Goal: Task Accomplishment & Management: Manage account settings

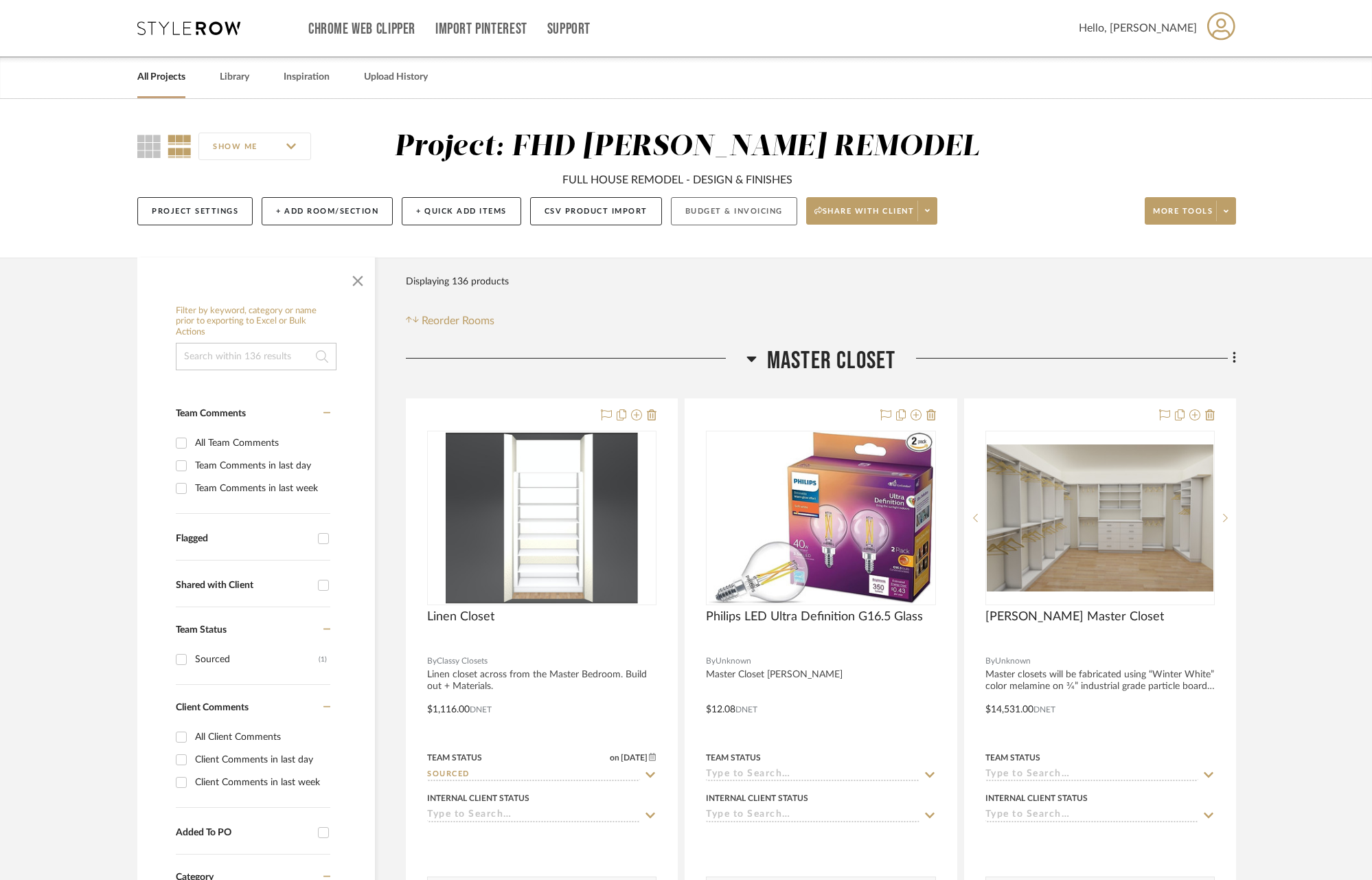
click at [761, 217] on button "Budget & Invoicing" at bounding box center [734, 211] width 127 height 28
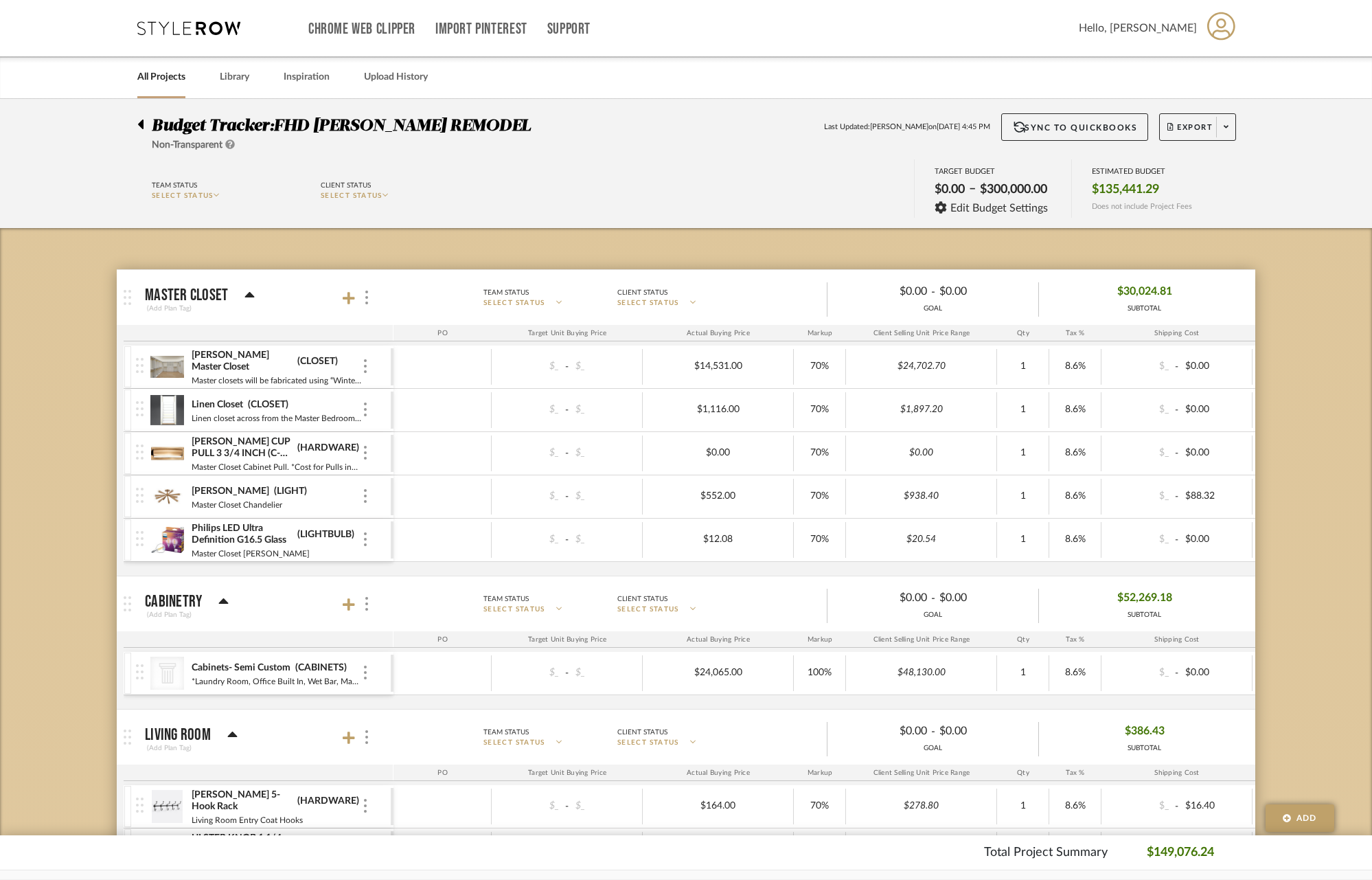
click at [369, 410] on div "Linen Closet (CLOSET) Linen closet across from the Master Bedroom. Build out + …" at bounding box center [263, 410] width 255 height 42
click at [367, 406] on div at bounding box center [365, 410] width 7 height 15
click at [397, 511] on span "Remove Item" at bounding box center [431, 512] width 85 height 12
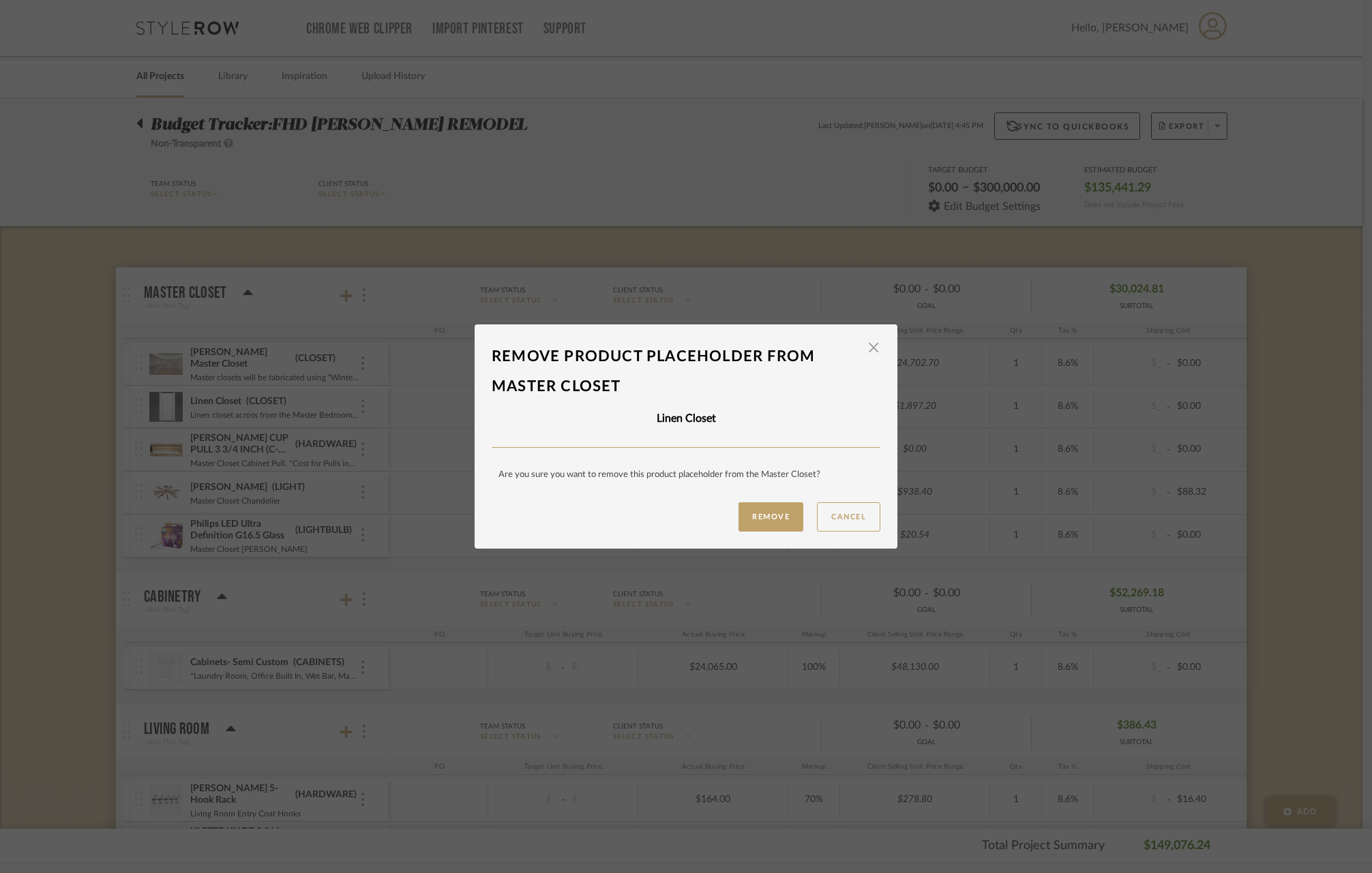
click at [763, 511] on button "Remove" at bounding box center [771, 517] width 65 height 30
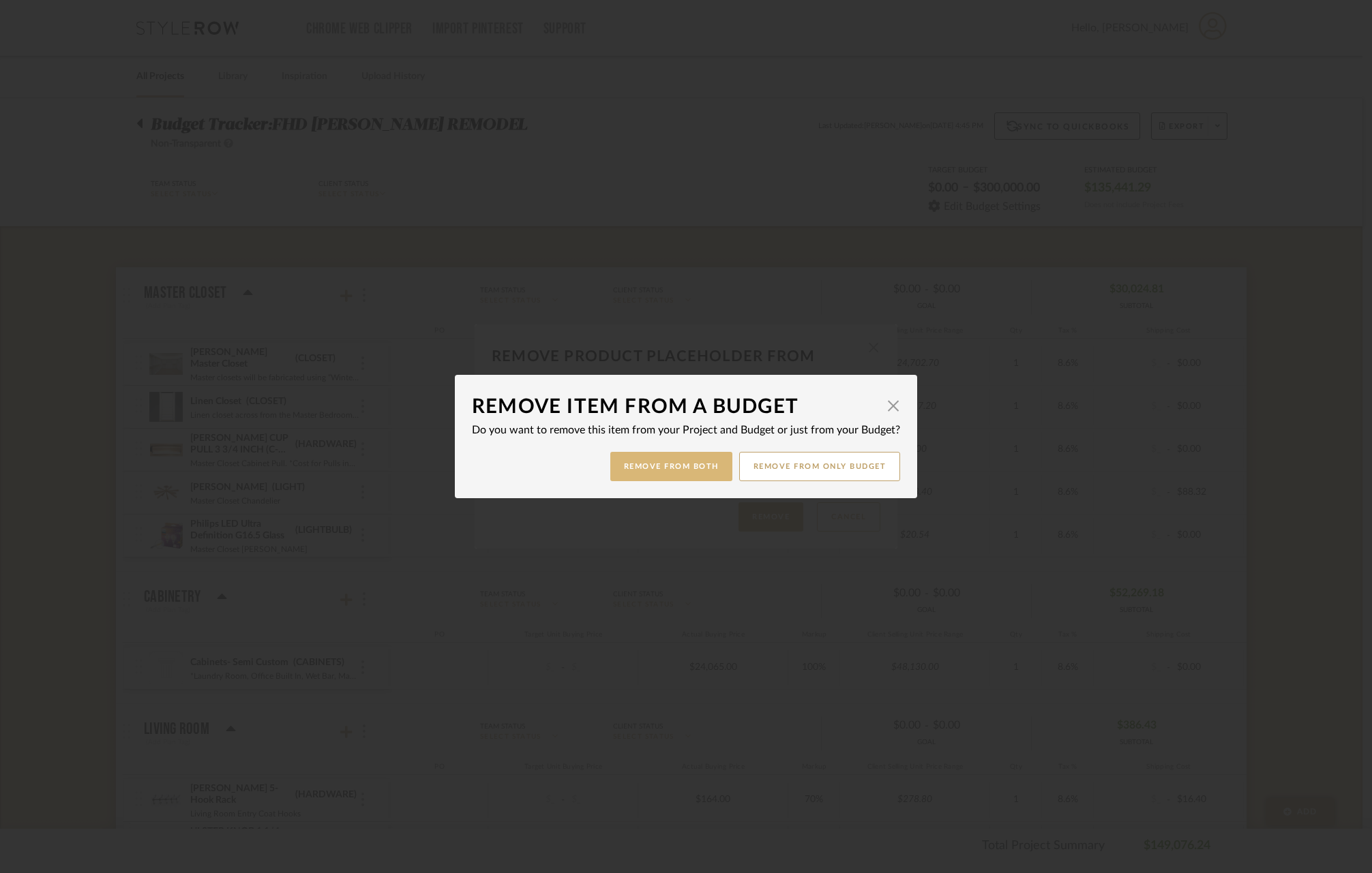
click at [673, 465] on button "Remove from Both" at bounding box center [671, 466] width 122 height 30
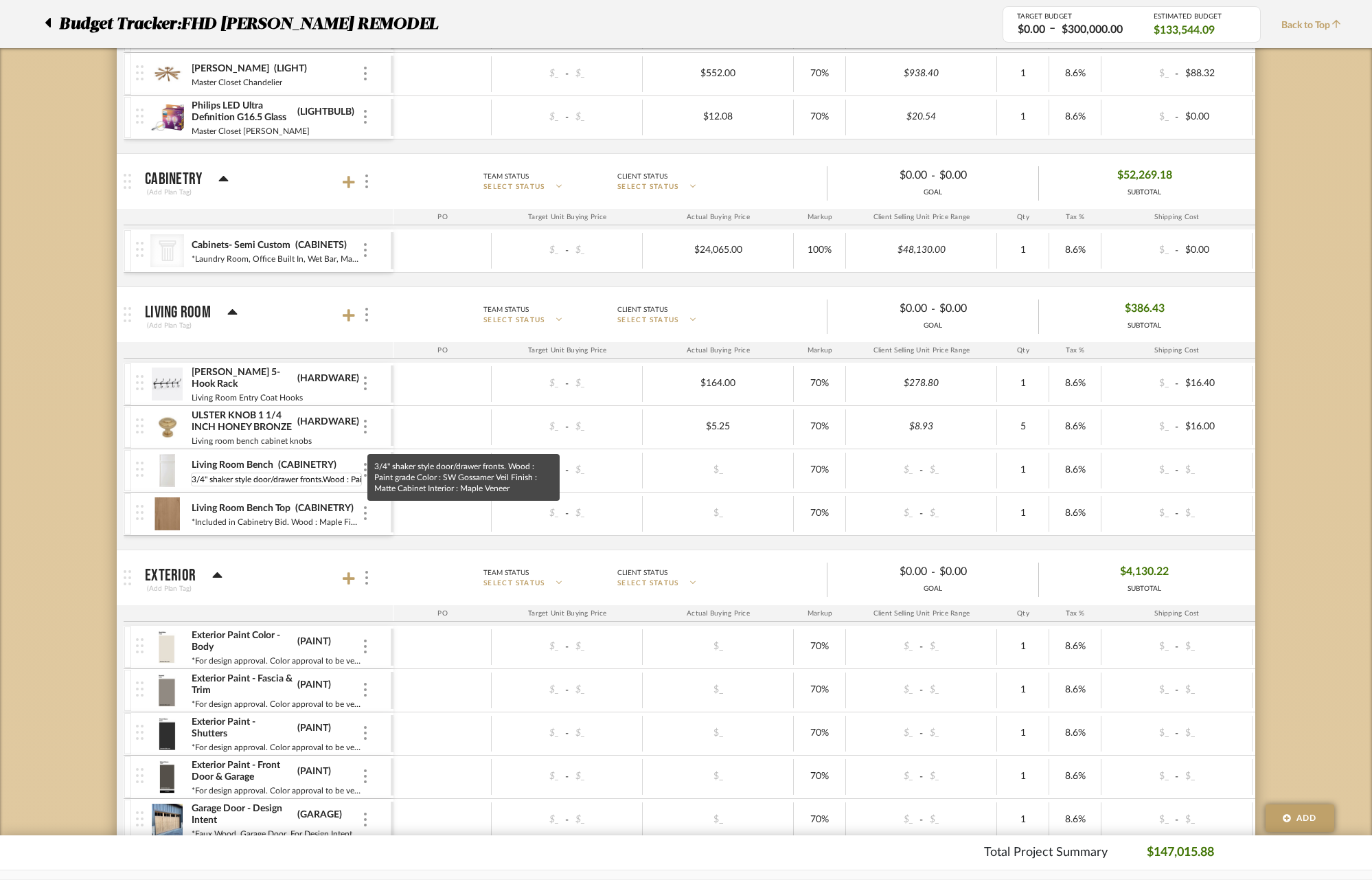
scroll to position [0, 286]
click at [167, 474] on img at bounding box center [167, 470] width 34 height 33
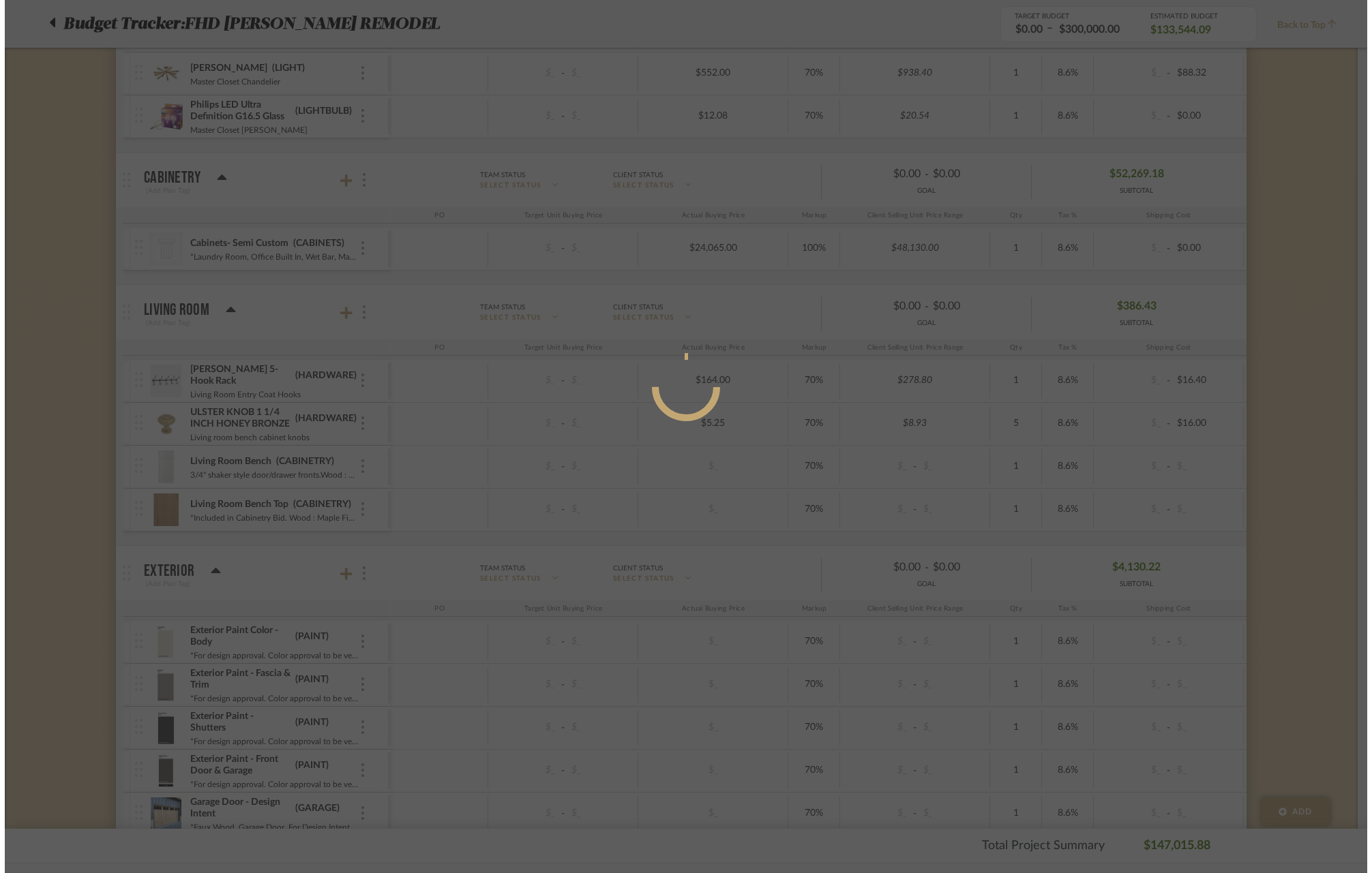
scroll to position [0, 0]
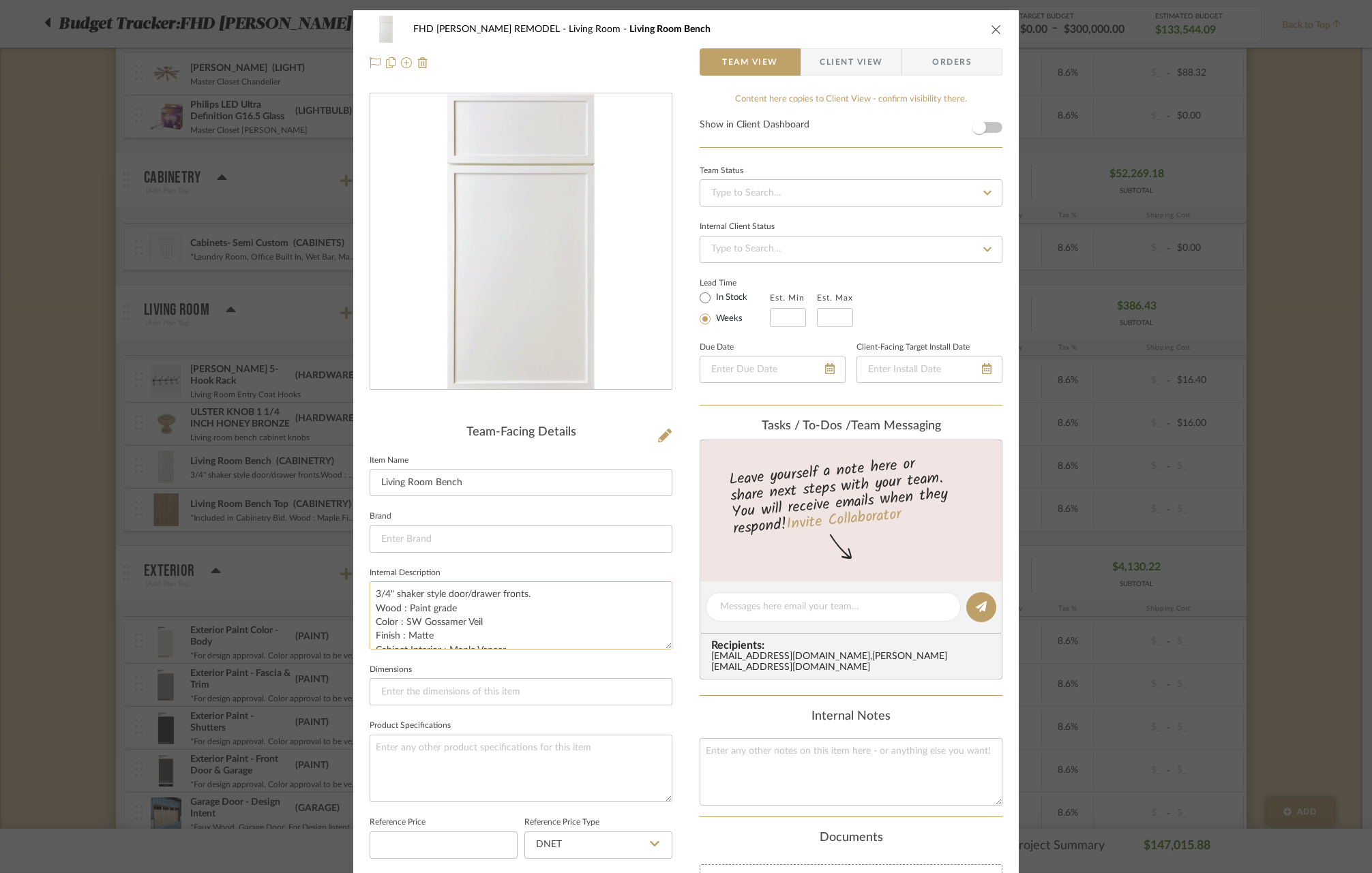
click at [409, 620] on textarea "3/4" shaker style door/drawer fronts. Wood : Paint grade Color : SW Gossamer Ve…" at bounding box center [521, 615] width 302 height 67
drag, startPoint x: 401, startPoint y: 621, endPoint x: 479, endPoint y: 623, distance: 78.0
click at [479, 623] on textarea "3/4" shaker style door/drawer fronts. Wood : Paint grade Color : SW Gossamer Ve…" at bounding box center [521, 615] width 302 height 67
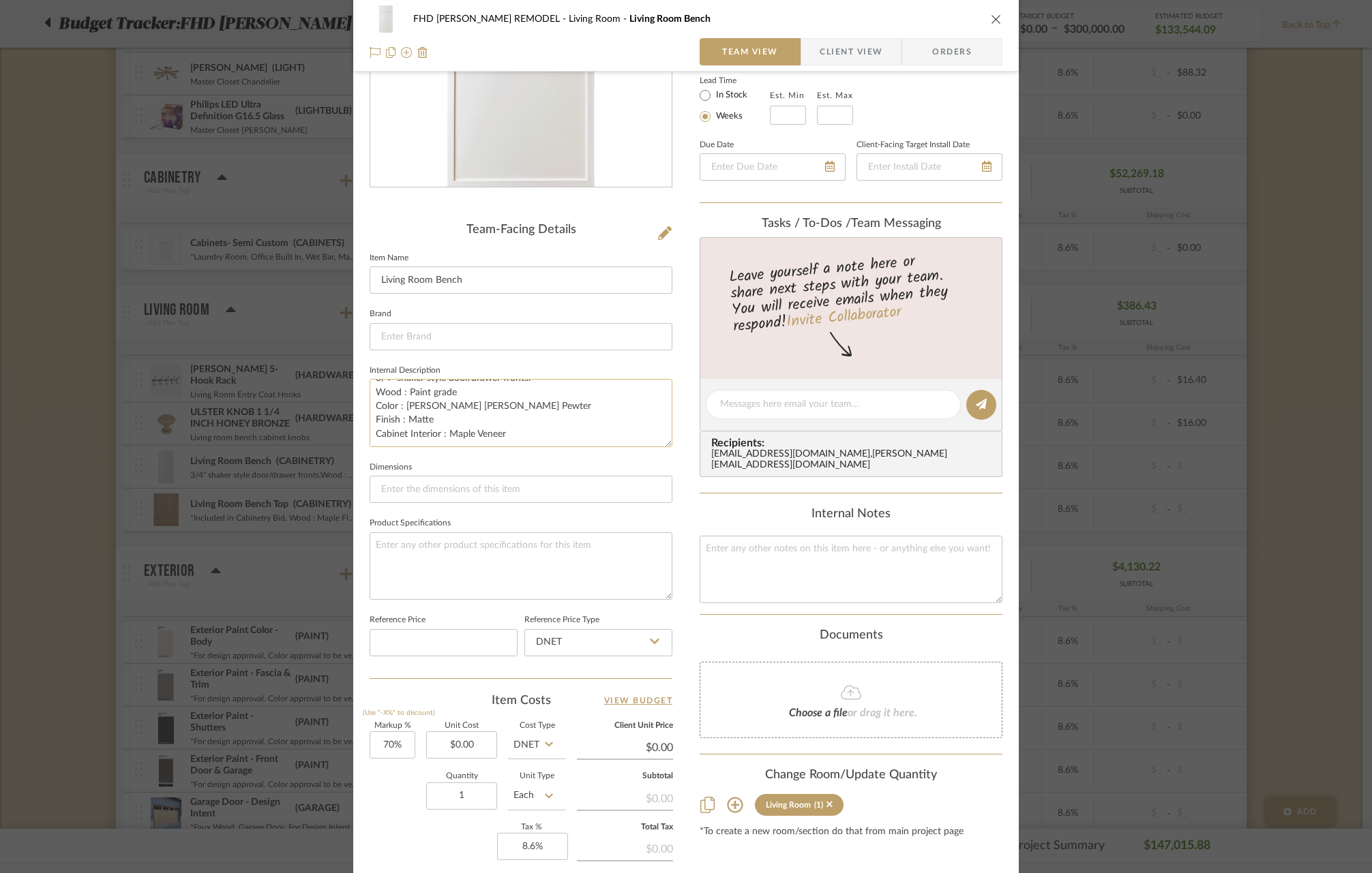
scroll to position [215, 0]
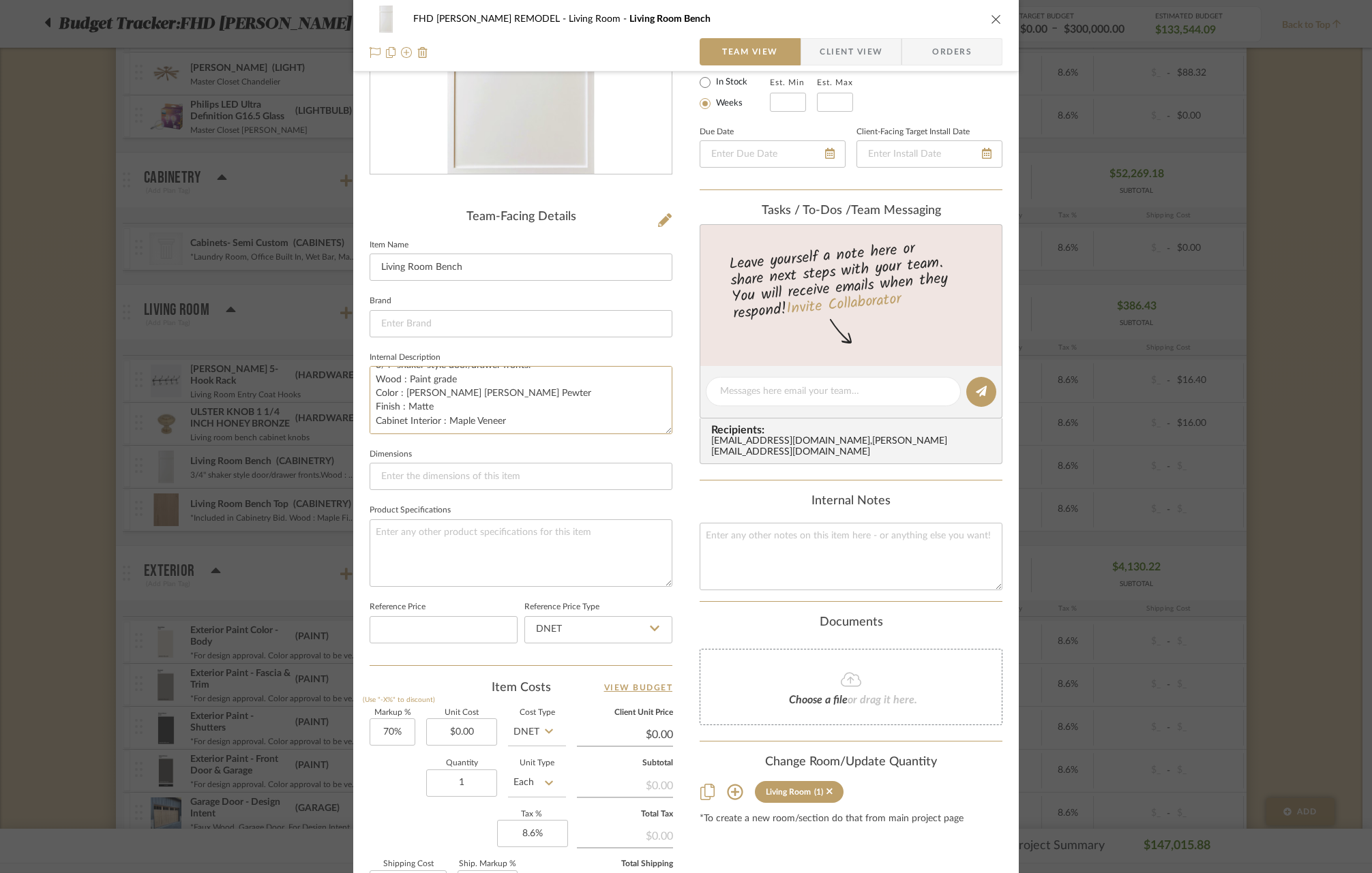
type textarea "3/4" shaker style door/drawer fronts. Wood : Paint grade Color : [PERSON_NAME] …"
click at [992, 18] on icon "close" at bounding box center [996, 19] width 11 height 11
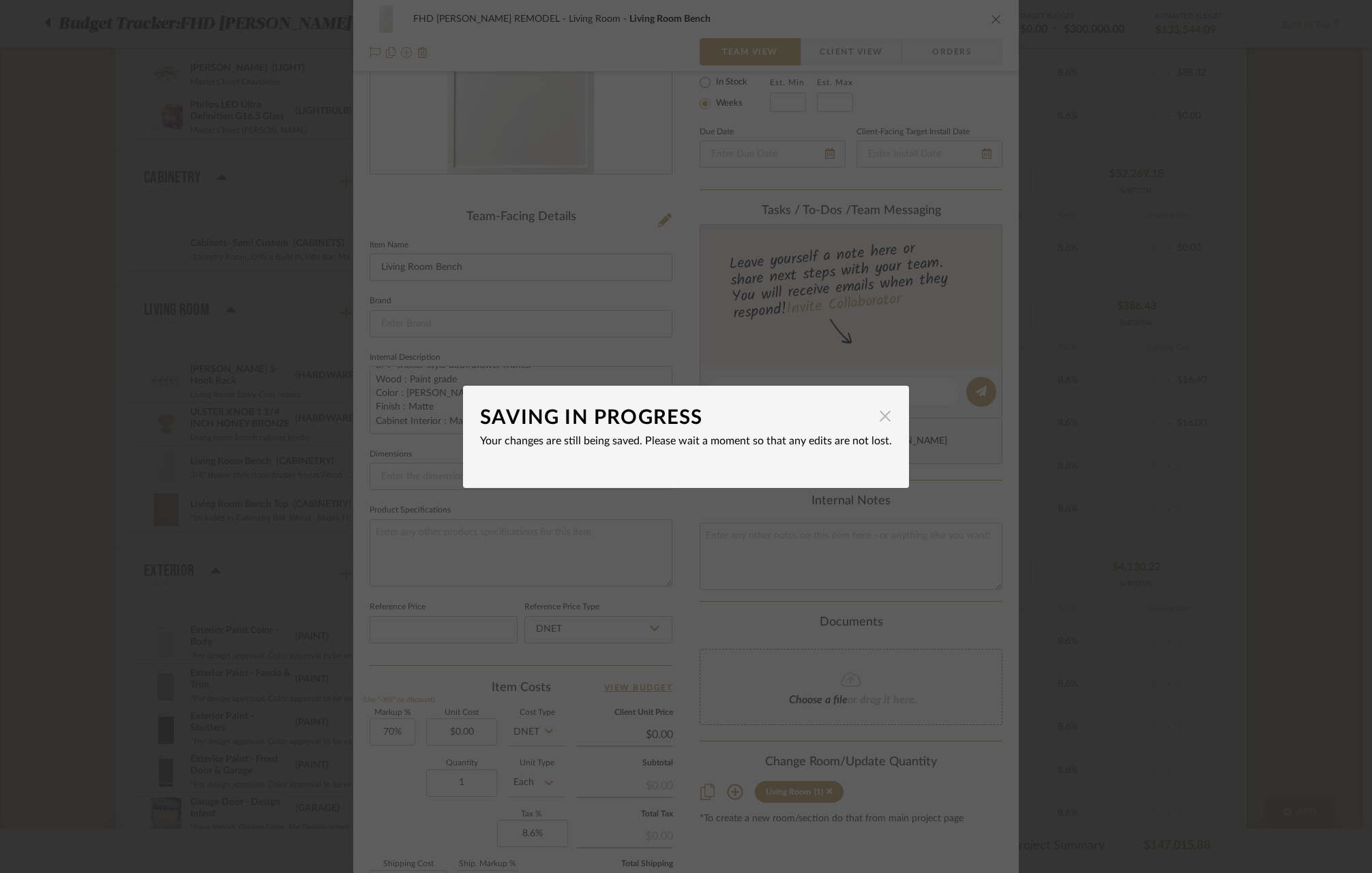
click at [877, 415] on span "button" at bounding box center [884, 416] width 27 height 27
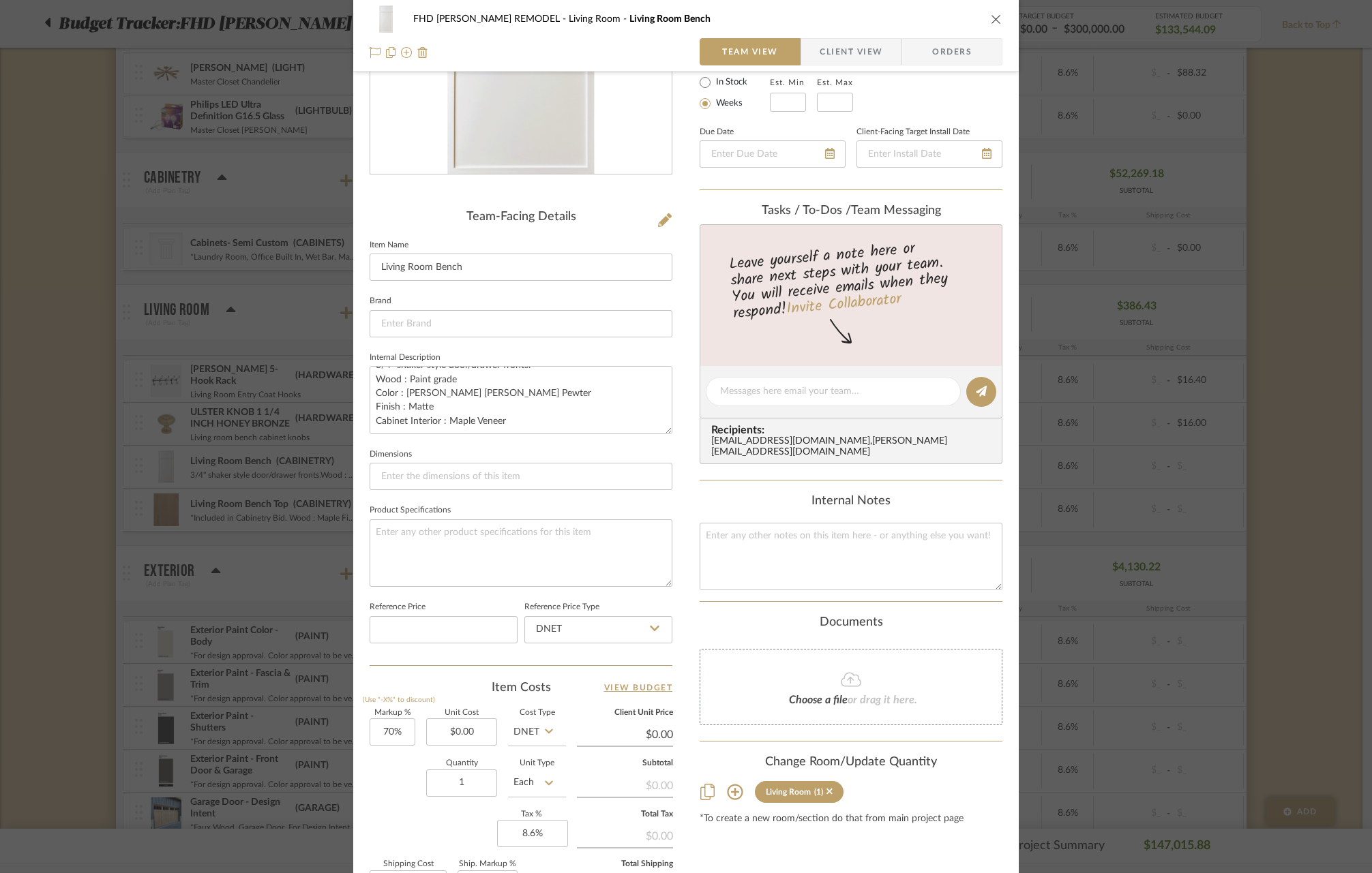
click at [992, 18] on icon "close" at bounding box center [996, 19] width 11 height 11
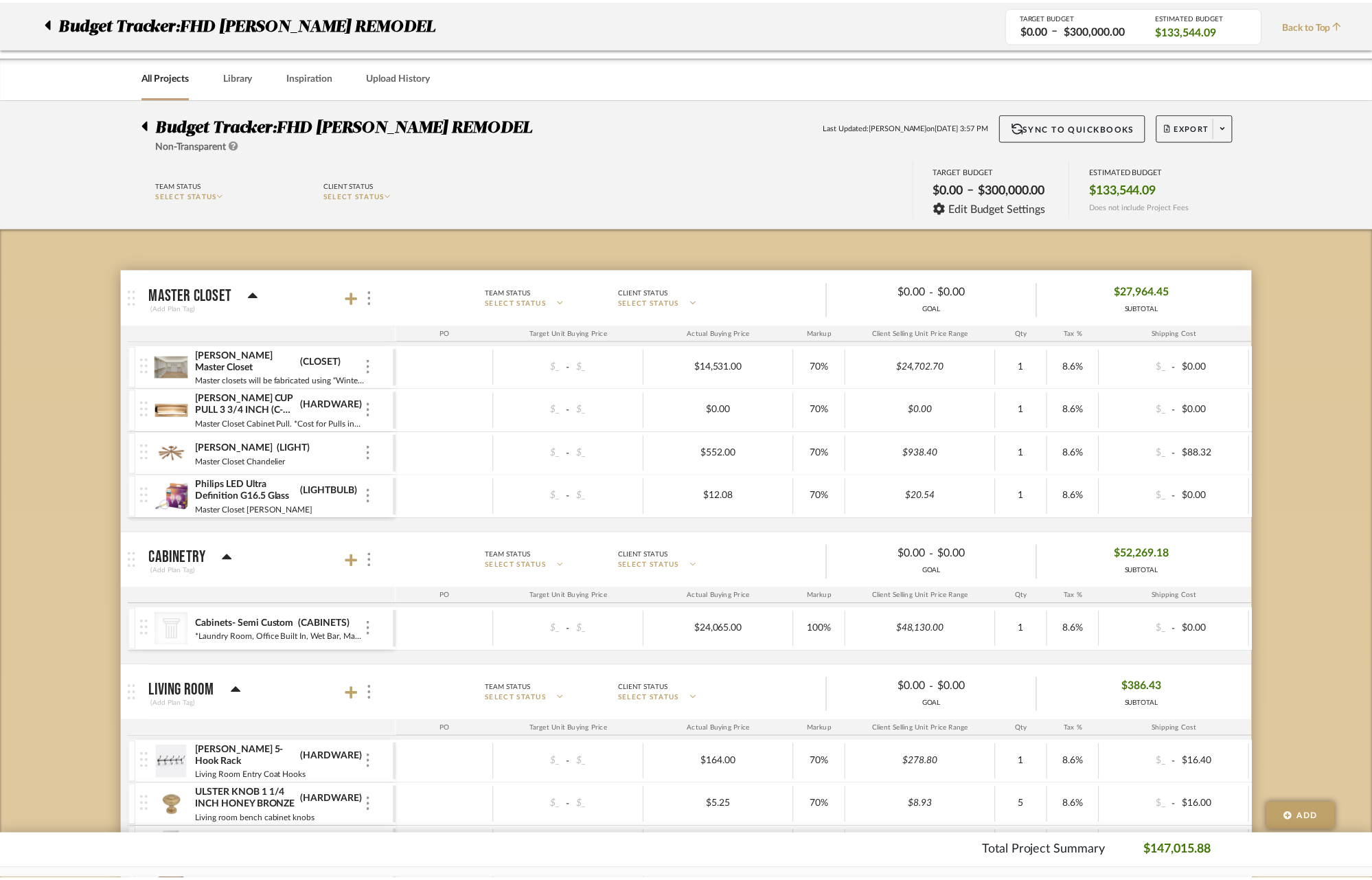
scroll to position [379, 0]
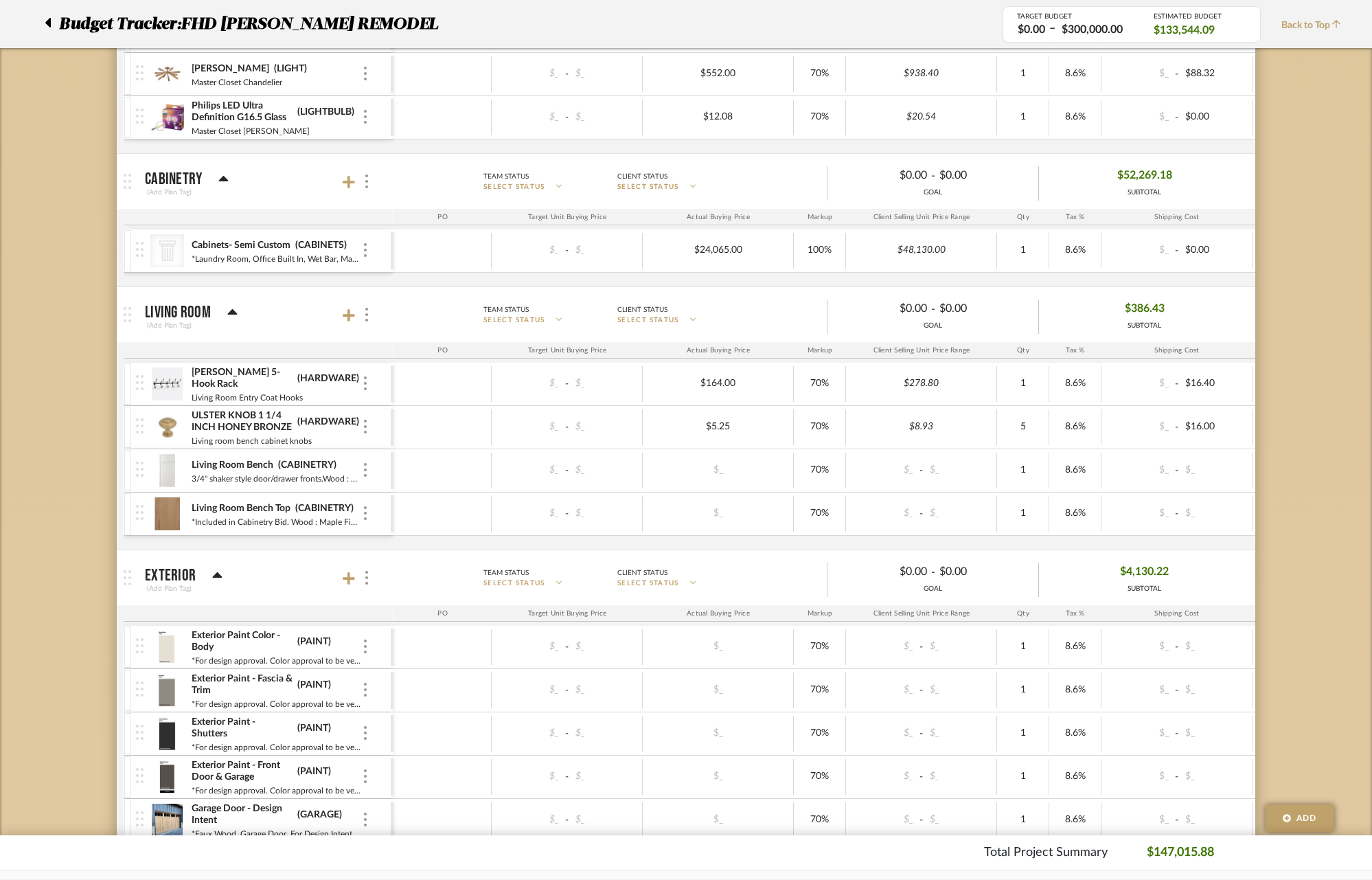
click at [175, 514] on img at bounding box center [167, 514] width 34 height 33
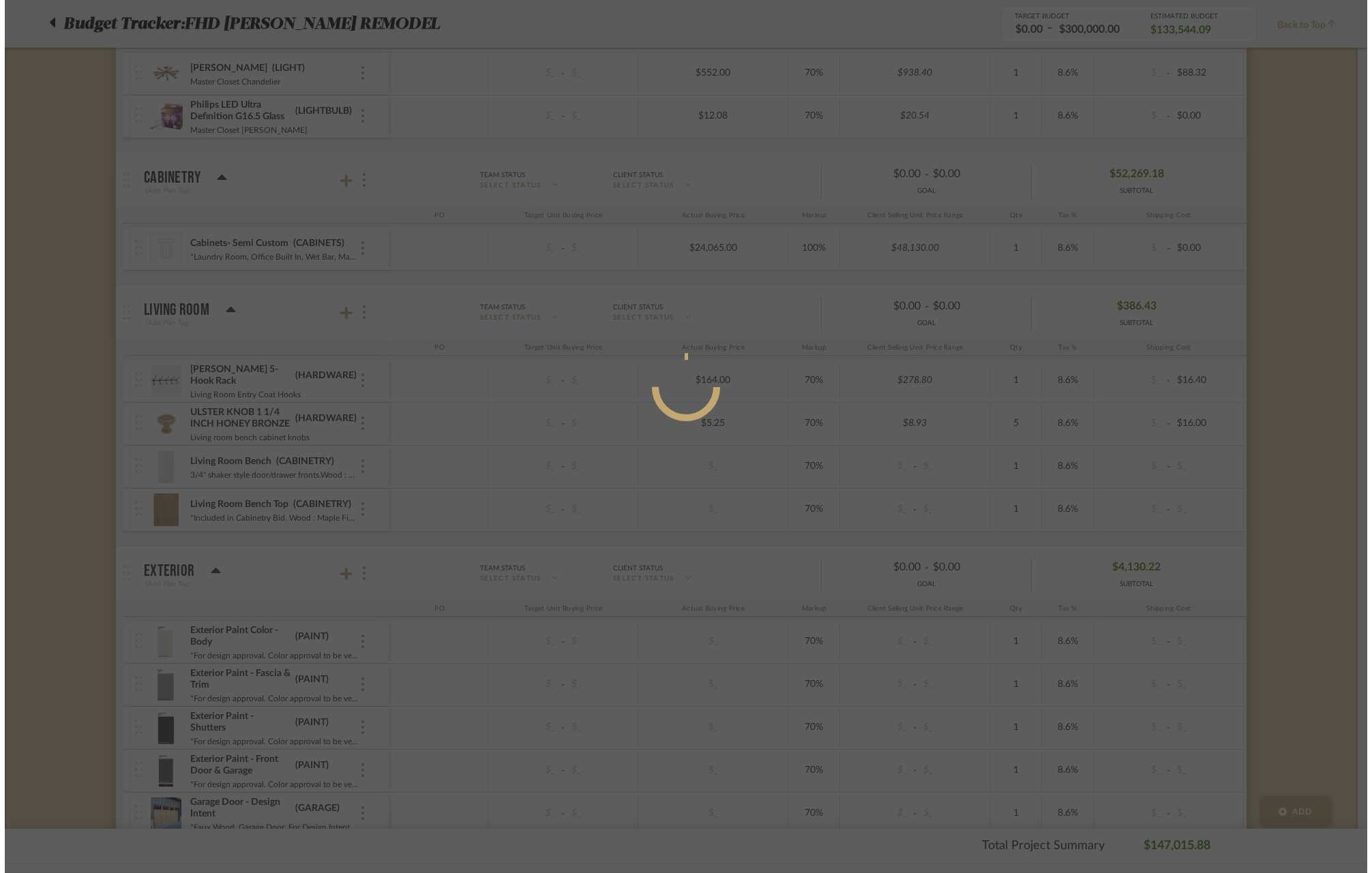
scroll to position [0, 0]
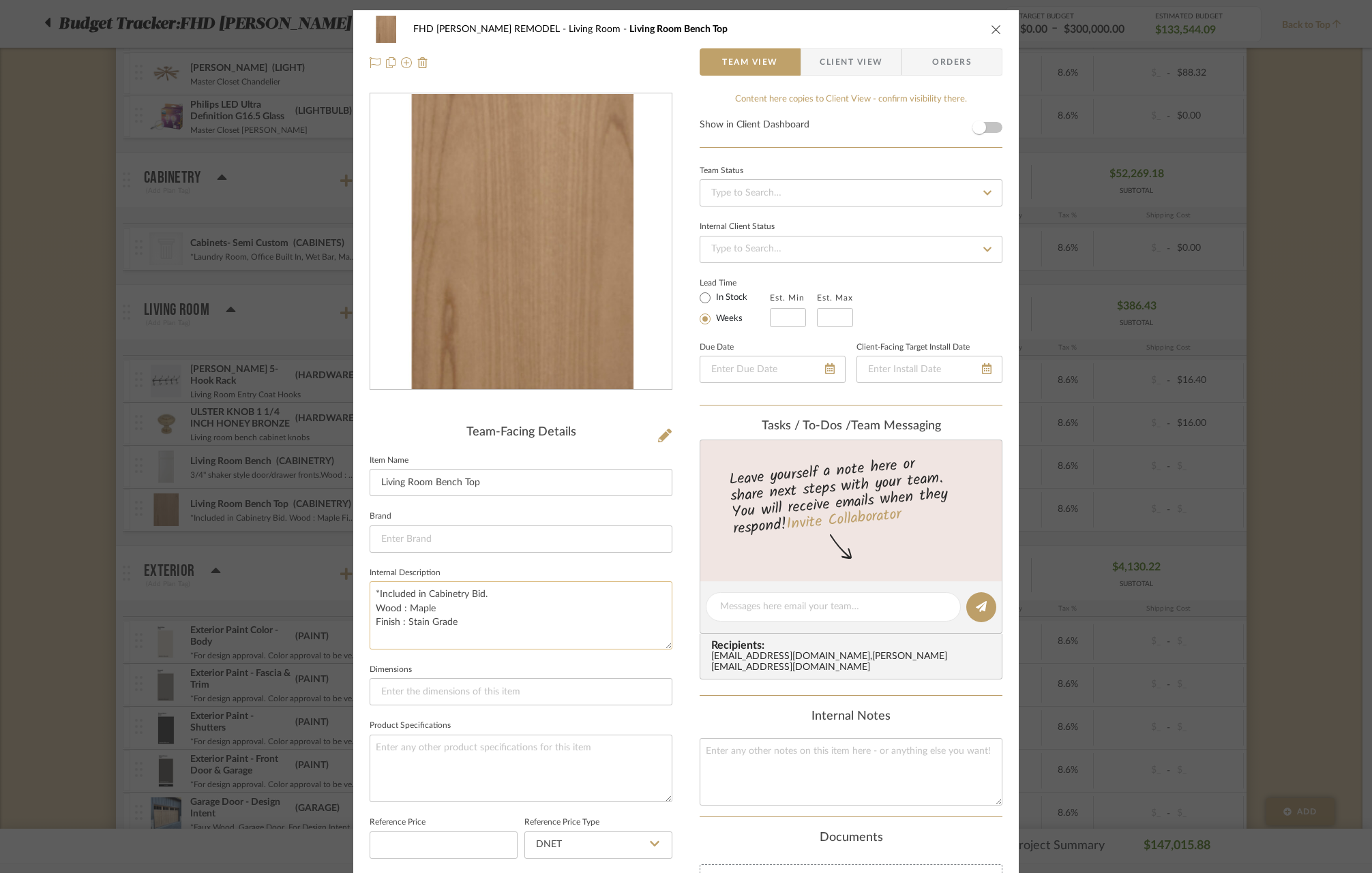
click at [403, 603] on textarea "*Included in Cabinetry Bid. Wood : Maple Finish : Stain Grade" at bounding box center [521, 615] width 302 height 67
drag, startPoint x: 404, startPoint y: 607, endPoint x: 431, endPoint y: 605, distance: 27.1
click at [431, 605] on textarea "*Included in Cabinetry Bid. Wood : Maple Finish : Stain Grade" at bounding box center [521, 615] width 302 height 67
drag, startPoint x: 467, startPoint y: 627, endPoint x: 348, endPoint y: 628, distance: 119.0
click at [353, 628] on div "FHD [PERSON_NAME] REMODEL Living Room Living Room Bench Top Team View Client Vi…" at bounding box center [686, 637] width 665 height 1256
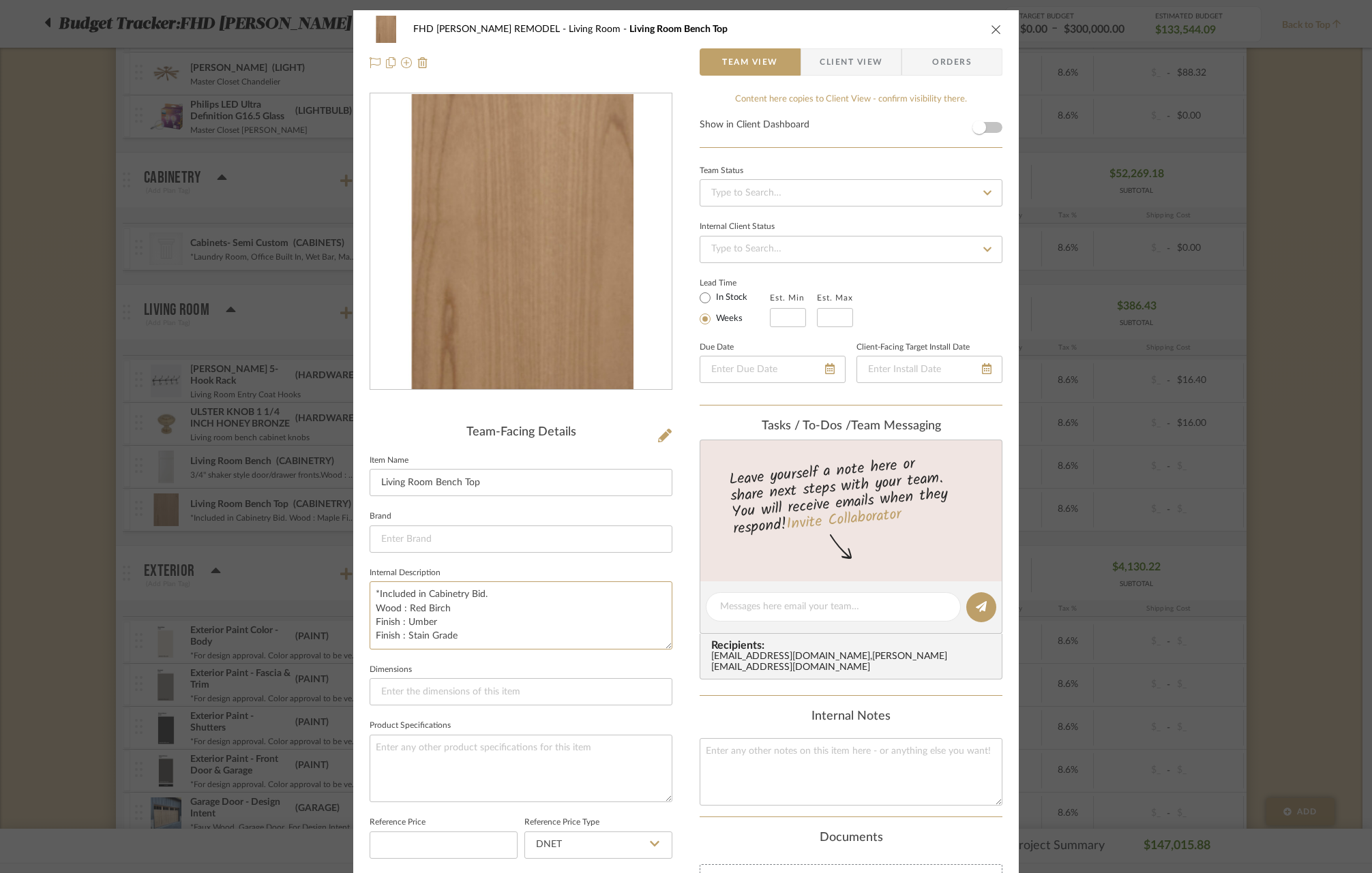
drag, startPoint x: 457, startPoint y: 634, endPoint x: 363, endPoint y: 636, distance: 94.0
click at [363, 636] on div "FHD [PERSON_NAME] REMODEL Living Room Living Room Bench Top Team View Client Vi…" at bounding box center [686, 637] width 665 height 1256
click at [502, 583] on textarea "*Included in Cabinetry Bid. Wood : Red Birch Finish : Umber" at bounding box center [521, 615] width 302 height 67
click at [465, 591] on textarea "*Included in Cabinetry Bid. Wood : Red Birch Finish : Umber" at bounding box center [521, 615] width 302 height 67
drag, startPoint x: 467, startPoint y: 590, endPoint x: 478, endPoint y: 590, distance: 11.0
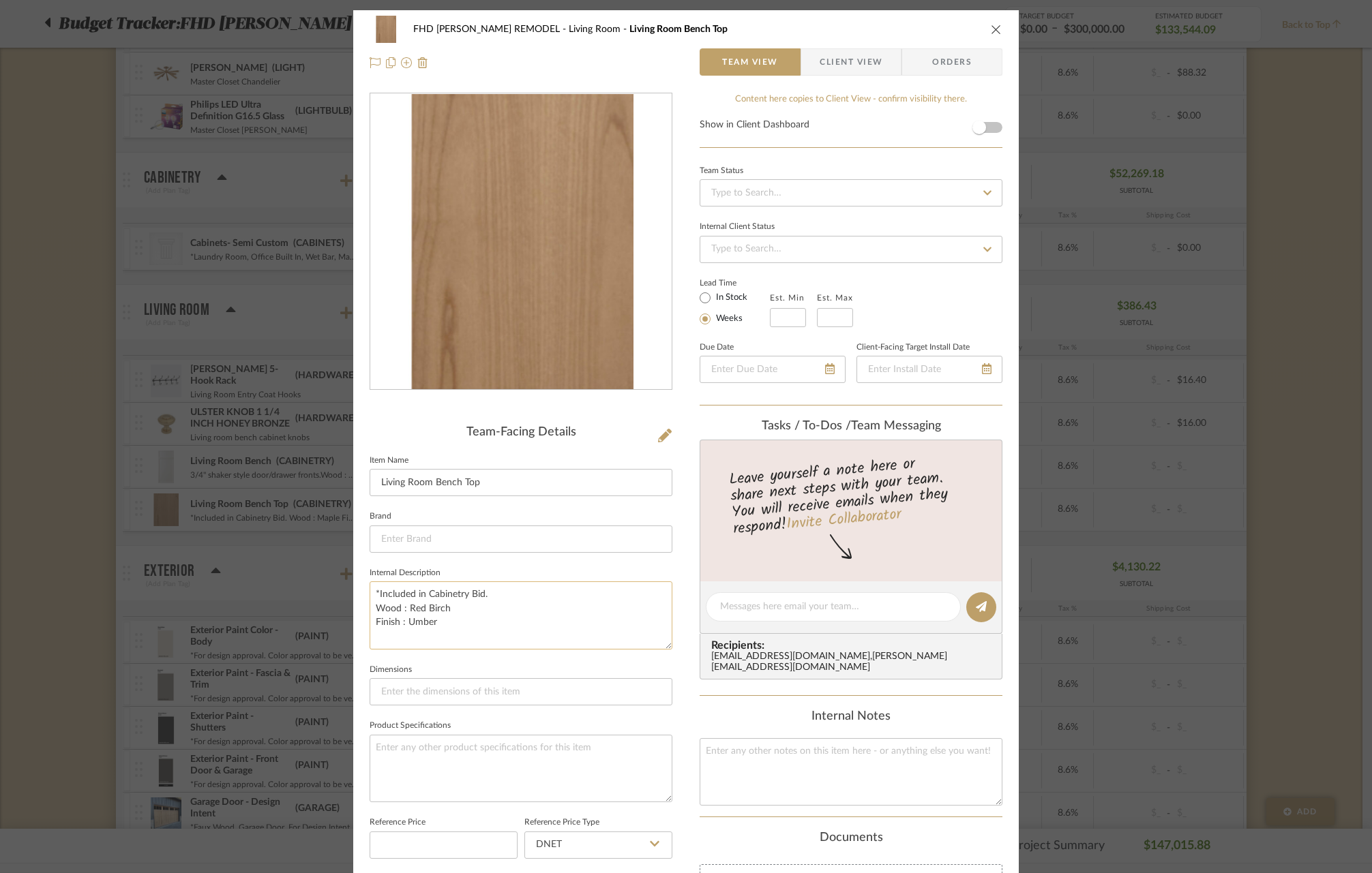
click at [478, 590] on textarea "*Included in Cabinetry Bid. Wood : Red Birch Finish : Umber" at bounding box center [521, 615] width 302 height 67
type textarea "*Included in Cabinetry Cost Line Item. Wood : Red Birch Finish : Umber"
click at [991, 33] on icon "close" at bounding box center [996, 29] width 11 height 11
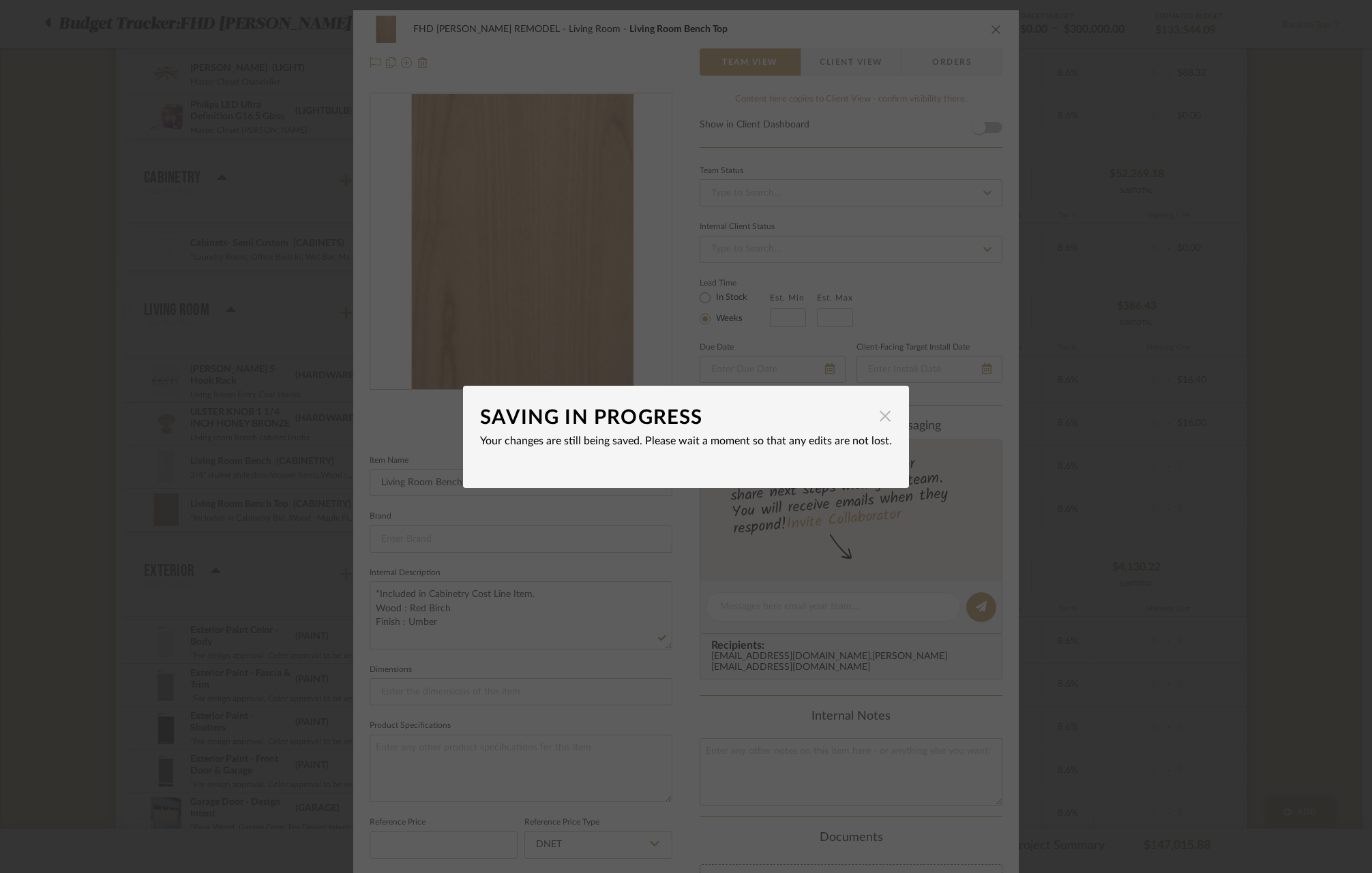
click at [877, 417] on span "button" at bounding box center [884, 416] width 27 height 27
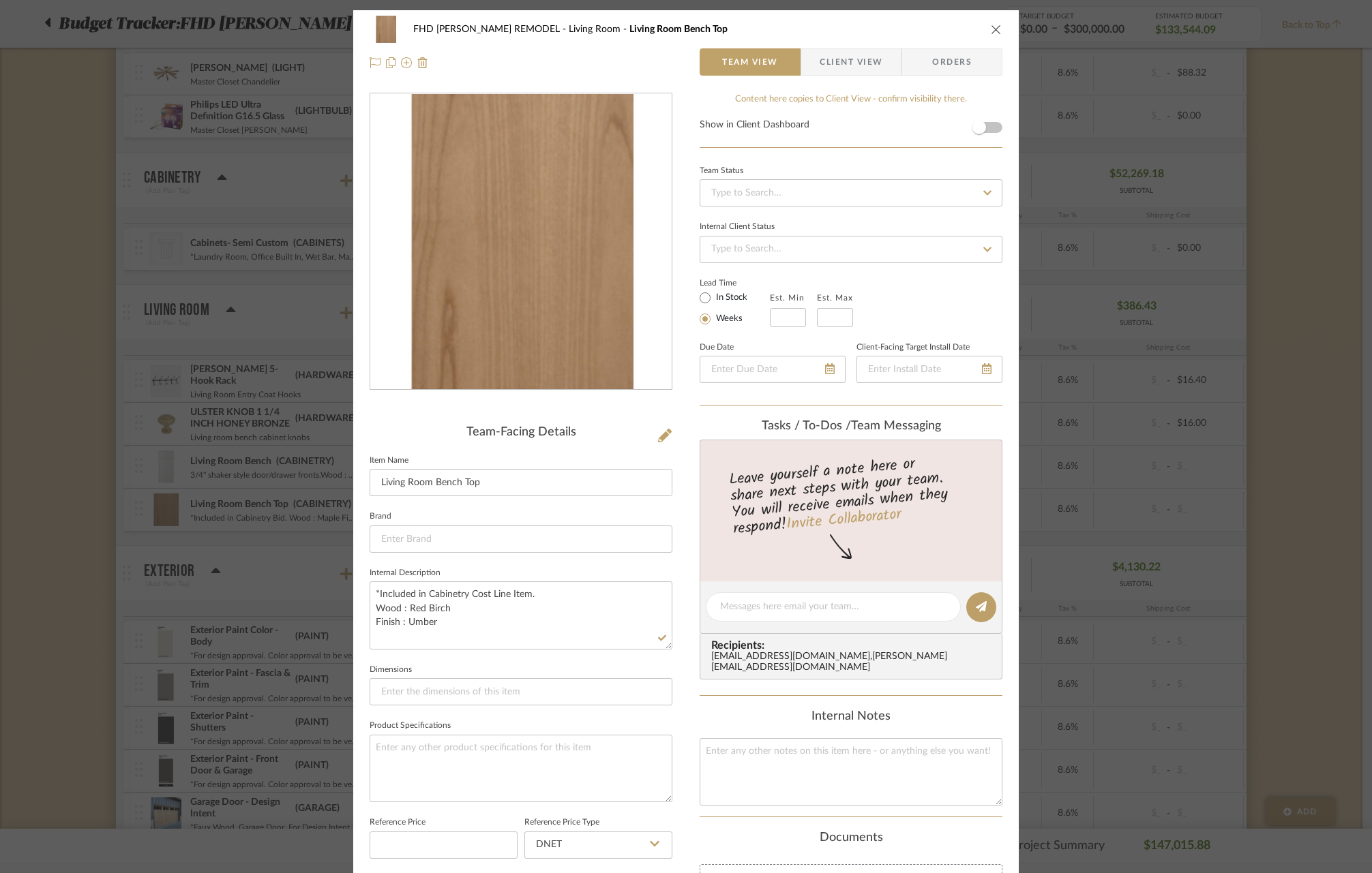
click at [991, 31] on icon "close" at bounding box center [996, 29] width 11 height 11
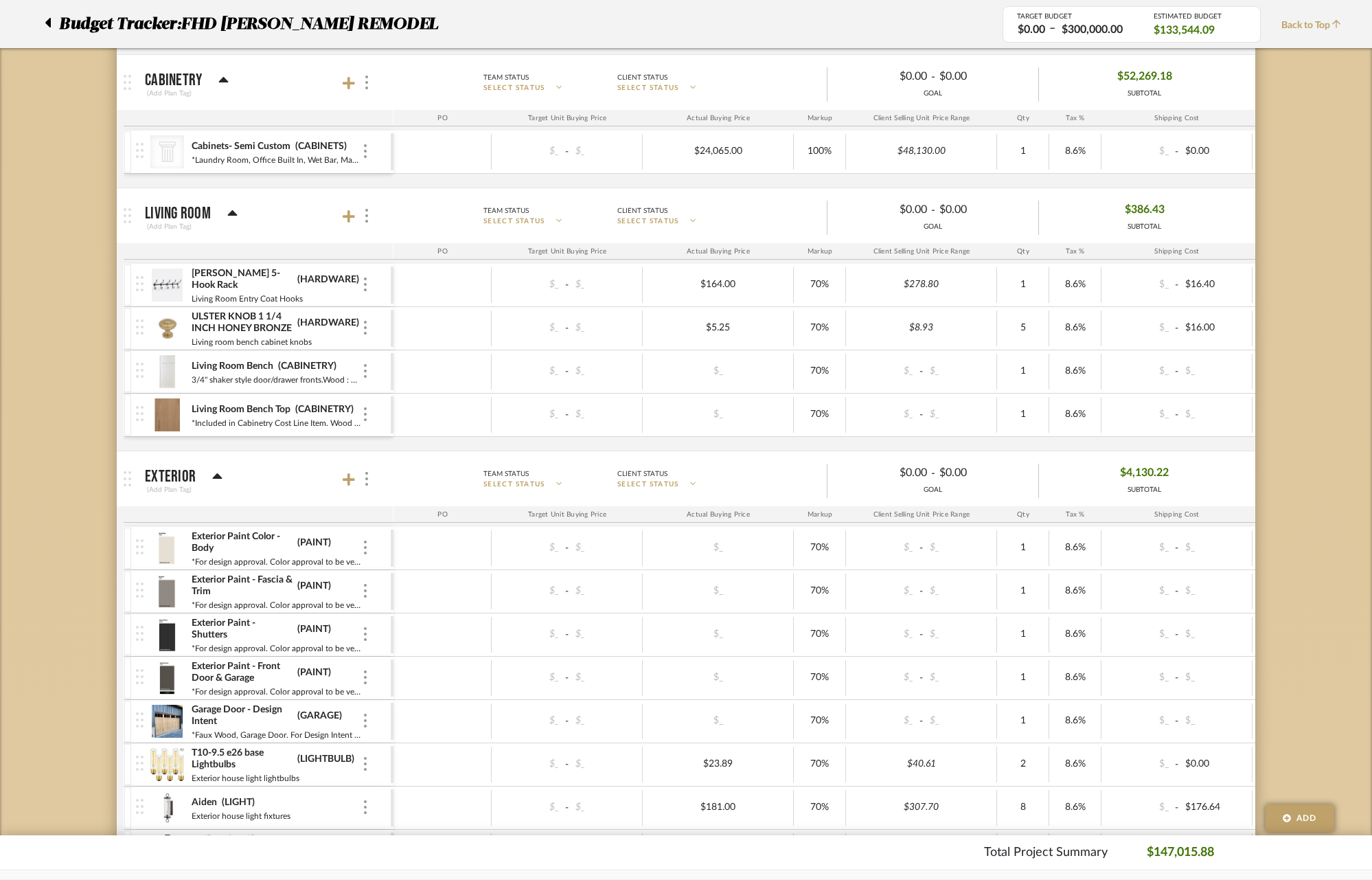
scroll to position [676, 0]
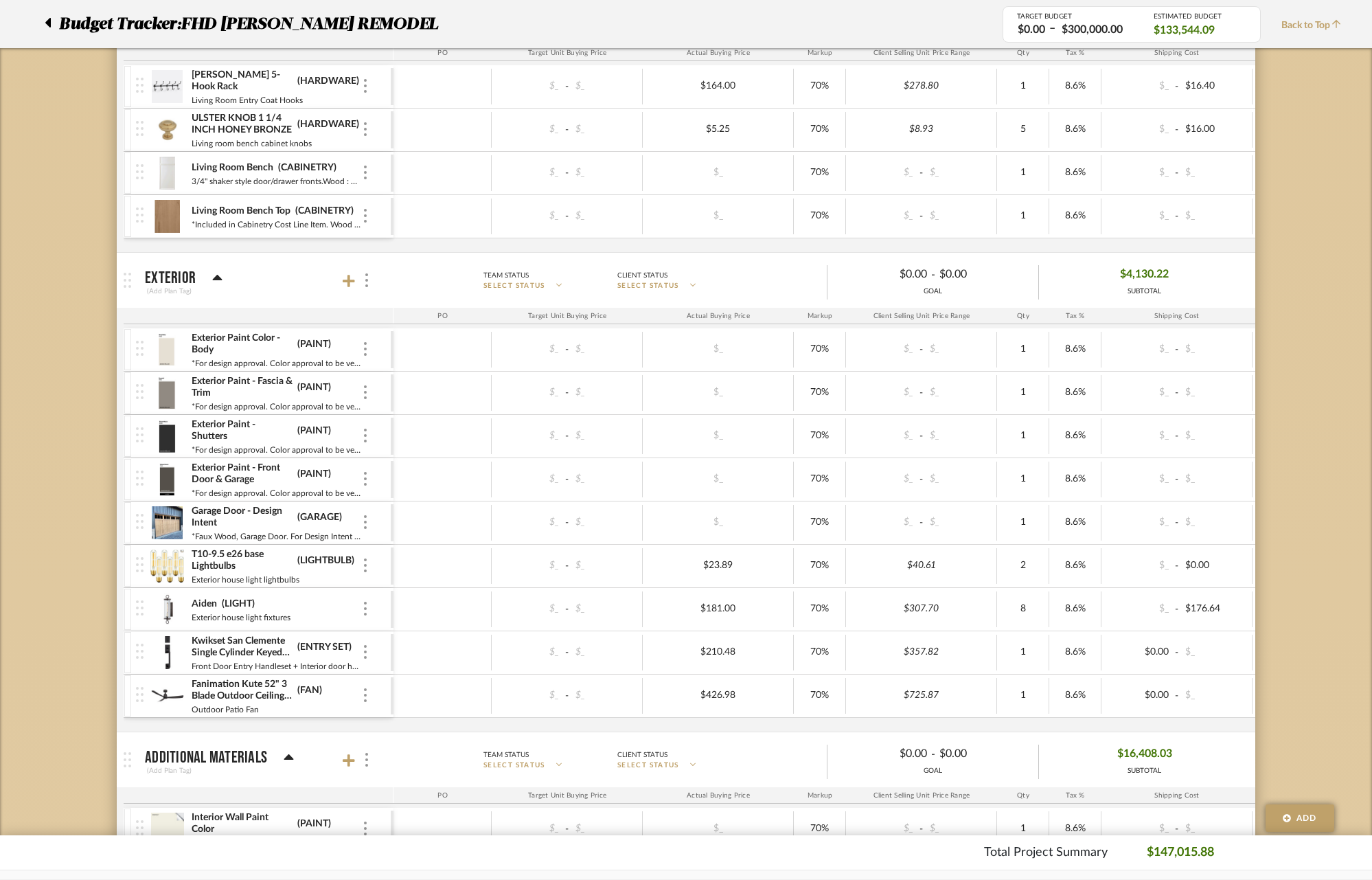
click at [156, 522] on img at bounding box center [167, 523] width 34 height 33
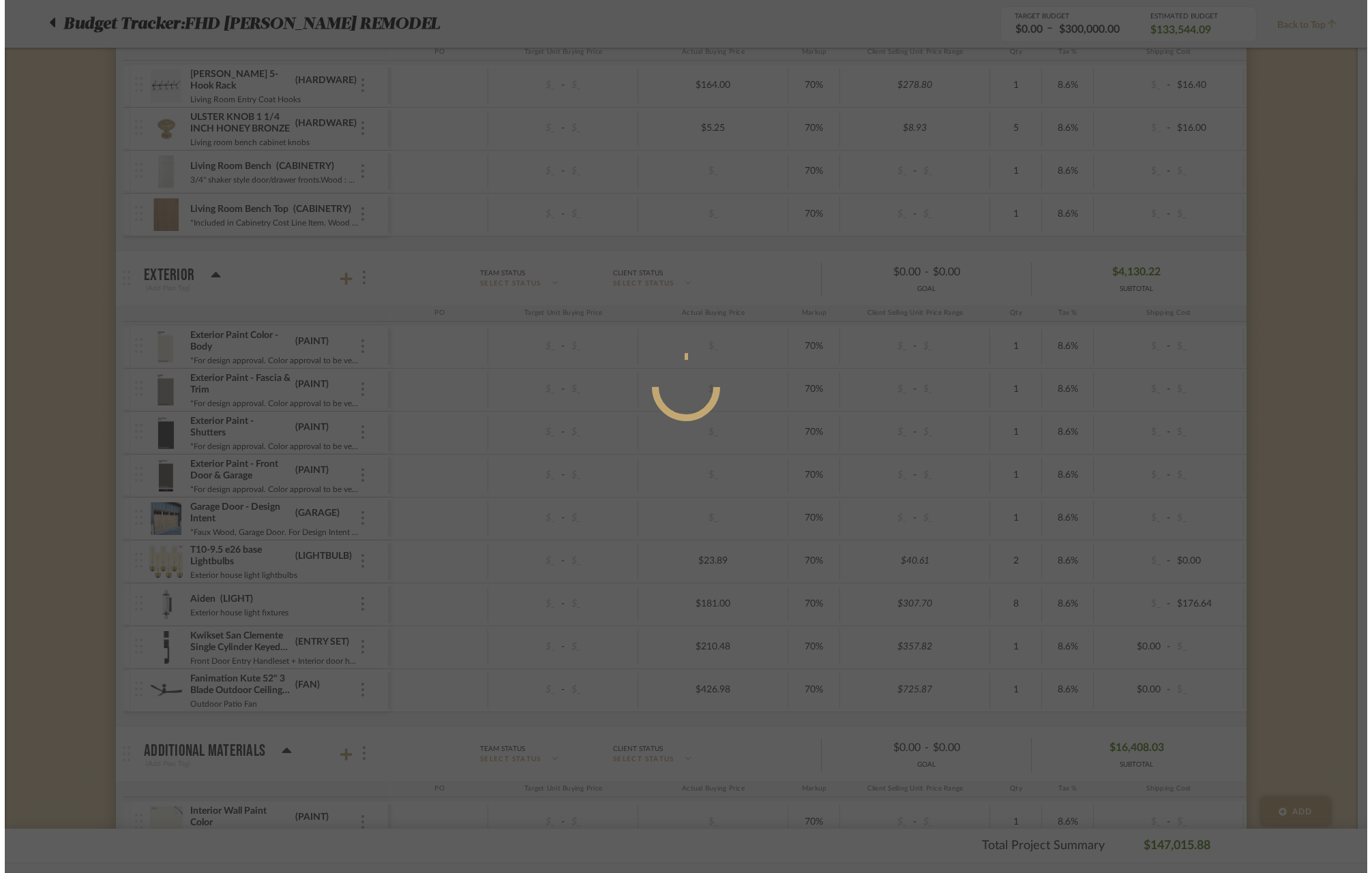
scroll to position [0, 0]
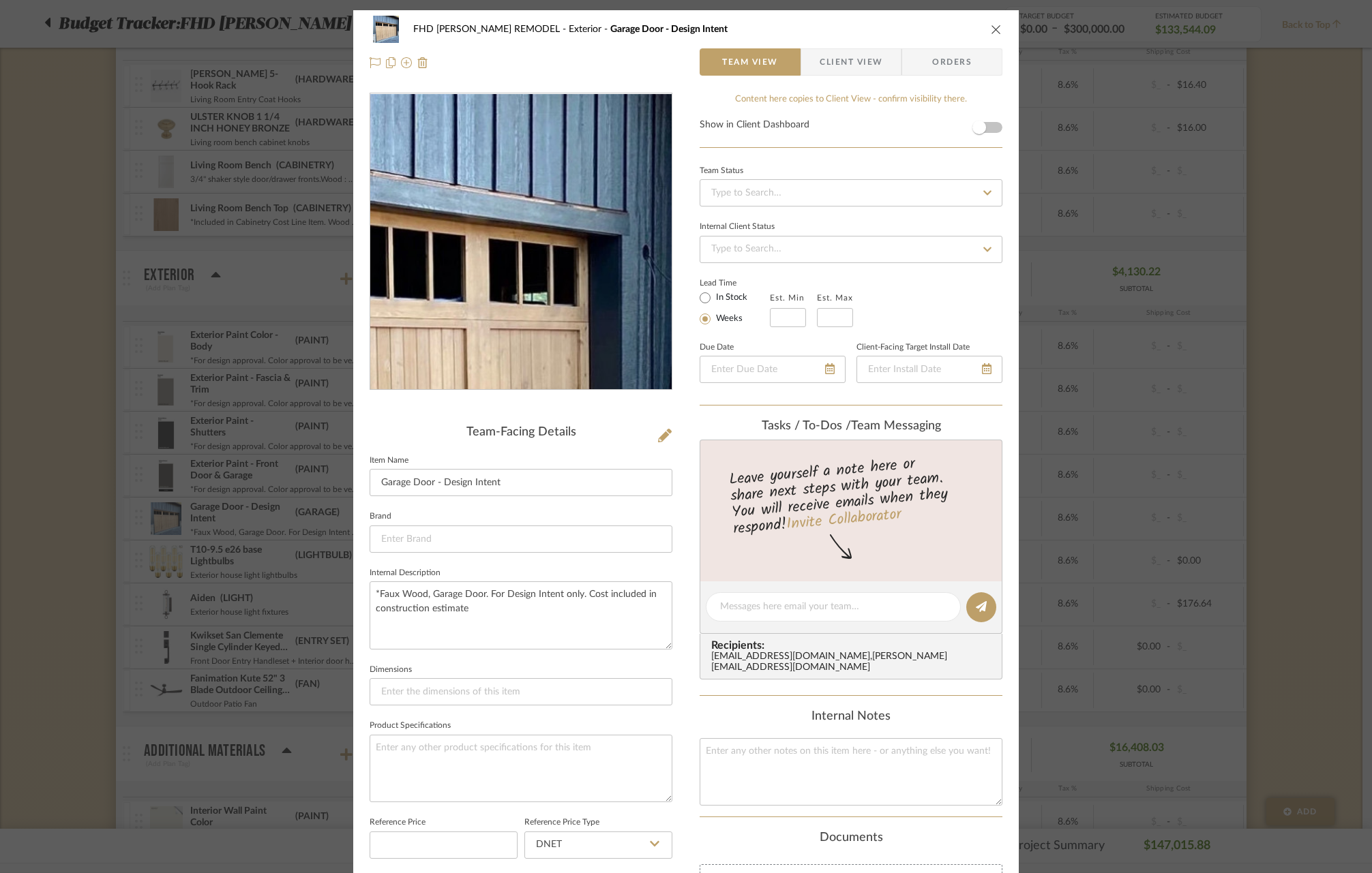
click at [610, 193] on img "0" at bounding box center [521, 242] width 282 height 296
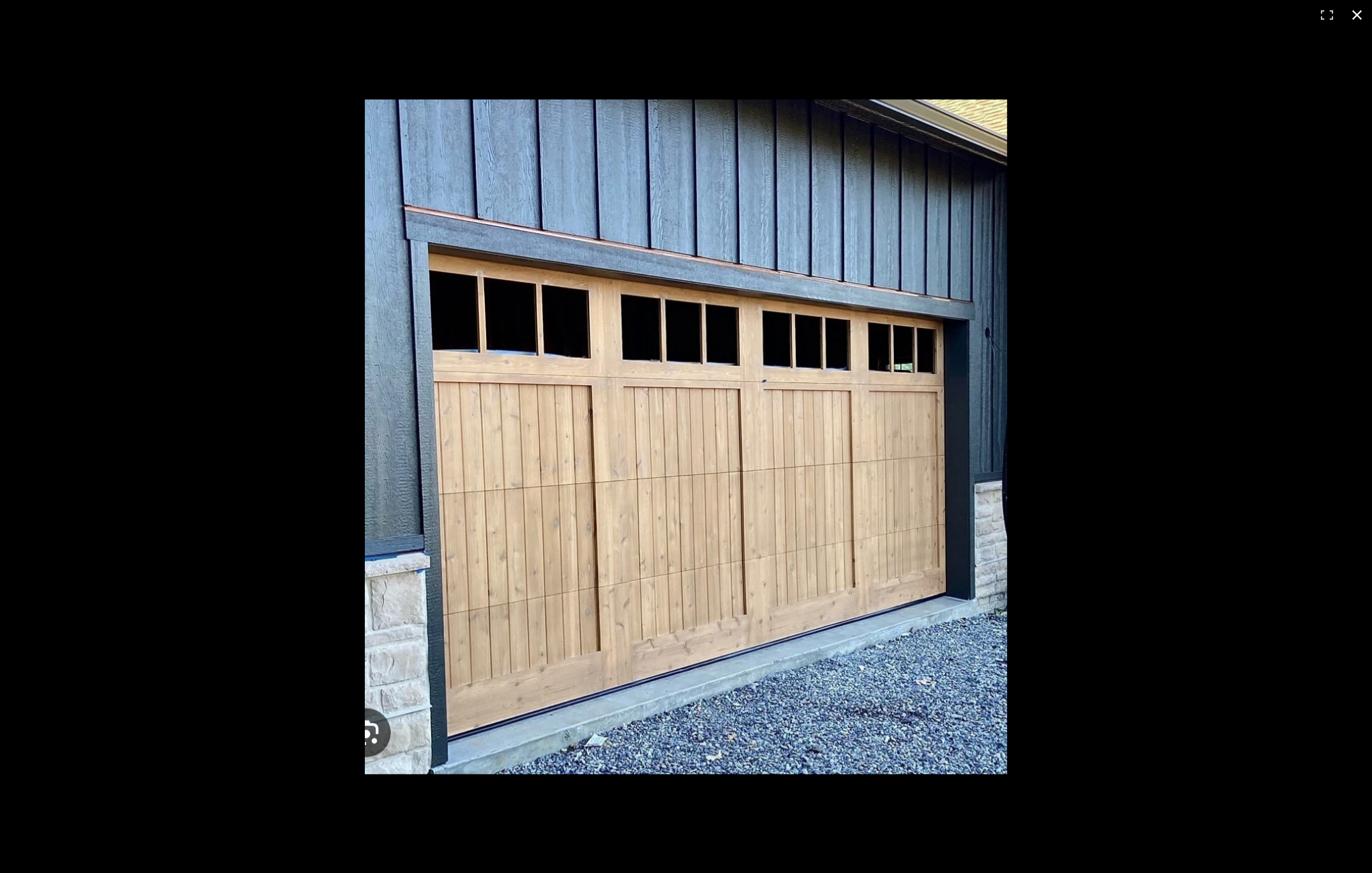
click at [1358, 11] on button at bounding box center [1356, 15] width 30 height 30
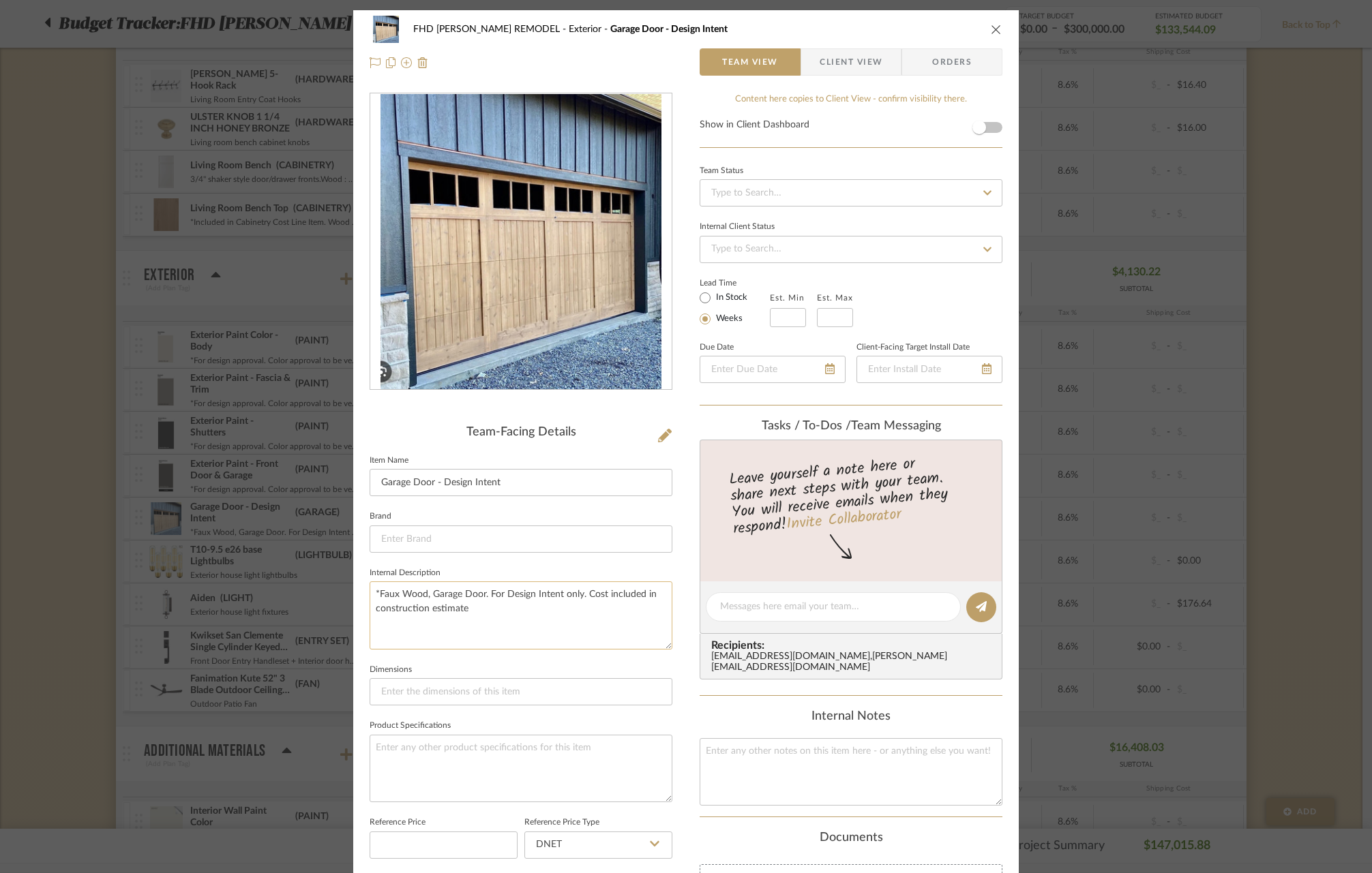
click at [375, 595] on textarea "*Faux Wood, Garage Door. For Design Intent only. Cost included in construction …" at bounding box center [521, 615] width 302 height 67
click at [523, 598] on textarea "*Faux Wood, Garage Door. For Design Intent only. Cost included in construction …" at bounding box center [521, 615] width 302 height 67
click at [406, 596] on textarea "*Faux Wood, Garage Door. For Design Intent only. Cost included in construction …" at bounding box center [521, 615] width 302 height 67
drag, startPoint x: 479, startPoint y: 590, endPoint x: 377, endPoint y: 593, distance: 102.0
click at [377, 593] on textarea "*Faux Wood, Garage Door. For Design Intent only. Cost included in construction …" at bounding box center [521, 615] width 302 height 67
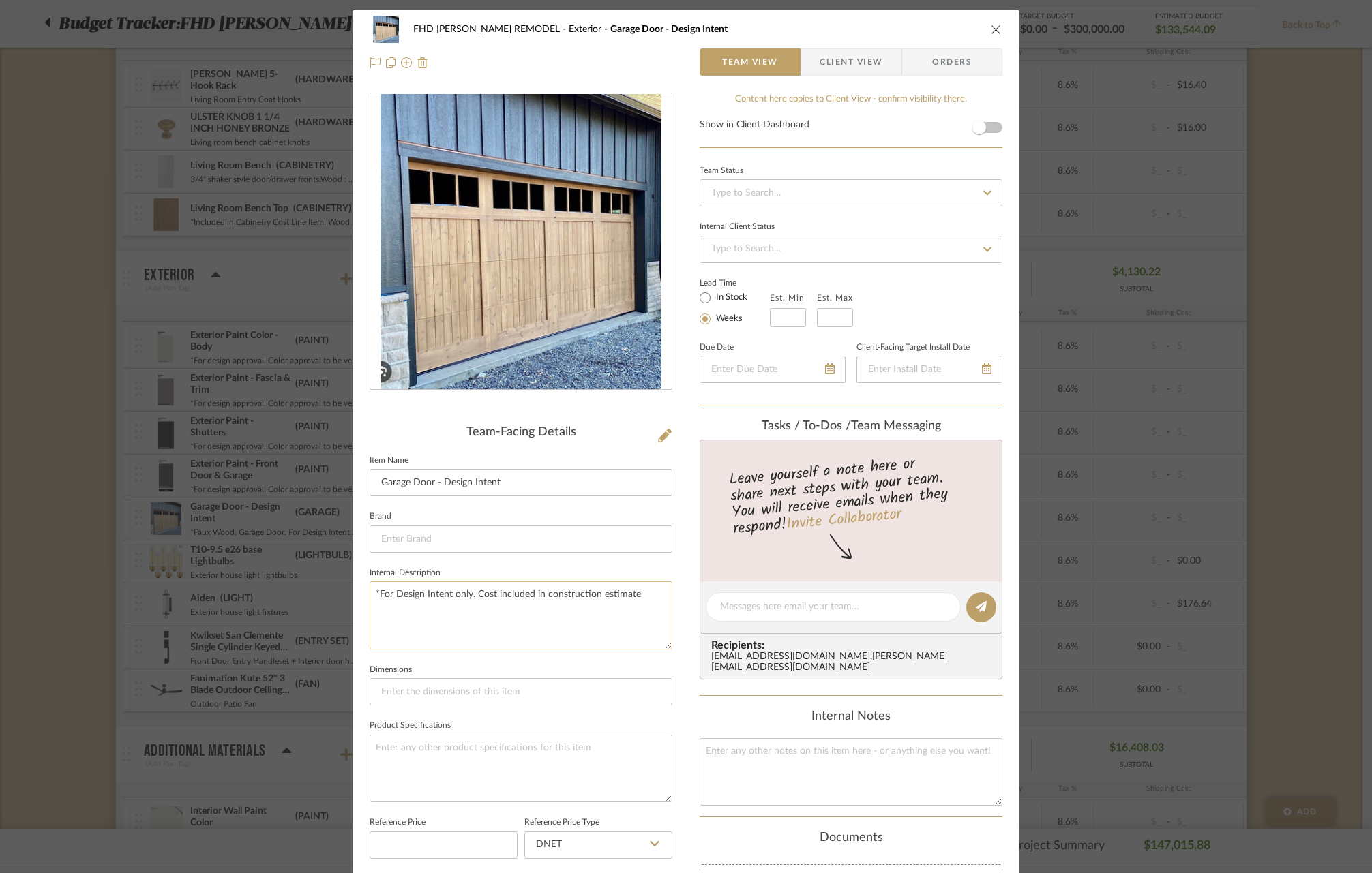
drag, startPoint x: 390, startPoint y: 593, endPoint x: 409, endPoint y: 595, distance: 19.1
click at [409, 595] on textarea "*For Design Intent only. Cost included in construction estimate" at bounding box center [521, 615] width 302 height 67
click at [424, 591] on textarea "*For Design Intent only. Cost included in construction estimate" at bounding box center [521, 615] width 302 height 67
drag, startPoint x: 422, startPoint y: 593, endPoint x: 446, endPoint y: 596, distance: 24.2
click at [446, 596] on textarea "*For Design Intent only. Cost included in construction estimate" at bounding box center [521, 615] width 302 height 67
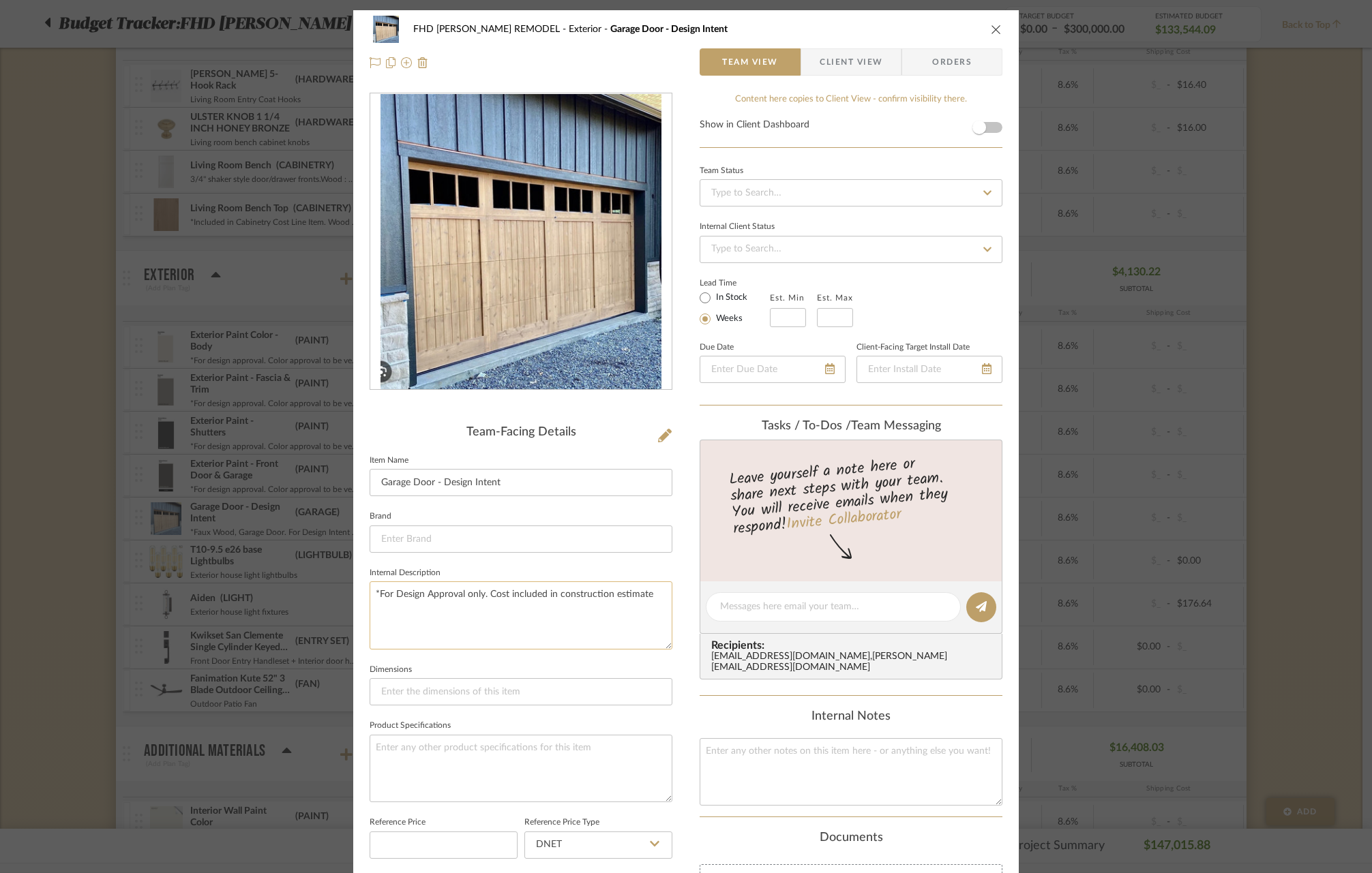
click at [646, 589] on textarea "*For Design Approval only. Cost included in construction estimate" at bounding box center [521, 615] width 302 height 67
type textarea "*For Design Approval only. Cost included in construction estimate. Paint Grade,"
click at [658, 434] on icon at bounding box center [665, 435] width 14 height 14
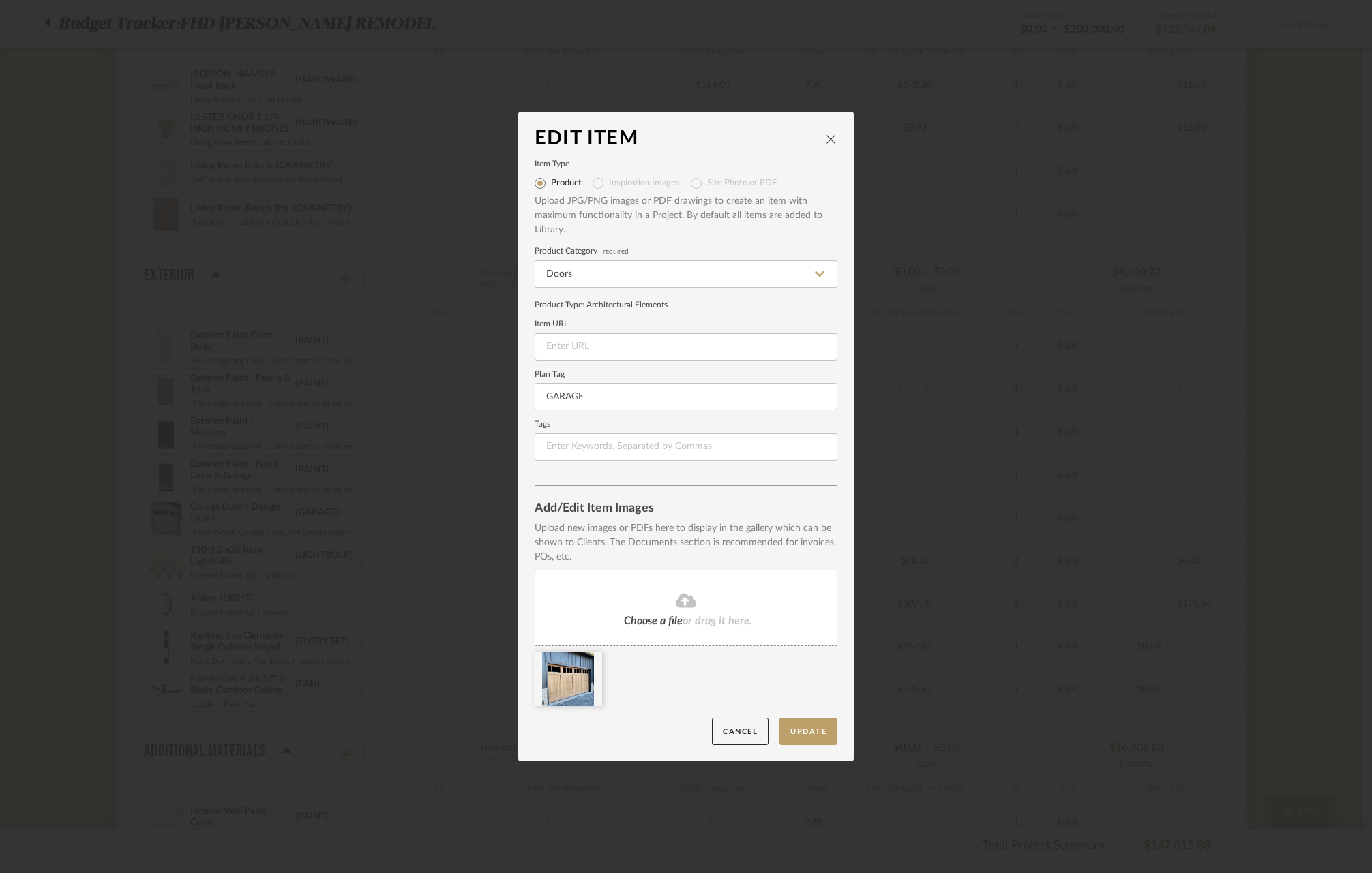
click at [663, 620] on span "Choose a file" at bounding box center [652, 620] width 58 height 11
click at [588, 658] on icon at bounding box center [592, 659] width 10 height 11
click at [811, 731] on button "Update" at bounding box center [808, 732] width 58 height 28
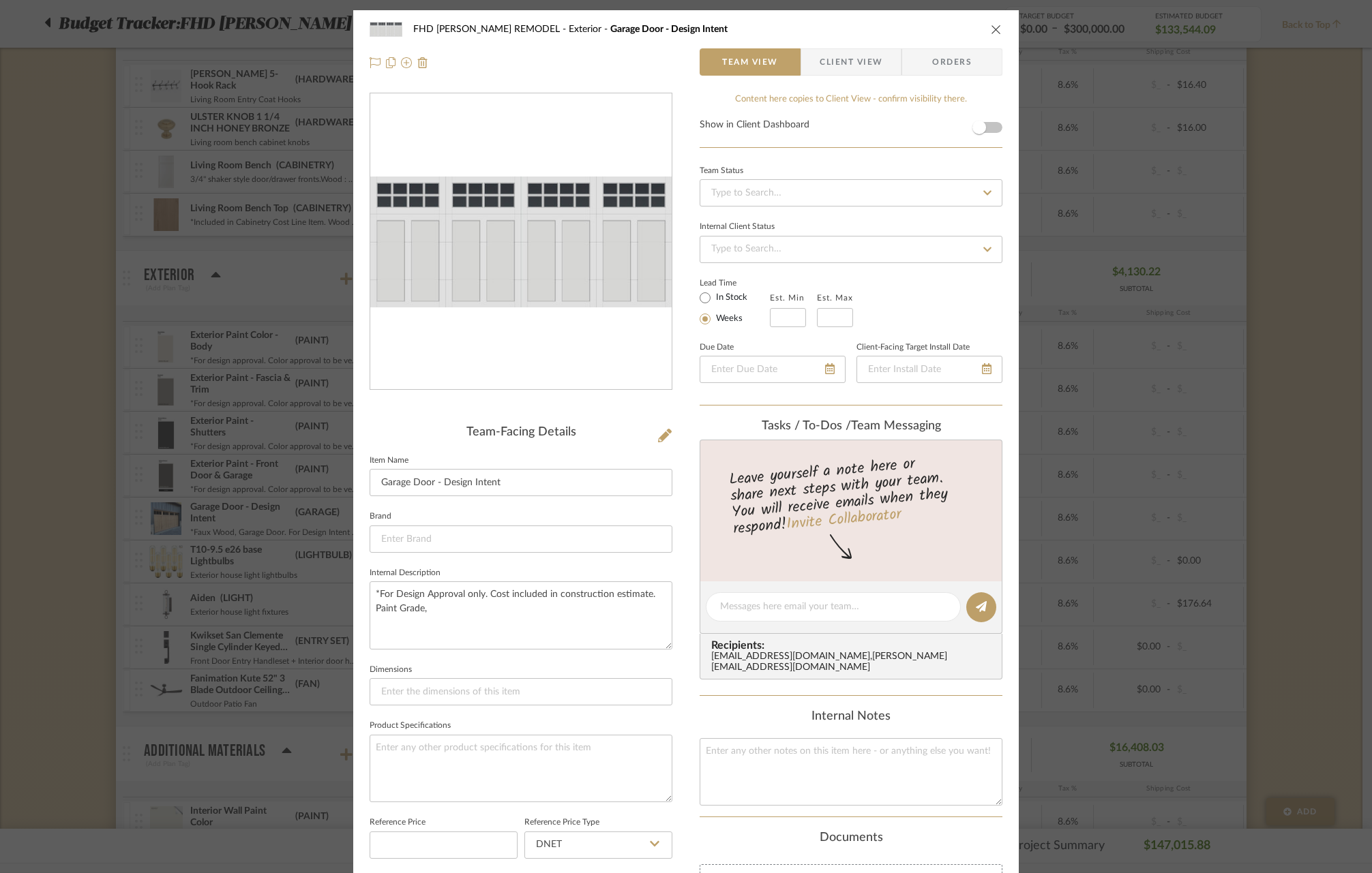
click at [991, 30] on icon "close" at bounding box center [996, 29] width 11 height 11
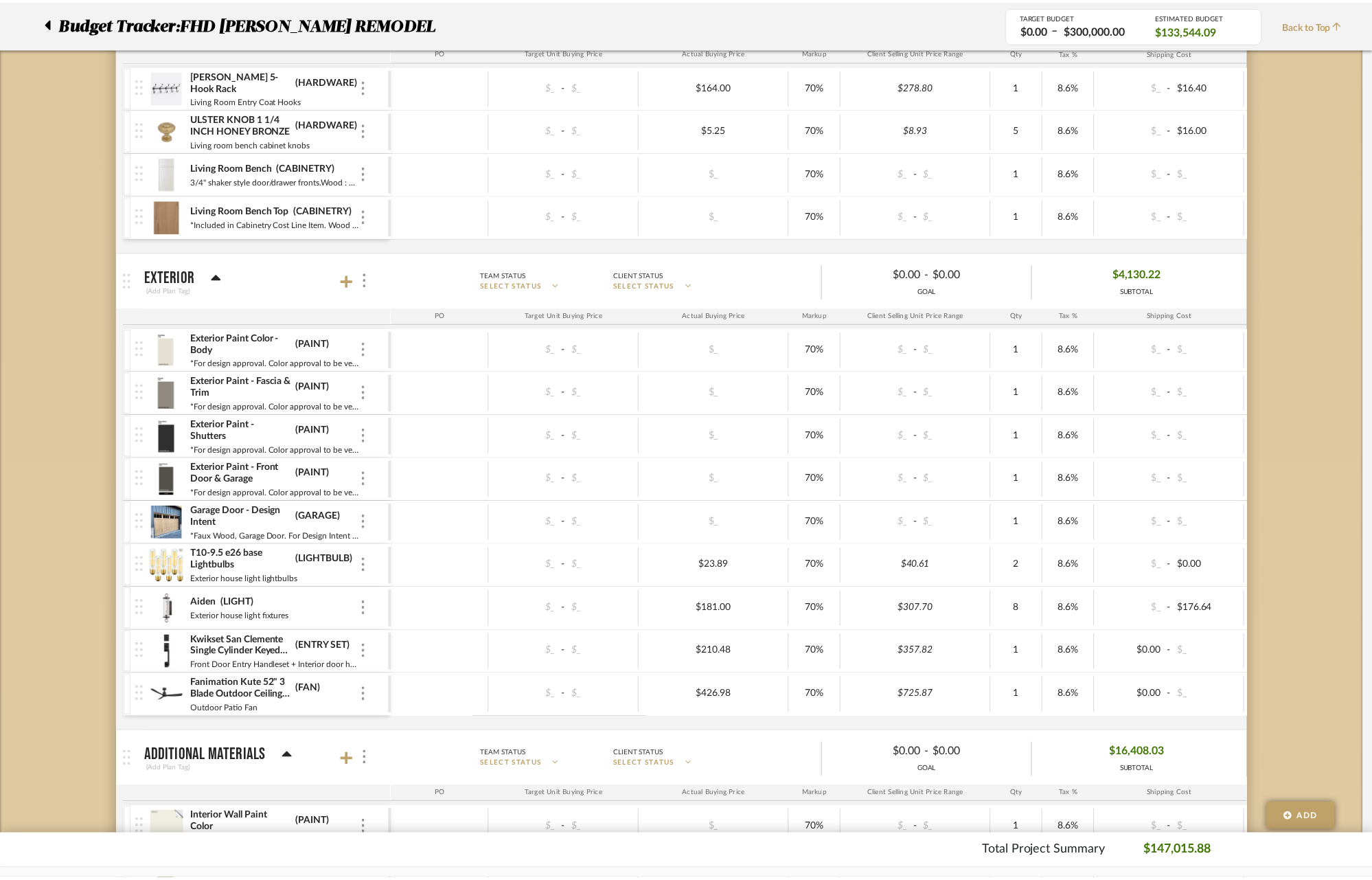
scroll to position [676, 0]
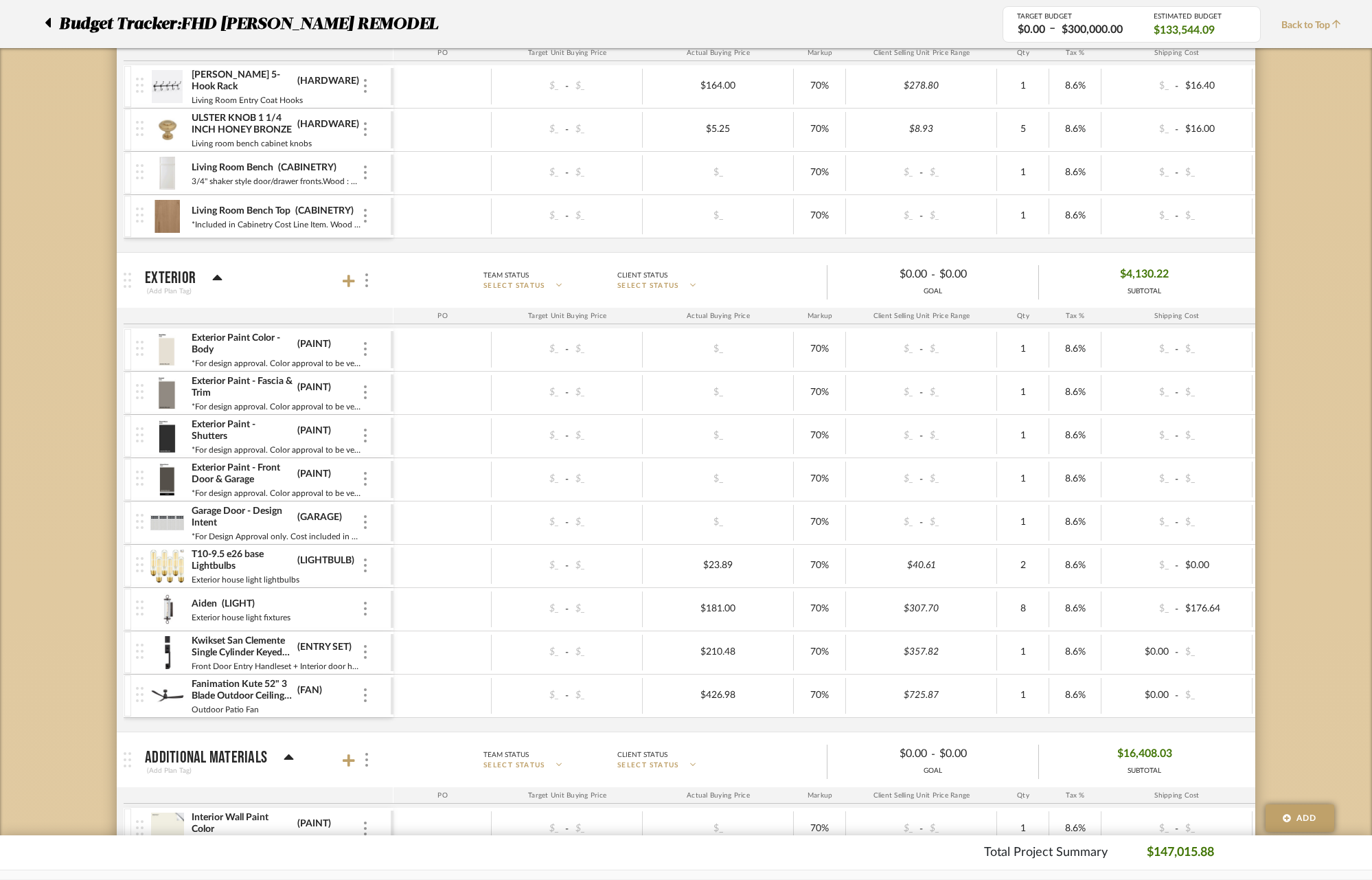
click at [170, 476] on img at bounding box center [167, 479] width 34 height 33
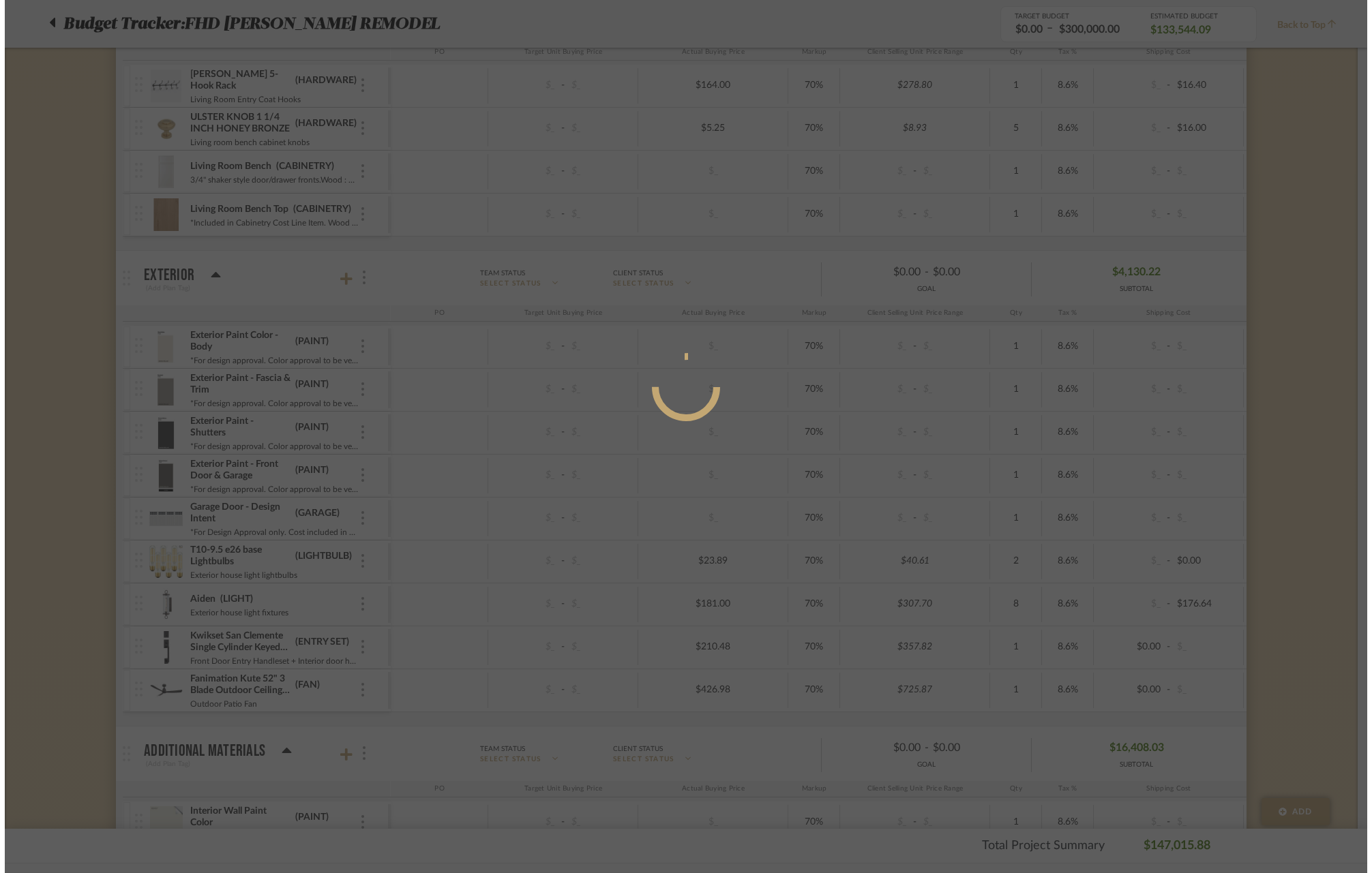
scroll to position [0, 0]
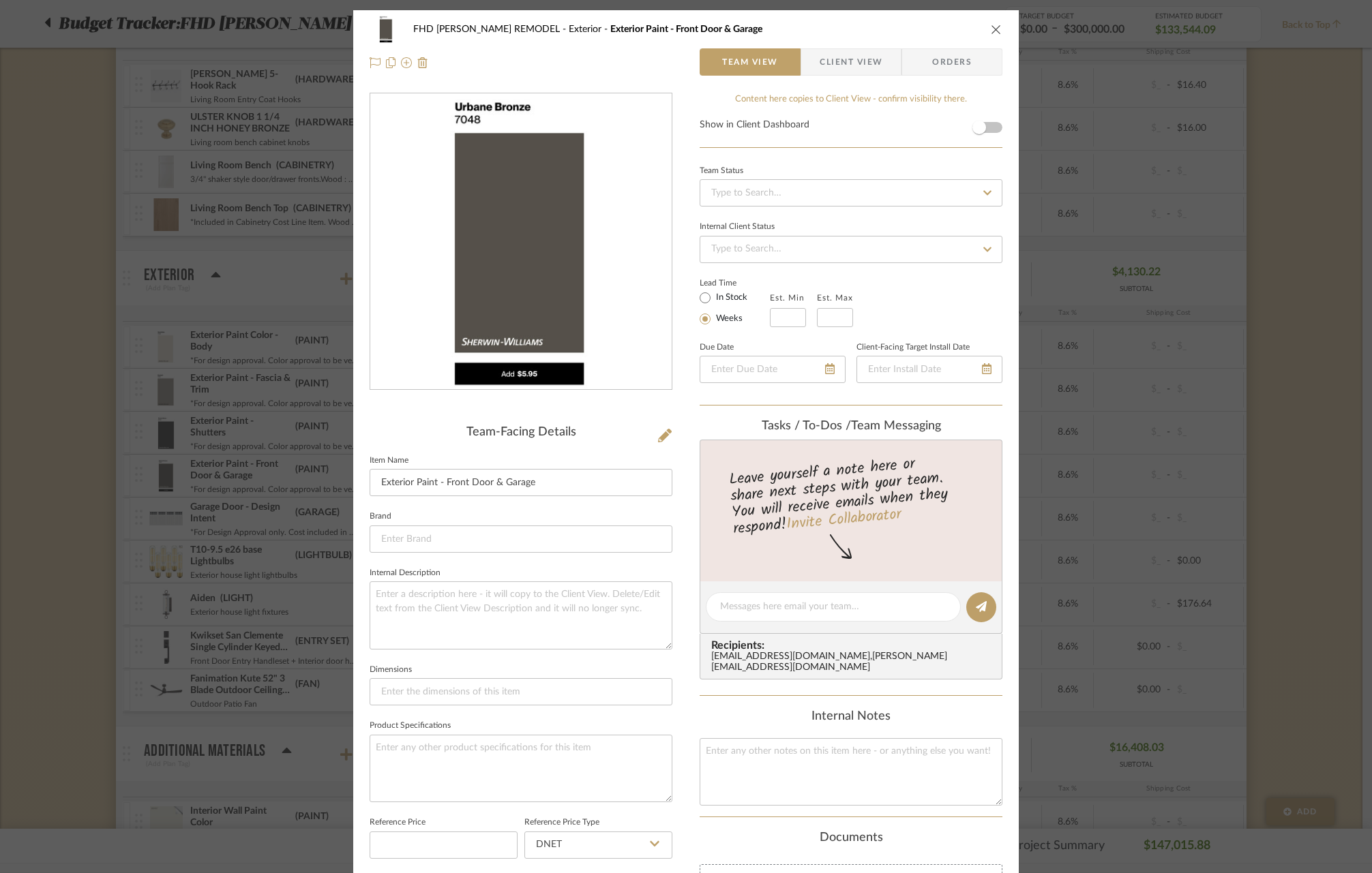
click at [991, 27] on icon "close" at bounding box center [996, 29] width 11 height 11
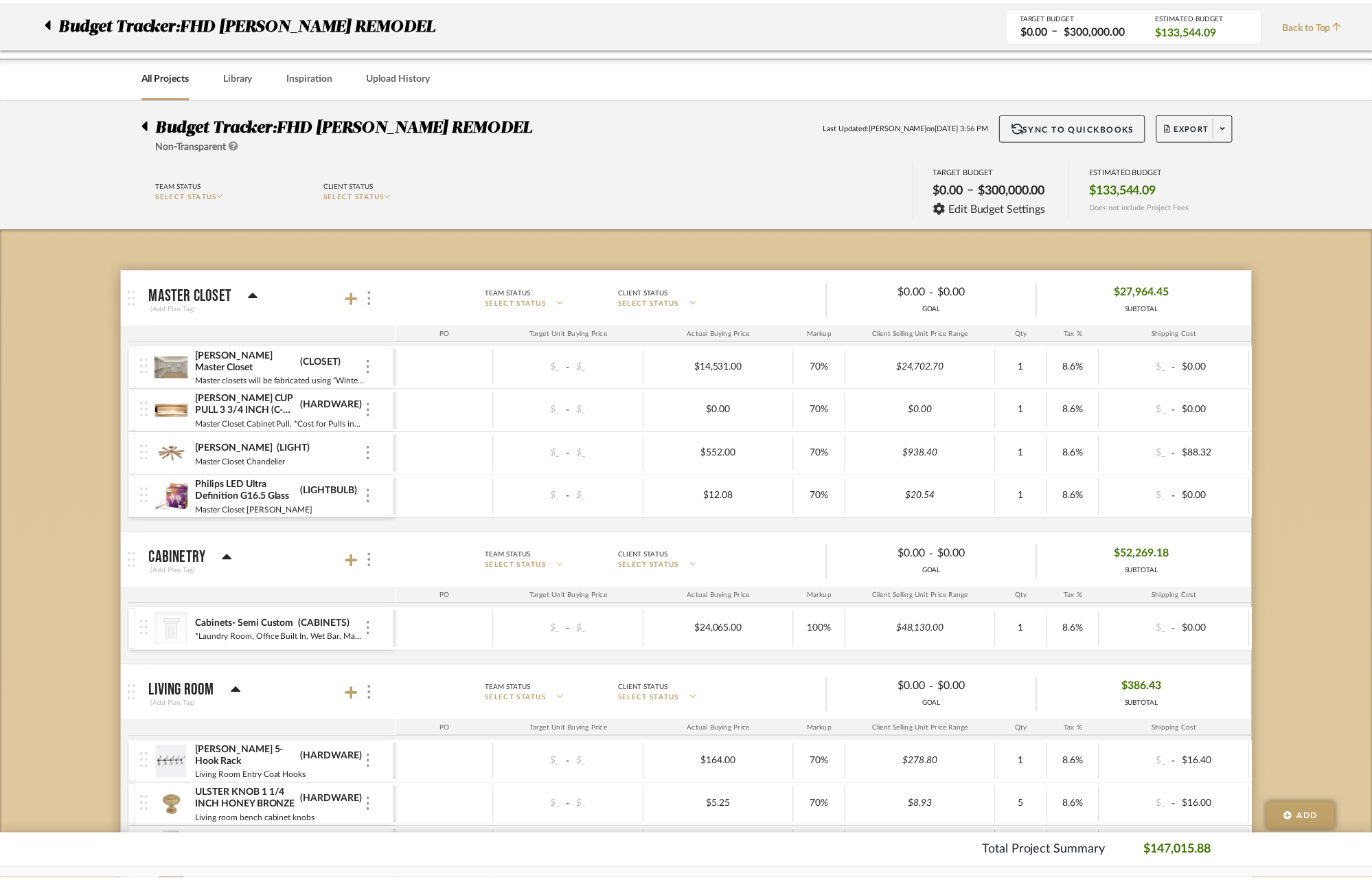
scroll to position [676, 0]
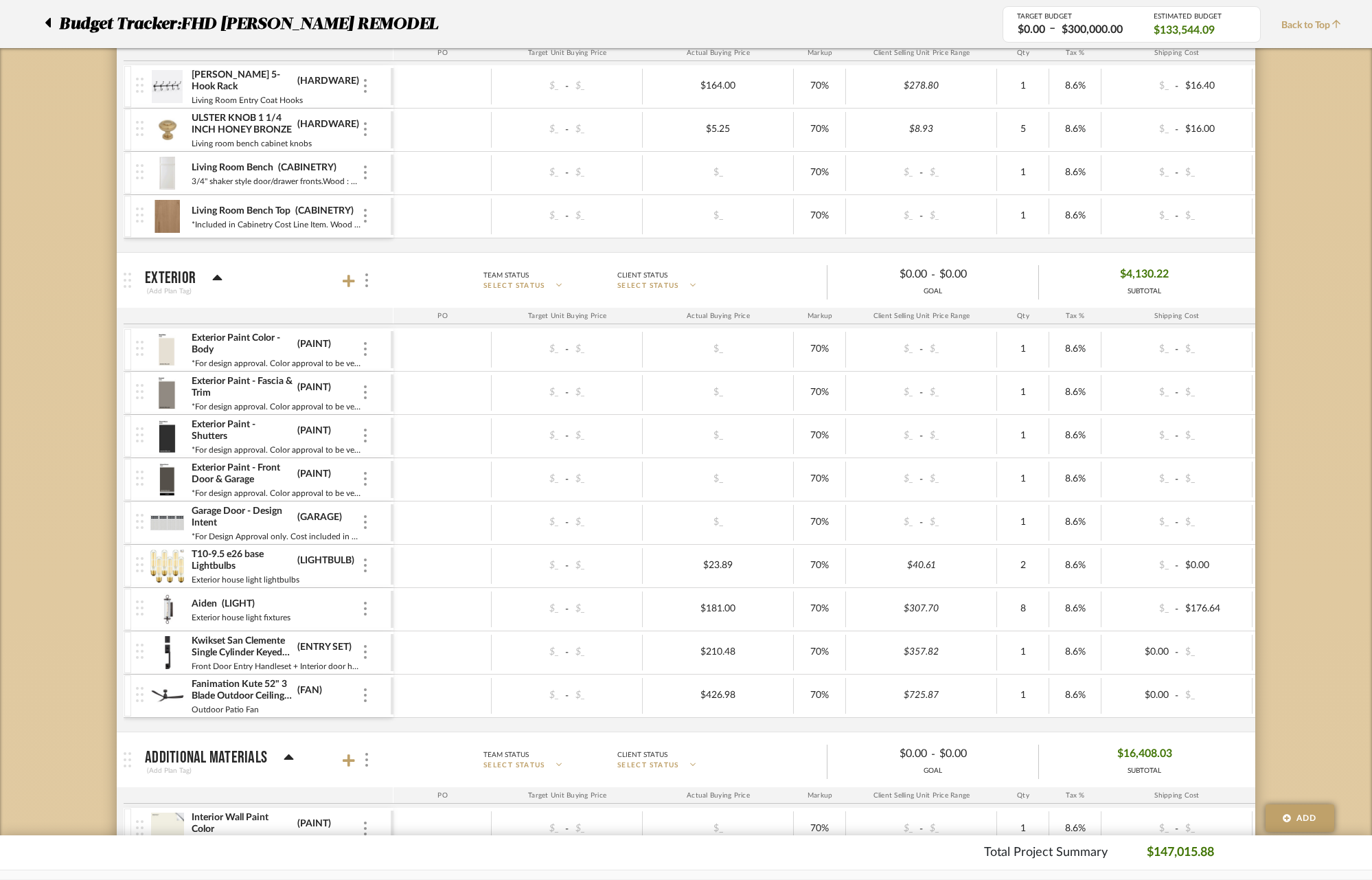
click at [181, 522] on img at bounding box center [167, 523] width 34 height 33
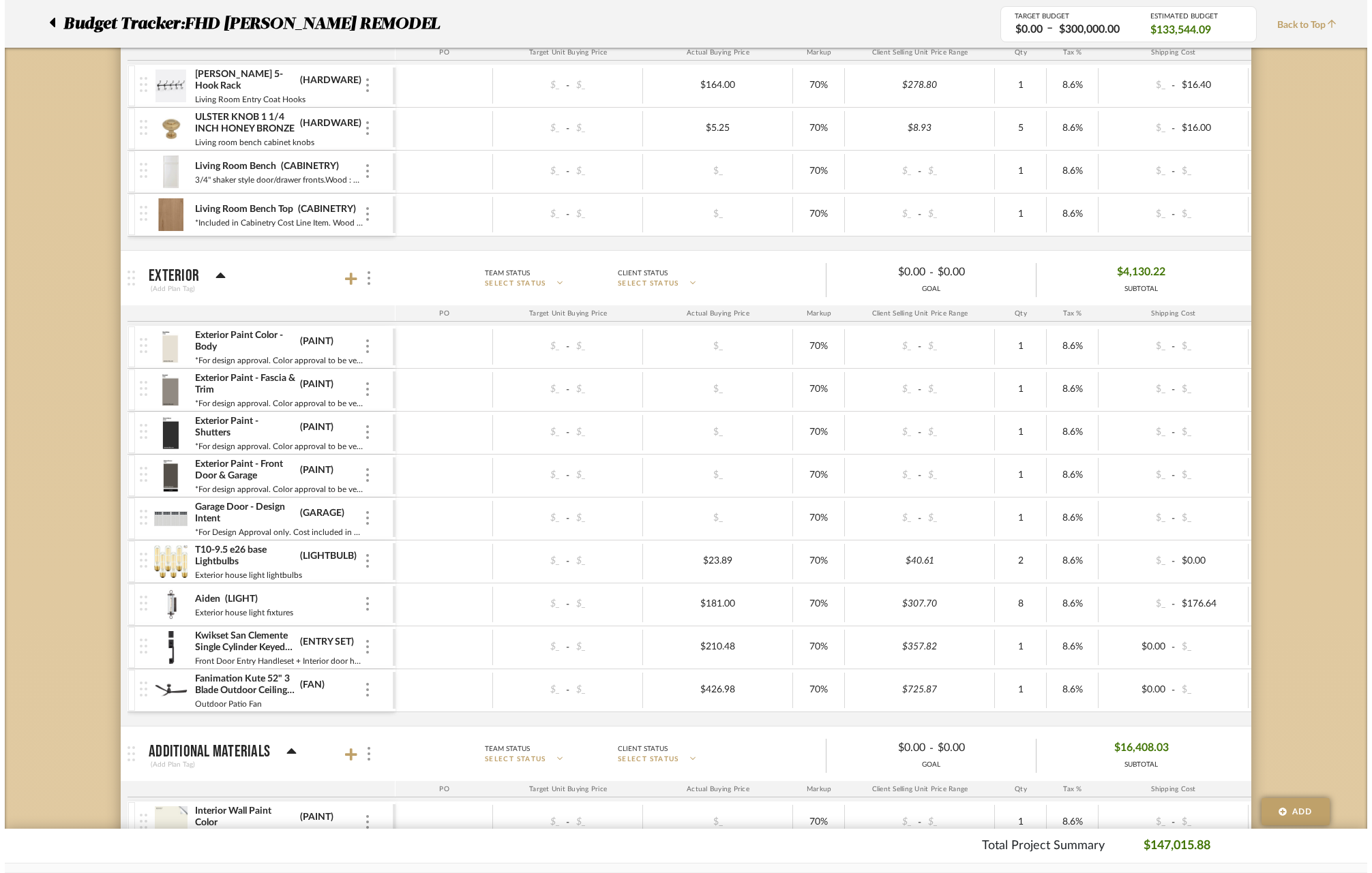
scroll to position [0, 0]
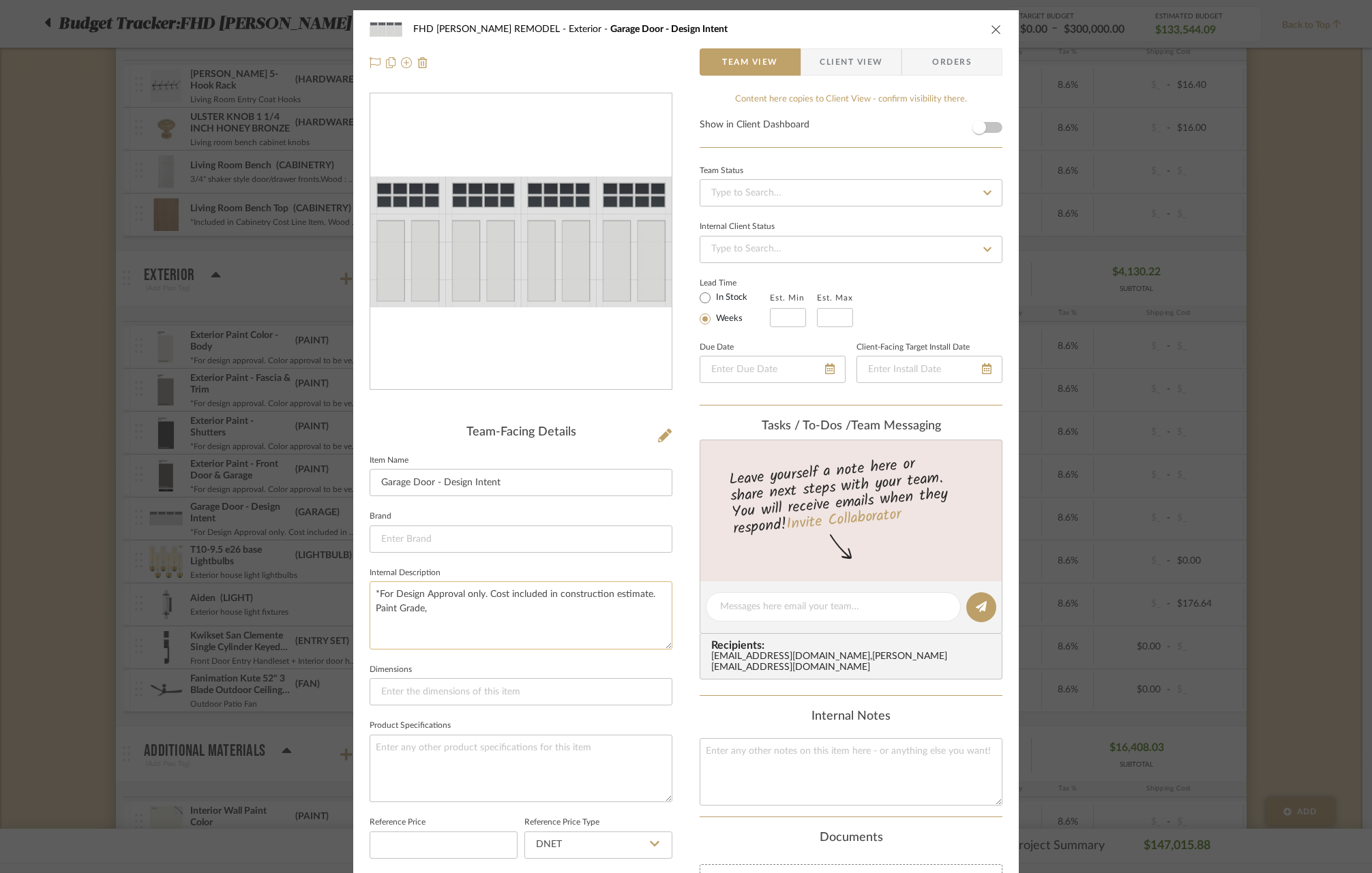
click at [446, 606] on textarea "*For Design Approval only. Cost included in construction estimate. Paint Grade," at bounding box center [521, 615] width 302 height 67
click at [480, 609] on textarea "*For Design Approval only. Cost included in construction estimate. Paint Grade,…" at bounding box center [521, 615] width 302 height 67
click at [546, 610] on textarea "*For Design Approval only. Cost included in construction estimate. Paint Grade,…" at bounding box center [521, 615] width 302 height 67
type textarea "*For Design Approval only. Cost included in construction estimate. Paint Grade,…"
click at [991, 28] on icon "close" at bounding box center [996, 29] width 11 height 11
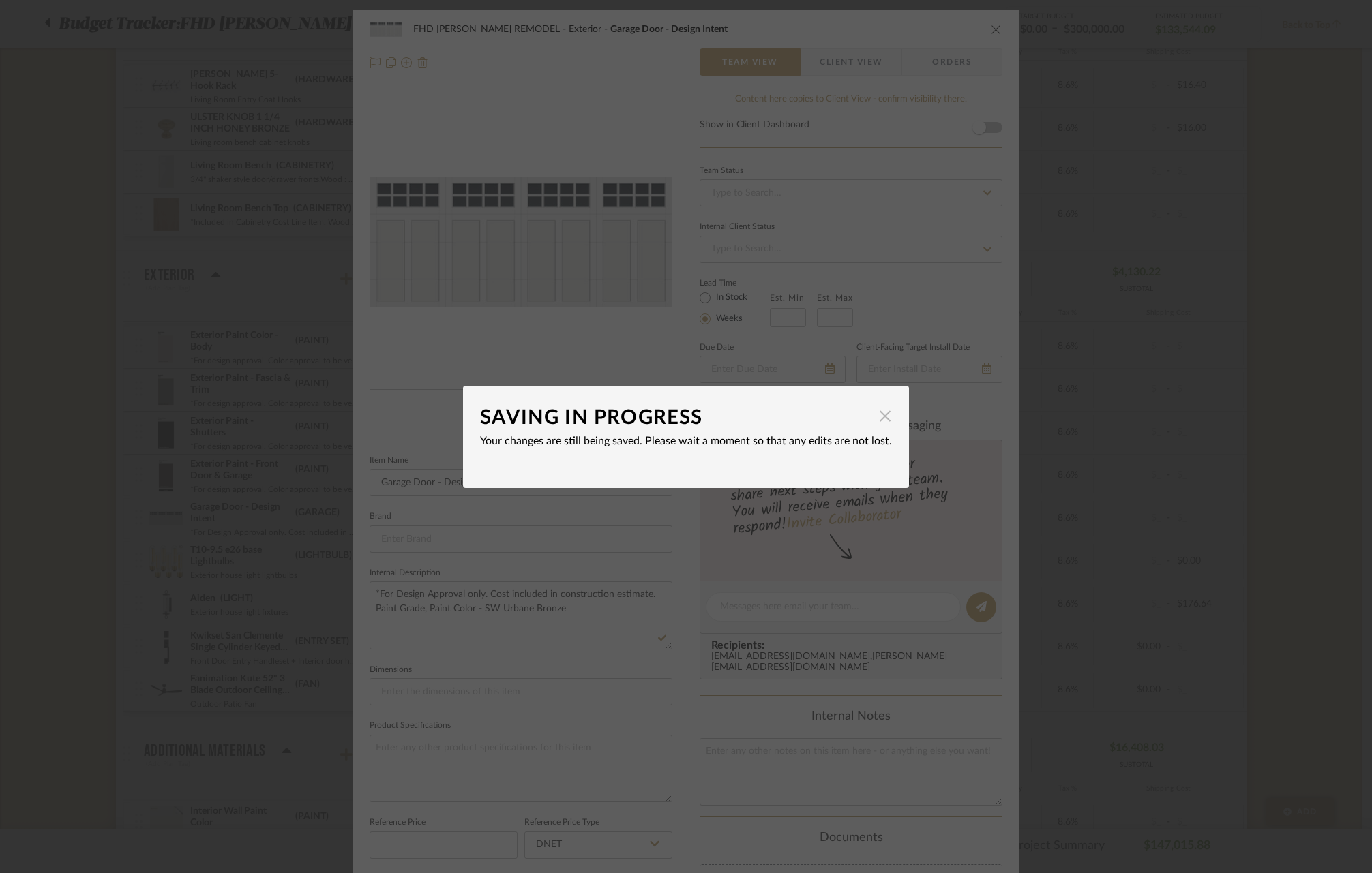
click at [882, 417] on span "button" at bounding box center [884, 416] width 27 height 27
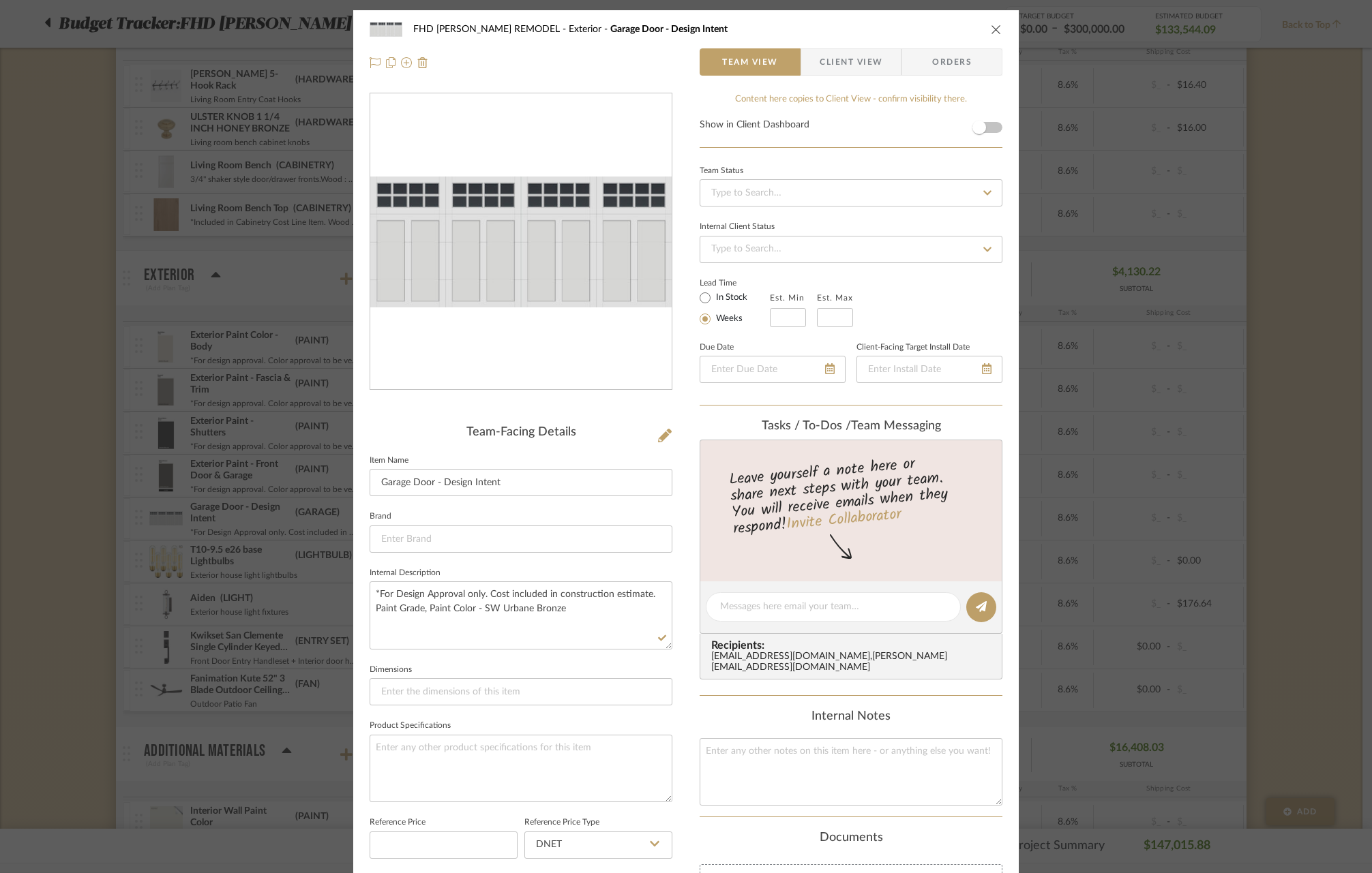
click at [992, 30] on icon "close" at bounding box center [996, 29] width 11 height 11
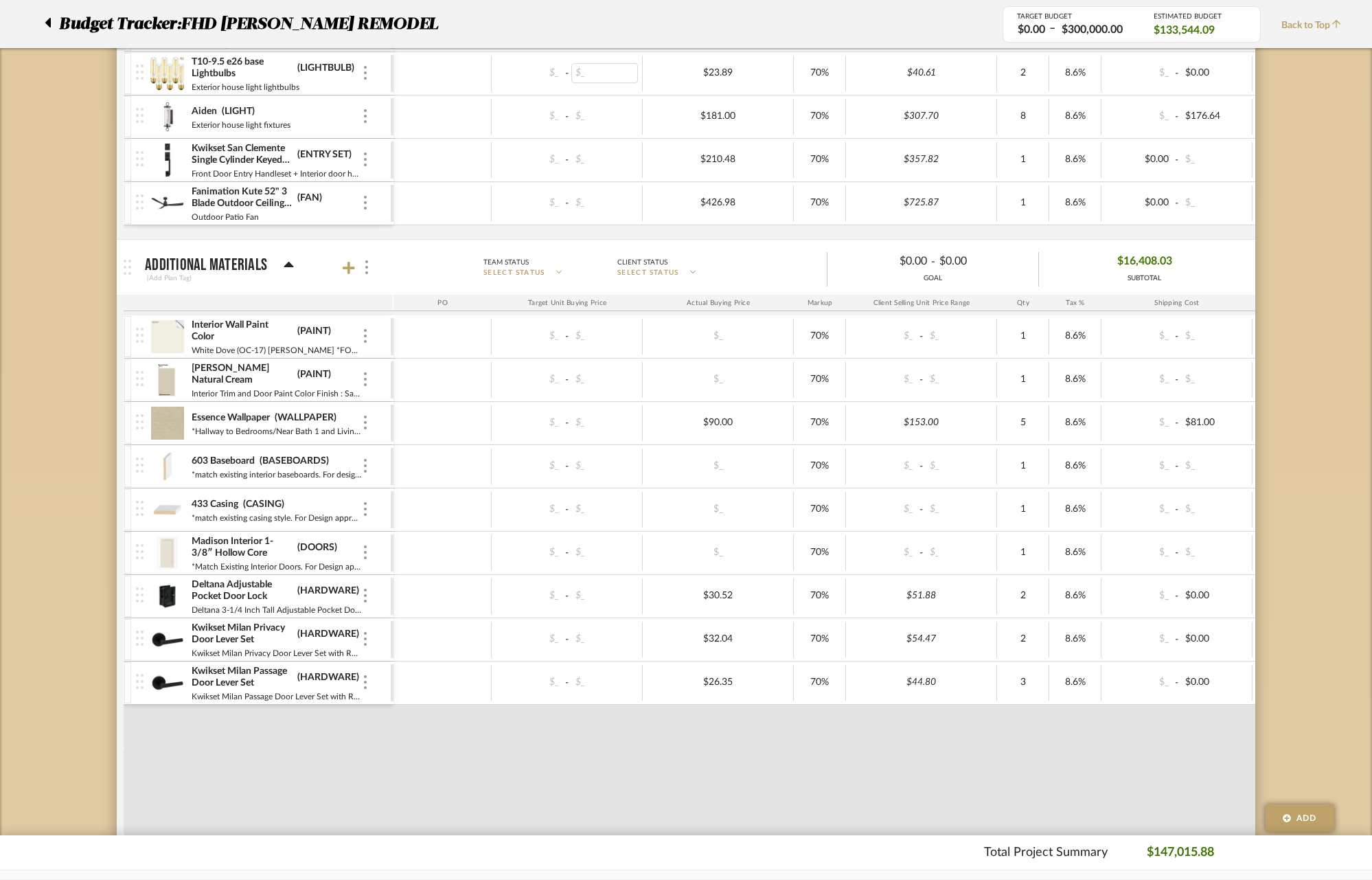
scroll to position [1173, 0]
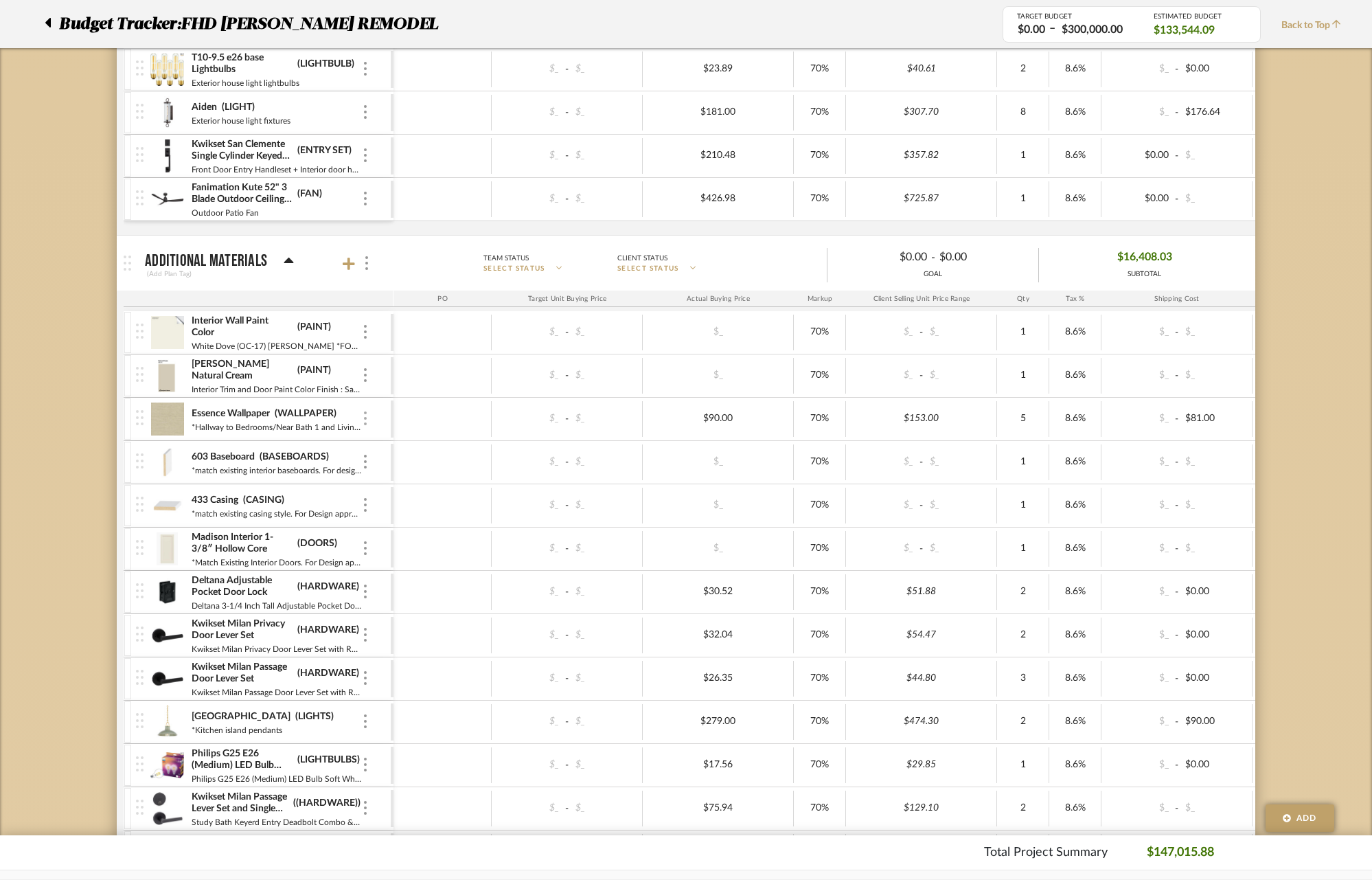
click at [364, 417] on img at bounding box center [365, 418] width 2 height 14
click at [784, 15] on div at bounding box center [686, 440] width 1372 height 880
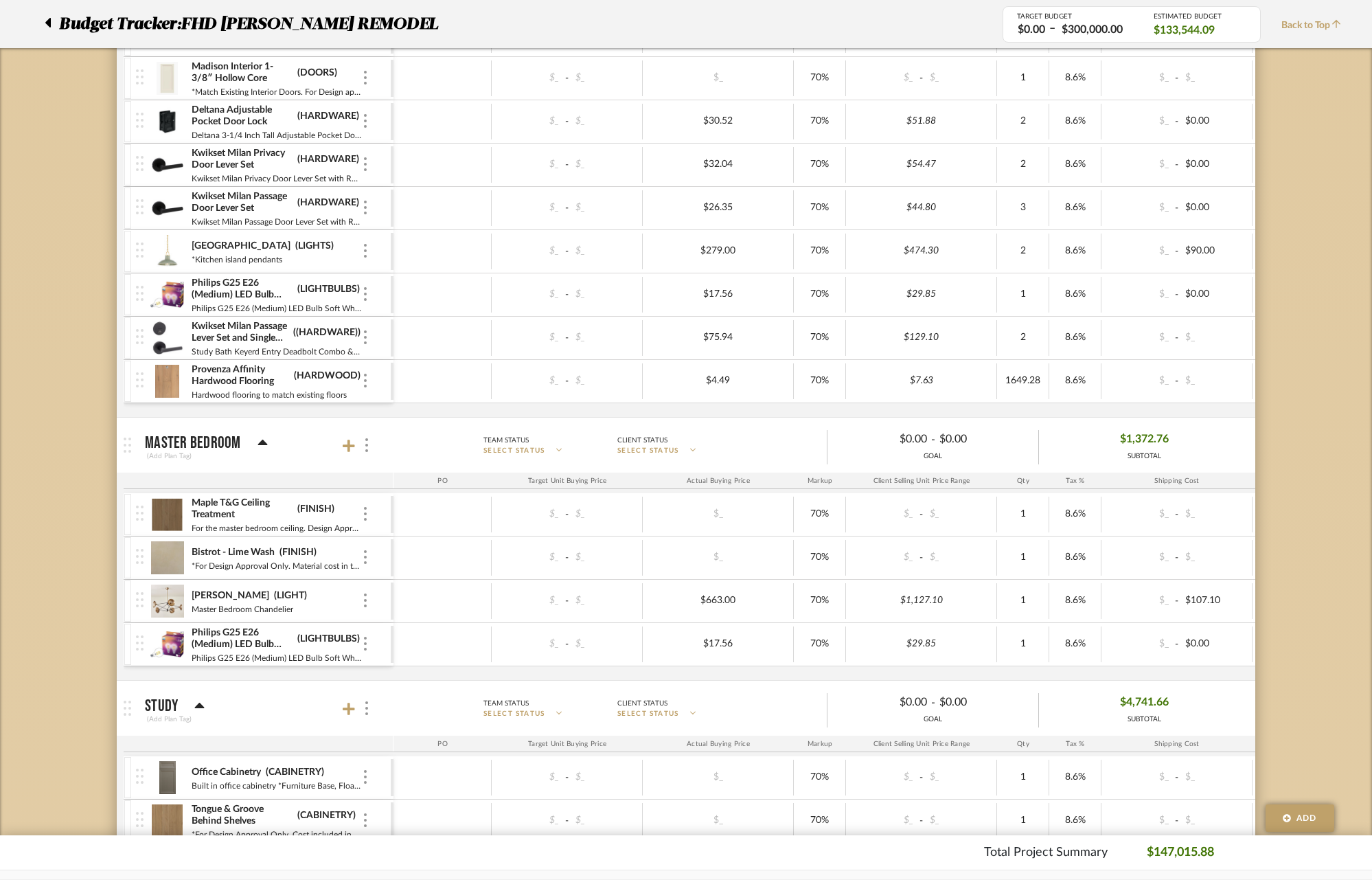
scroll to position [1661, 0]
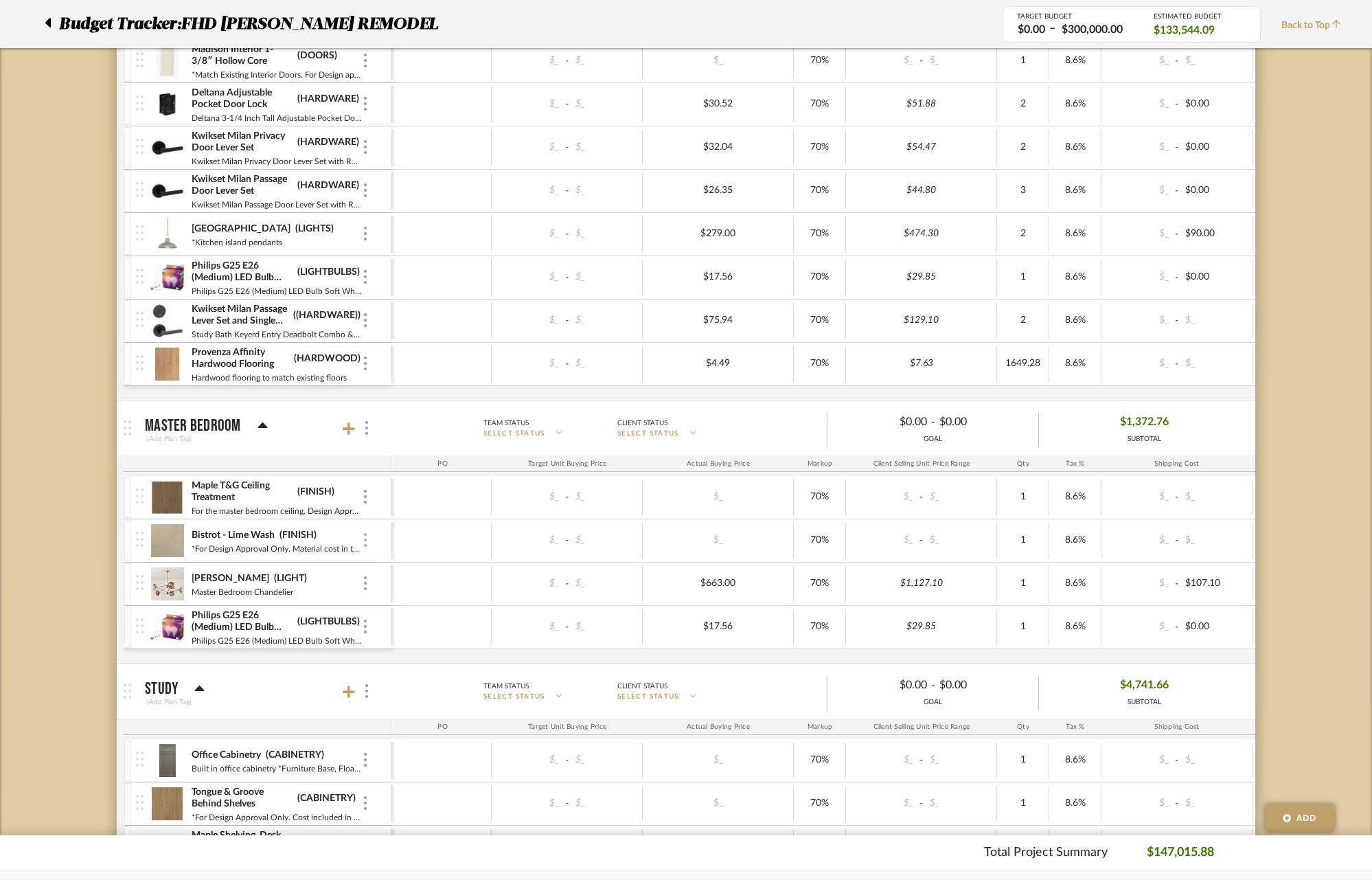
click at [364, 540] on img at bounding box center [365, 540] width 2 height 14
click at [406, 644] on span "Remove Item" at bounding box center [431, 643] width 85 height 12
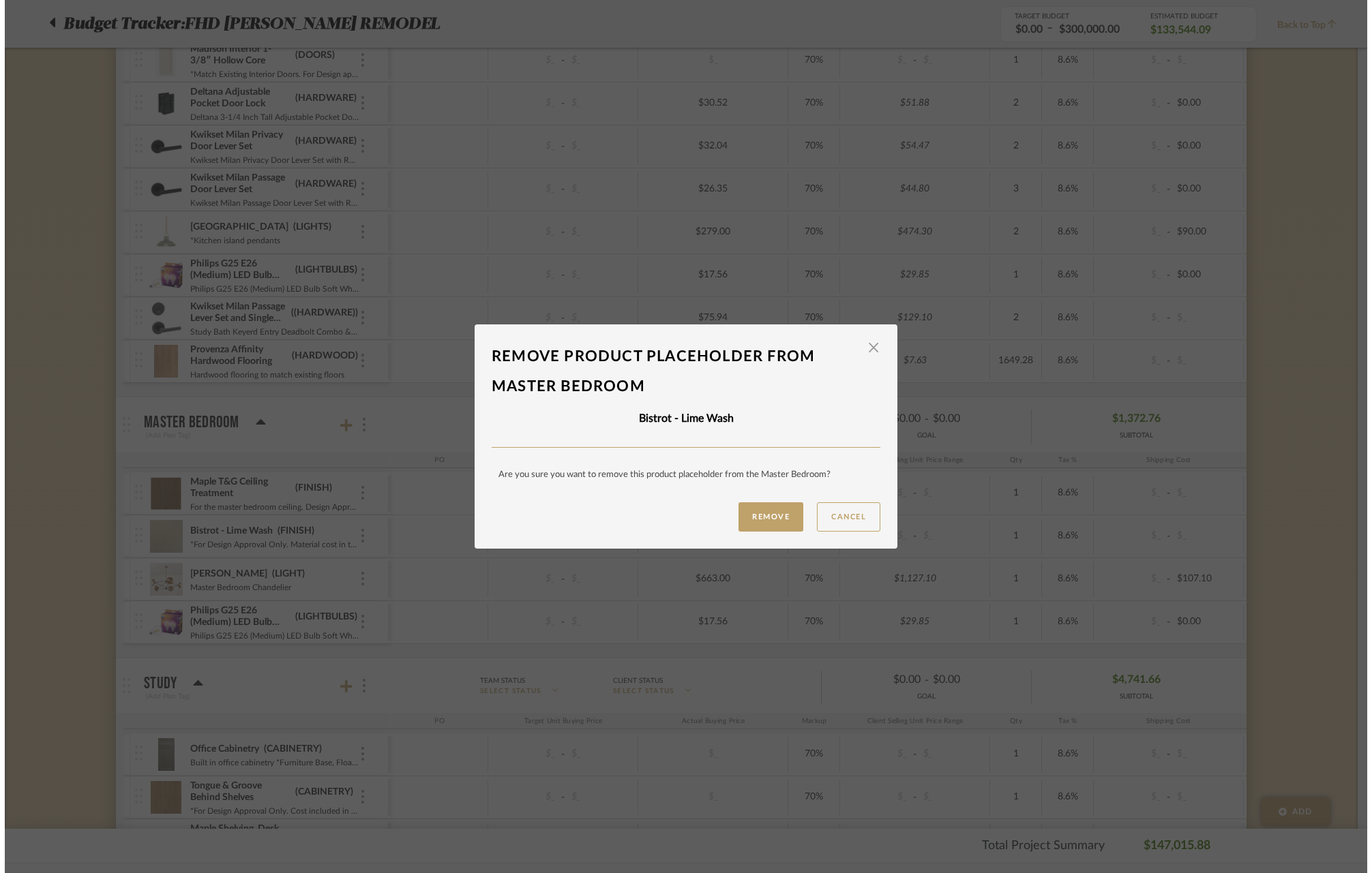
scroll to position [0, 0]
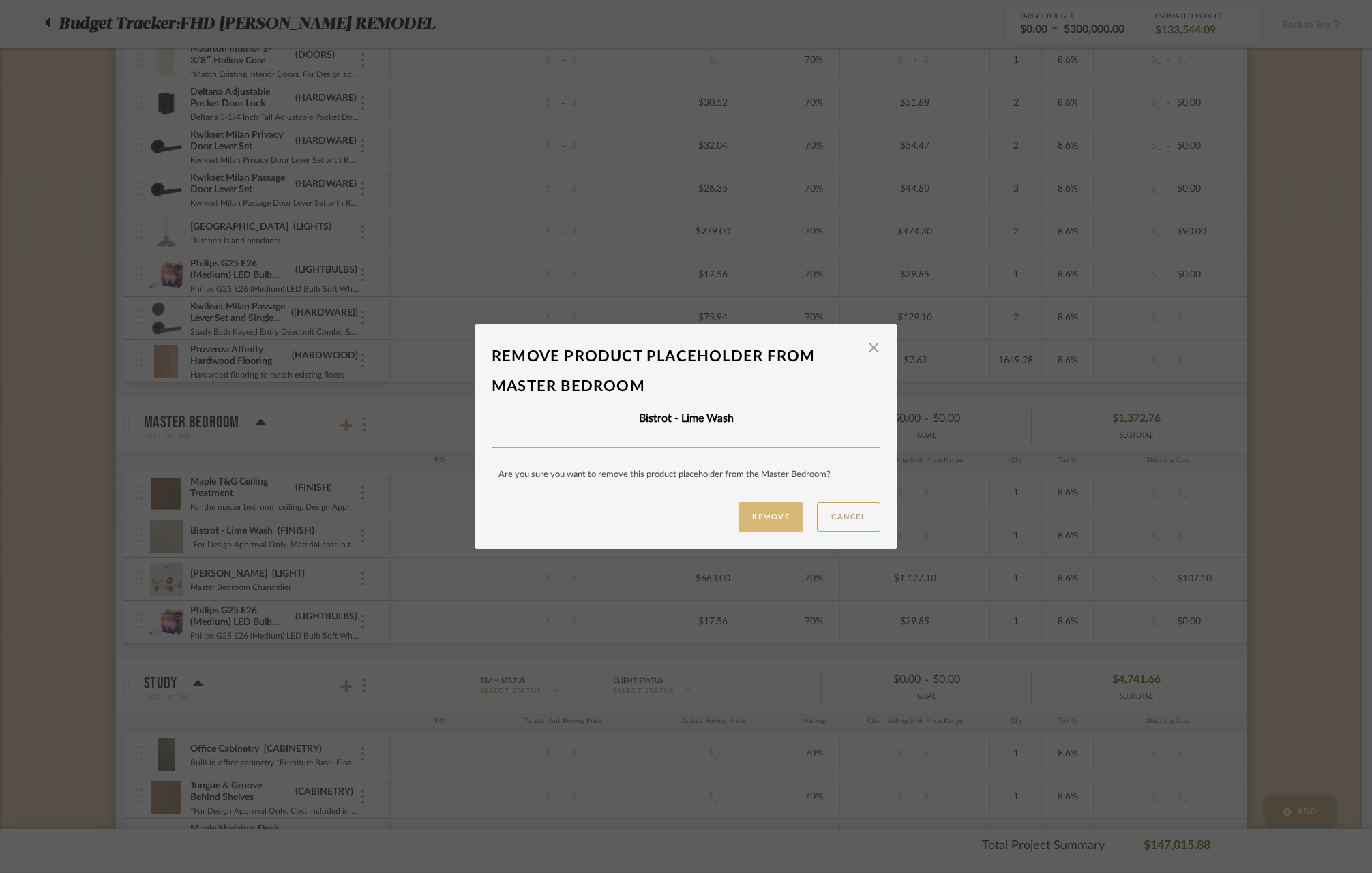
click at [772, 519] on button "Remove" at bounding box center [771, 517] width 65 height 30
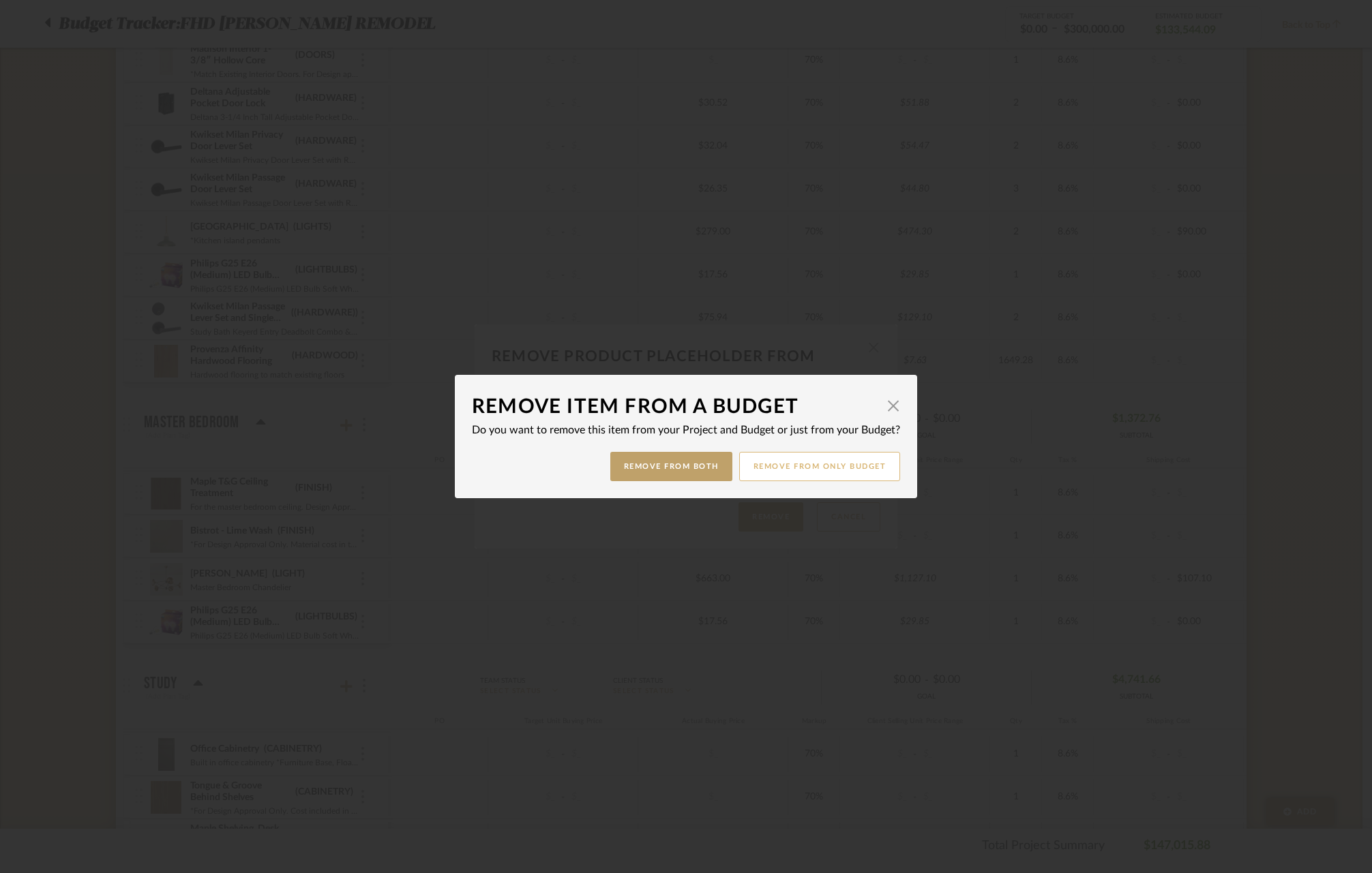
click at [778, 475] on button "Remove from only Budget" at bounding box center [819, 466] width 162 height 30
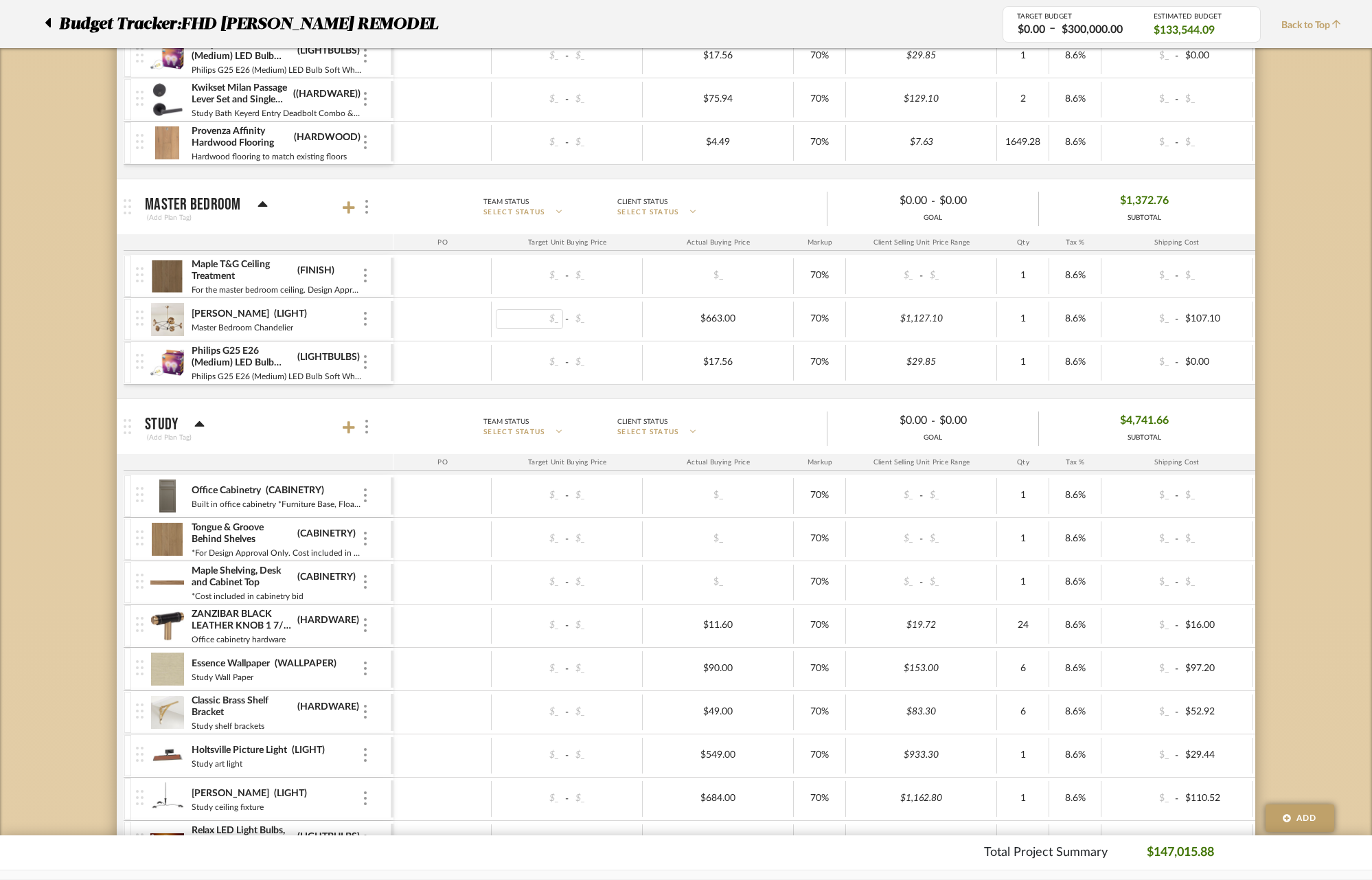
scroll to position [1919, 0]
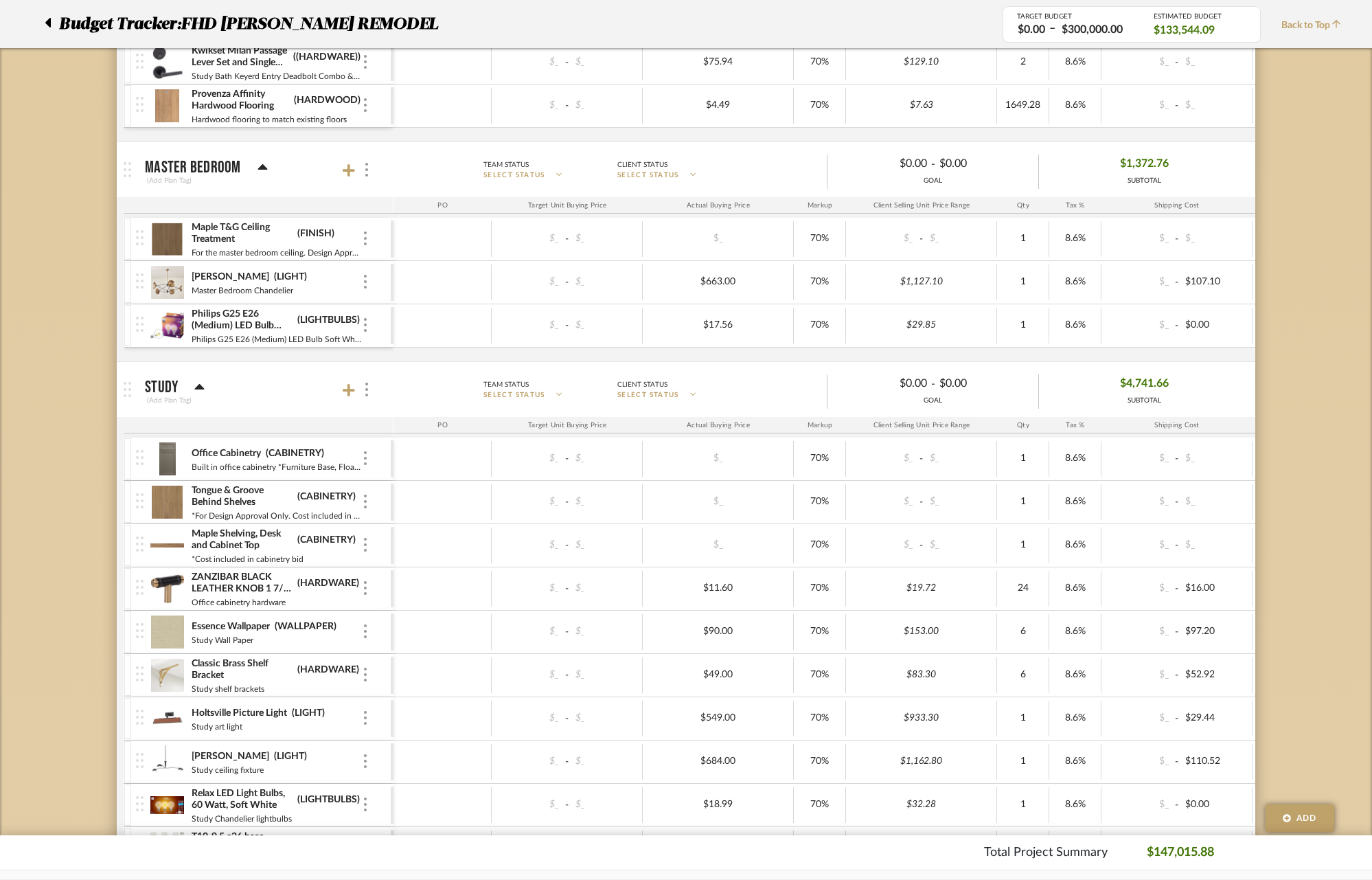
click at [370, 623] on div "Essence Wallpaper (WALLPAPER) Study Wall Paper" at bounding box center [263, 632] width 255 height 42
click at [366, 631] on img at bounding box center [365, 631] width 2 height 14
click at [405, 728] on span "Remove Item" at bounding box center [424, 734] width 102 height 13
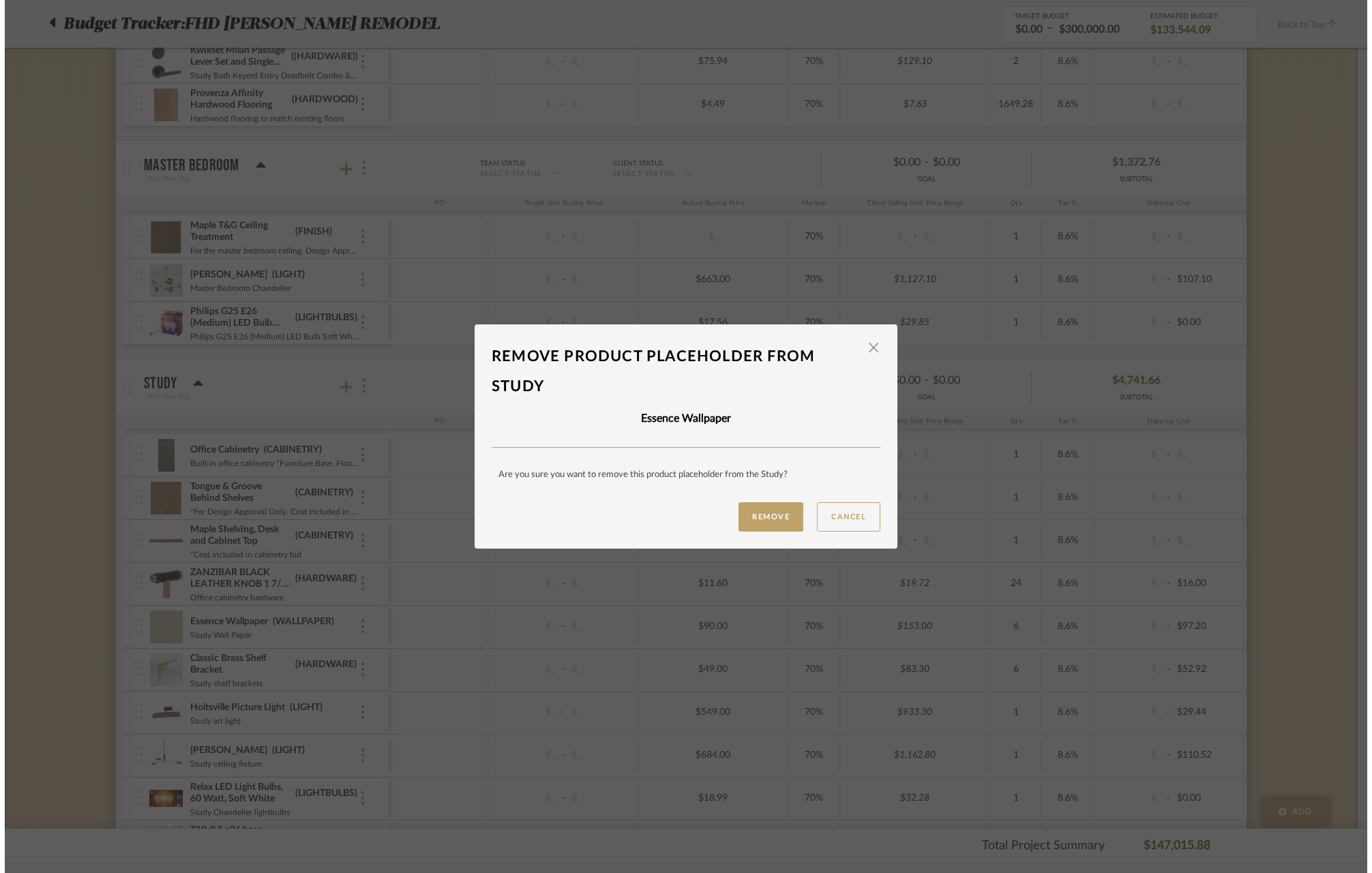
scroll to position [0, 0]
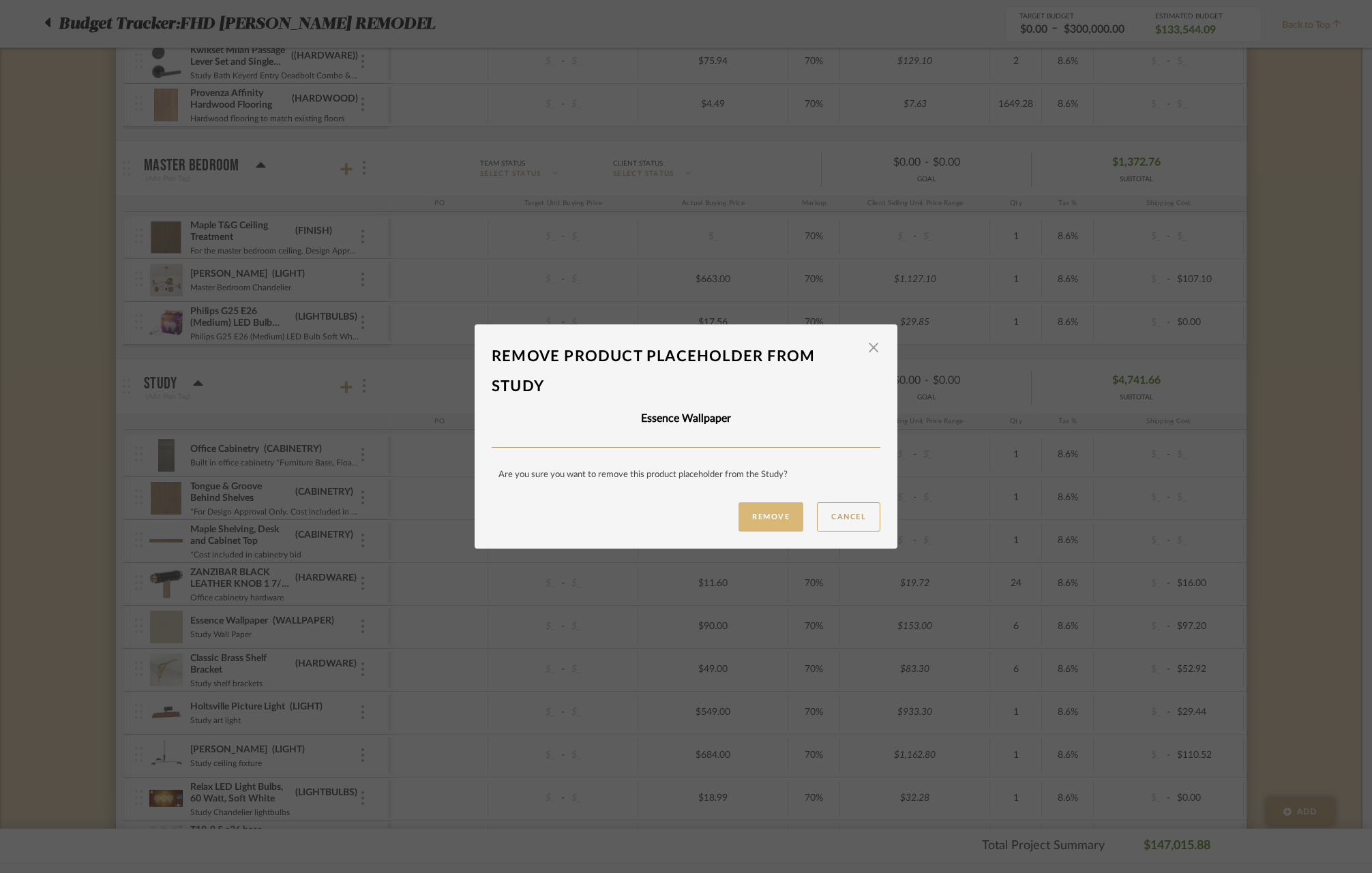
click at [751, 522] on button "Remove" at bounding box center [771, 517] width 65 height 30
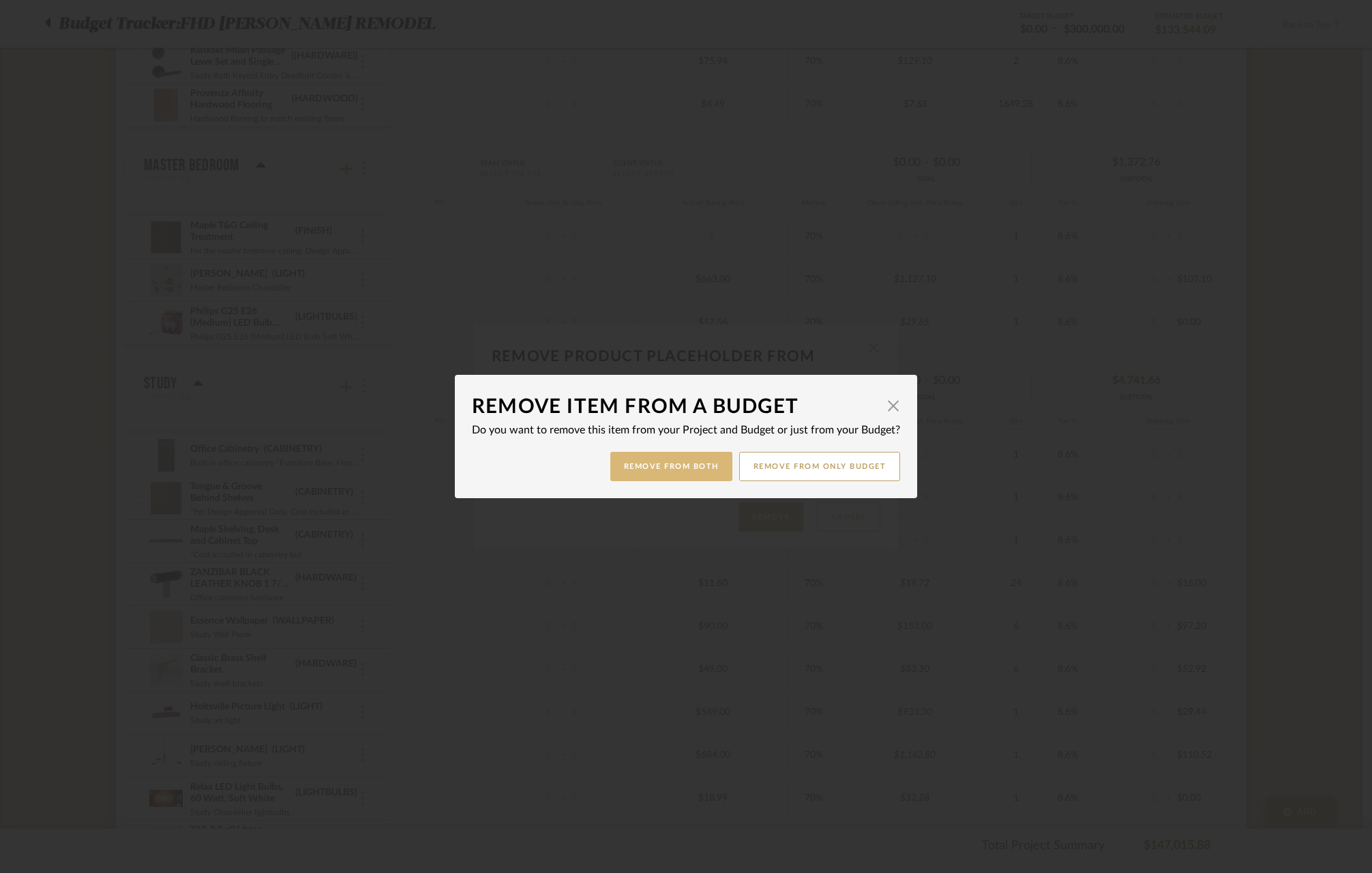
click at [698, 471] on button "Remove from Both" at bounding box center [671, 466] width 122 height 30
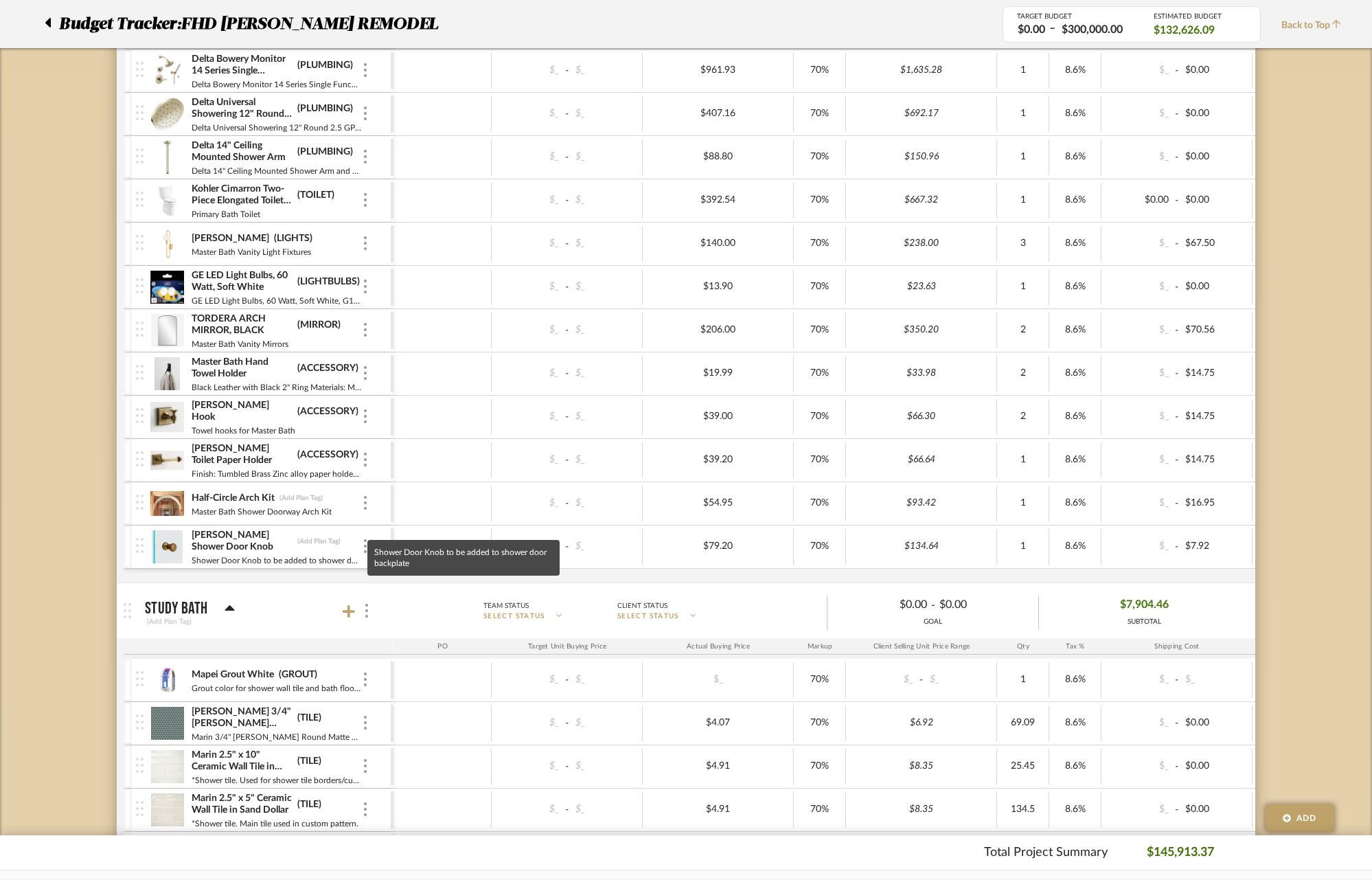
scroll to position [3489, 0]
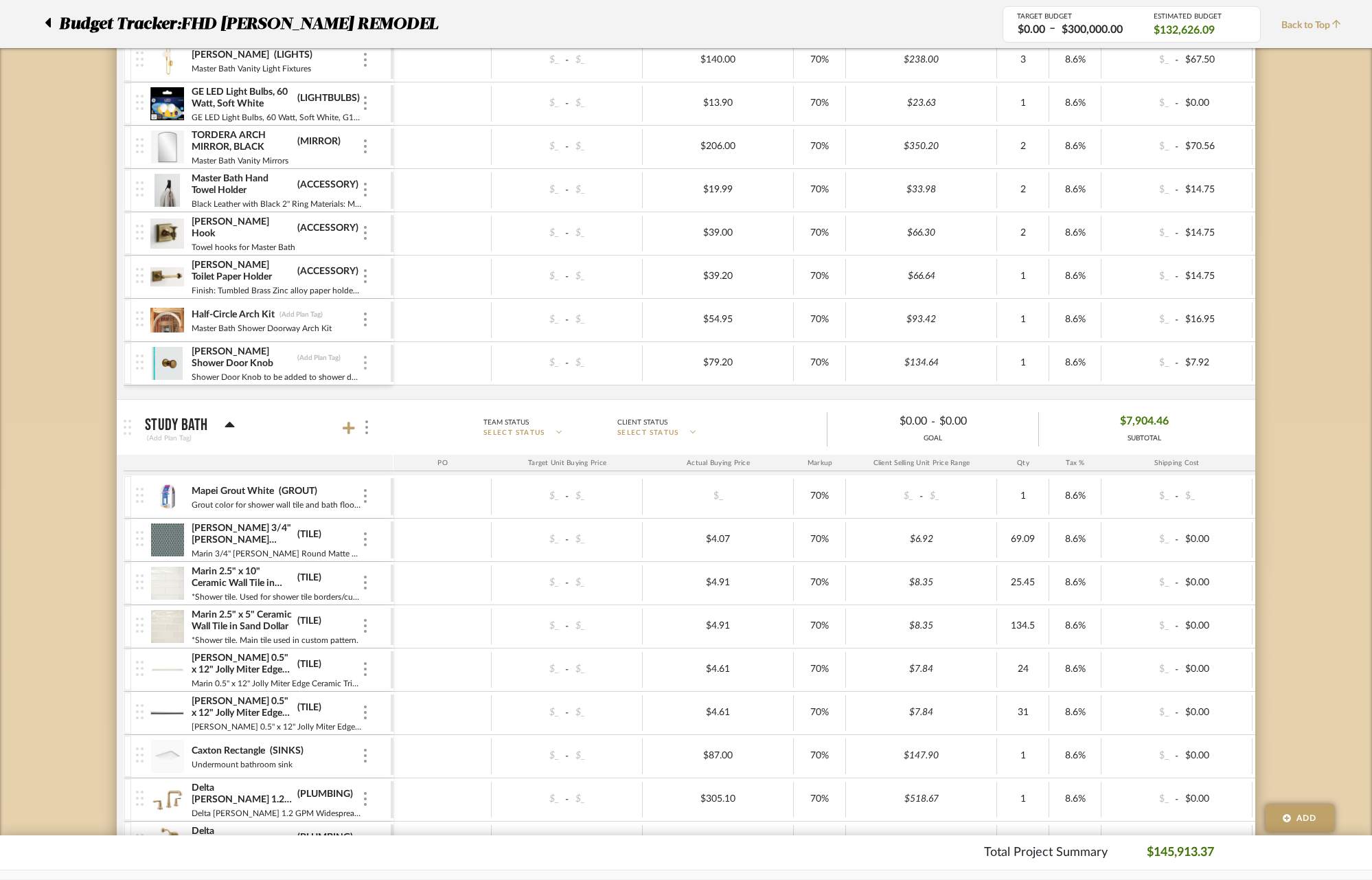
click at [365, 358] on img at bounding box center [365, 363] width 2 height 14
click at [404, 469] on span "Remove Item" at bounding box center [431, 465] width 85 height 12
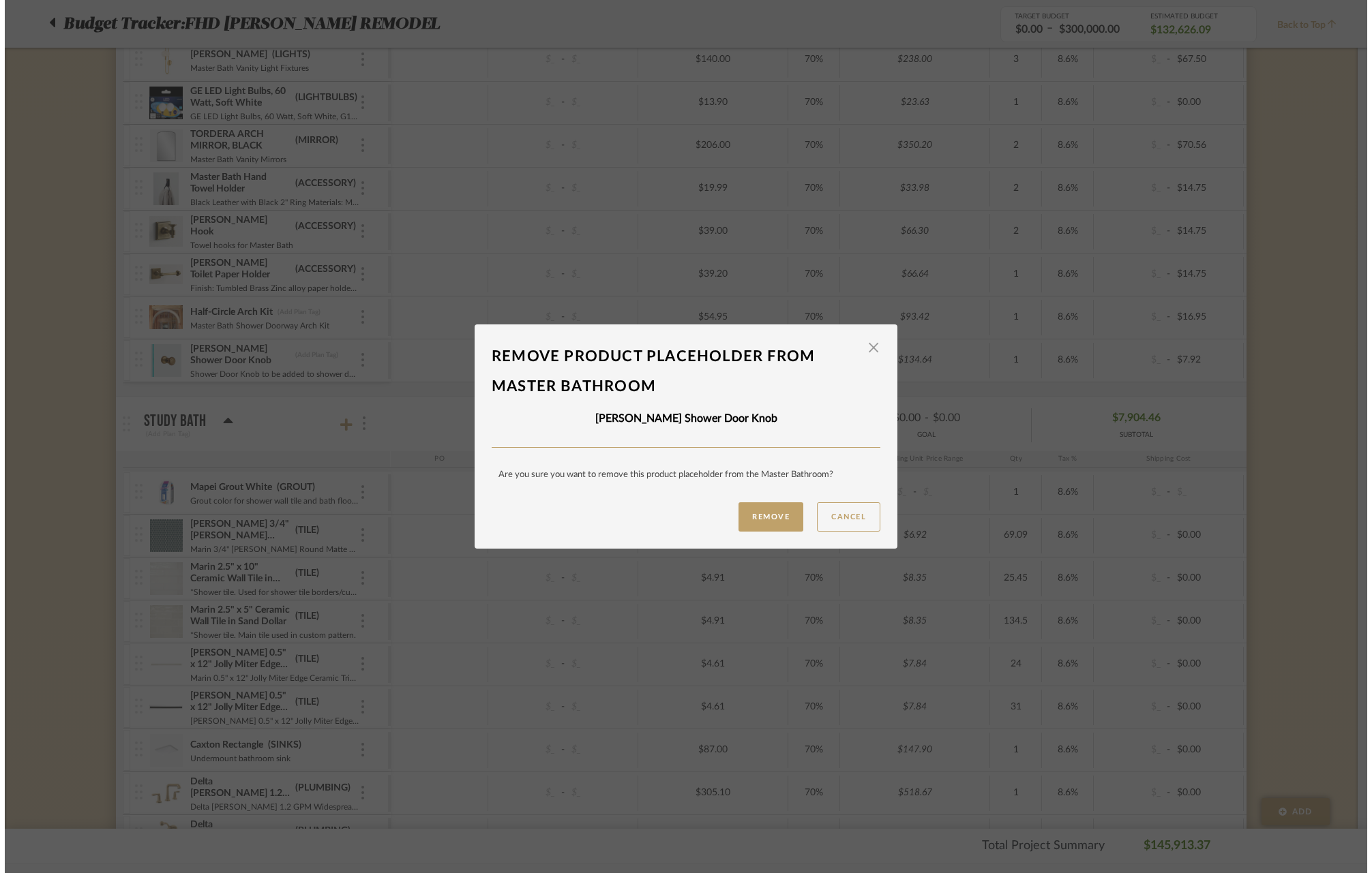
scroll to position [0, 0]
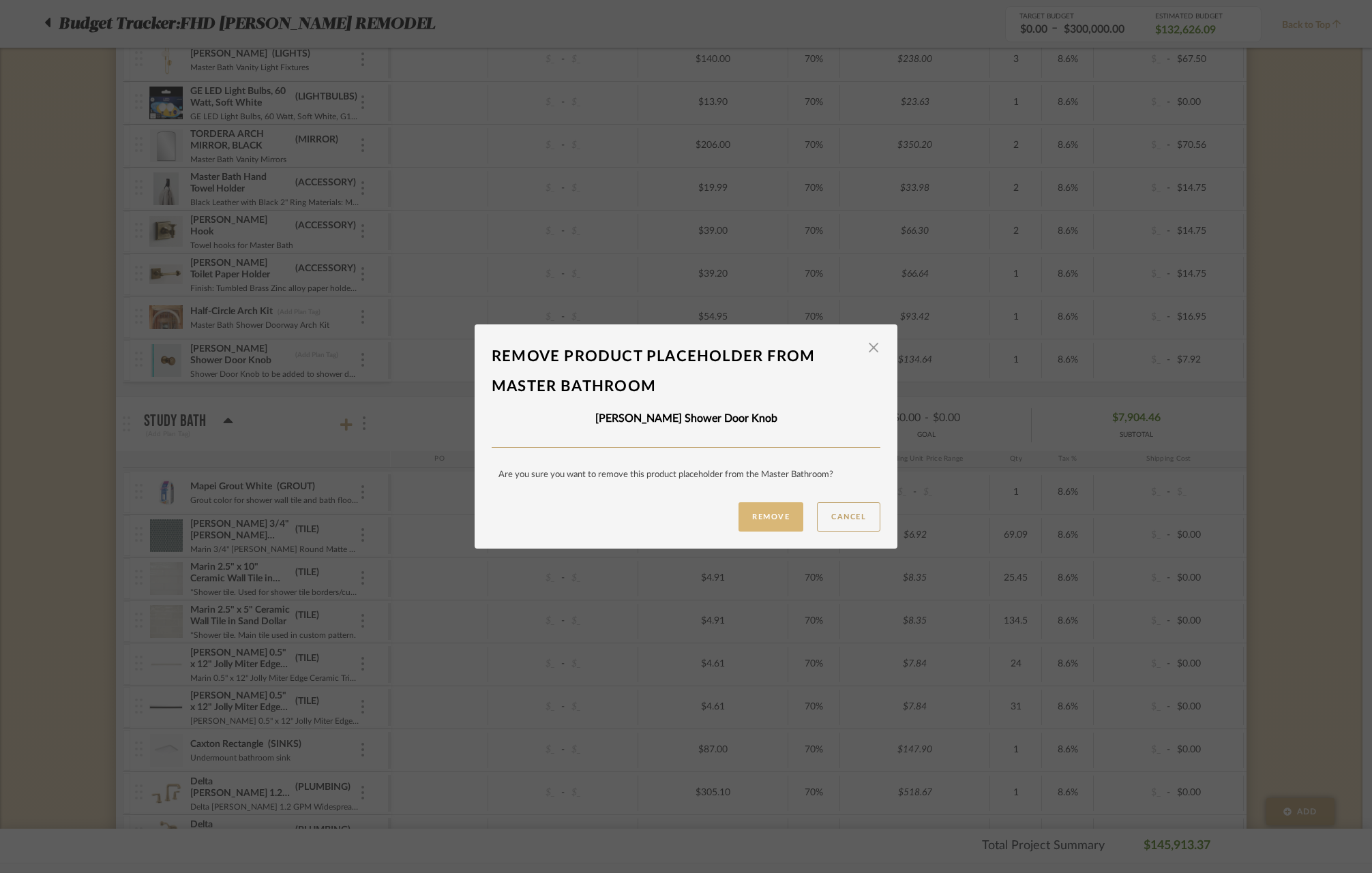
click at [774, 516] on button "Remove" at bounding box center [771, 517] width 65 height 30
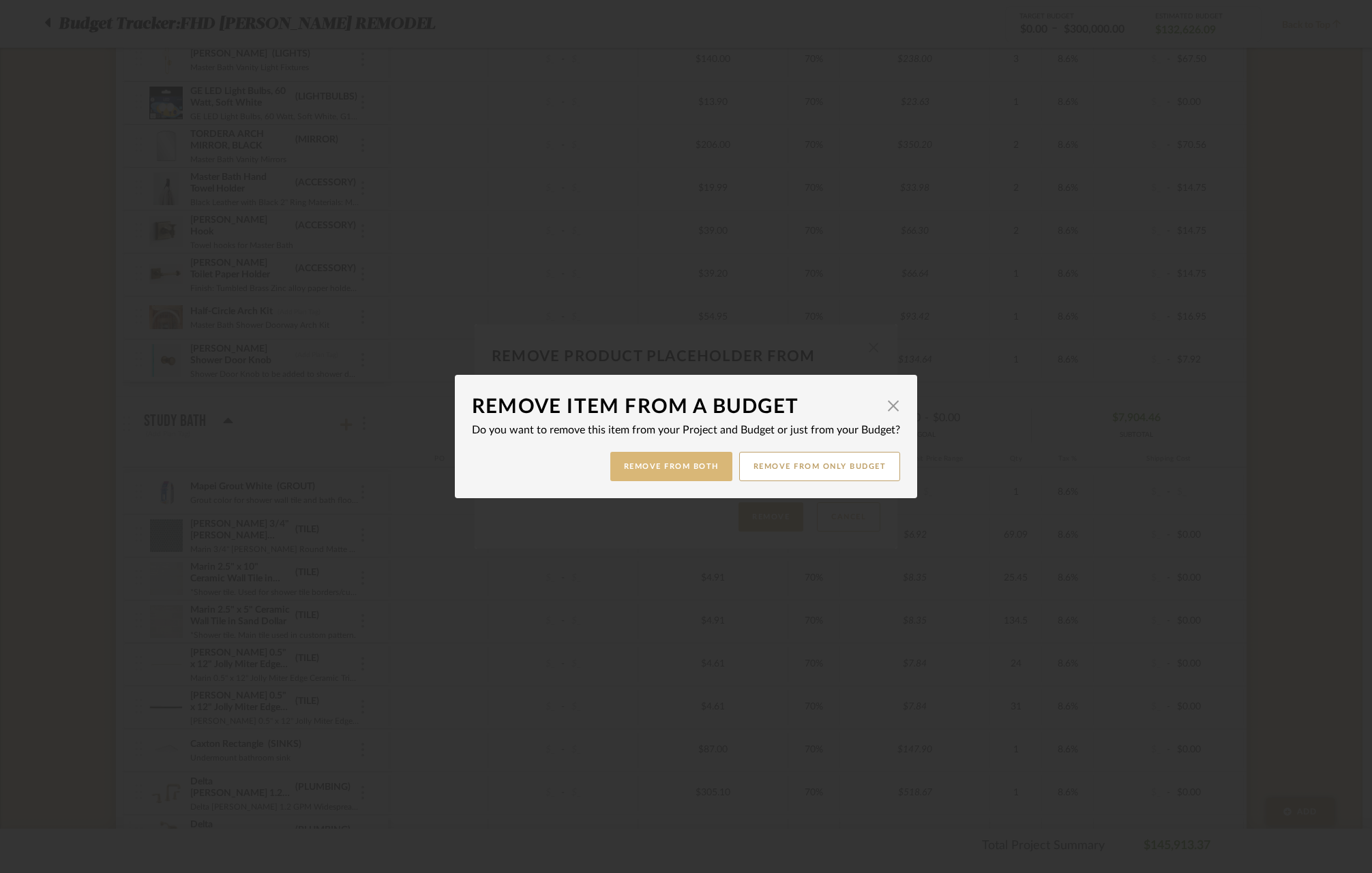
click at [691, 464] on button "Remove from Both" at bounding box center [671, 466] width 122 height 30
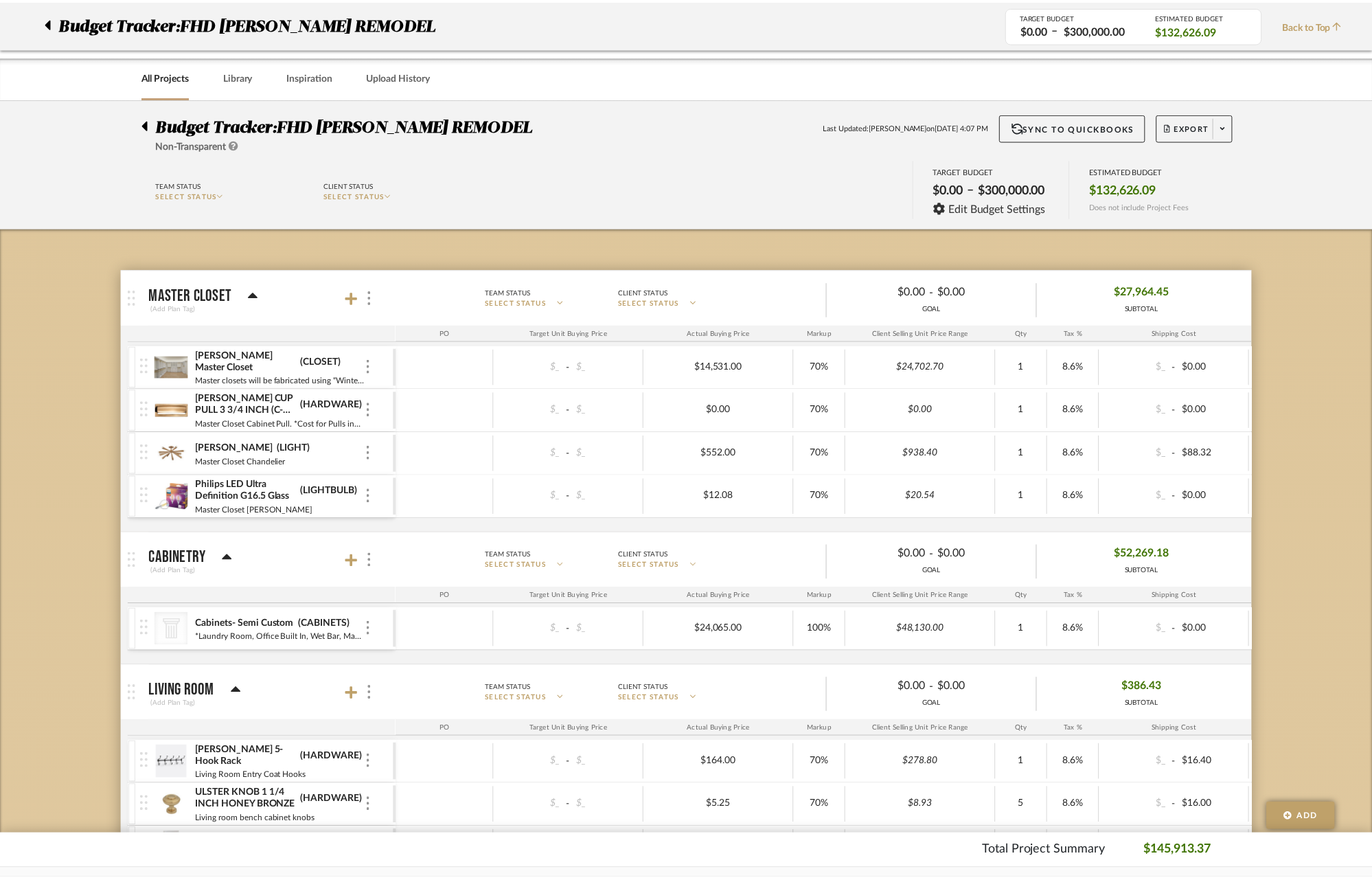
scroll to position [3489, 0]
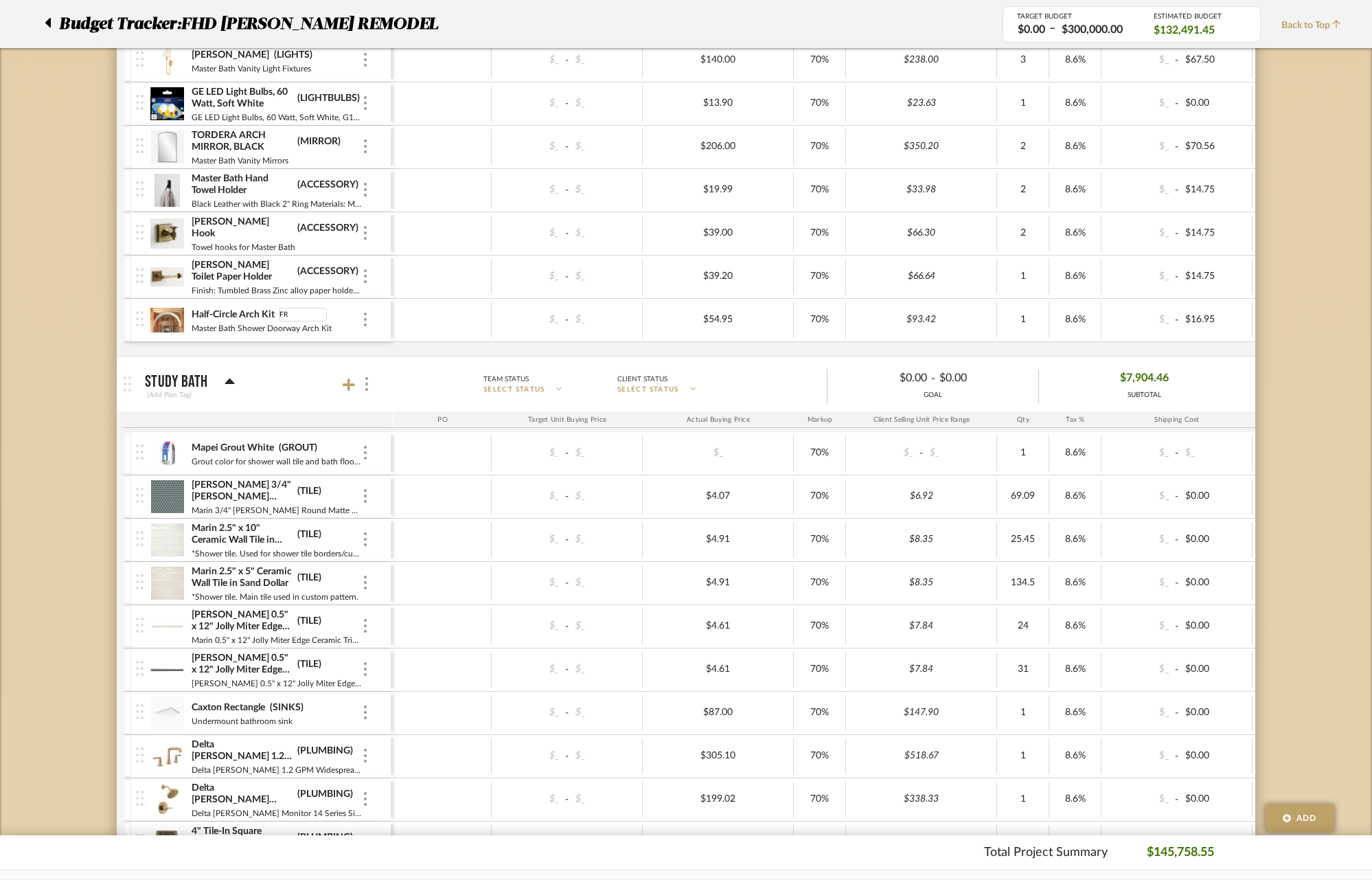
type input "F"
type input "ARCH"
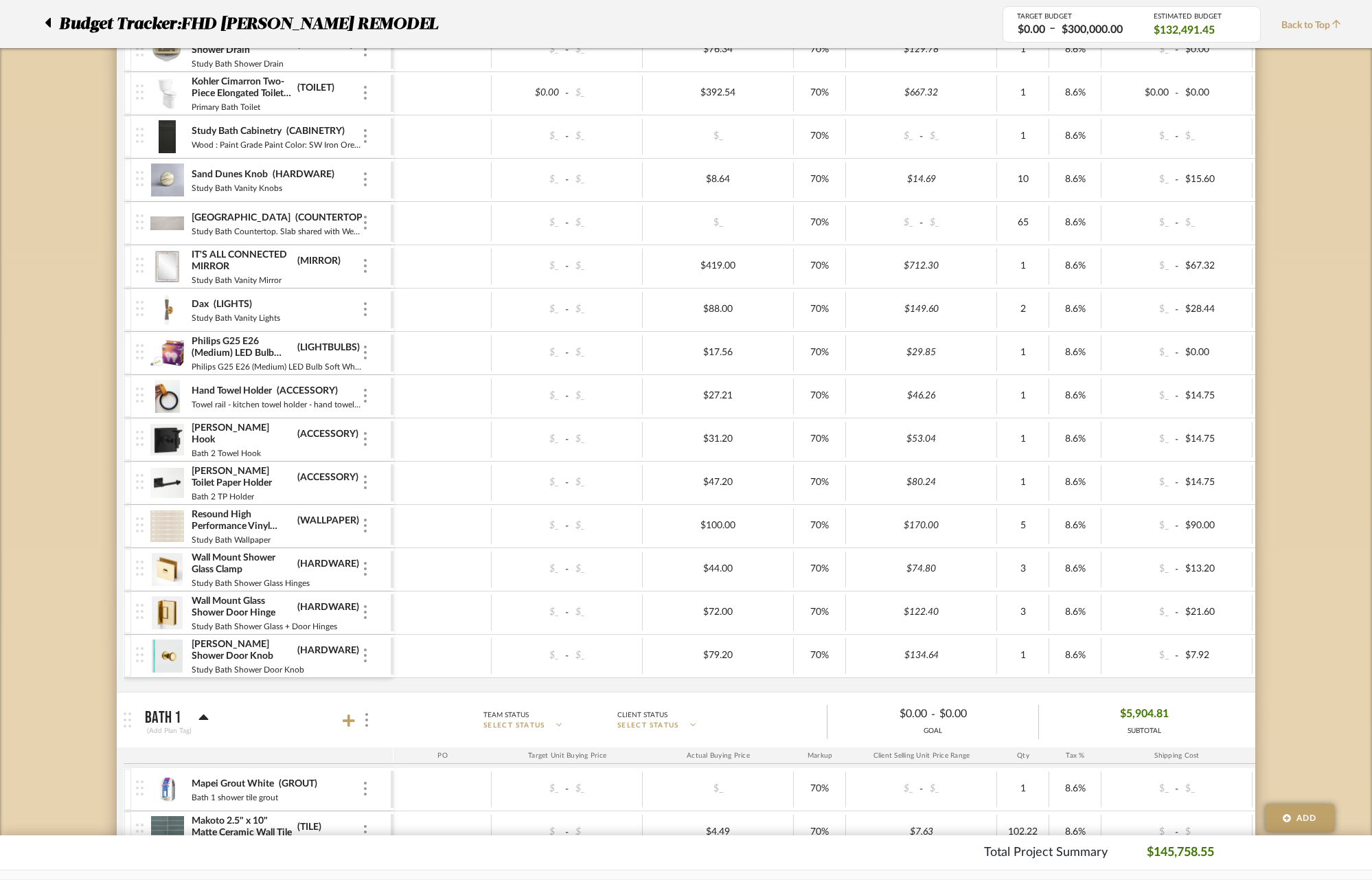
scroll to position [4366, 0]
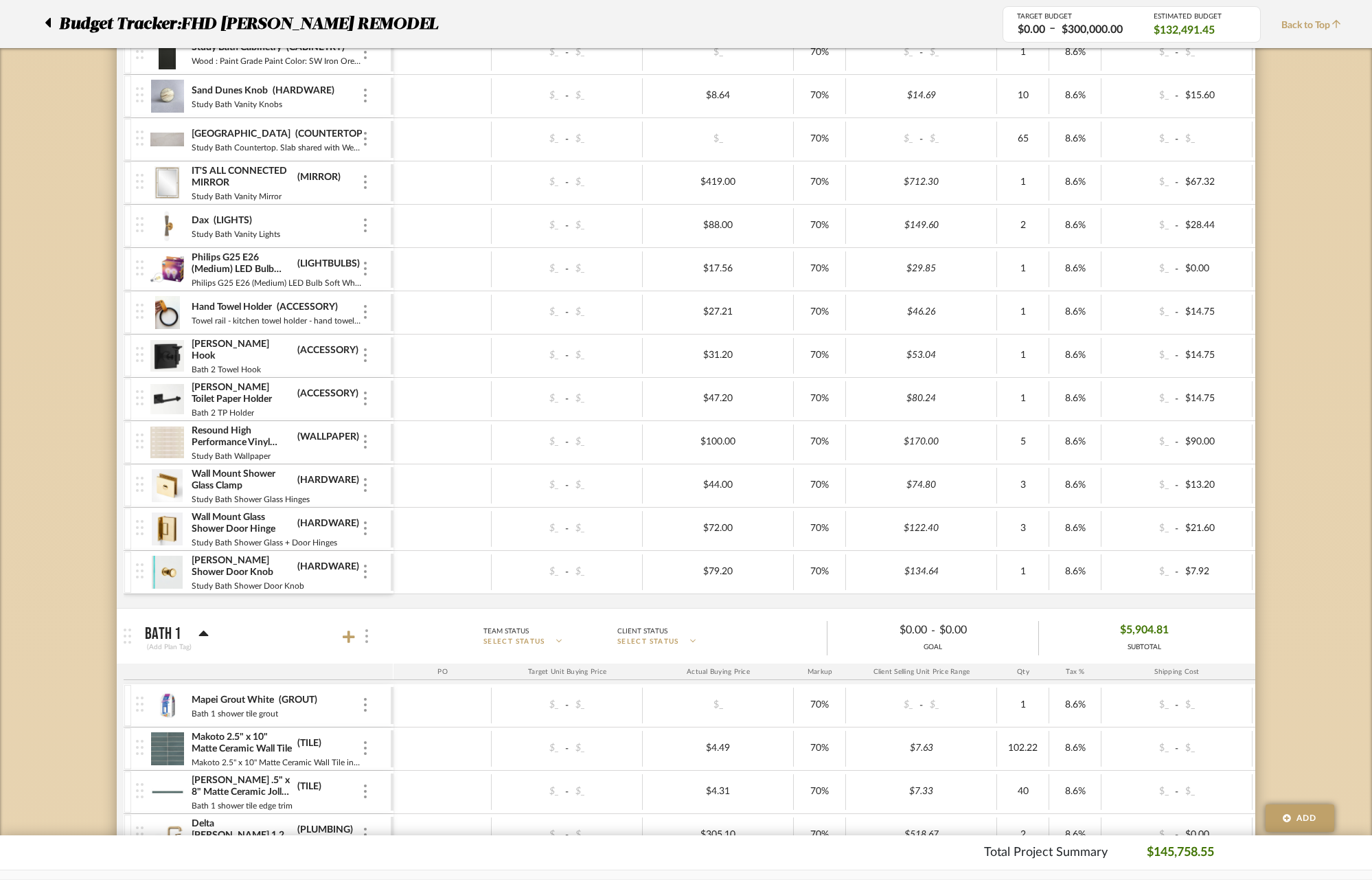
click at [367, 643] on div at bounding box center [365, 637] width 14 height 18
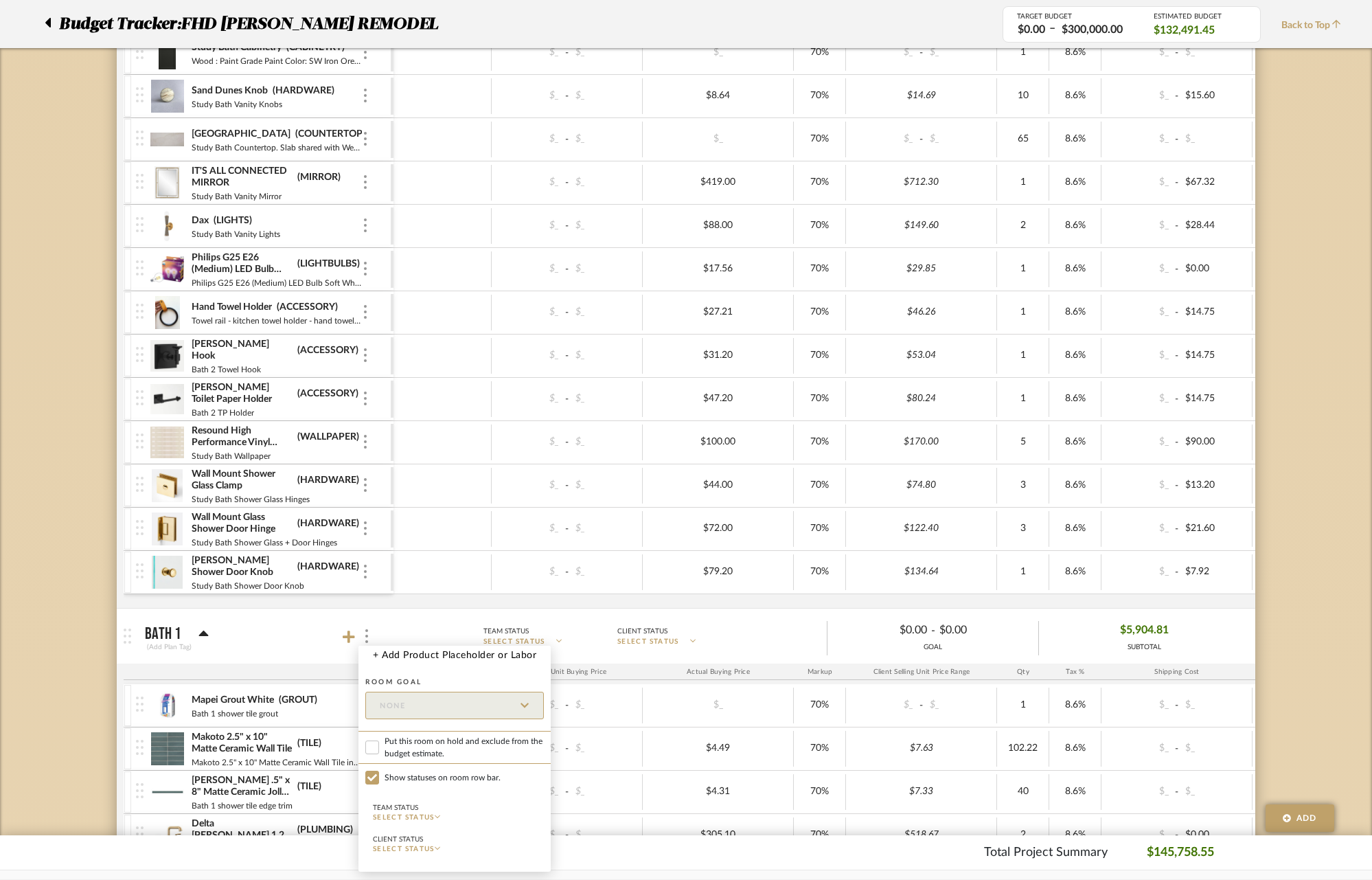
click at [367, 642] on div at bounding box center [686, 440] width 1372 height 880
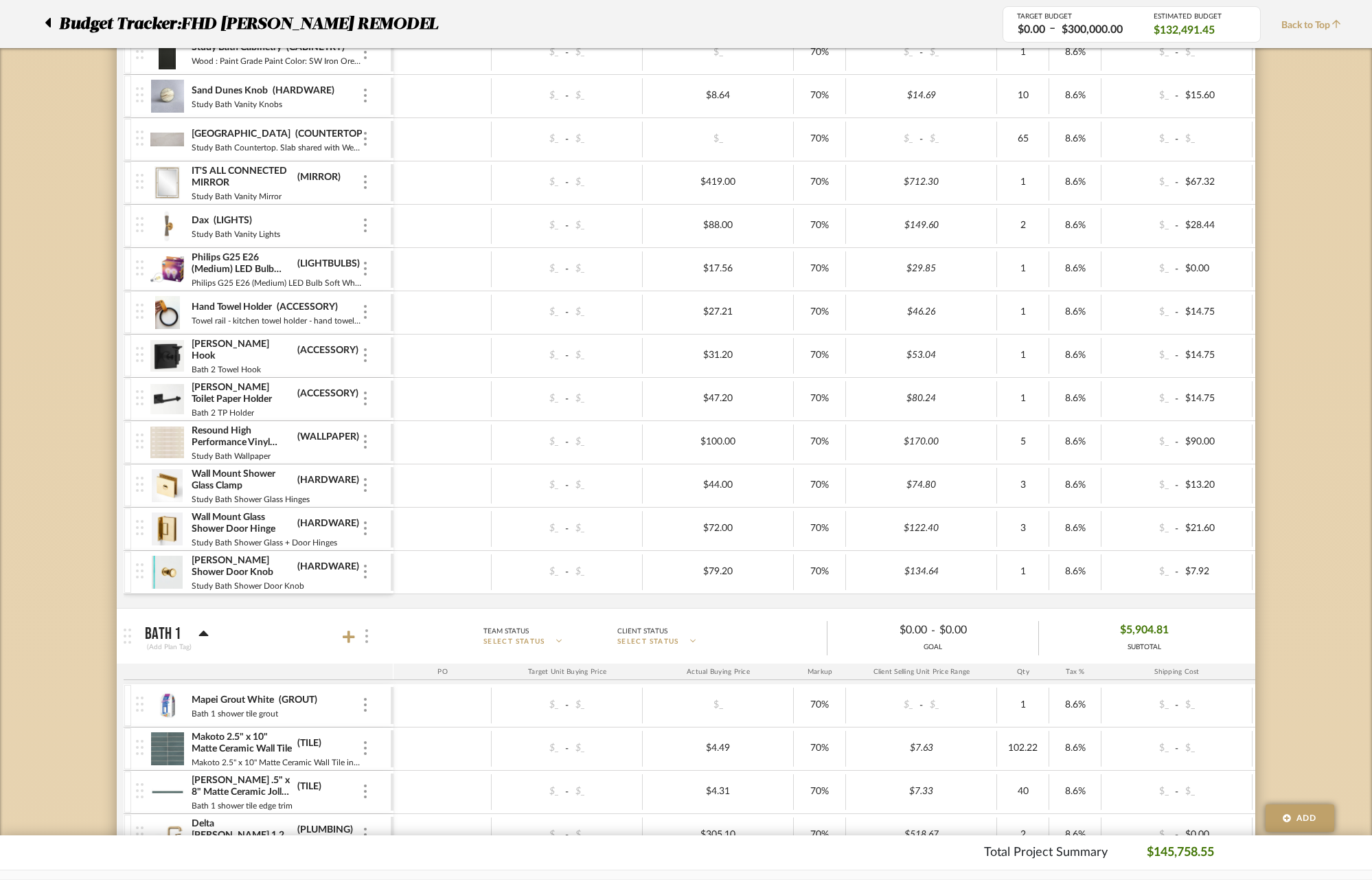
click at [367, 642] on div at bounding box center [365, 637] width 14 height 18
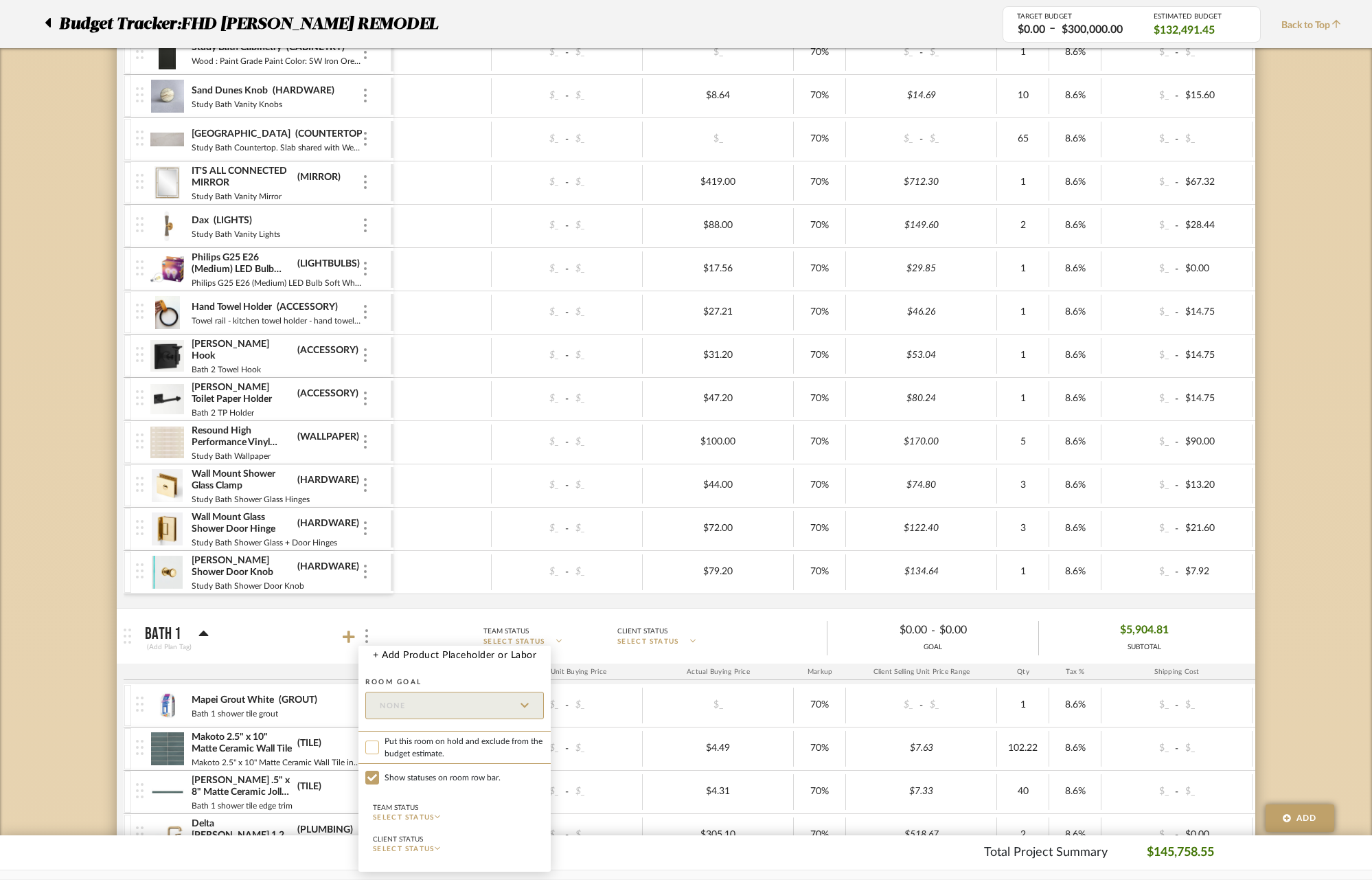
click at [370, 746] on input "Put this room on hold and exclude from the budget estimate." at bounding box center [372, 748] width 14 height 14
checkbox input "true"
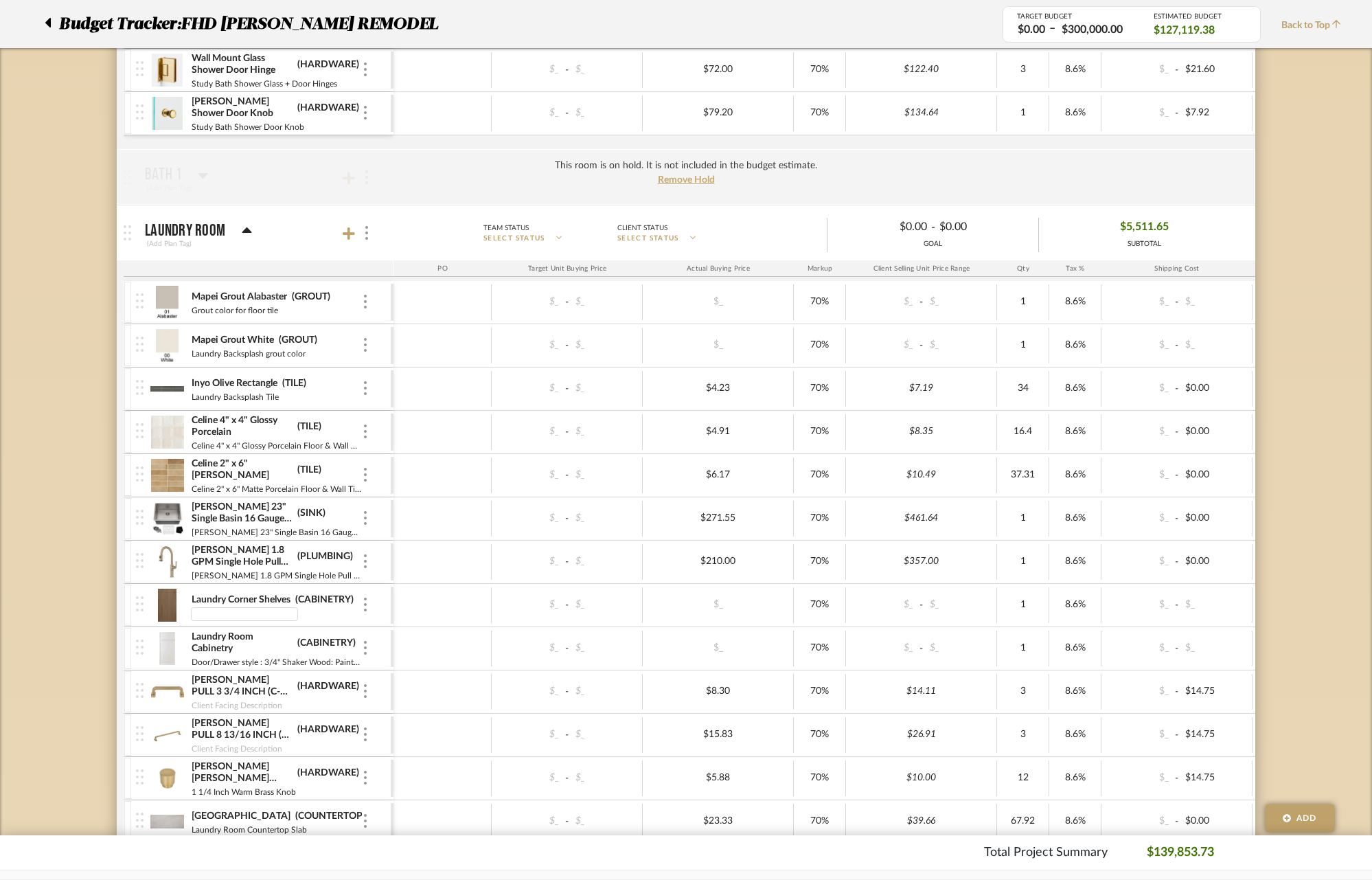
scroll to position [0, 0]
type input "Finish : Umber, Wood : Red Birch"
click at [430, 623] on div "$_ - $_ $_ 70% $_ - $_ 1 8.6% $_ - $_ 0% Taxable $0.00" at bounding box center [965, 605] width 1144 height 37
click at [171, 650] on img at bounding box center [167, 648] width 34 height 33
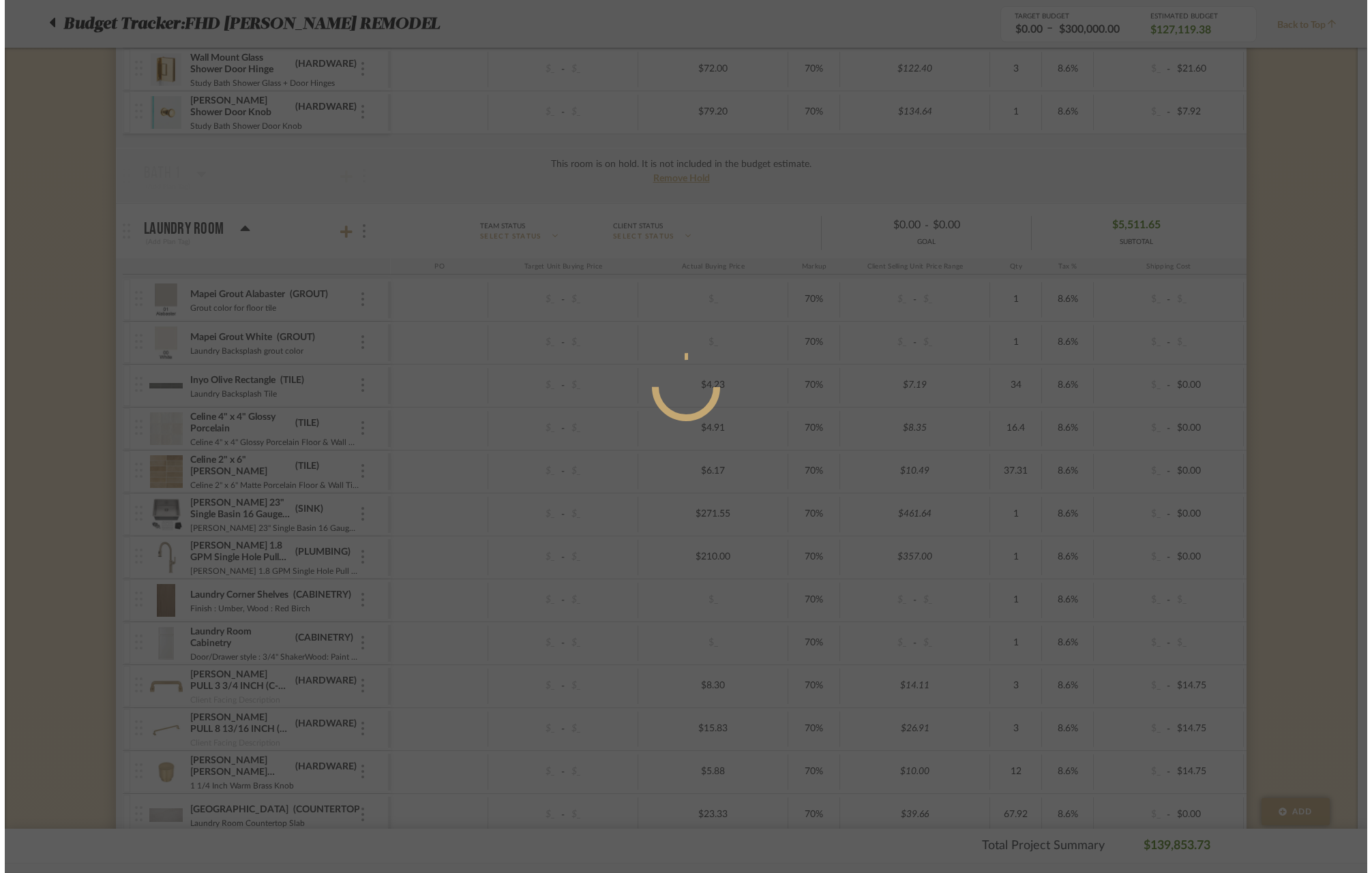
scroll to position [0, 0]
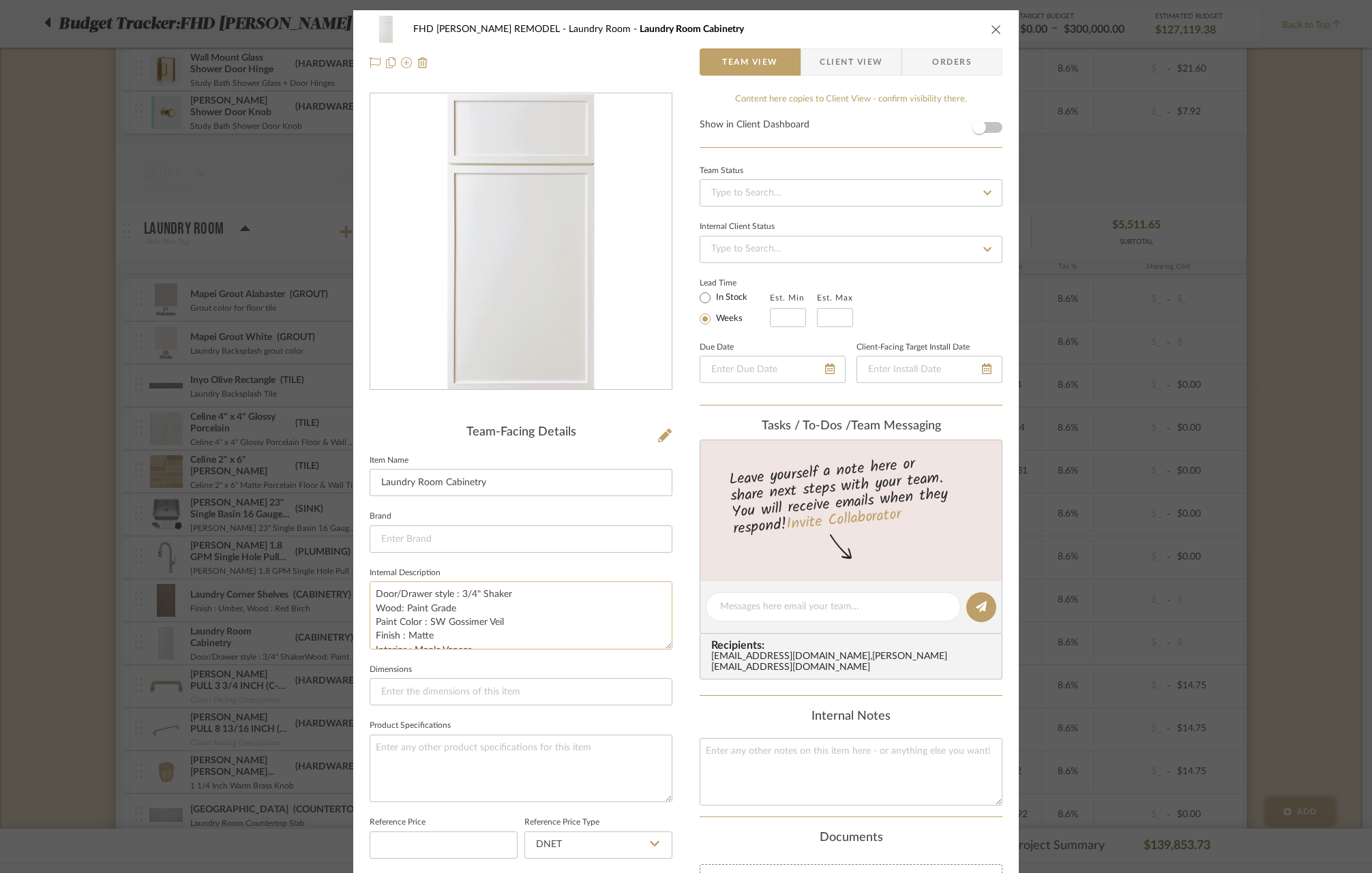
click at [439, 625] on textarea "Door/Drawer style : 3/4" Shaker Wood: Paint Grade Paint Color : SW Gossimer Vei…" at bounding box center [521, 615] width 302 height 67
drag, startPoint x: 424, startPoint y: 618, endPoint x: 471, endPoint y: 622, distance: 47.2
click at [437, 622] on textarea "Door/Drawer style : 3/4" Shaker Wood: Paint Grade Paint Color : SW Gossimer Vei…" at bounding box center [521, 615] width 302 height 67
click at [505, 620] on textarea "Door/Drawer style : 3/4" Shaker Wood: Paint Grade Paint Color : SW Gossimer Vei…" at bounding box center [521, 615] width 302 height 67
drag, startPoint x: 505, startPoint y: 620, endPoint x: 424, endPoint y: 619, distance: 81.0
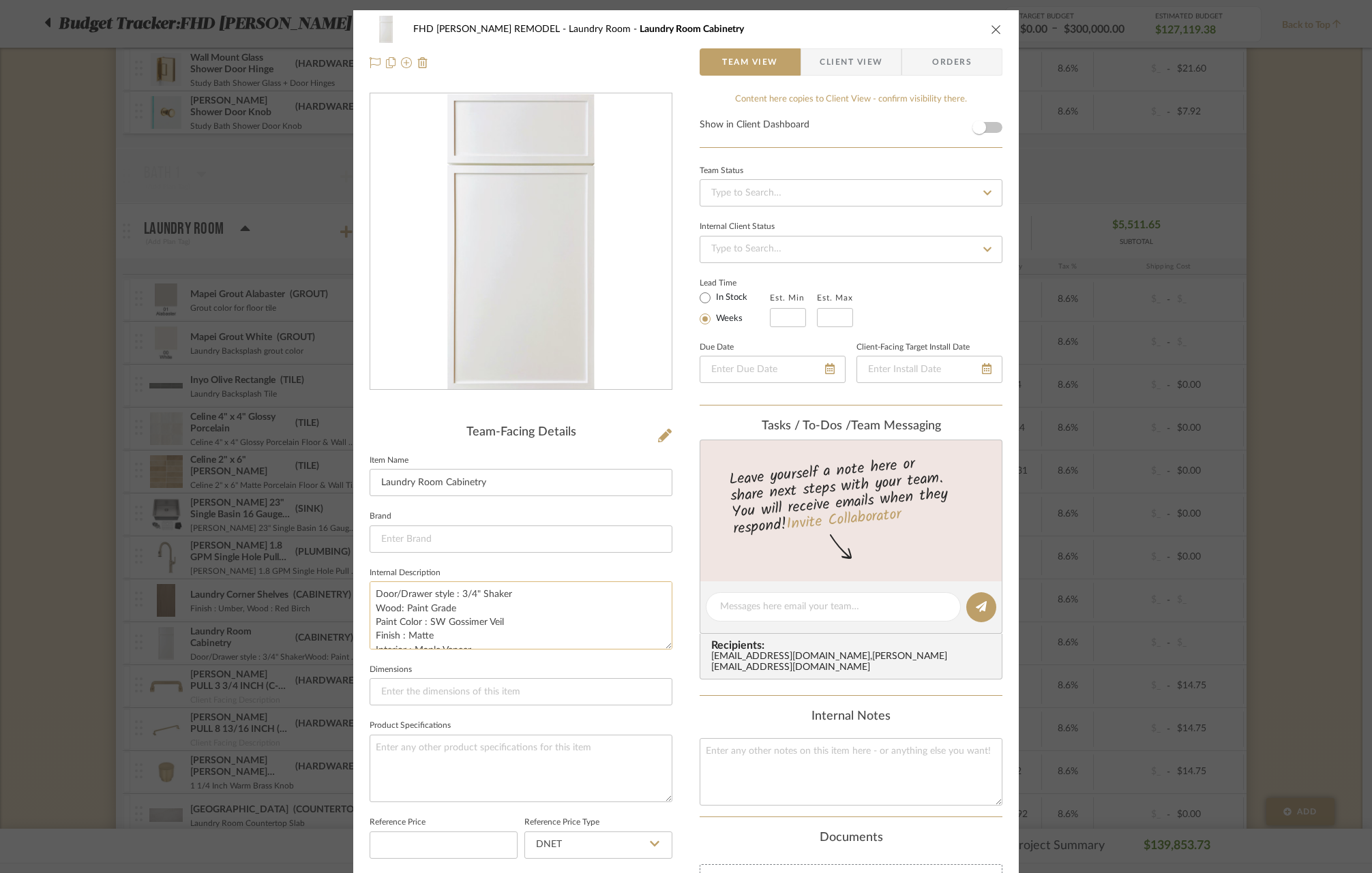
click at [424, 619] on textarea "Door/Drawer style : 3/4" Shaker Wood: Paint Grade Paint Color : SW Gossimer Vei…" at bounding box center [521, 615] width 302 height 67
type textarea "Door/Drawer style : 3/4" Shaker Wood: Paint Grade Paint Color : [PERSON_NAME] P…"
click at [991, 30] on icon "close" at bounding box center [996, 29] width 11 height 11
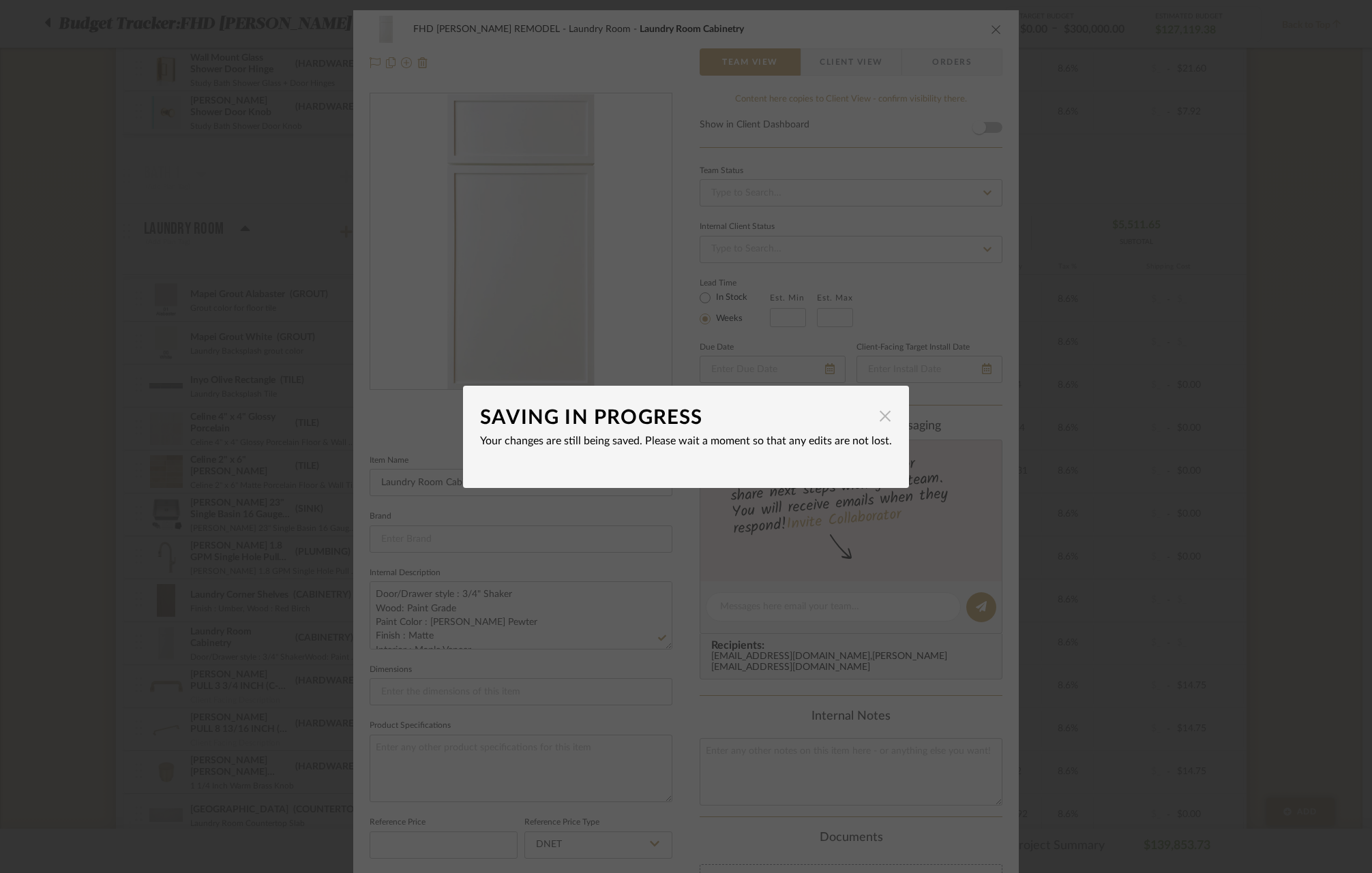
click at [883, 418] on span "button" at bounding box center [884, 416] width 27 height 27
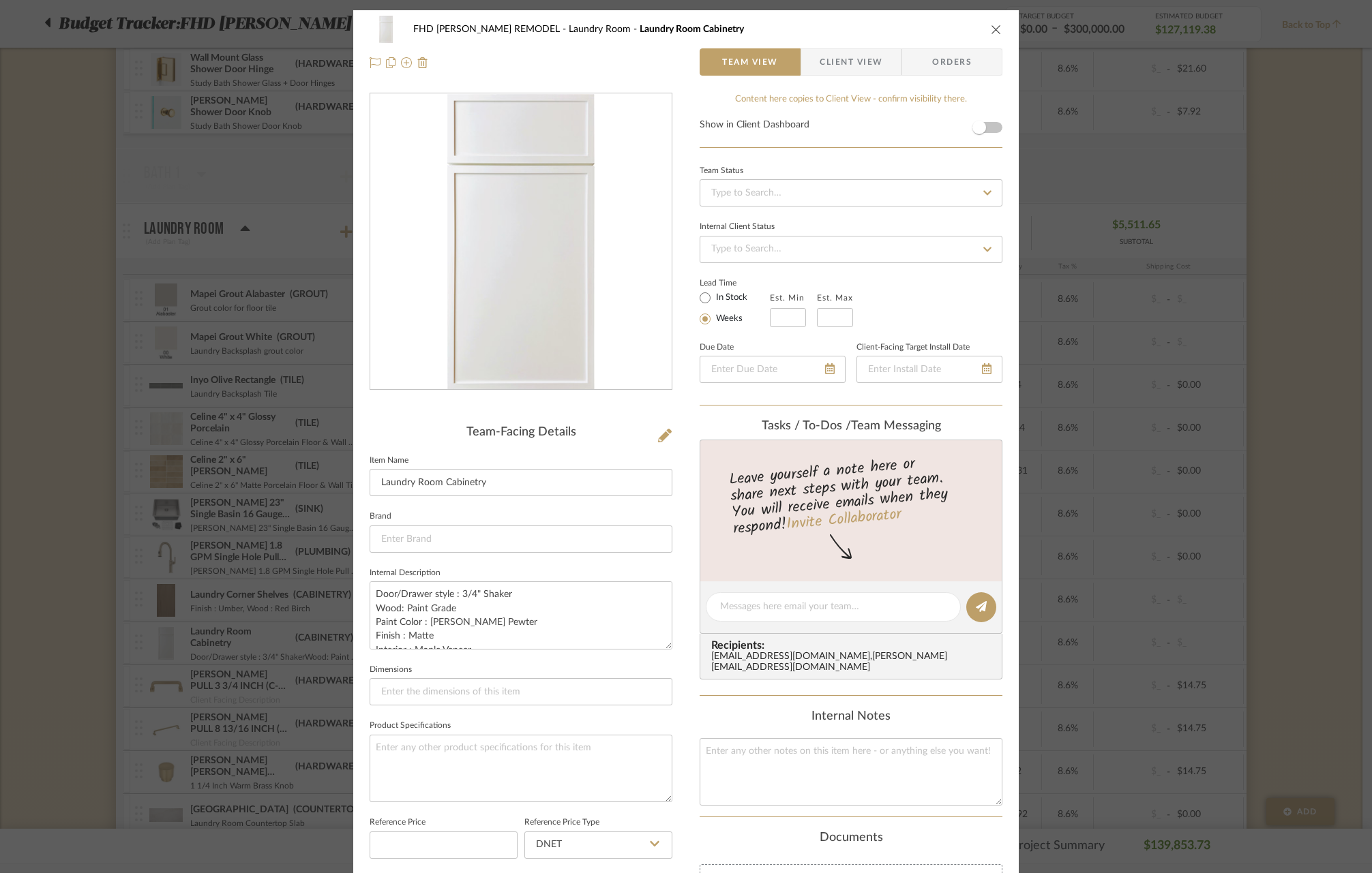
click at [991, 30] on icon "close" at bounding box center [996, 29] width 11 height 11
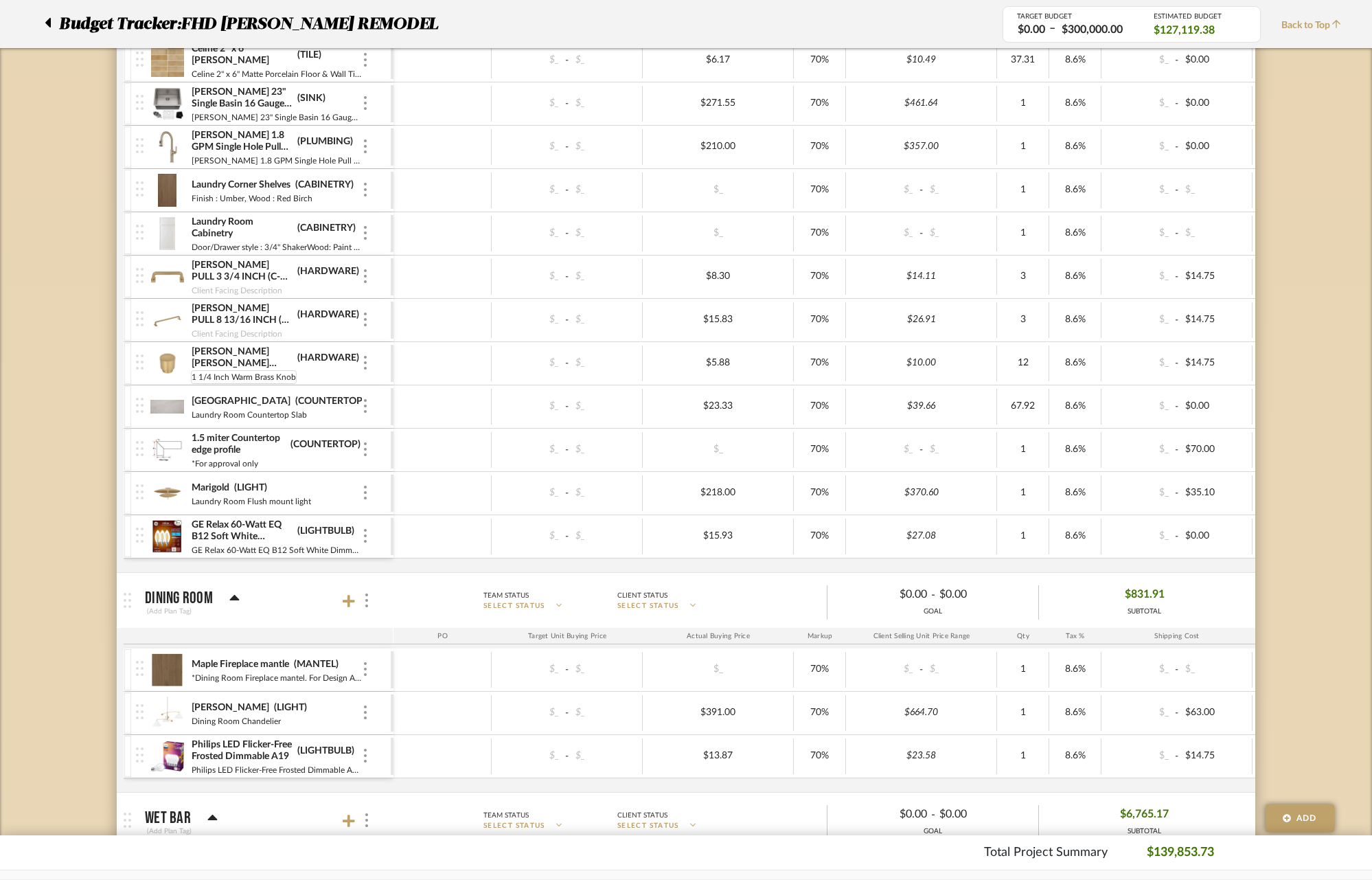
scroll to position [5244, 0]
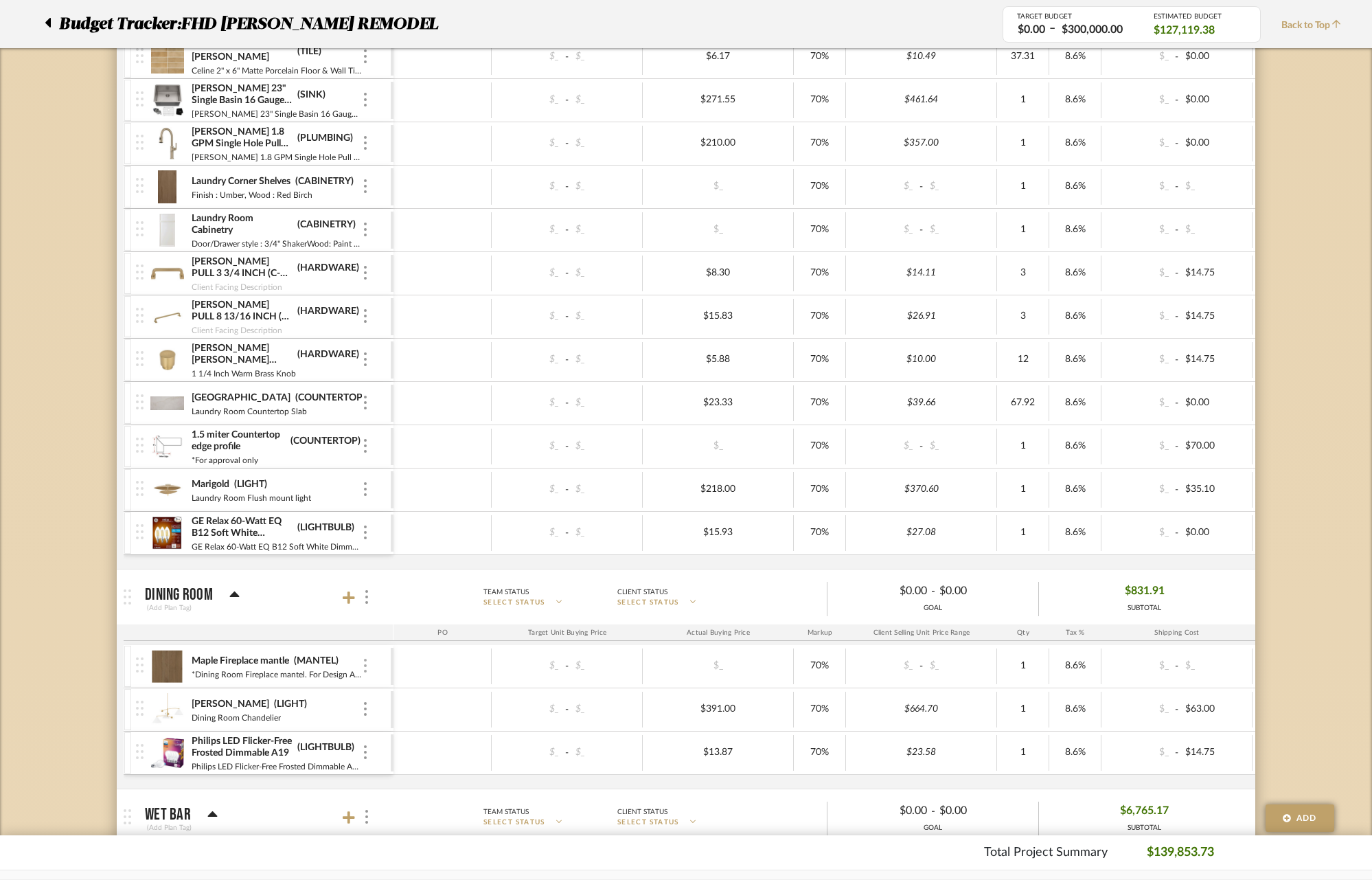
click at [367, 664] on div at bounding box center [365, 666] width 7 height 15
click at [396, 765] on span "Remove Item" at bounding box center [431, 769] width 85 height 12
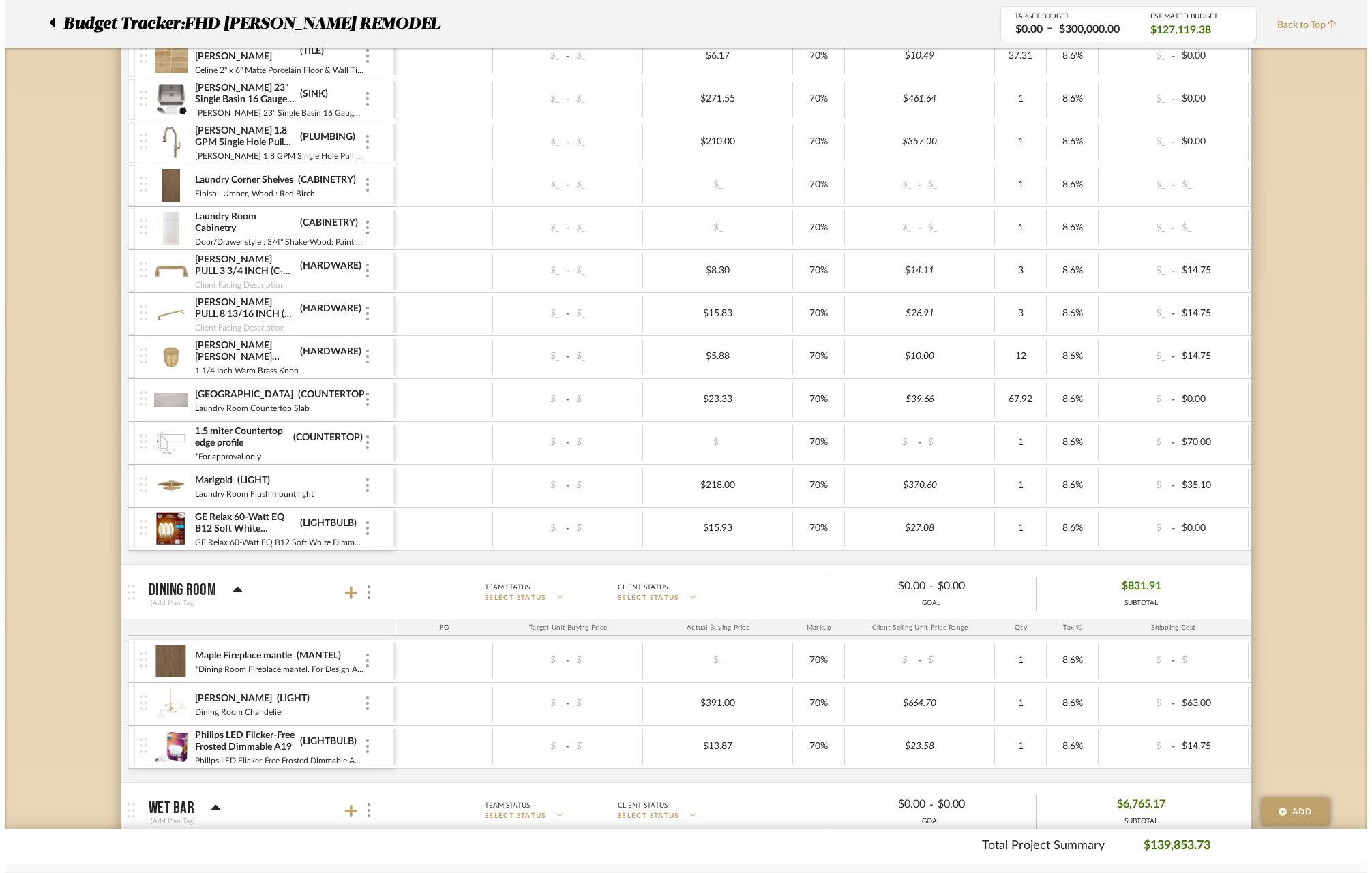
scroll to position [0, 0]
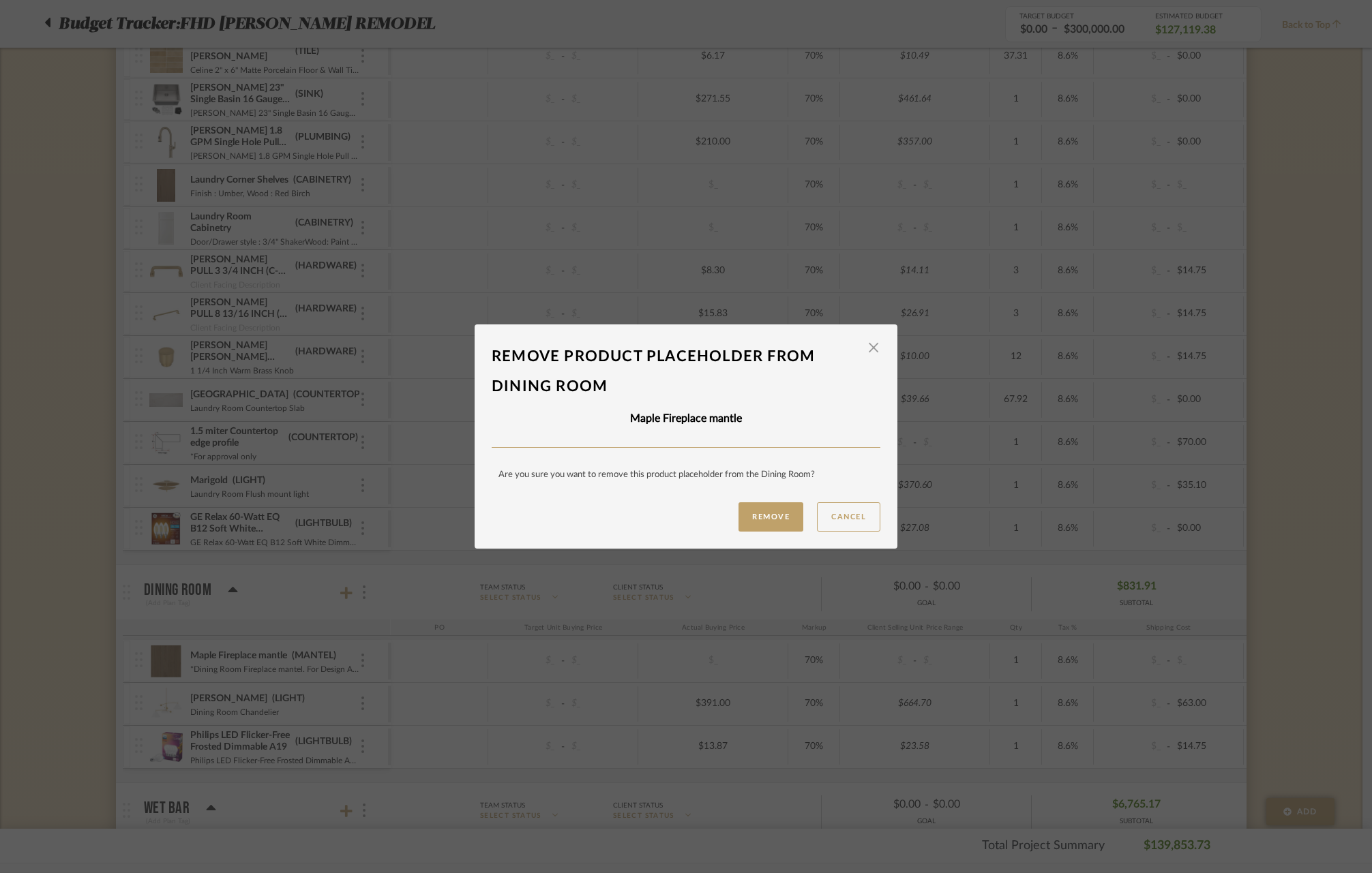
click at [744, 523] on button "Remove" at bounding box center [771, 517] width 65 height 30
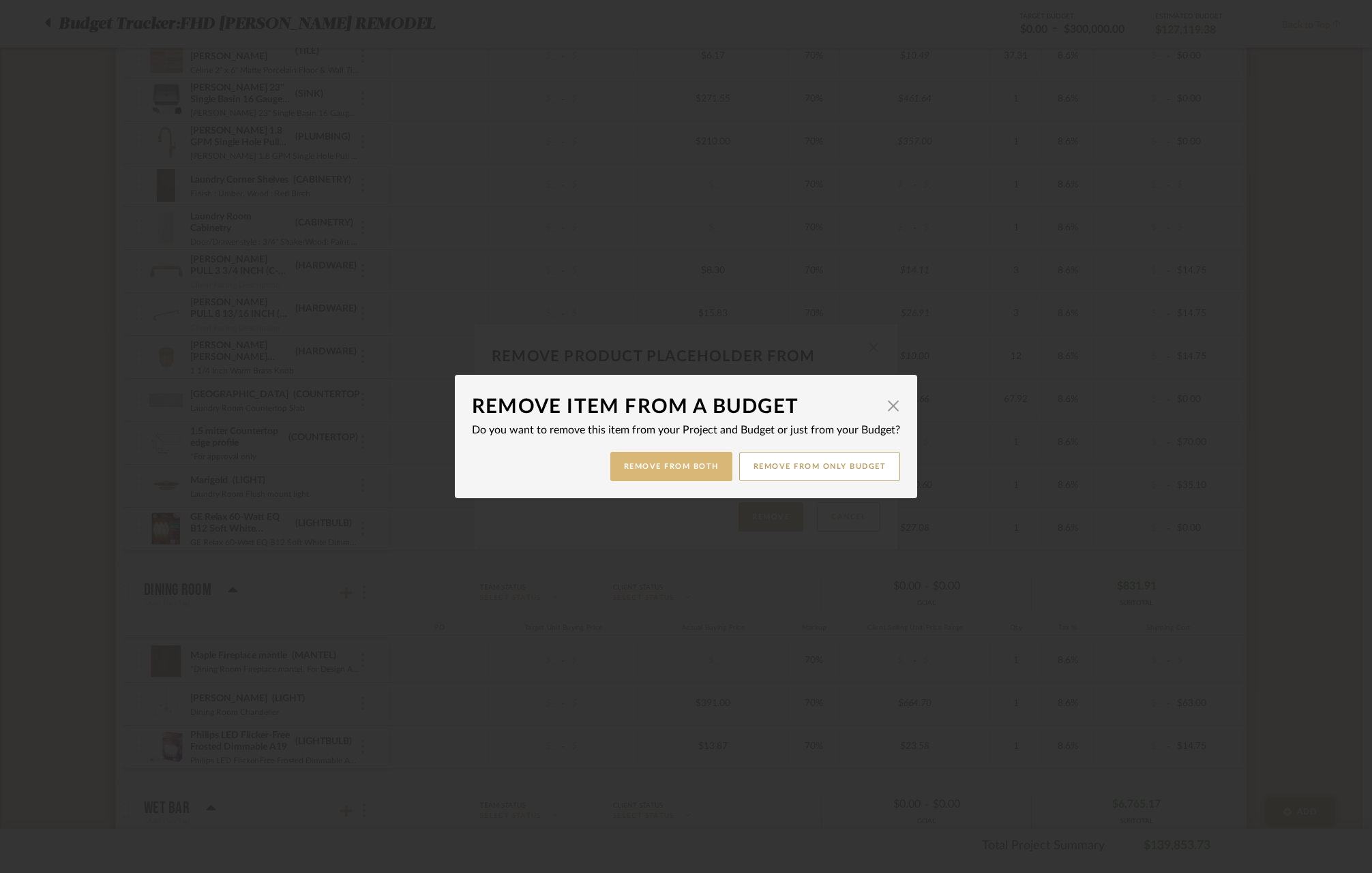
click at [667, 471] on button "Remove from Both" at bounding box center [671, 466] width 122 height 30
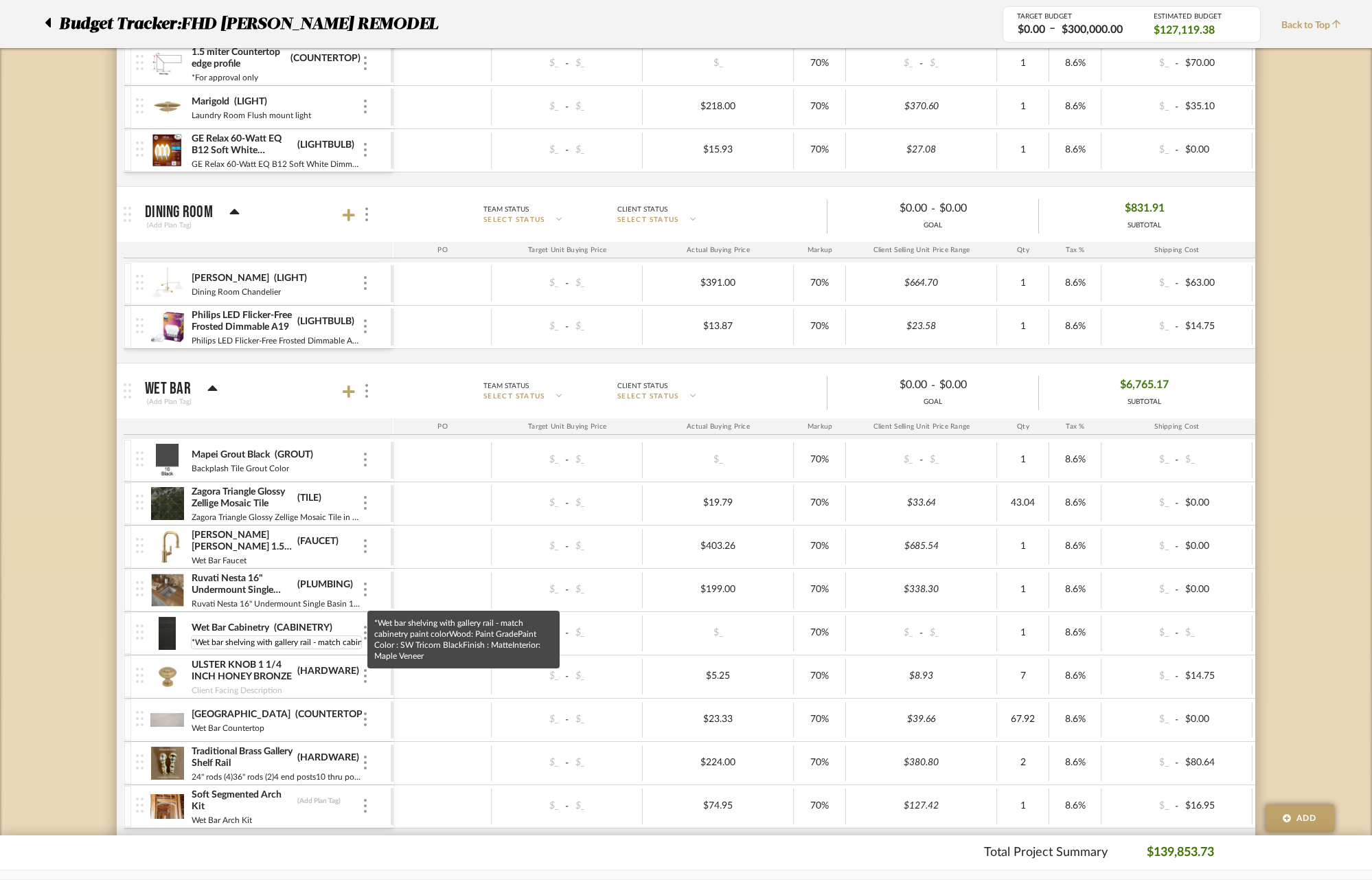
scroll to position [0, 363]
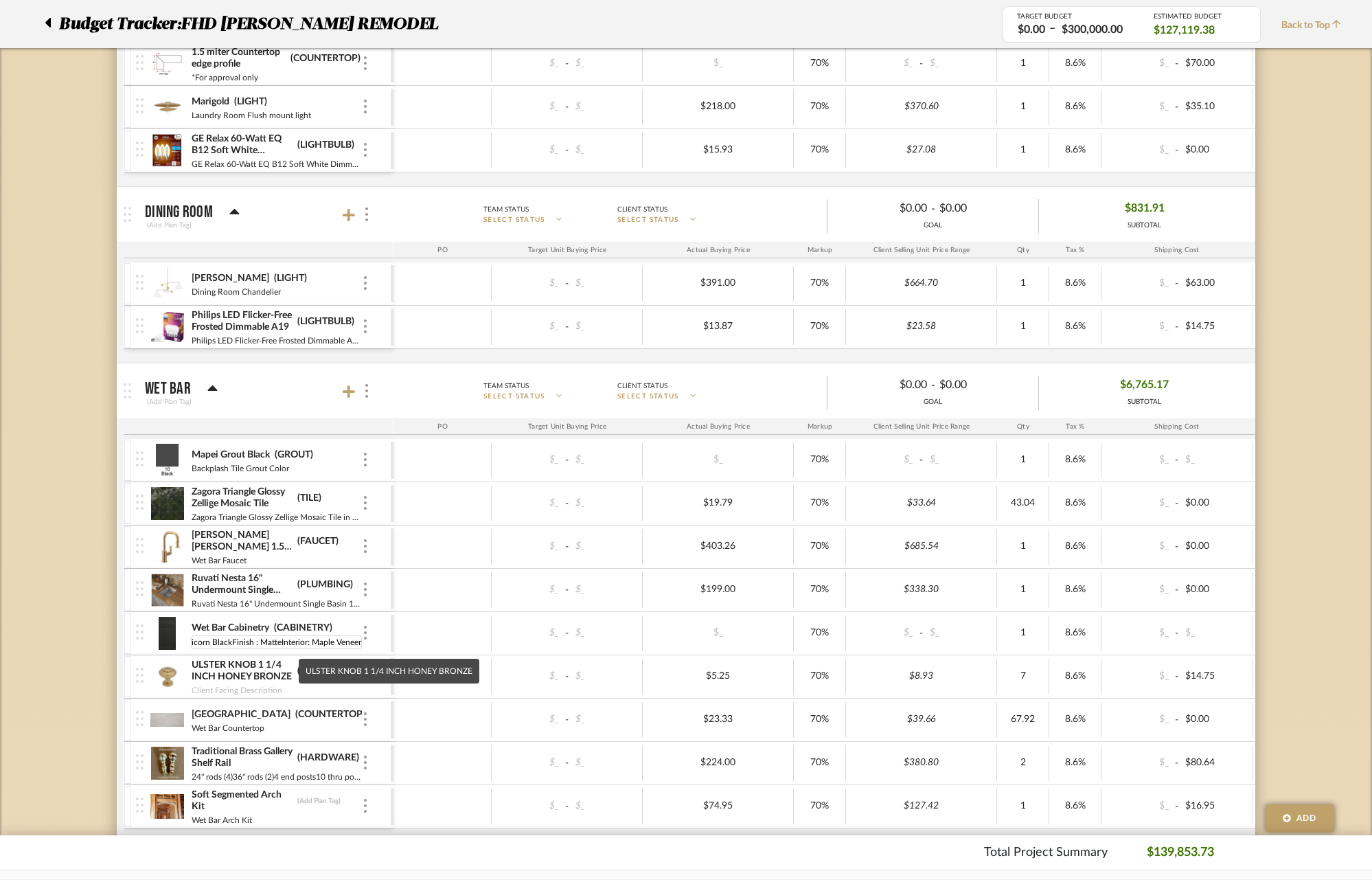
click at [442, 673] on mat-tooltip-component "ULSTER KNOB 1 1/4 INCH HONEY BRONZE" at bounding box center [389, 671] width 180 height 25
click at [170, 628] on img at bounding box center [167, 633] width 34 height 33
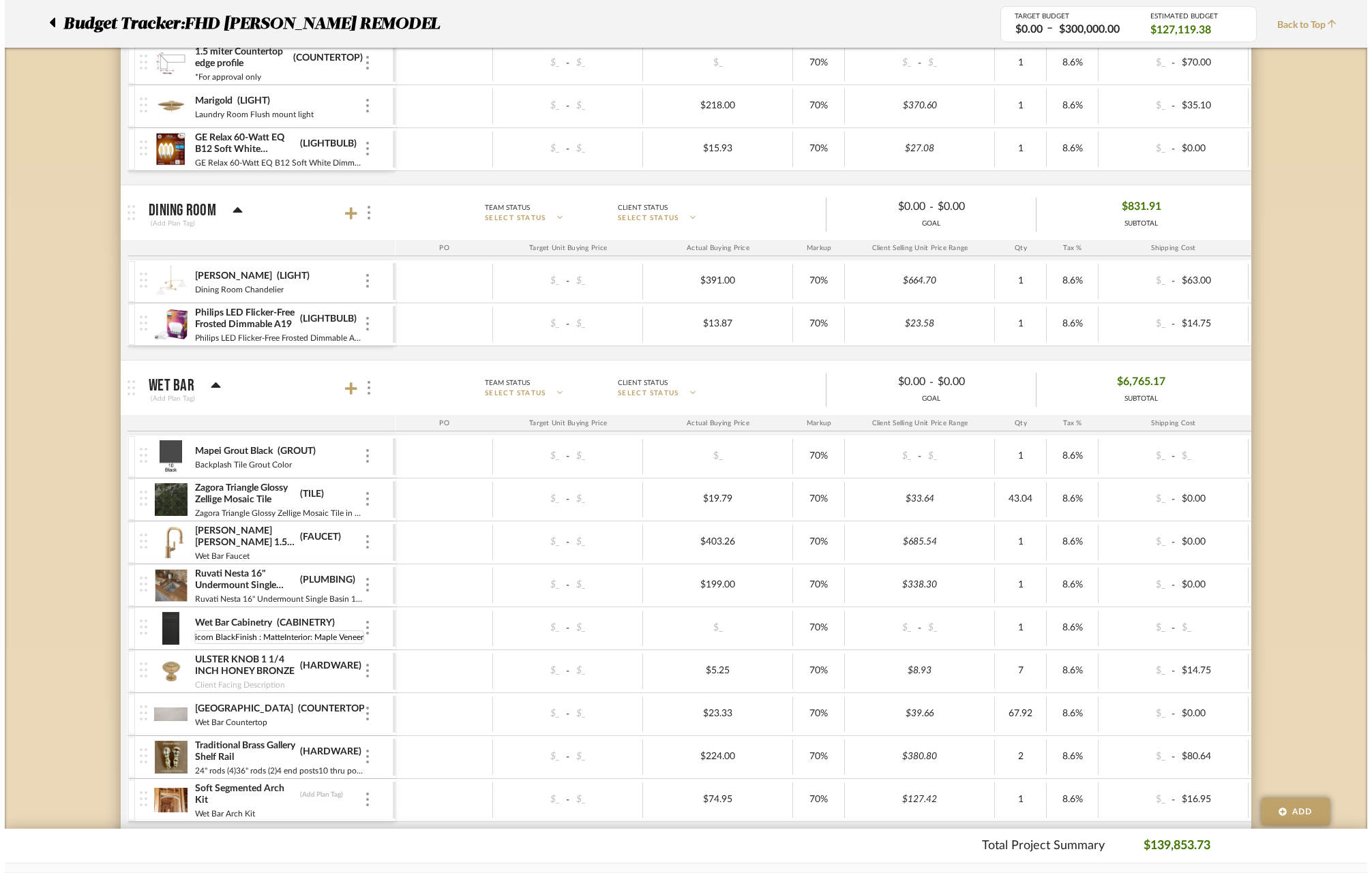
scroll to position [0, 0]
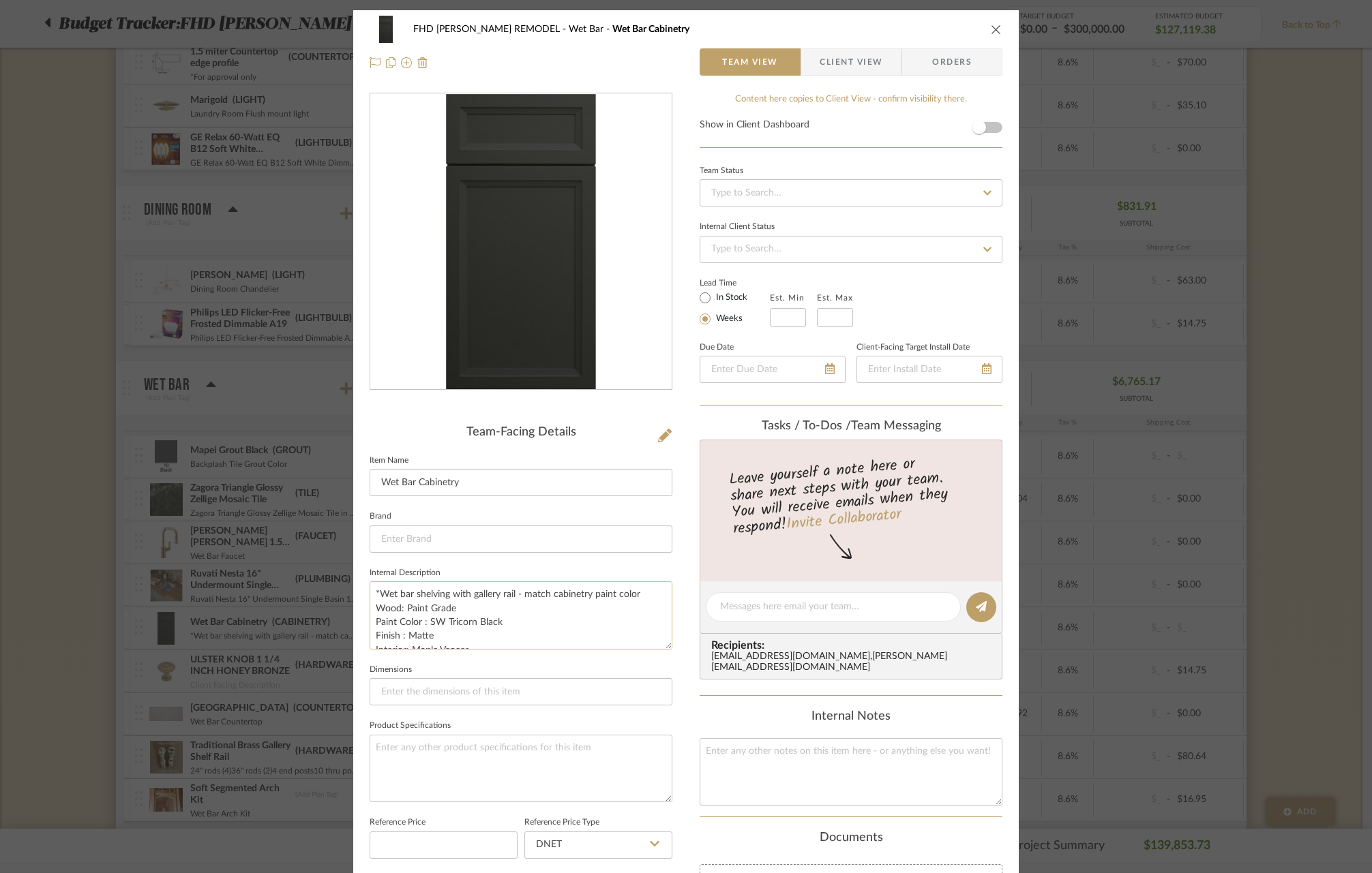
click at [429, 624] on textarea "*Wet bar shelving with gallery rail - match cabinetry paint color Wood: Paint G…" at bounding box center [521, 615] width 302 height 67
drag, startPoint x: 426, startPoint y: 618, endPoint x: 438, endPoint y: 618, distance: 12.0
click at [438, 618] on textarea "*Wet bar shelving with gallery rail - match cabinetry paint color Wood: Paint G…" at bounding box center [521, 615] width 302 height 67
drag, startPoint x: 453, startPoint y: 618, endPoint x: 497, endPoint y: 621, distance: 44.1
click at [497, 621] on textarea "*Wet bar shelving with gallery rail - match cabinetry paint color Wood: Paint G…" at bounding box center [521, 615] width 302 height 67
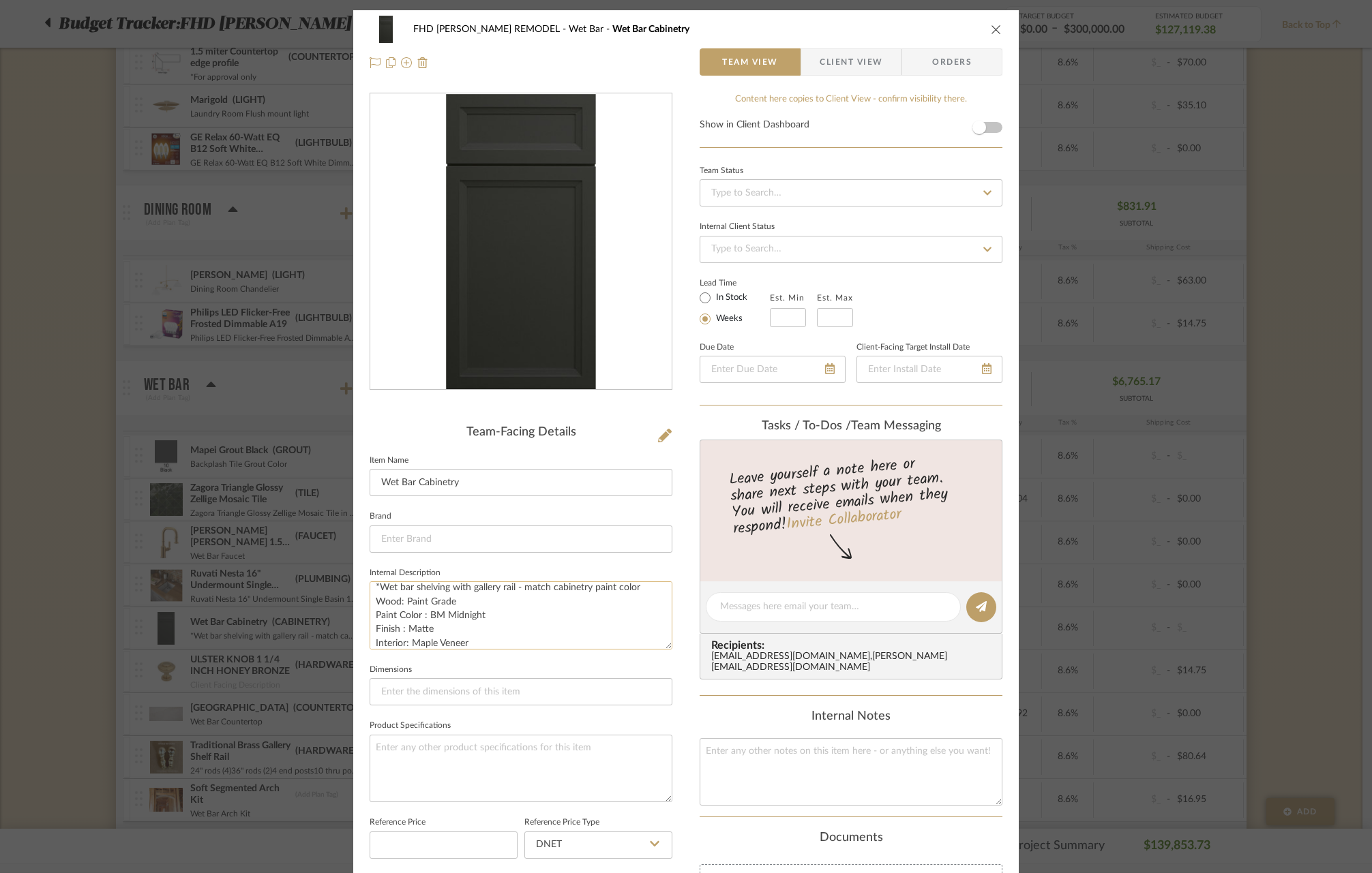
scroll to position [14, 0]
type textarea "*Wet bar shelving with gallery rail - match cabinetry paint color Wood: Paint G…"
click at [993, 29] on icon "close" at bounding box center [996, 29] width 11 height 11
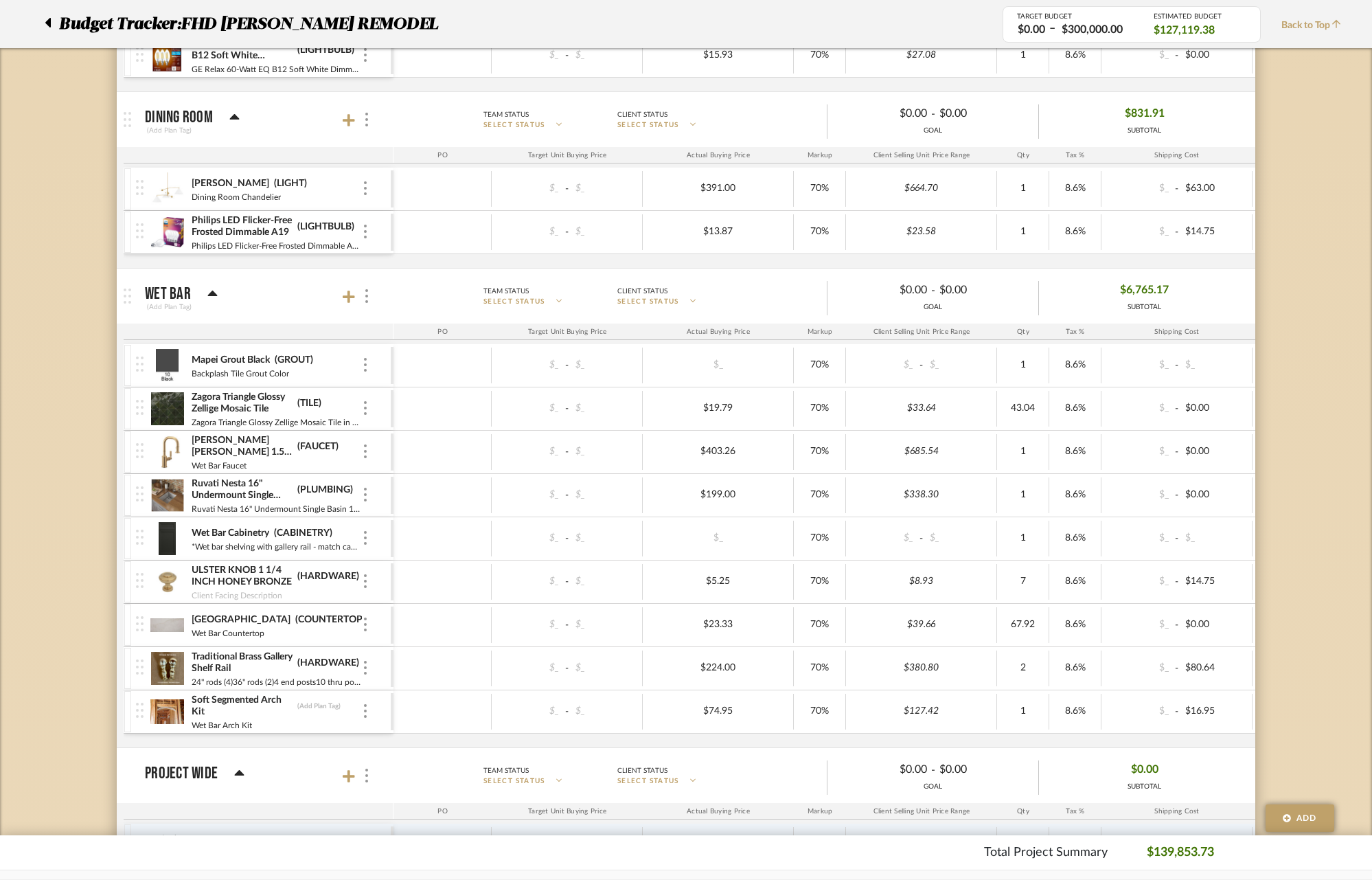
scroll to position [5870, 0]
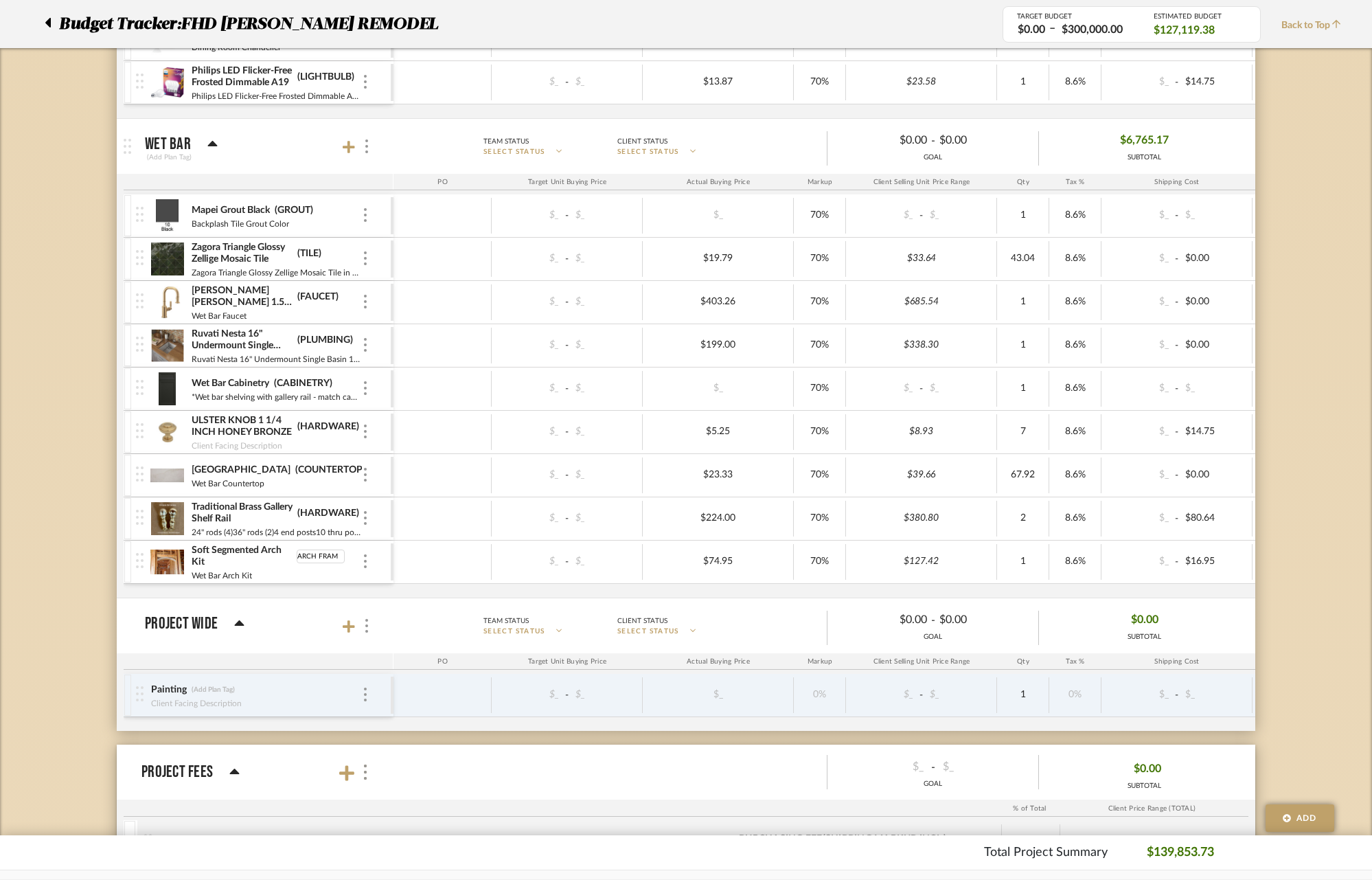
type input "ARCH FRAME"
click at [489, 570] on div at bounding box center [442, 561] width 98 height 36
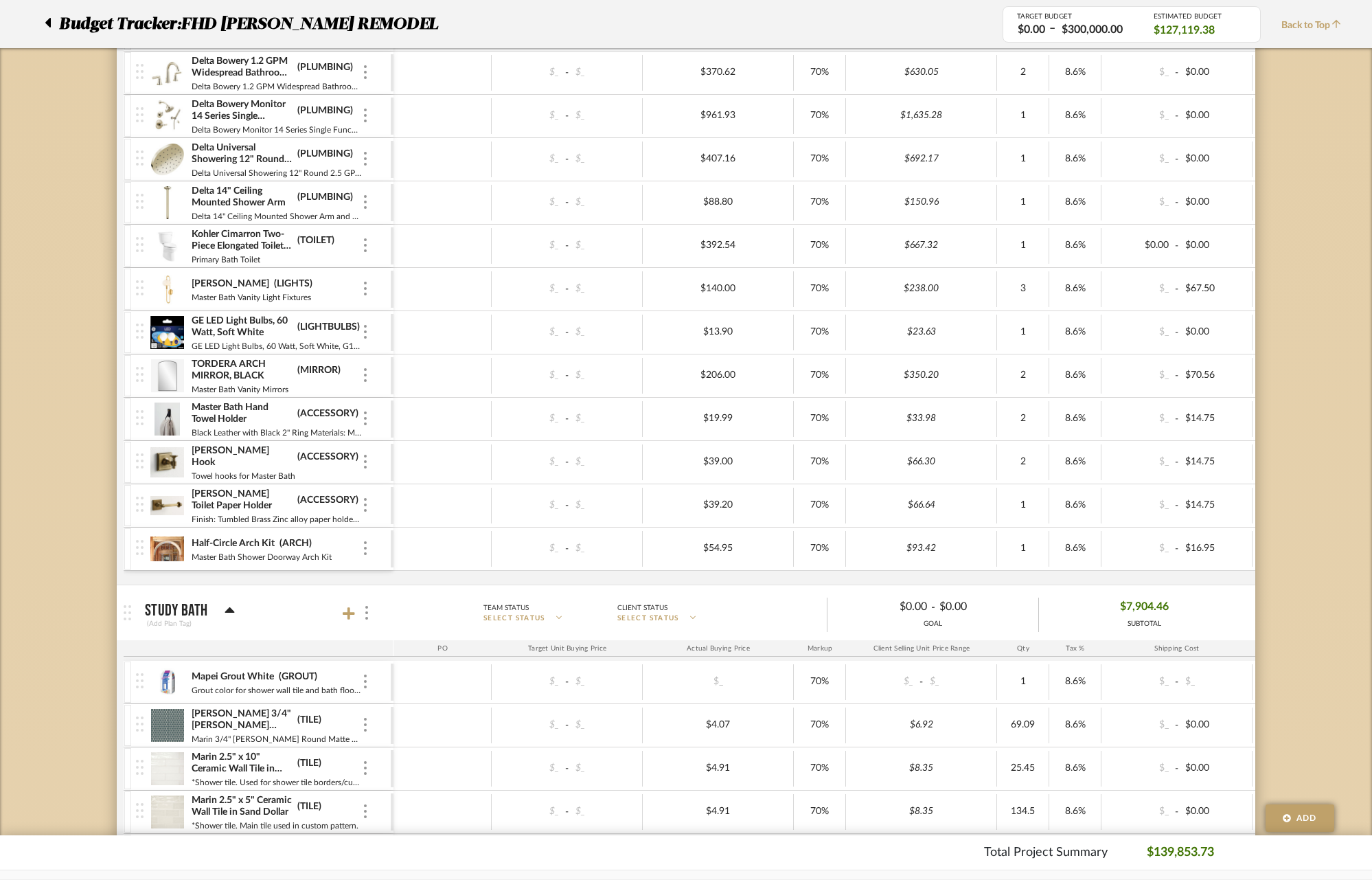
scroll to position [3270, 0]
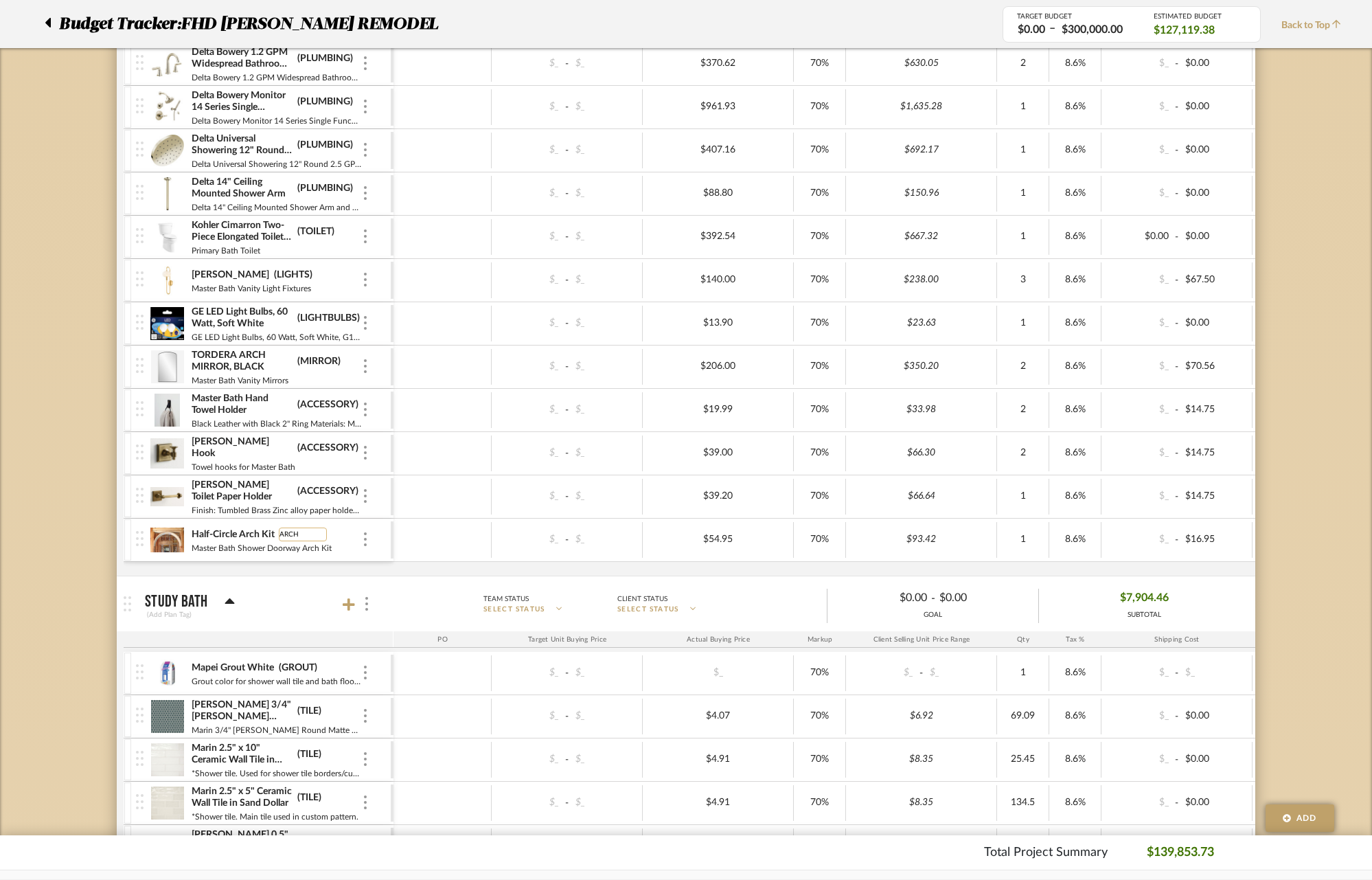
click at [300, 533] on input "ARCH" at bounding box center [303, 534] width 48 height 14
type input "ARCH FRAME"
click at [351, 564] on div "Mapei Grout Black (GROUT) Master Bath Floor Grout $_ - $_ $_ 70% $_ - $_ 1 8.6%…" at bounding box center [833, 70] width 1420 height 1009
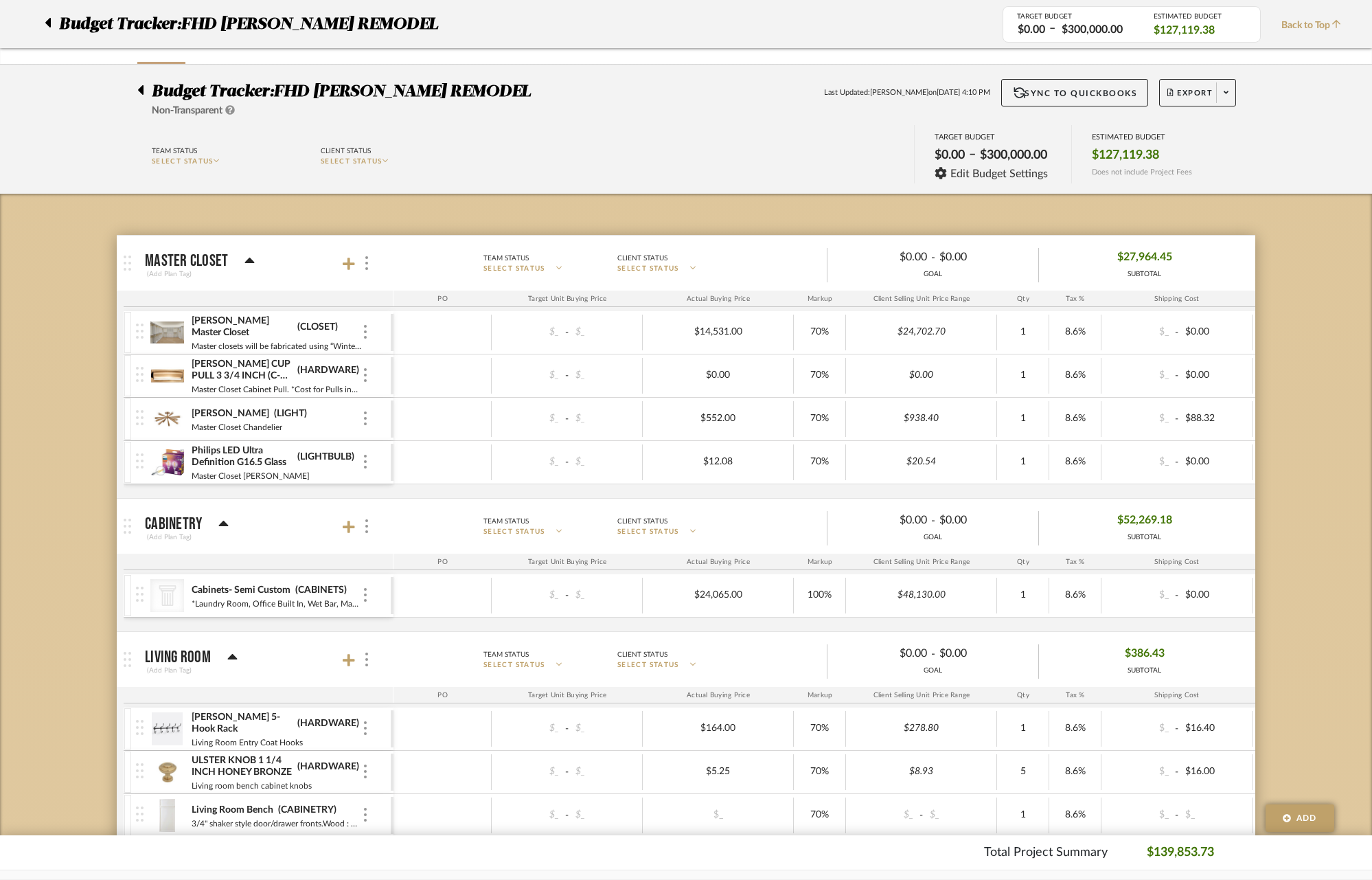
scroll to position [0, 0]
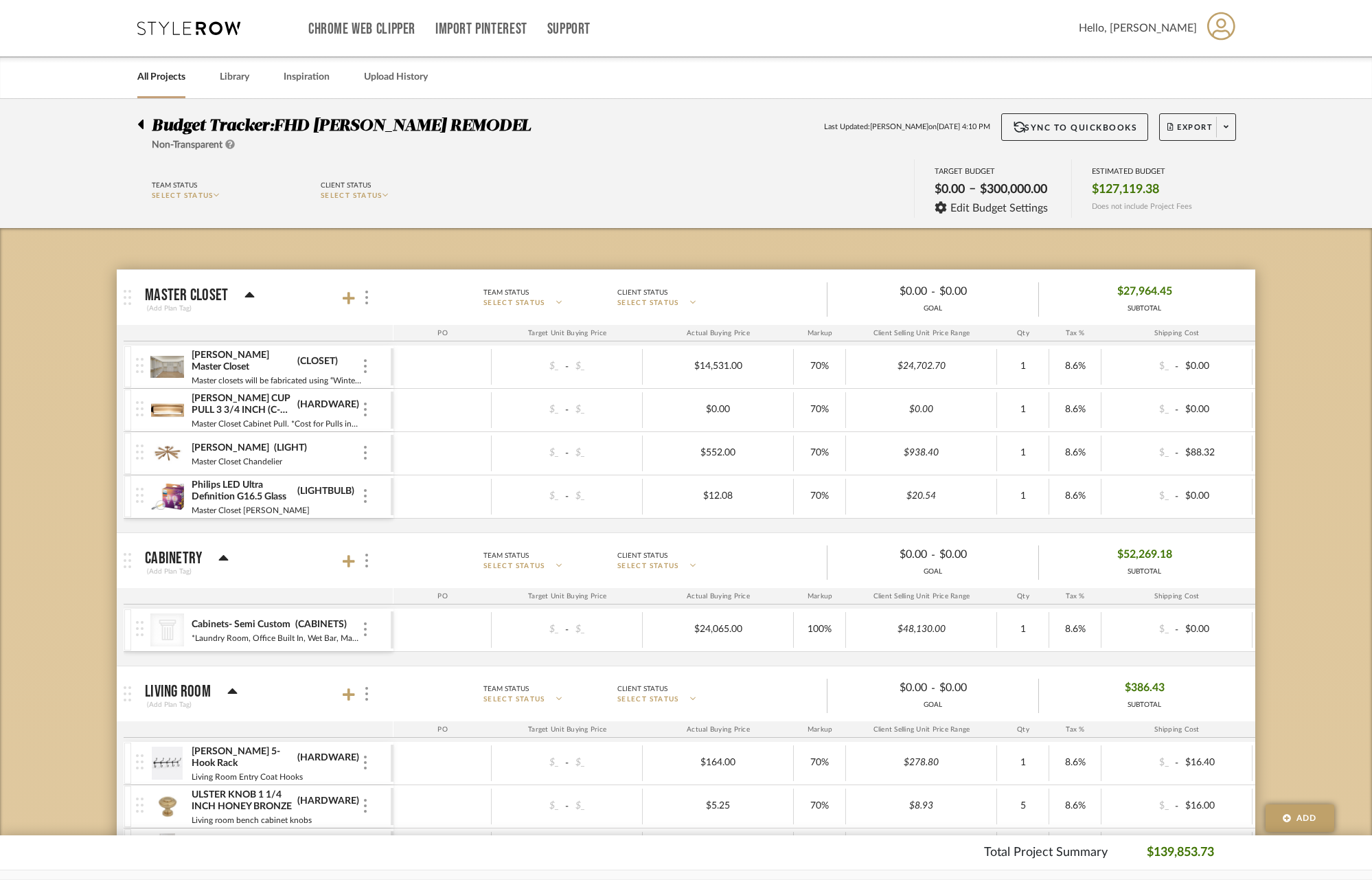
click at [142, 123] on icon at bounding box center [141, 124] width 6 height 10
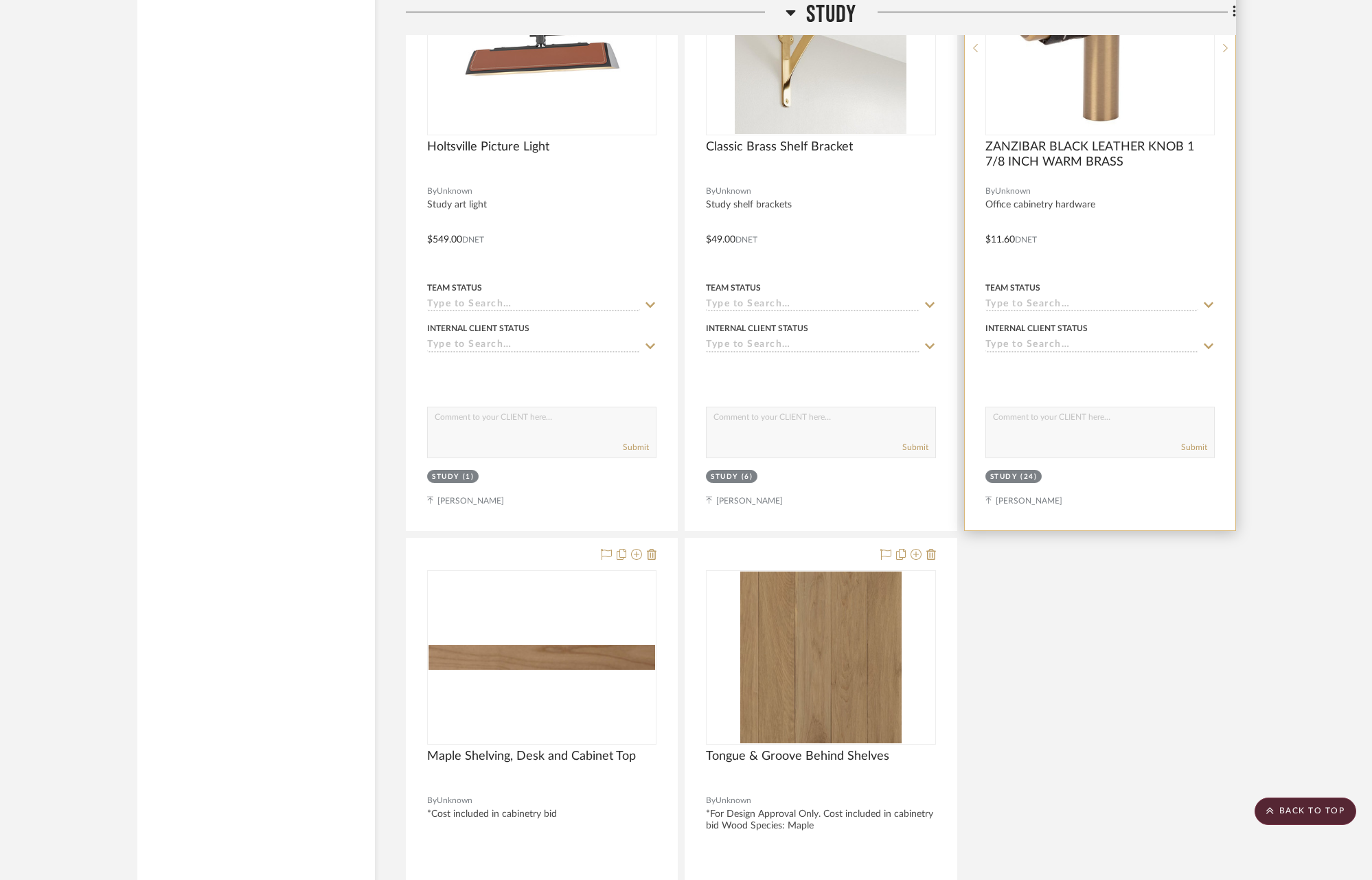
scroll to position [9561, 0]
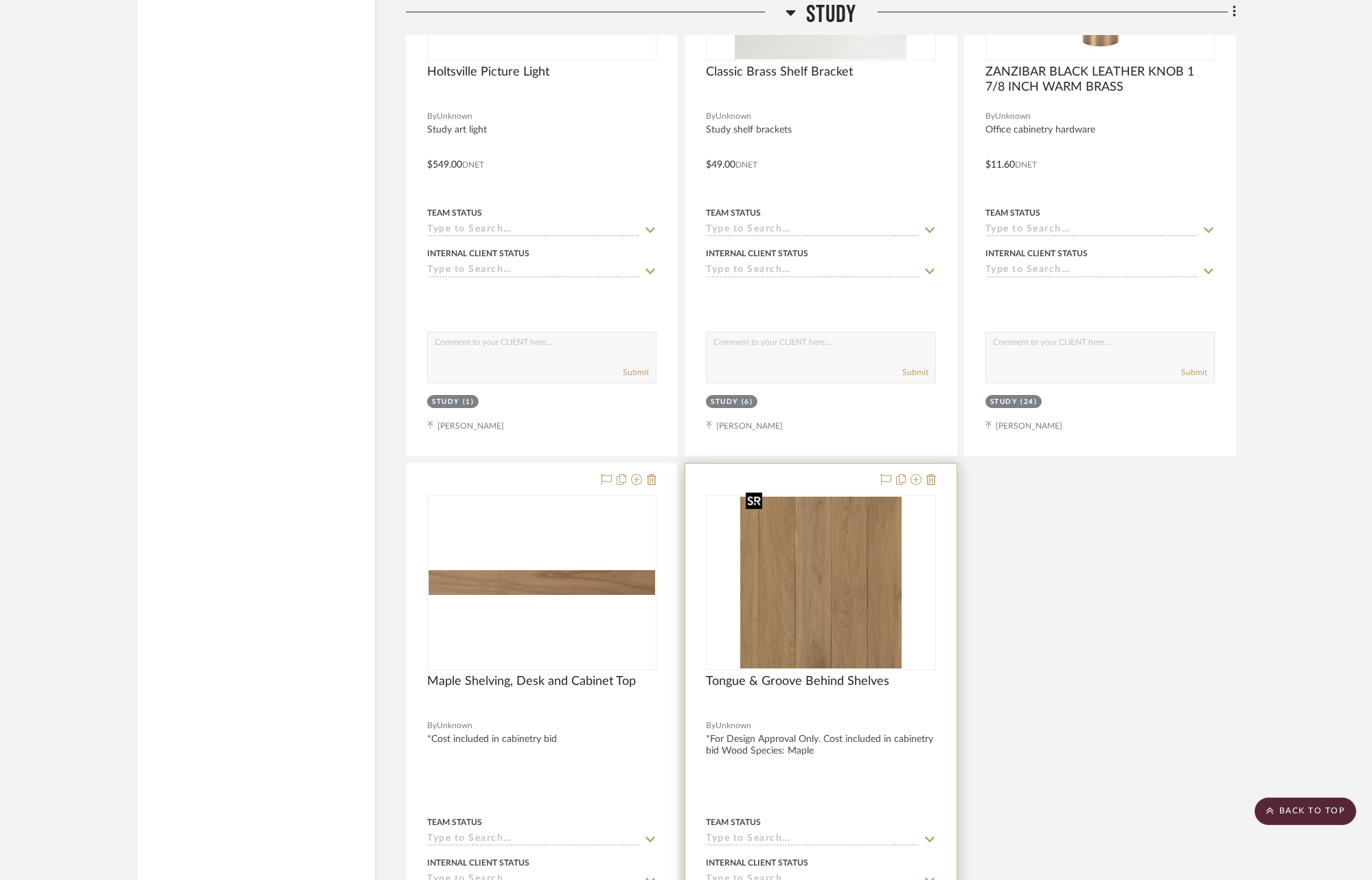
click at [850, 594] on img "0" at bounding box center [822, 582] width 162 height 171
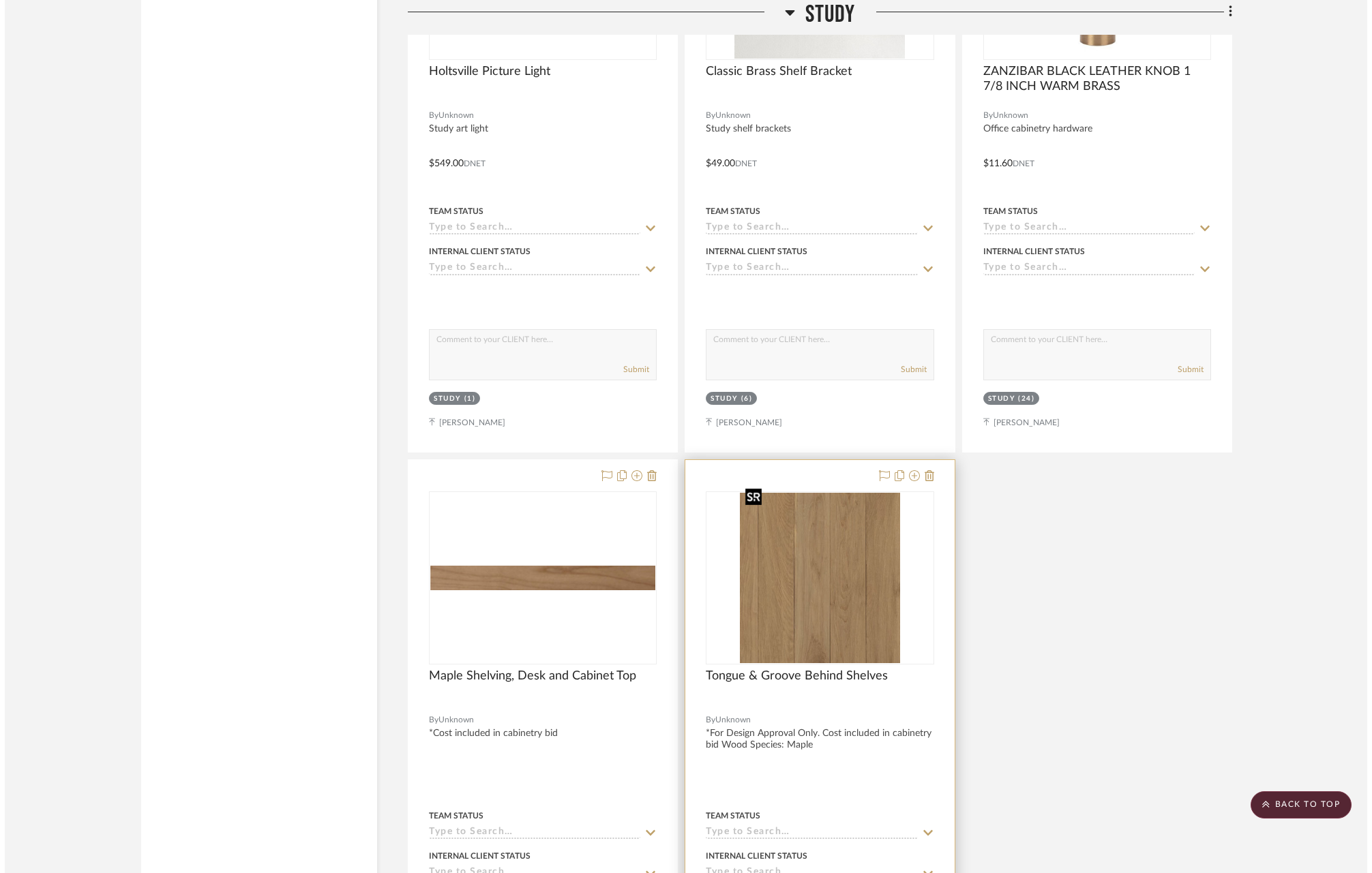
scroll to position [0, 0]
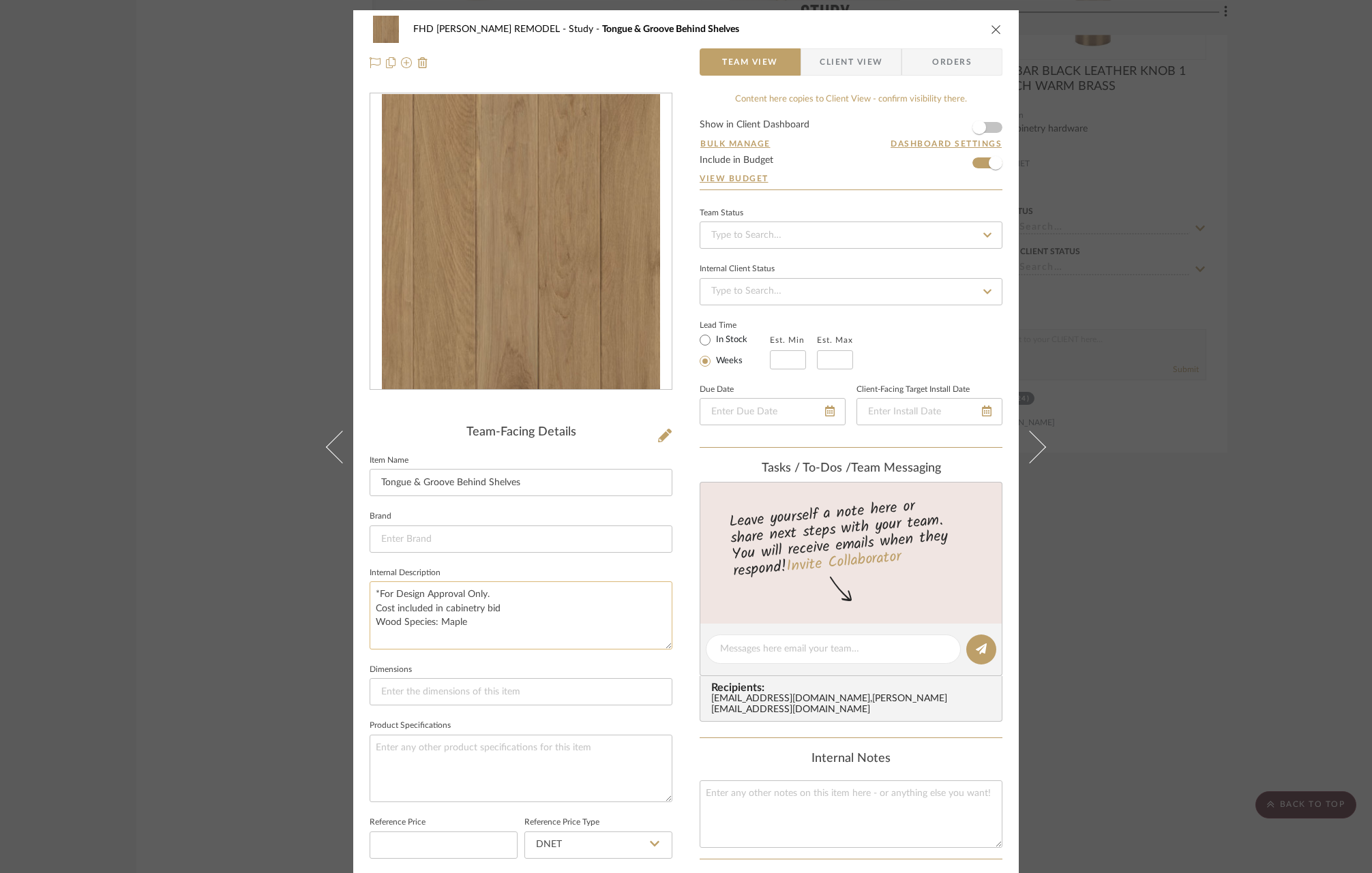
click at [440, 622] on textarea "*For Design Approval Only. Cost included in cabinetry bid Wood Species: Maple" at bounding box center [521, 615] width 302 height 67
drag, startPoint x: 435, startPoint y: 620, endPoint x: 463, endPoint y: 626, distance: 28.6
click at [463, 626] on textarea "*For Design Approval Only. Cost included in cabinetry bid Wood Species: Maple" at bounding box center [521, 615] width 302 height 67
drag, startPoint x: 457, startPoint y: 639, endPoint x: 360, endPoint y: 584, distance: 111.5
click at [360, 584] on div "FHD [PERSON_NAME] REMODEL Study Tongue & Groove Behind Shelves Team View Client…" at bounding box center [686, 637] width 665 height 1256
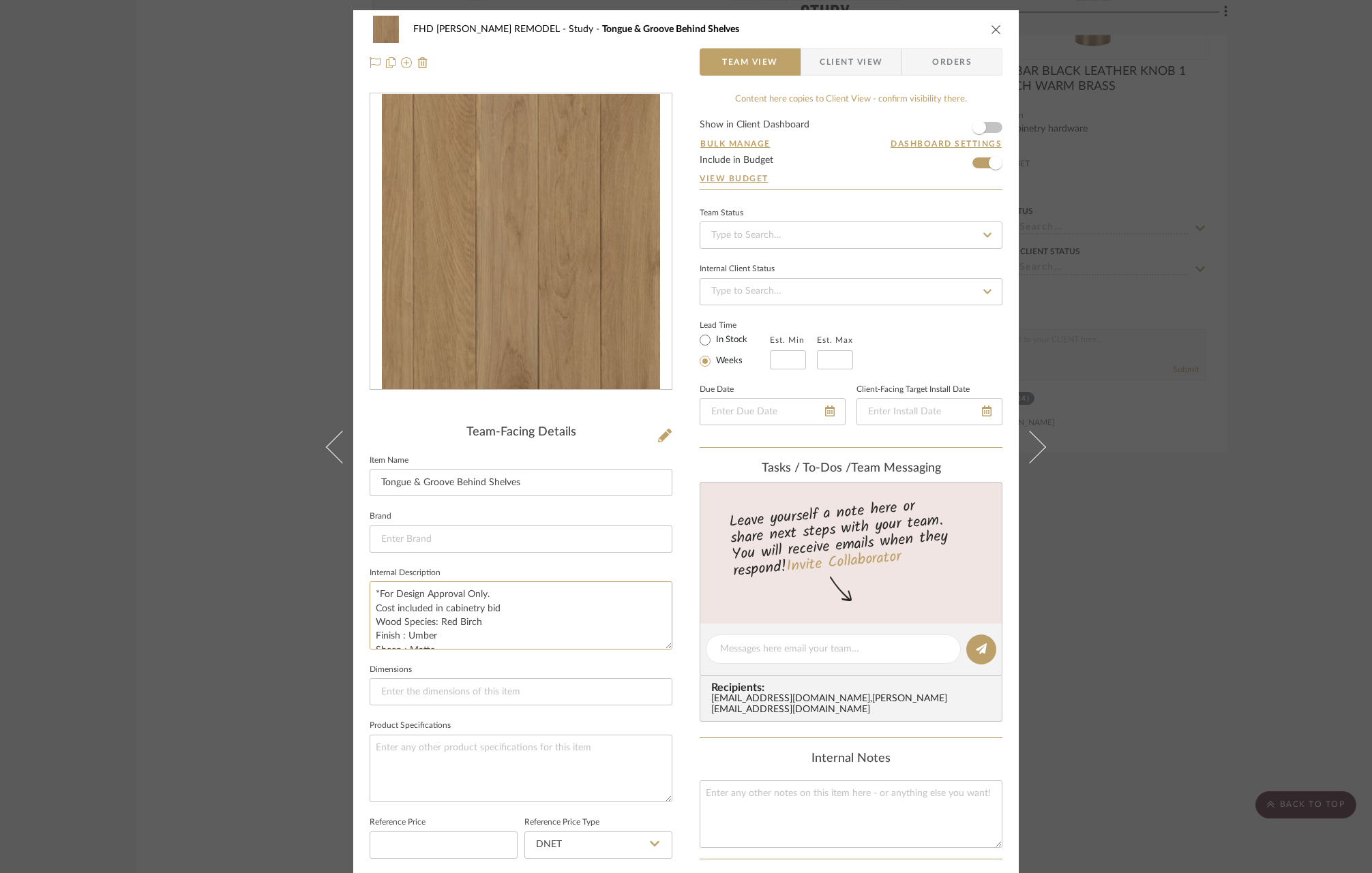
type textarea "*For Design Approval Only. Cost included in cabinetry bid Wood Species: Red Bir…"
click at [994, 29] on icon "close" at bounding box center [996, 29] width 11 height 11
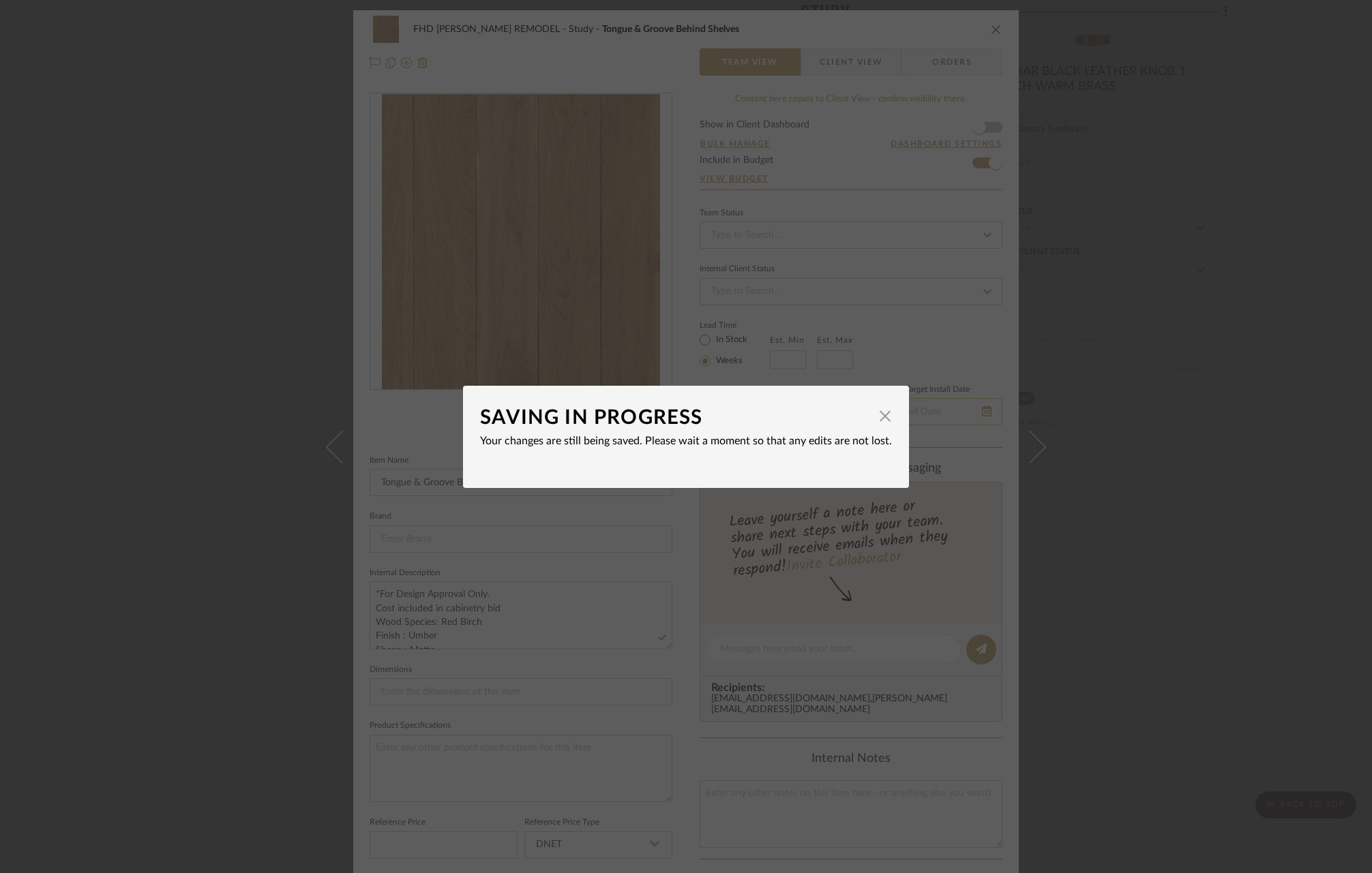
drag, startPoint x: 882, startPoint y: 417, endPoint x: 891, endPoint y: 402, distance: 17.5
click at [882, 418] on span "button" at bounding box center [884, 416] width 27 height 27
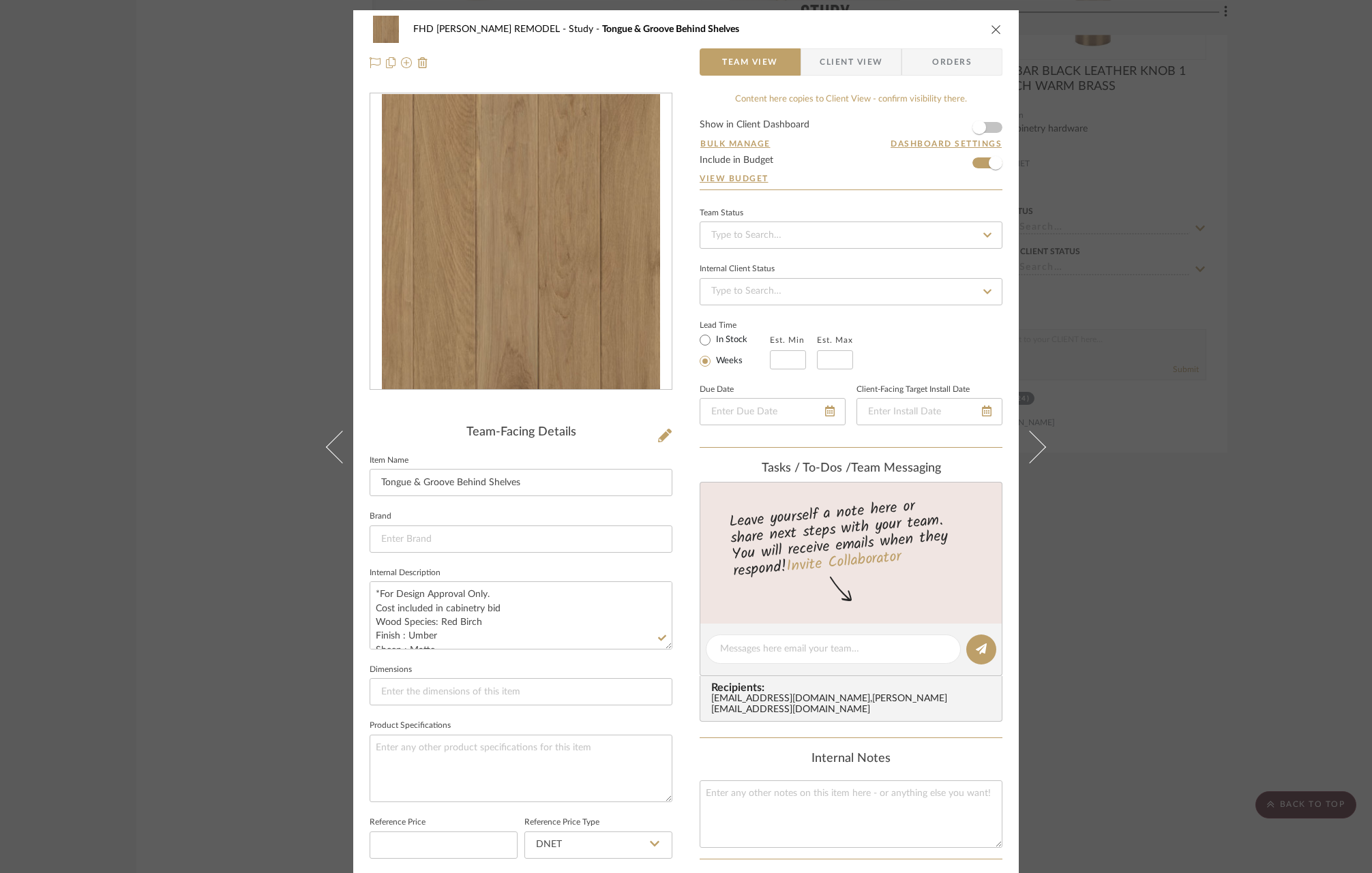
click at [991, 30] on icon "close" at bounding box center [996, 29] width 11 height 11
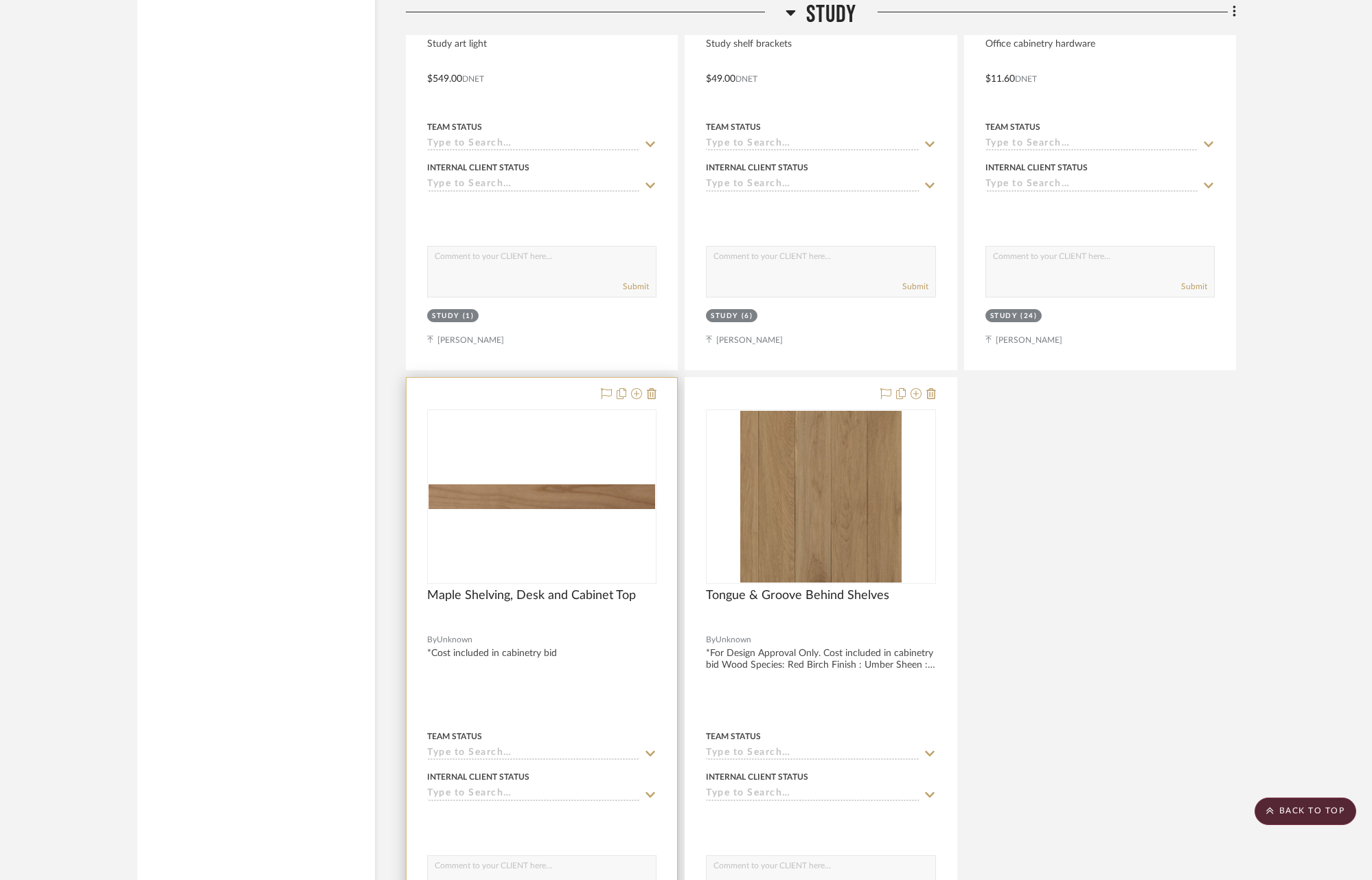
scroll to position [9662, 0]
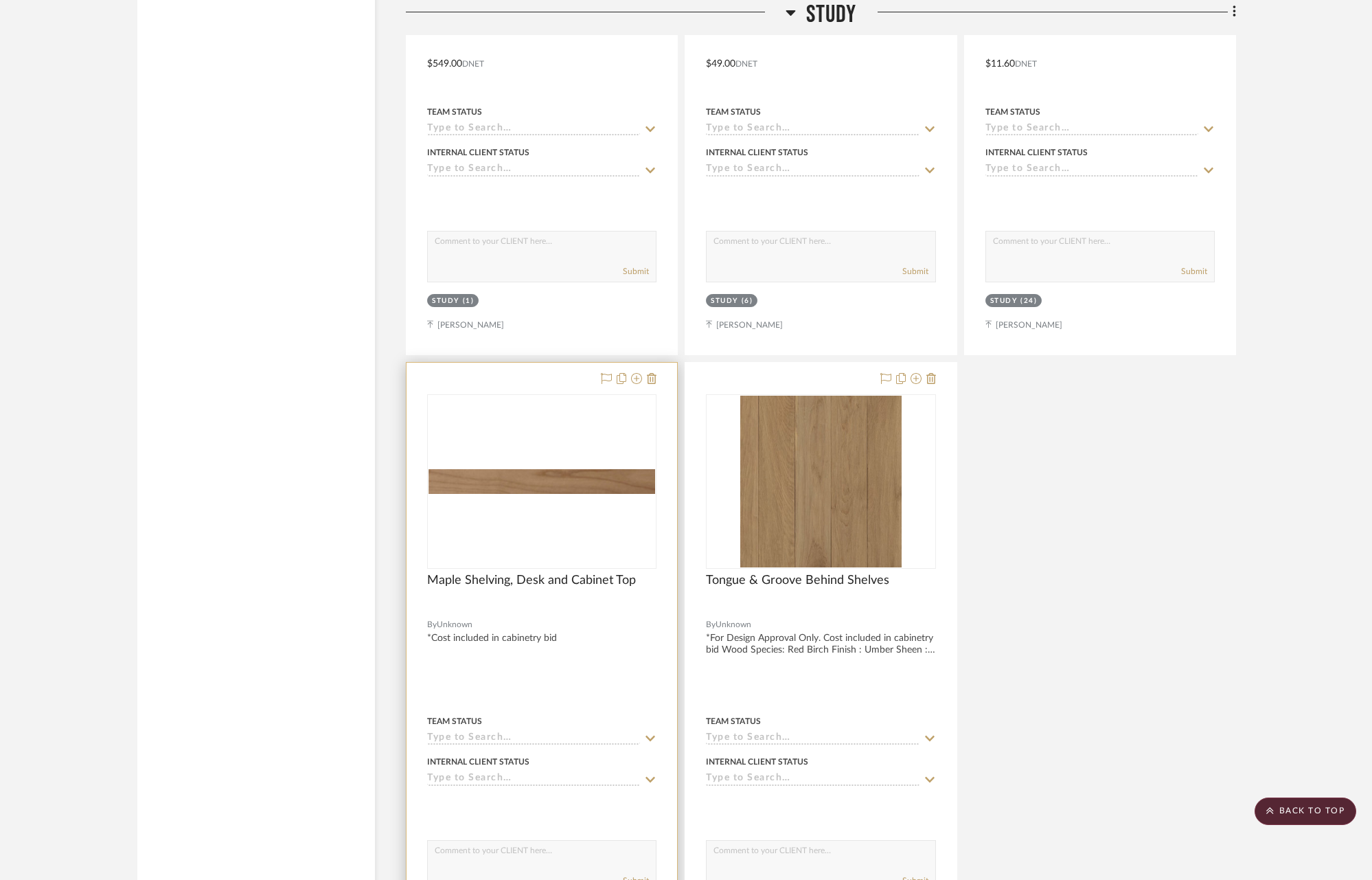
click at [575, 469] on img "0" at bounding box center [542, 482] width 227 height 25
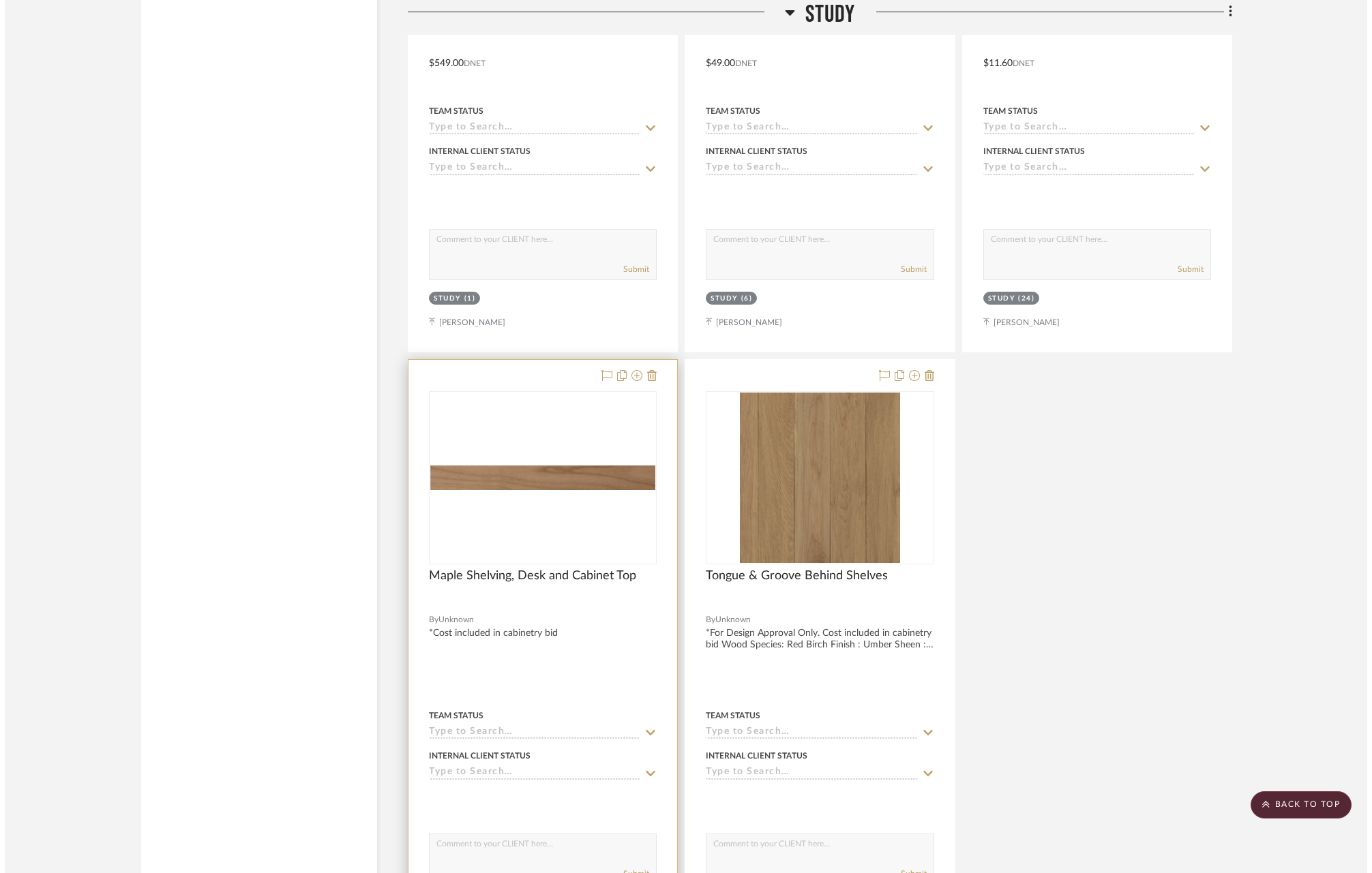
scroll to position [0, 0]
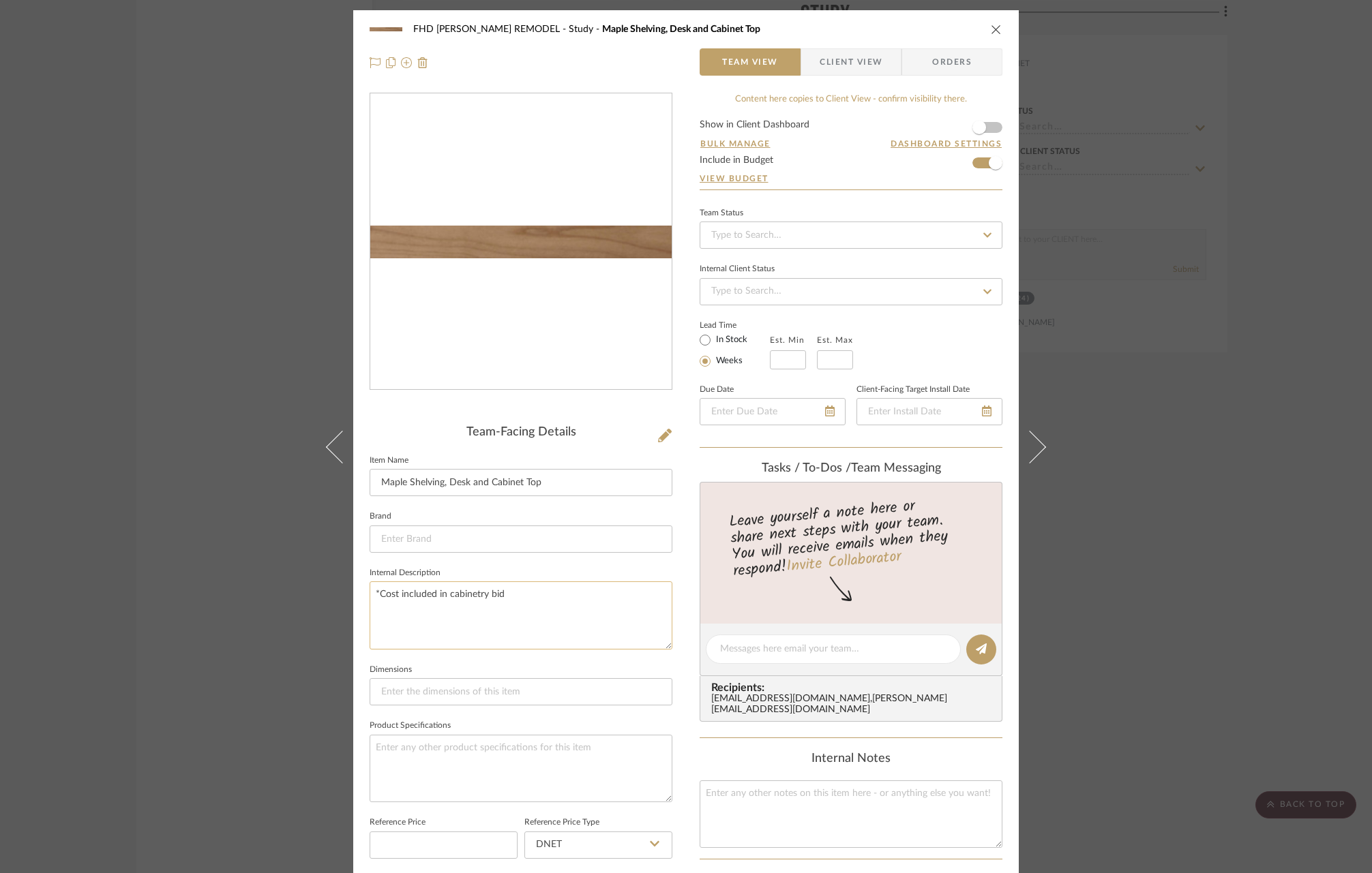
click at [516, 593] on textarea "*Cost included in cabinetry bid" at bounding box center [521, 615] width 302 height 67
drag, startPoint x: 515, startPoint y: 595, endPoint x: 363, endPoint y: 590, distance: 152.1
click at [370, 590] on textarea "*Cost included in cabinetry bid" at bounding box center [521, 615] width 302 height 67
paste textarea "For Design Approval Only. Cost included in cabinetry bid Wood Species: Red Birc…"
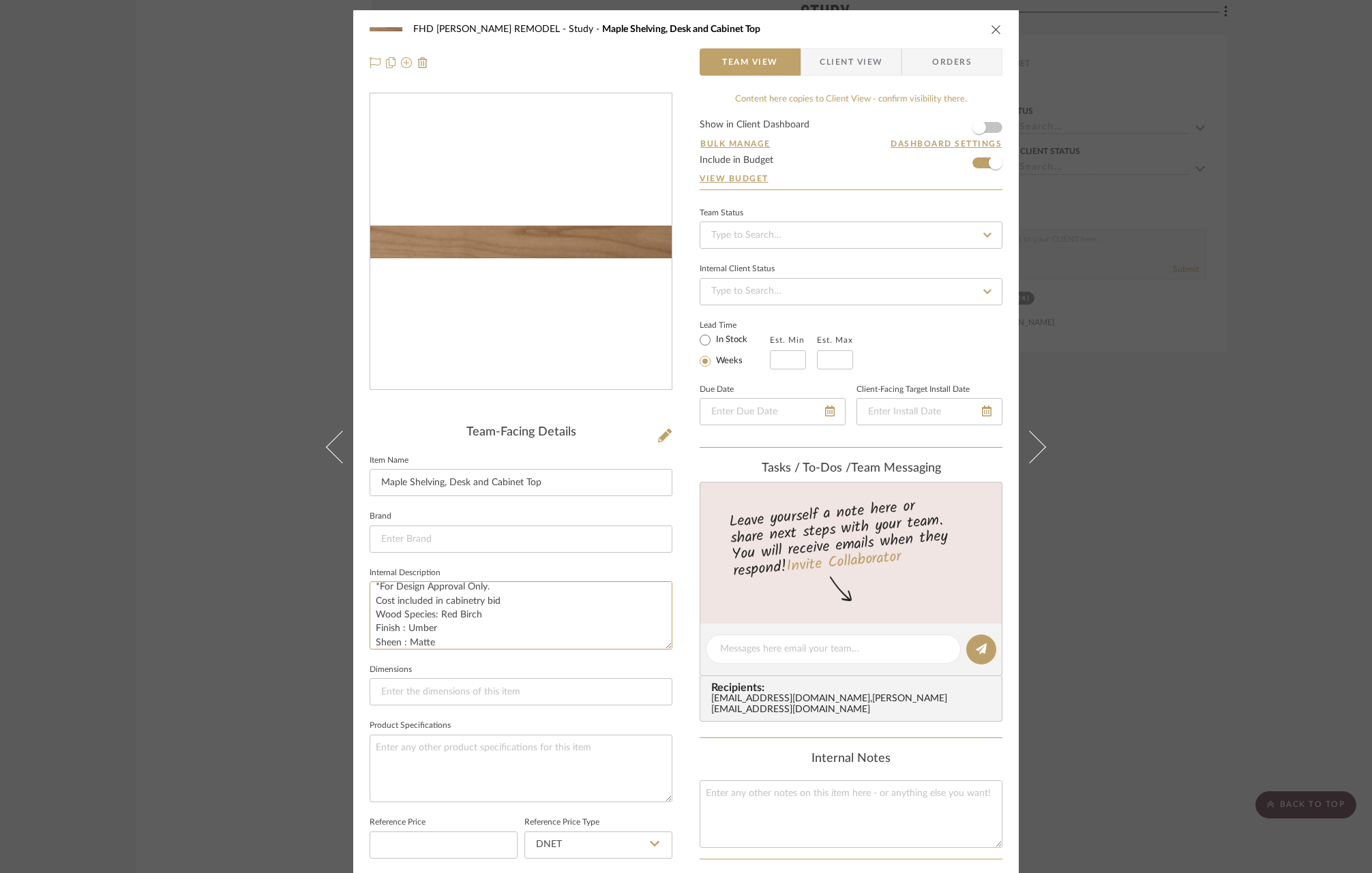
type textarea "*For Design Approval Only. Cost included in cabinetry bid Wood Species: Red Bir…"
click at [992, 31] on icon "close" at bounding box center [996, 29] width 11 height 11
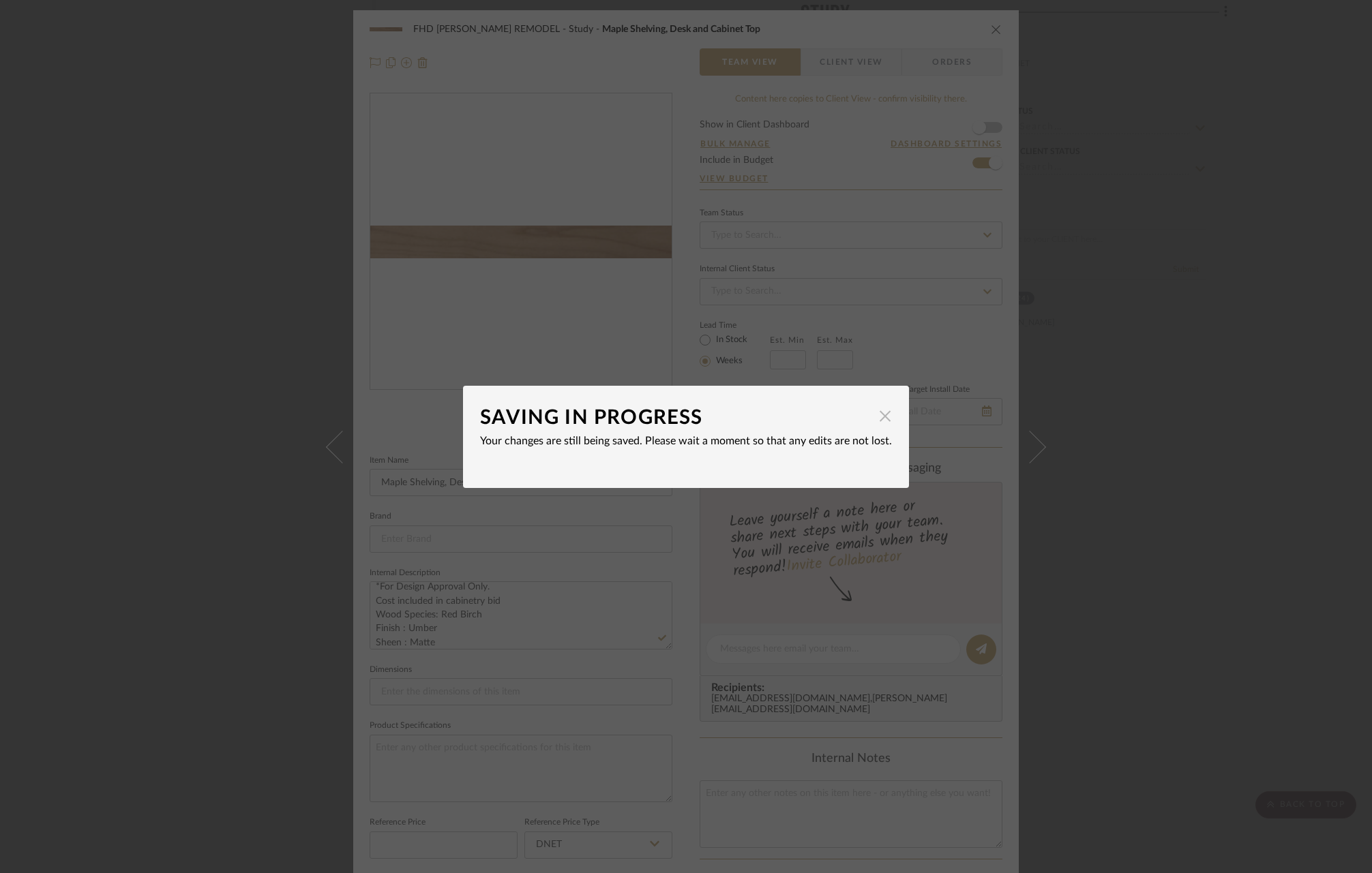
click at [882, 419] on span "button" at bounding box center [884, 416] width 27 height 27
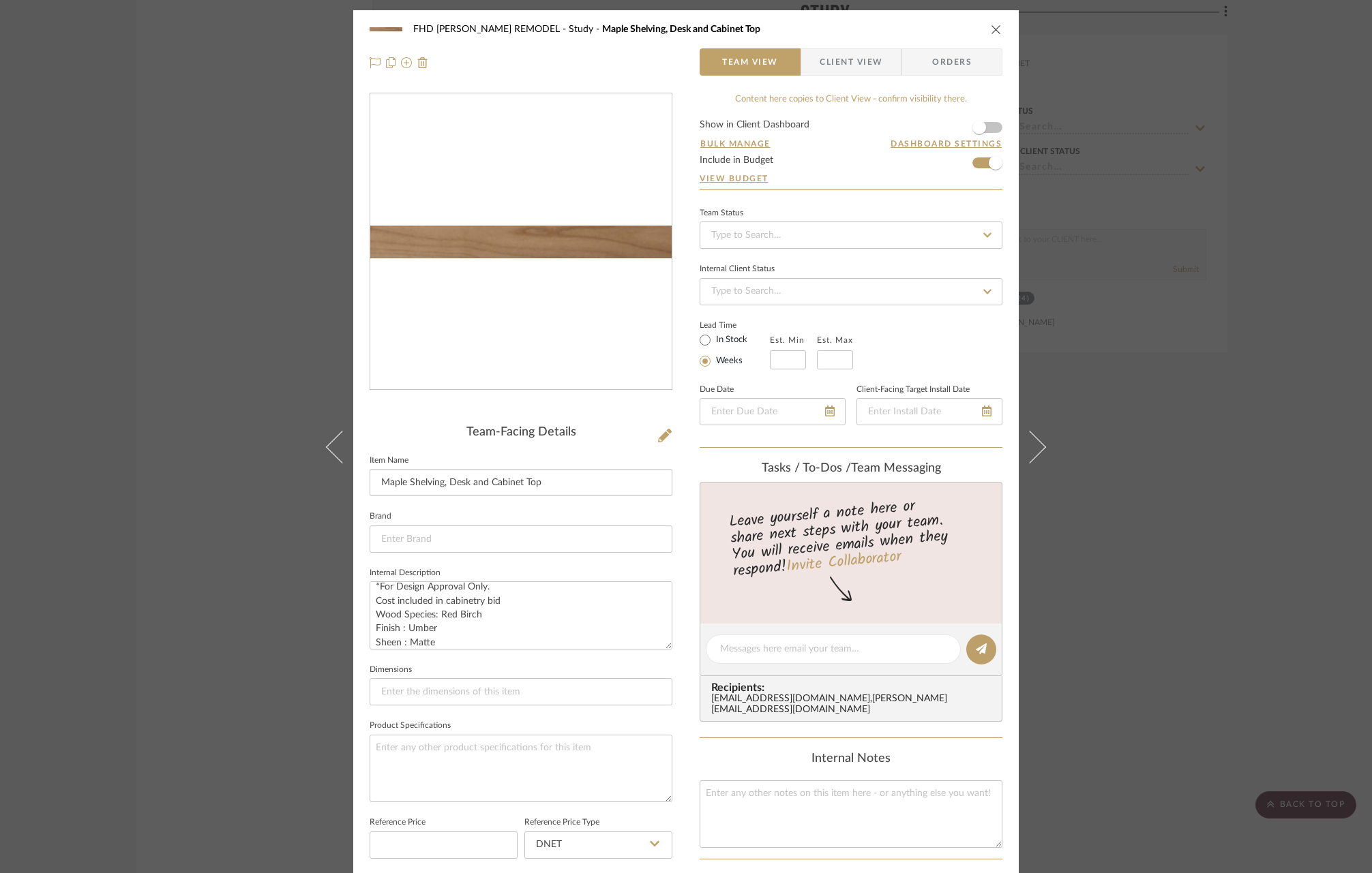
click at [991, 25] on icon "close" at bounding box center [996, 29] width 11 height 11
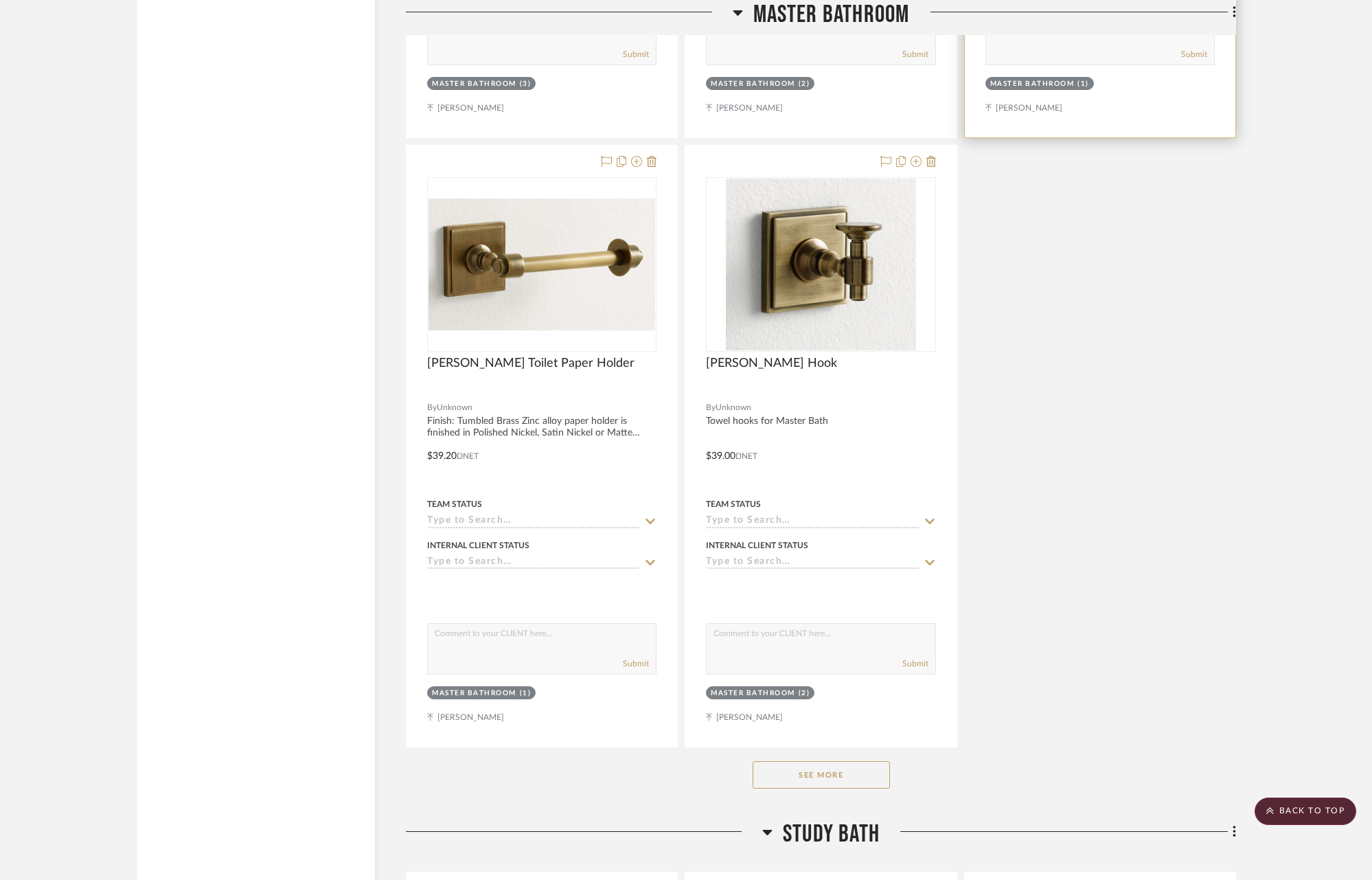
scroll to position [11898, 0]
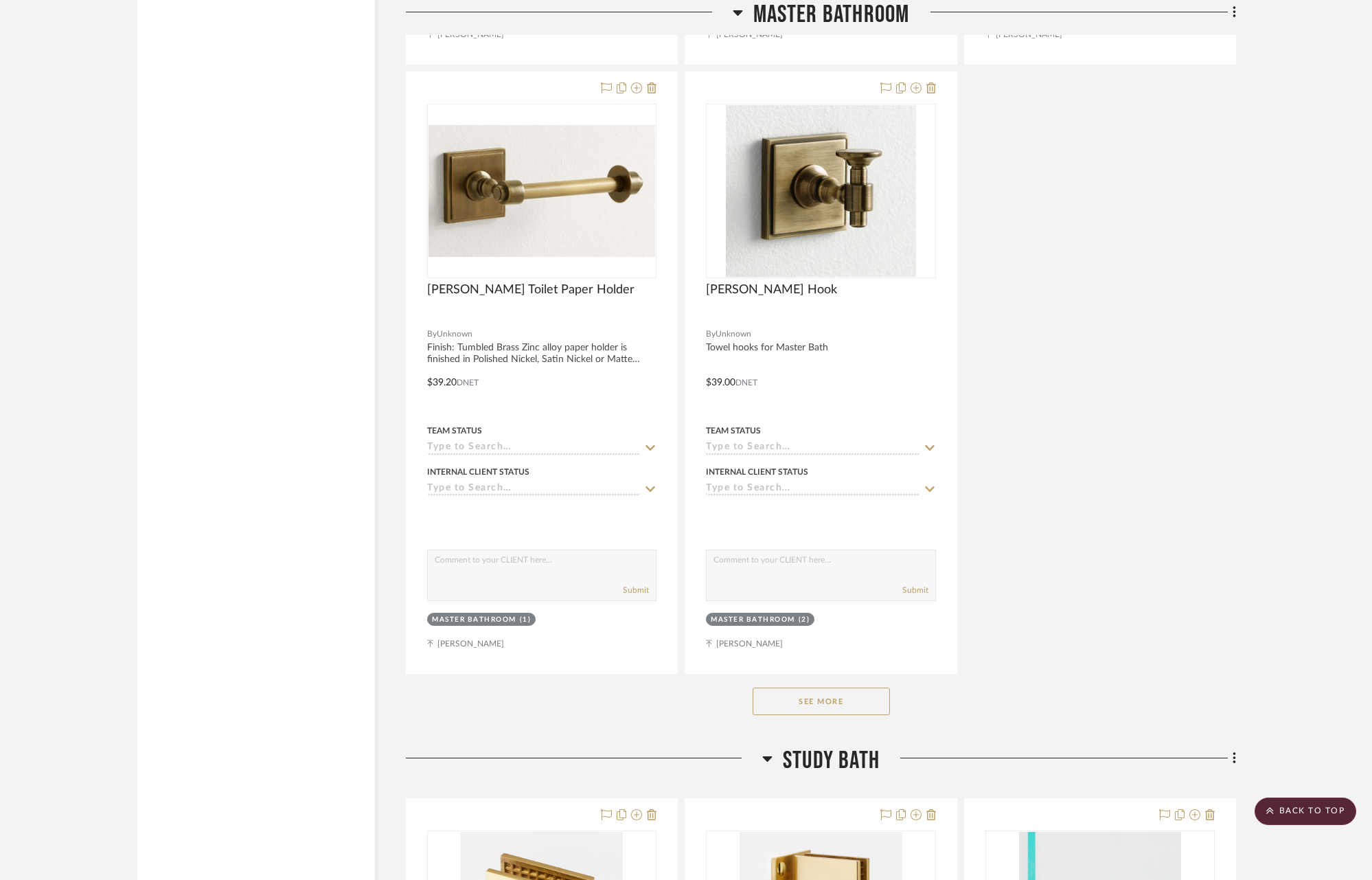
click at [813, 691] on button "See More" at bounding box center [821, 701] width 137 height 27
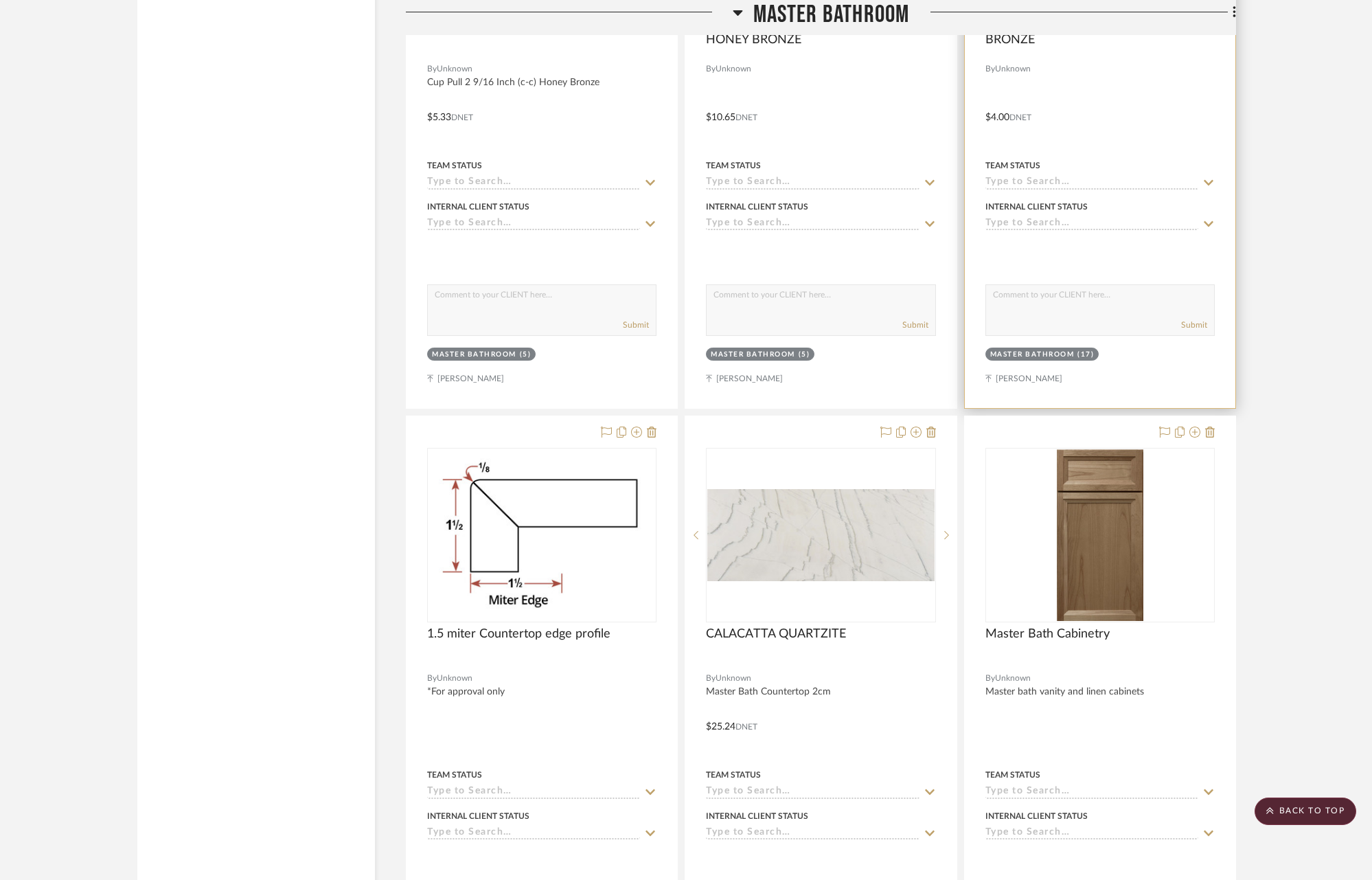
scroll to position [13070, 0]
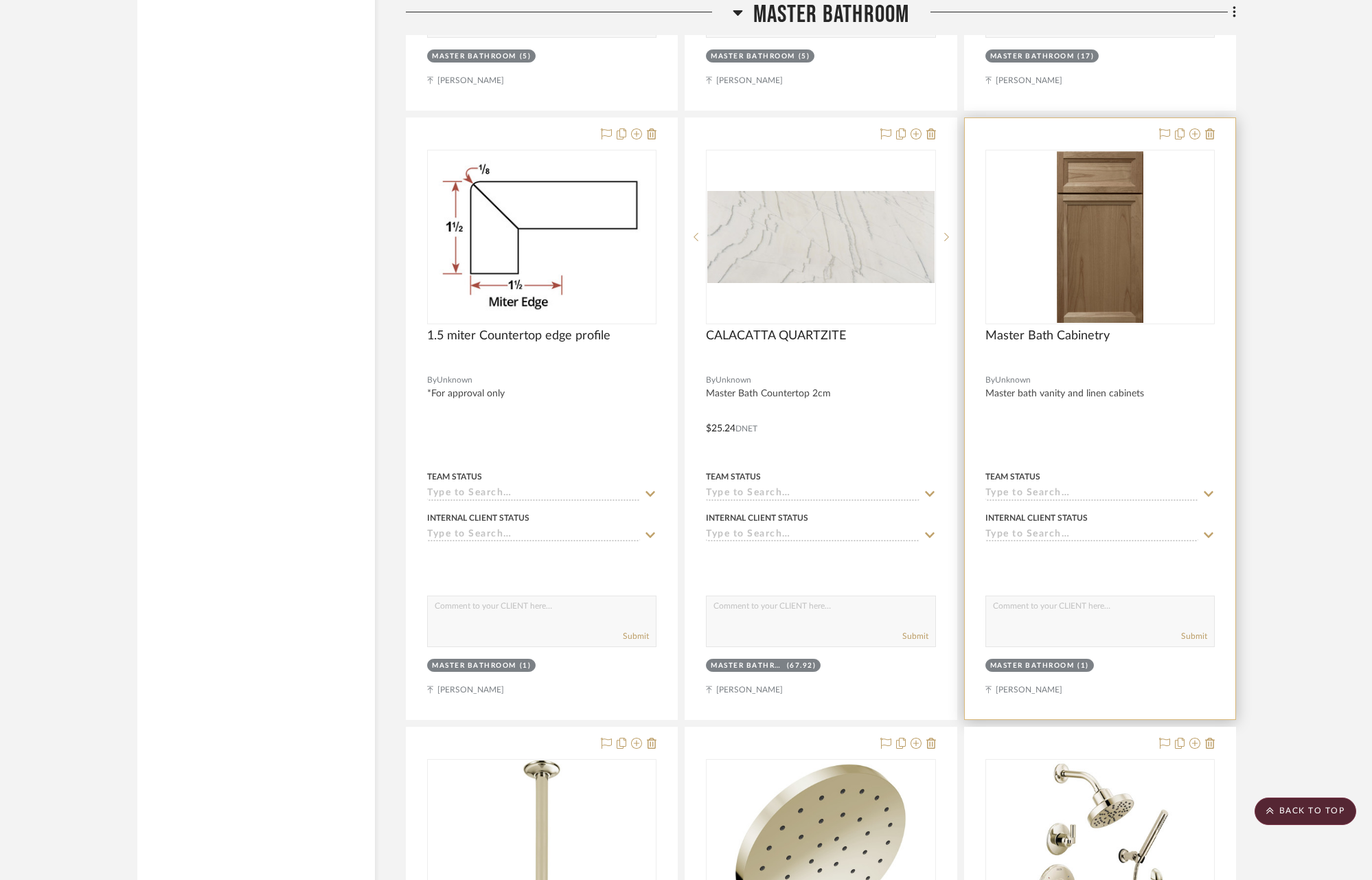
click at [0, 0] on img at bounding box center [0, 0] width 0 height 0
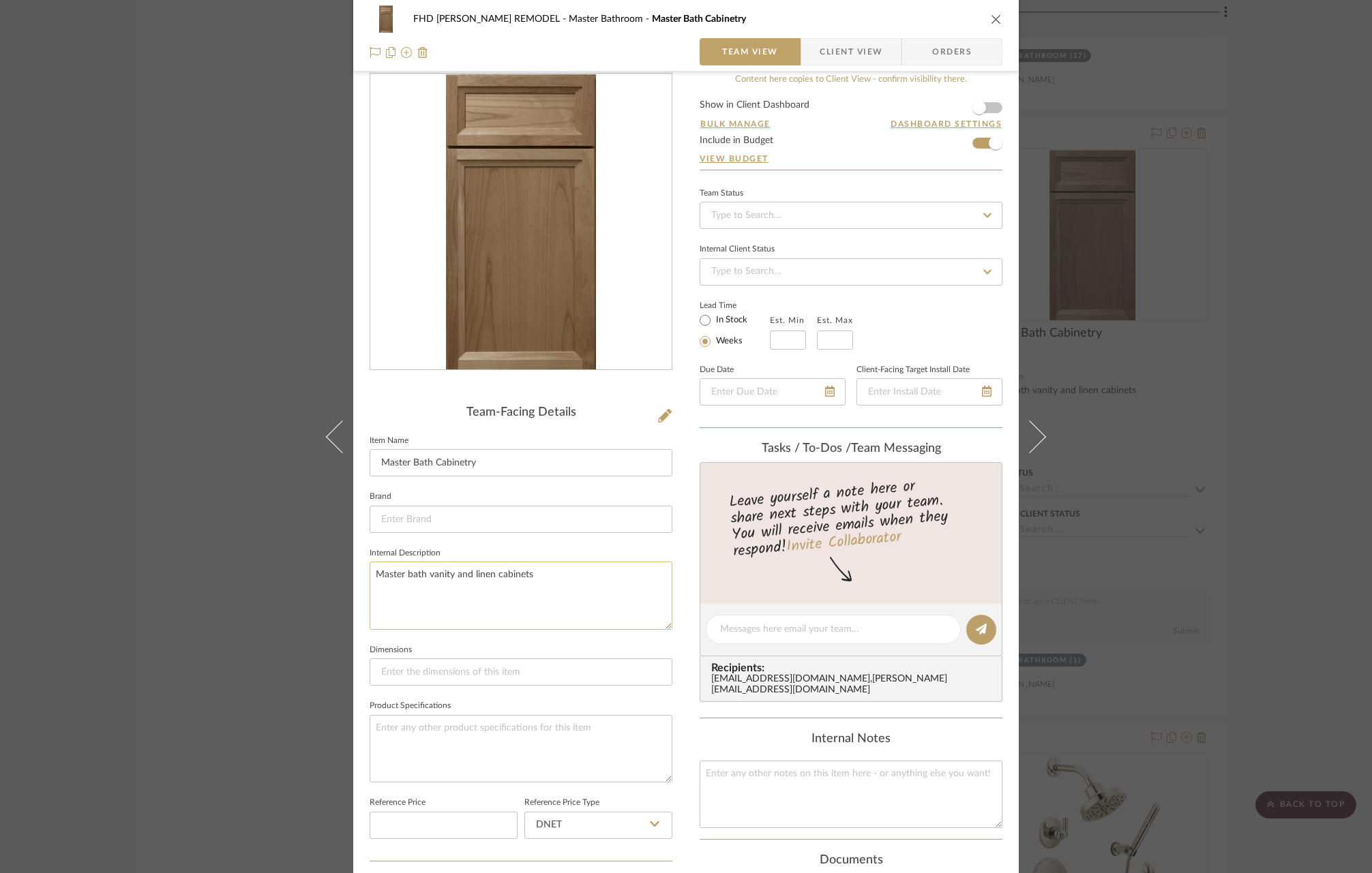
scroll to position [227, 0]
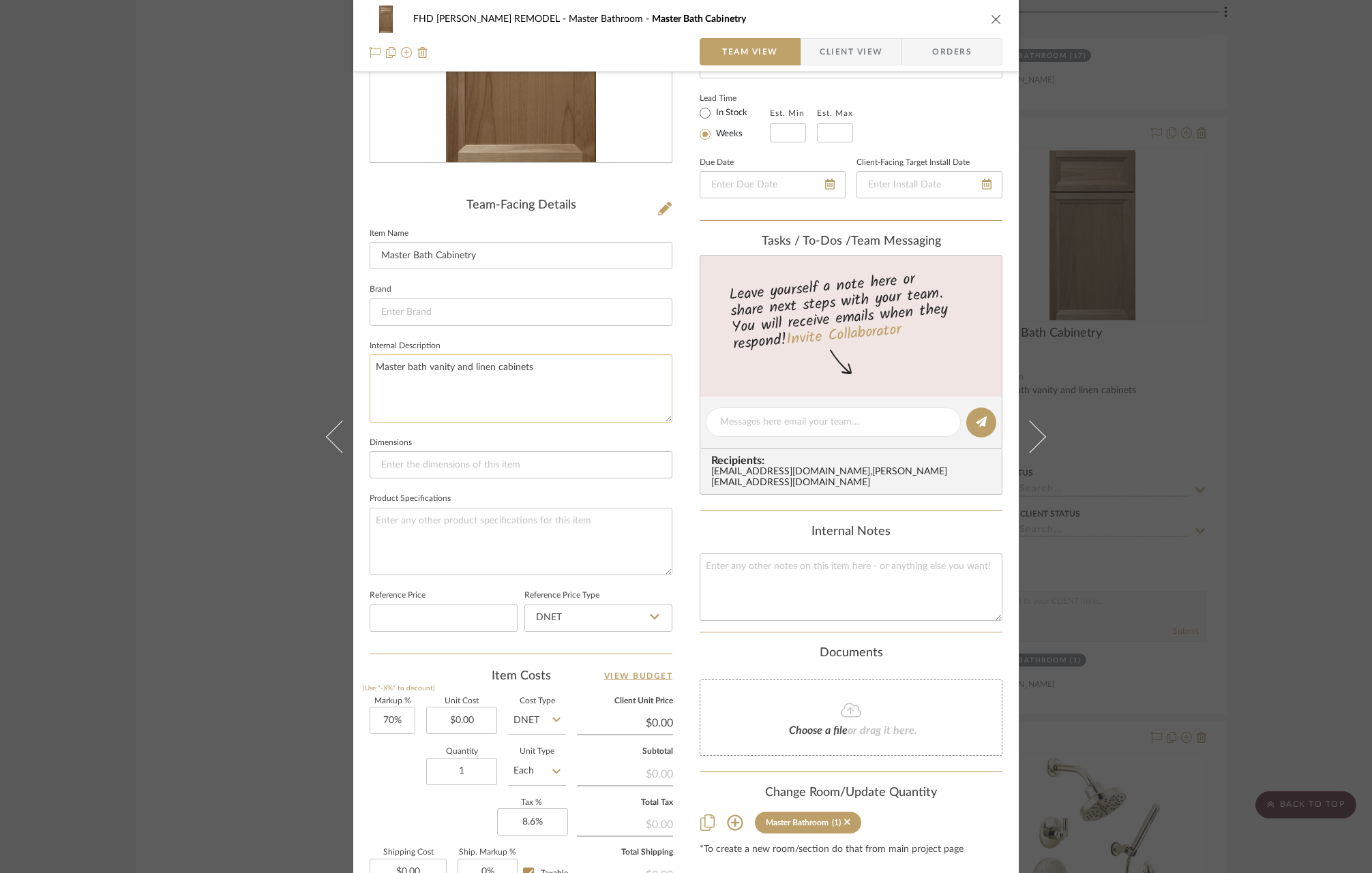
click at [590, 374] on textarea "Master bath vanity and linen cabinets" at bounding box center [521, 388] width 302 height 67
click at [456, 522] on textarea at bounding box center [521, 541] width 302 height 67
paste textarea "*For Design Approval Only. Cost included in cabinetry bid Wood Species: Red Bir…"
type textarea "*For Design Approval Only. Cost included in cabinetry bid Wood Species: Red Bir…"
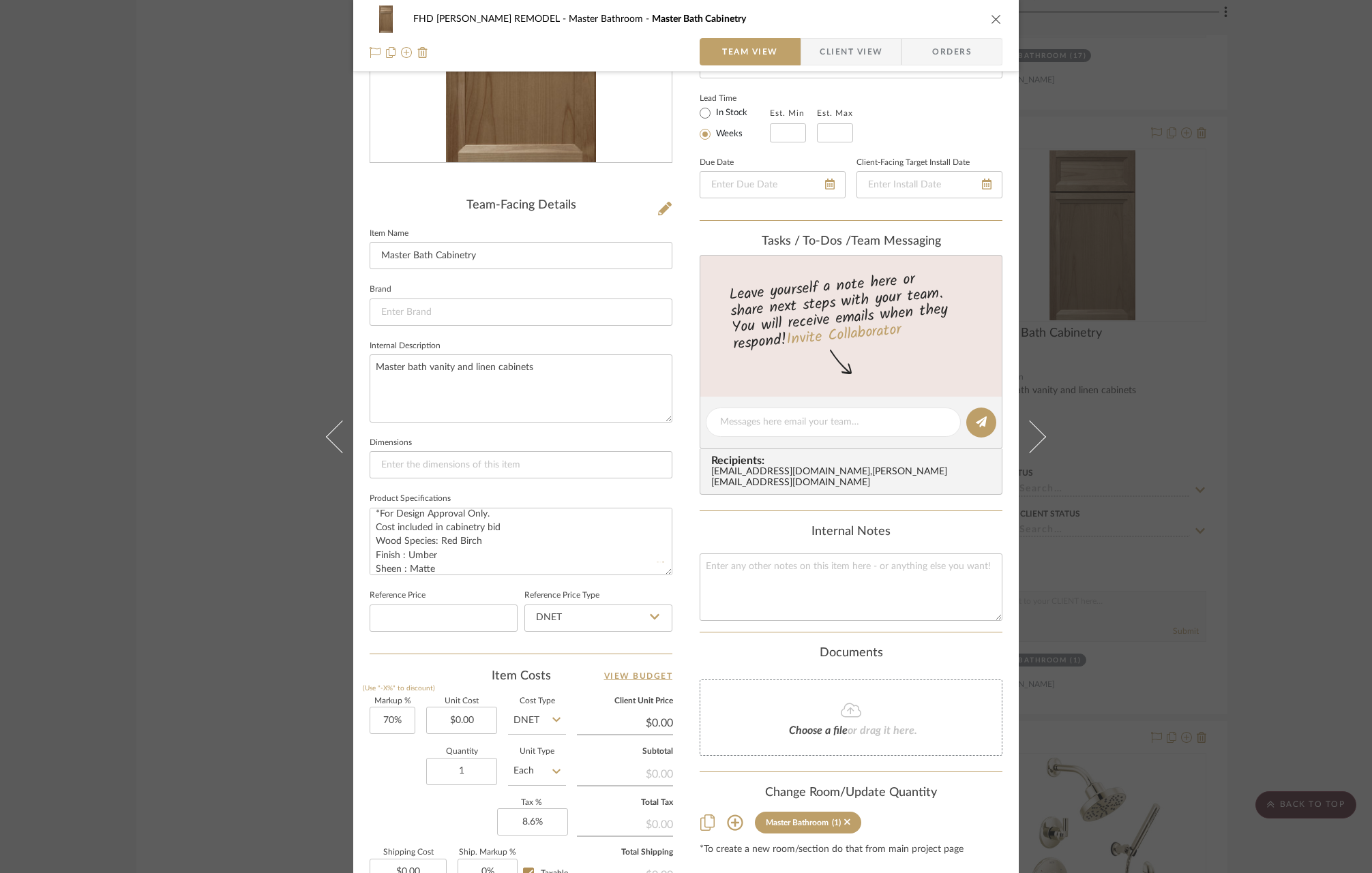
click at [991, 19] on icon "close" at bounding box center [996, 19] width 11 height 11
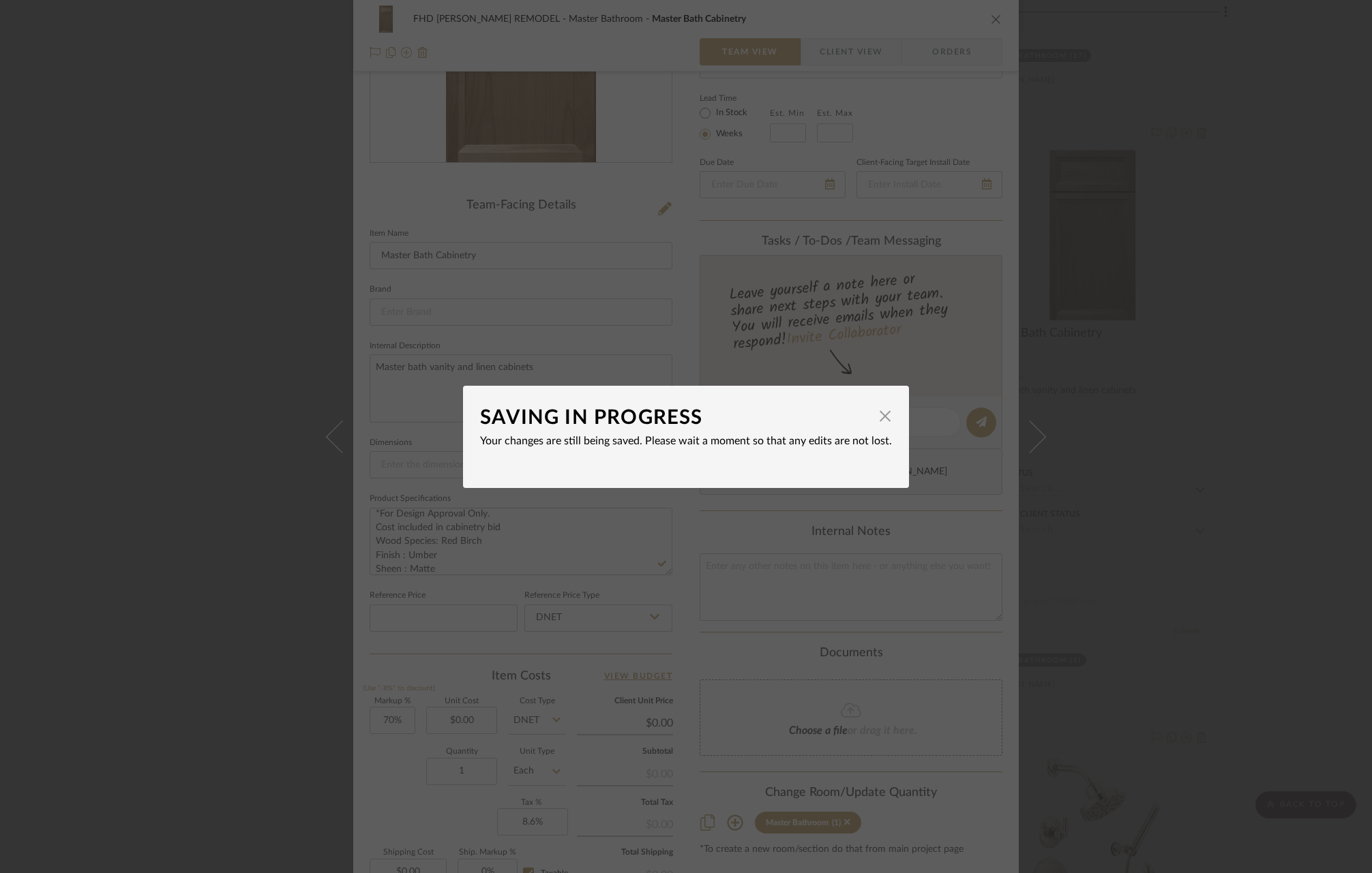
click at [886, 412] on dialog-content "SAVING IN PROGRESS × Your changes are still being saved. Please wait a moment s…" at bounding box center [685, 437] width 446 height 102
click at [879, 420] on span "button" at bounding box center [884, 416] width 27 height 27
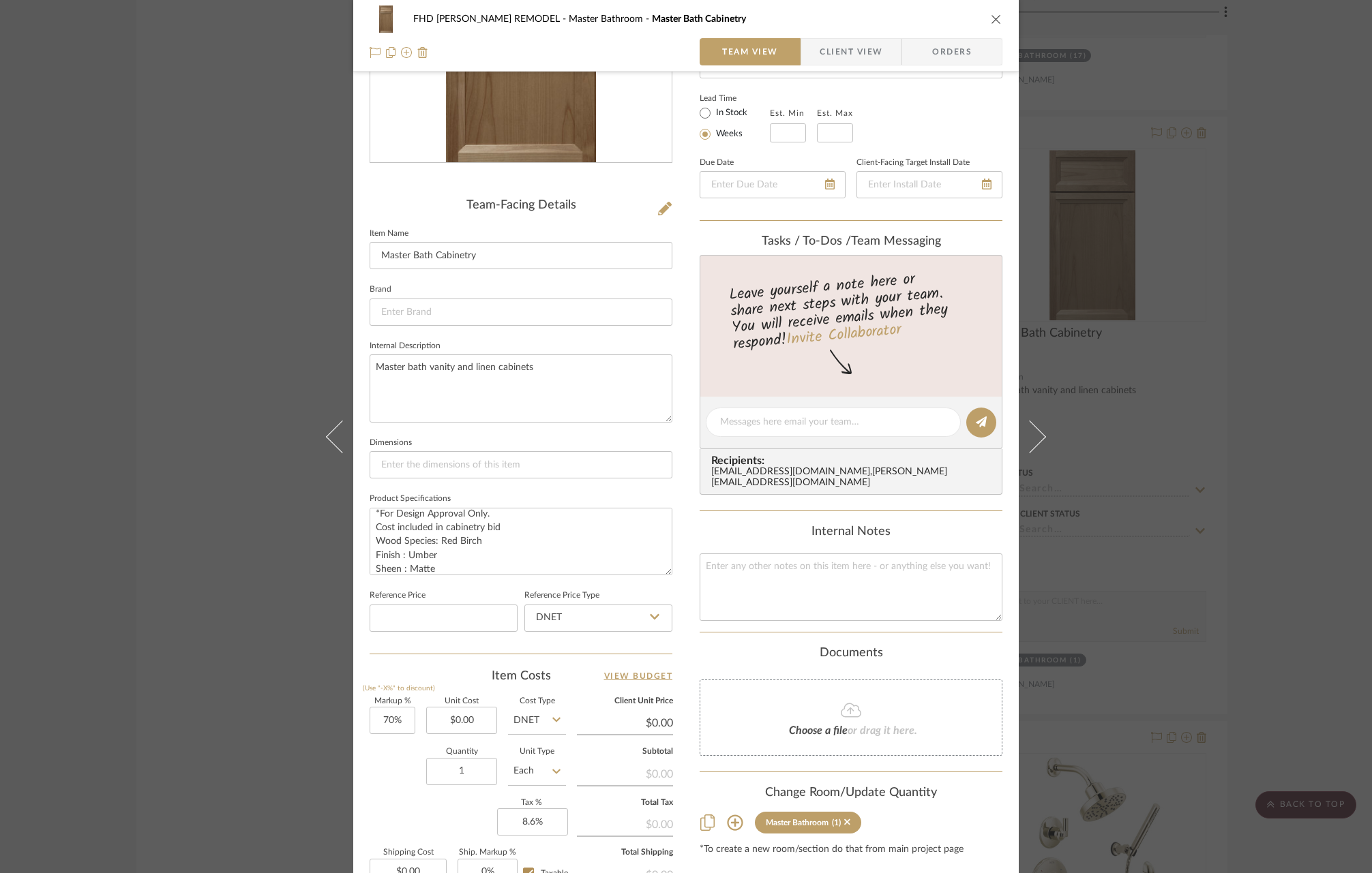
click at [991, 19] on icon "close" at bounding box center [996, 19] width 11 height 11
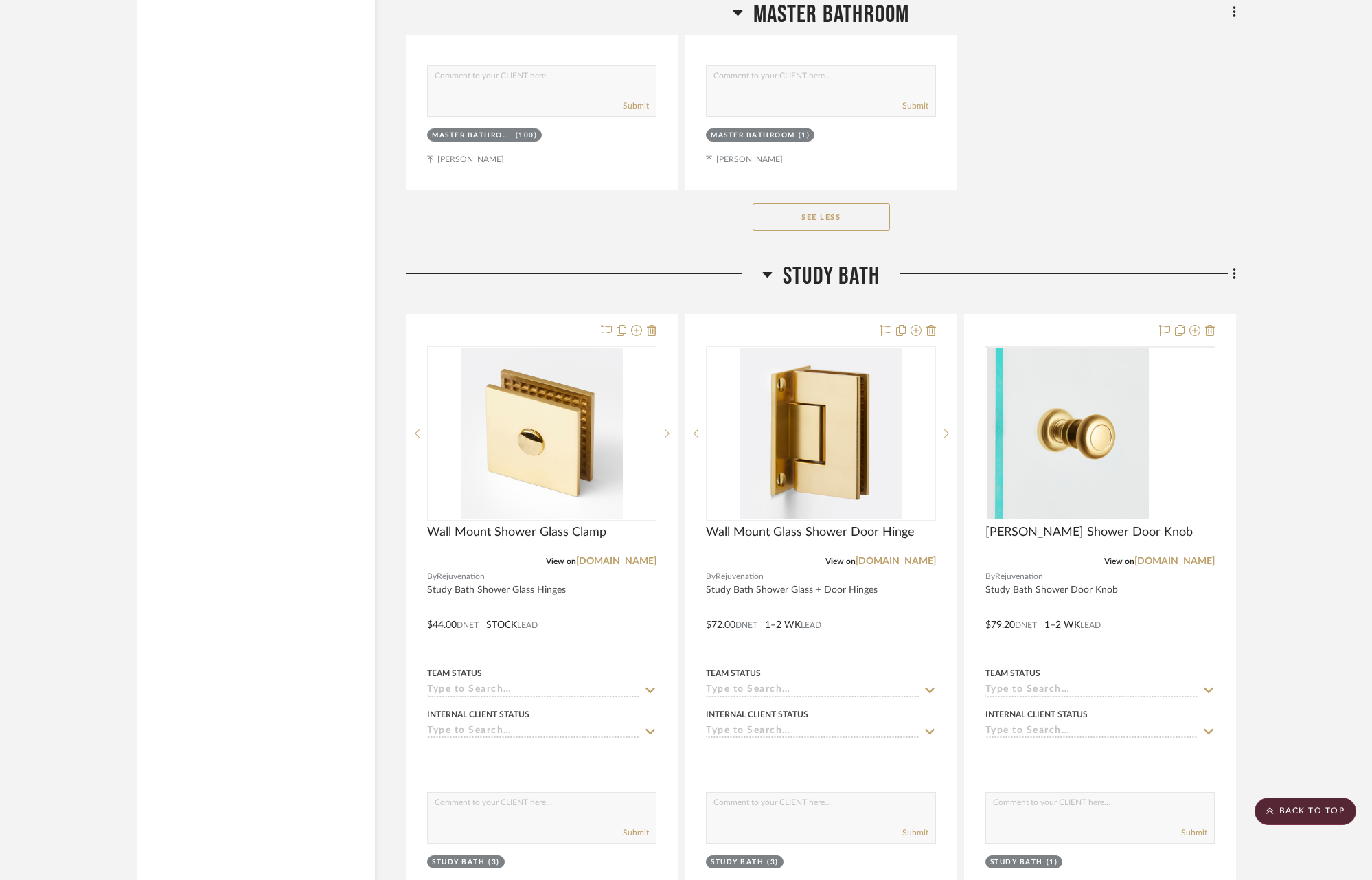
scroll to position [15661, 0]
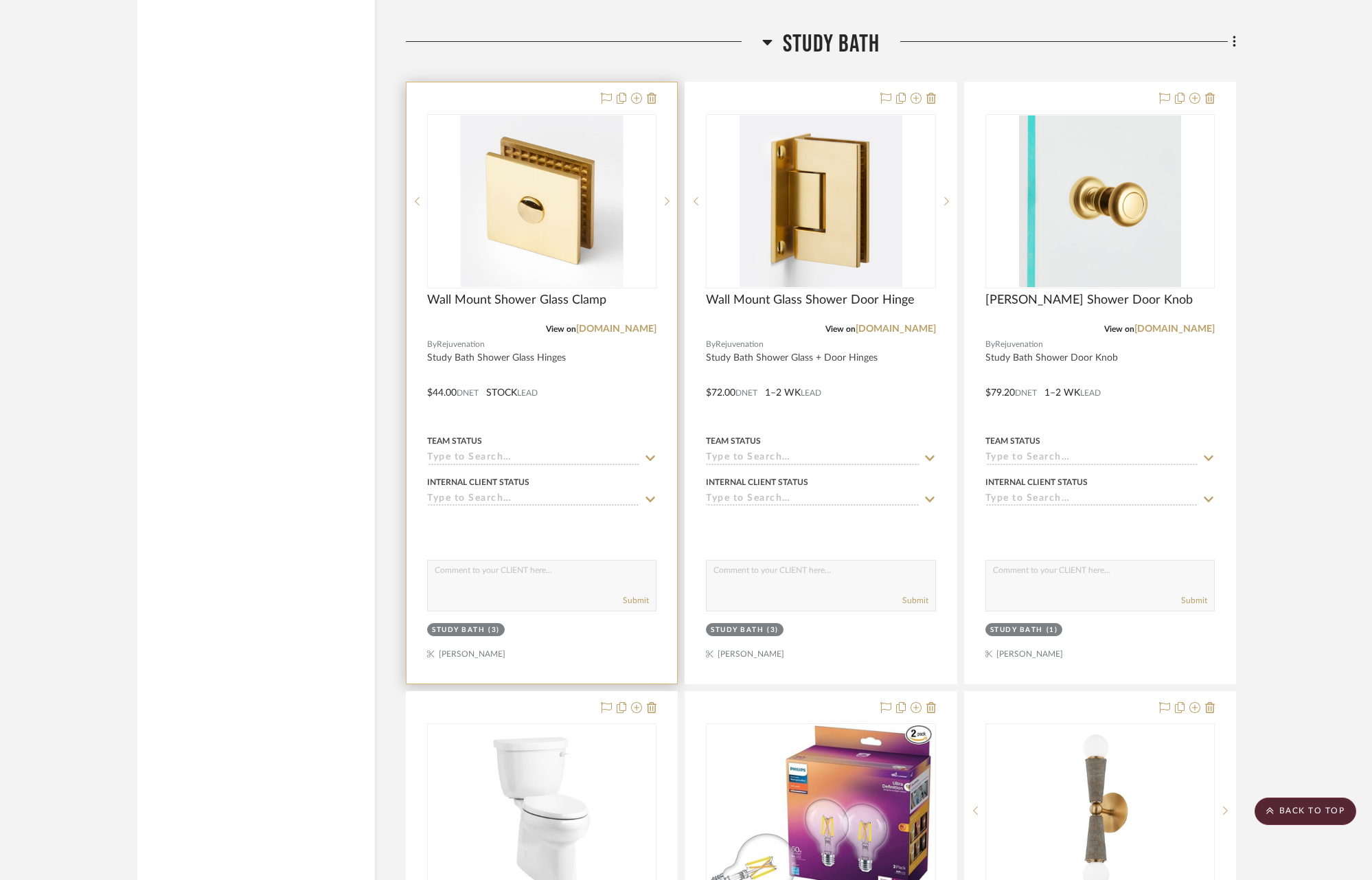
click at [639, 344] on div at bounding box center [541, 383] width 271 height 601
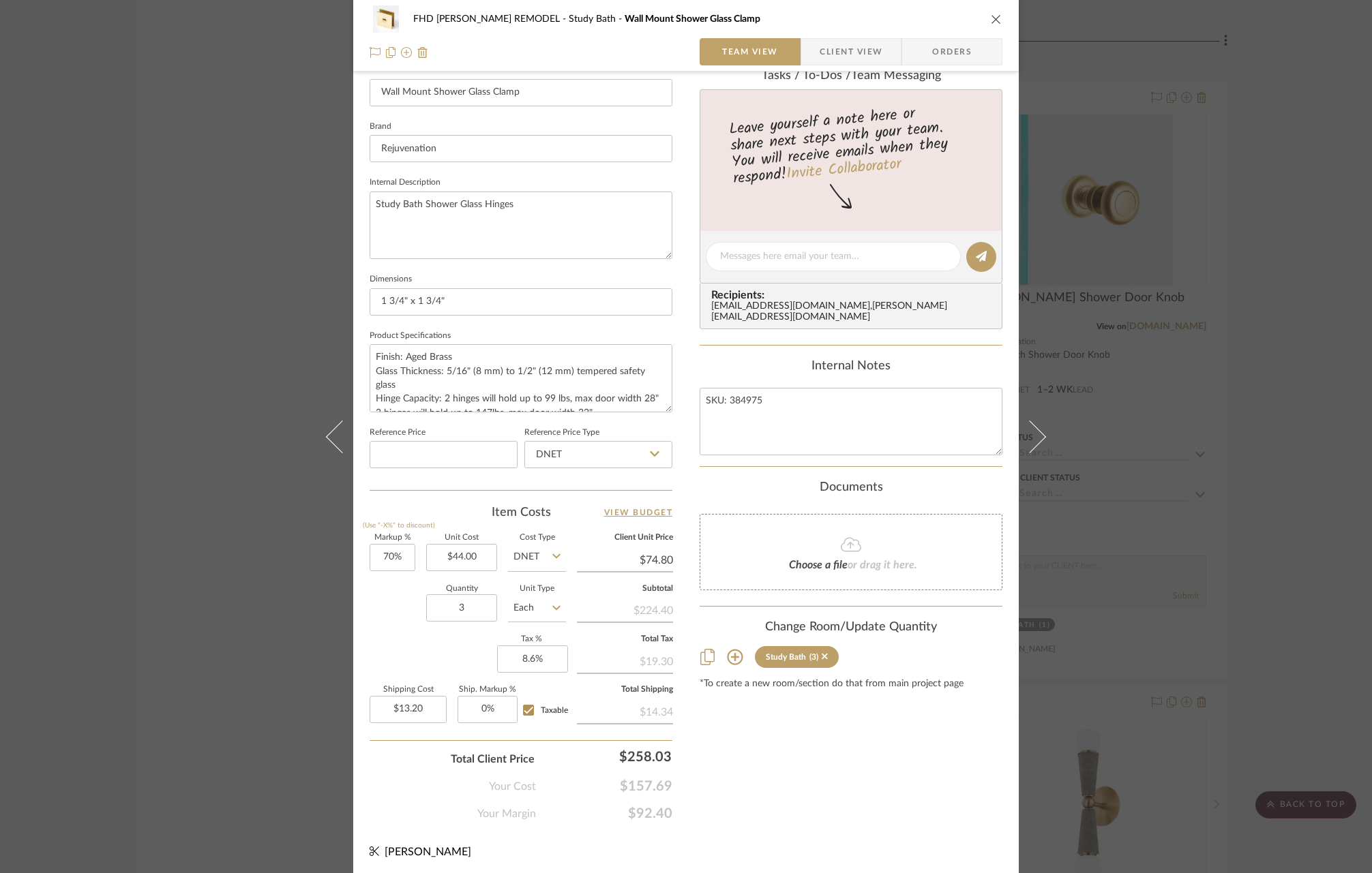
scroll to position [393, 0]
click at [730, 648] on icon at bounding box center [735, 656] width 16 height 16
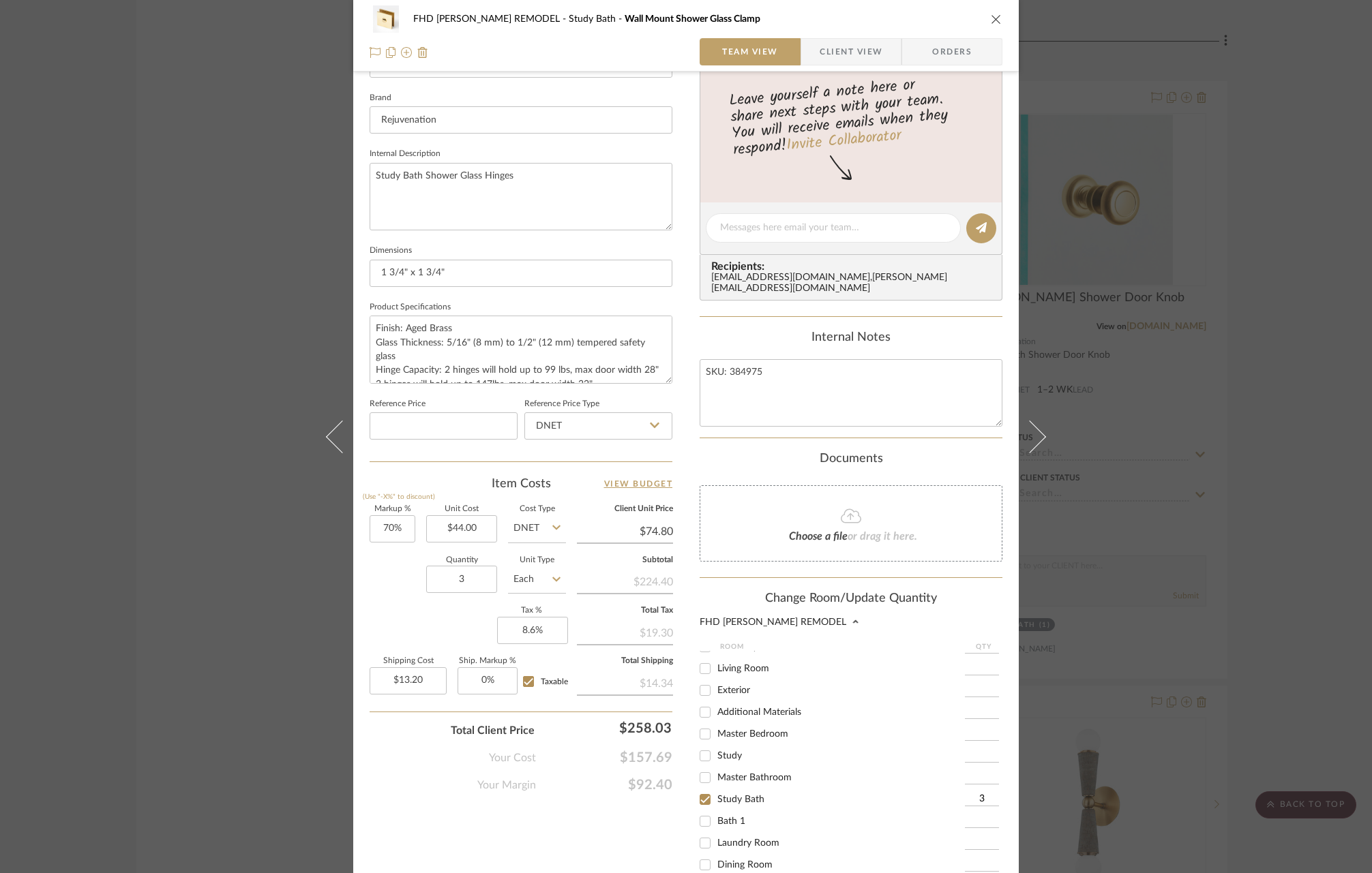
scroll to position [60, 0]
click at [699, 709] on input "Master Bedroom" at bounding box center [705, 719] width 22 height 22
checkbox input "true"
click at [975, 713] on input "1" at bounding box center [981, 719] width 34 height 14
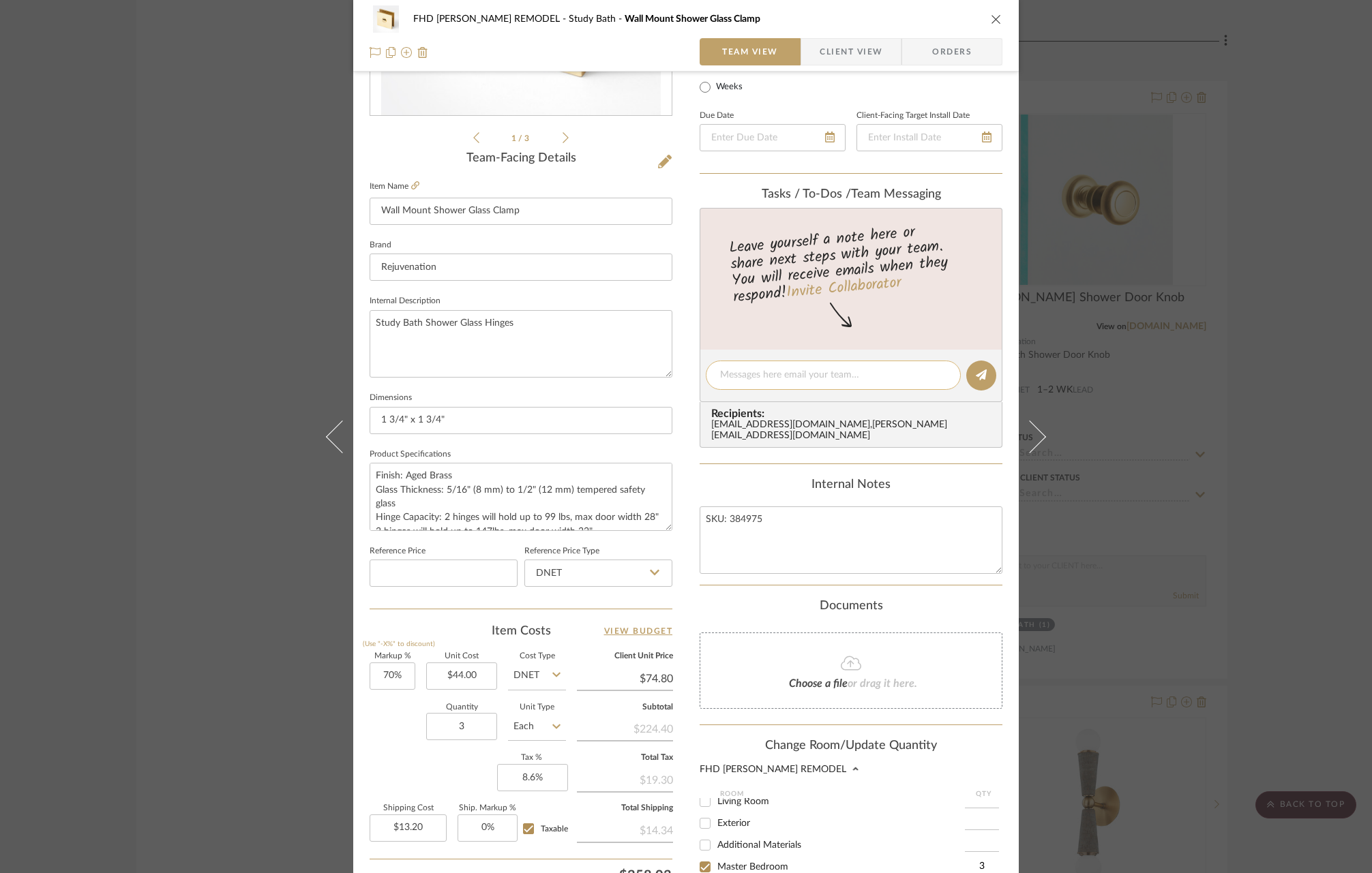
scroll to position [0, 0]
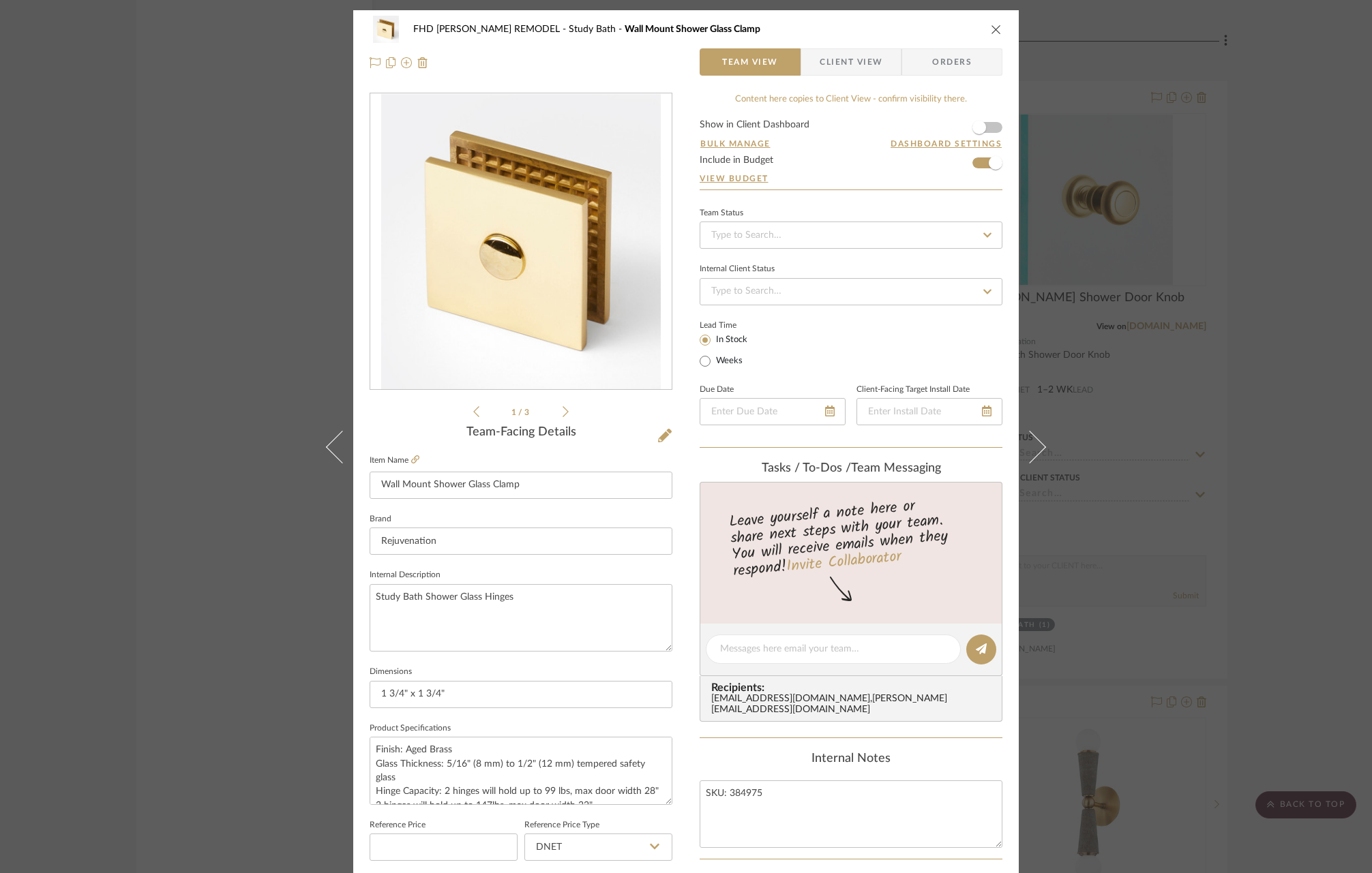
type input "3"
click at [991, 26] on icon "close" at bounding box center [996, 29] width 11 height 11
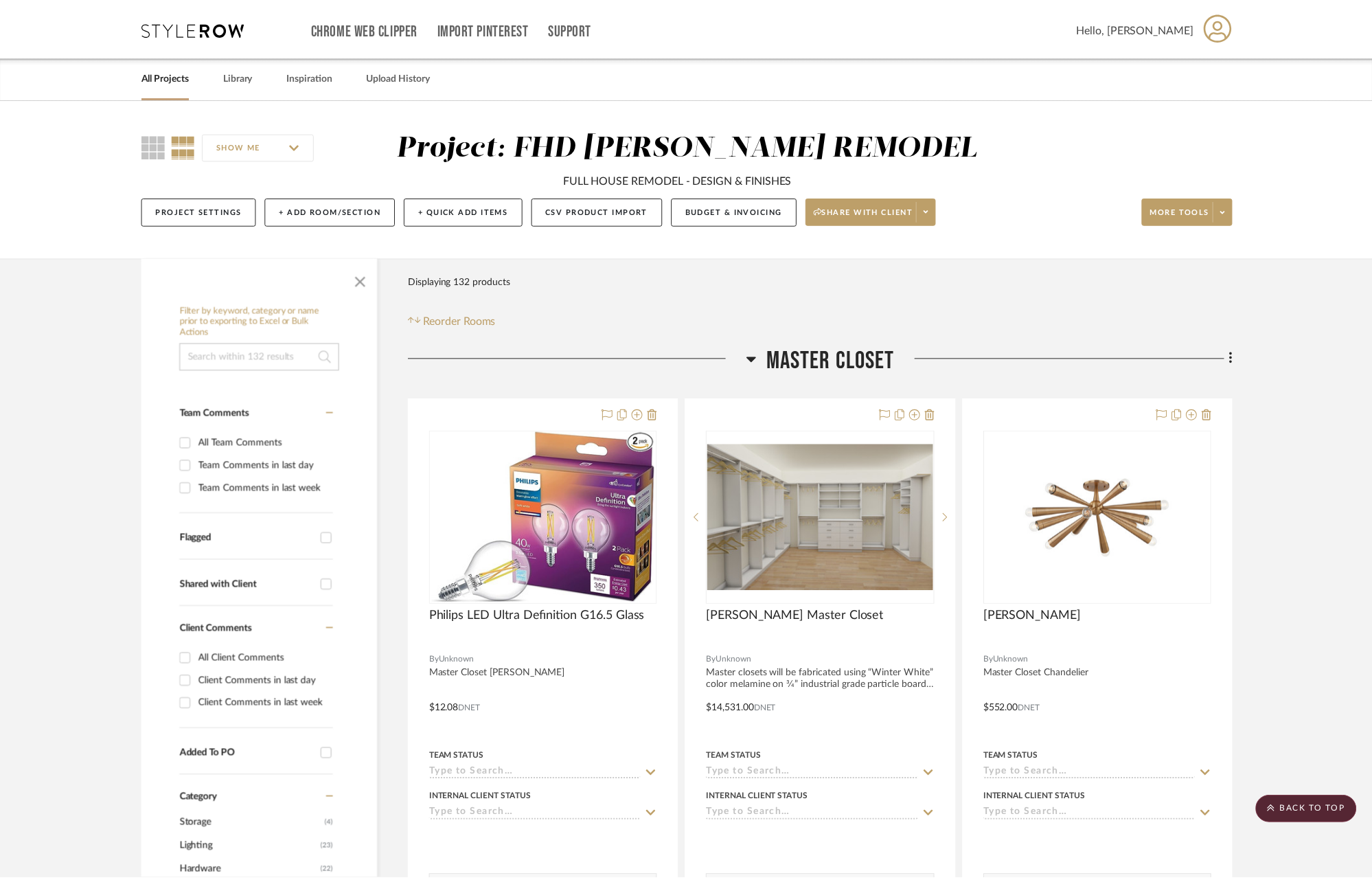
scroll to position [15661, 0]
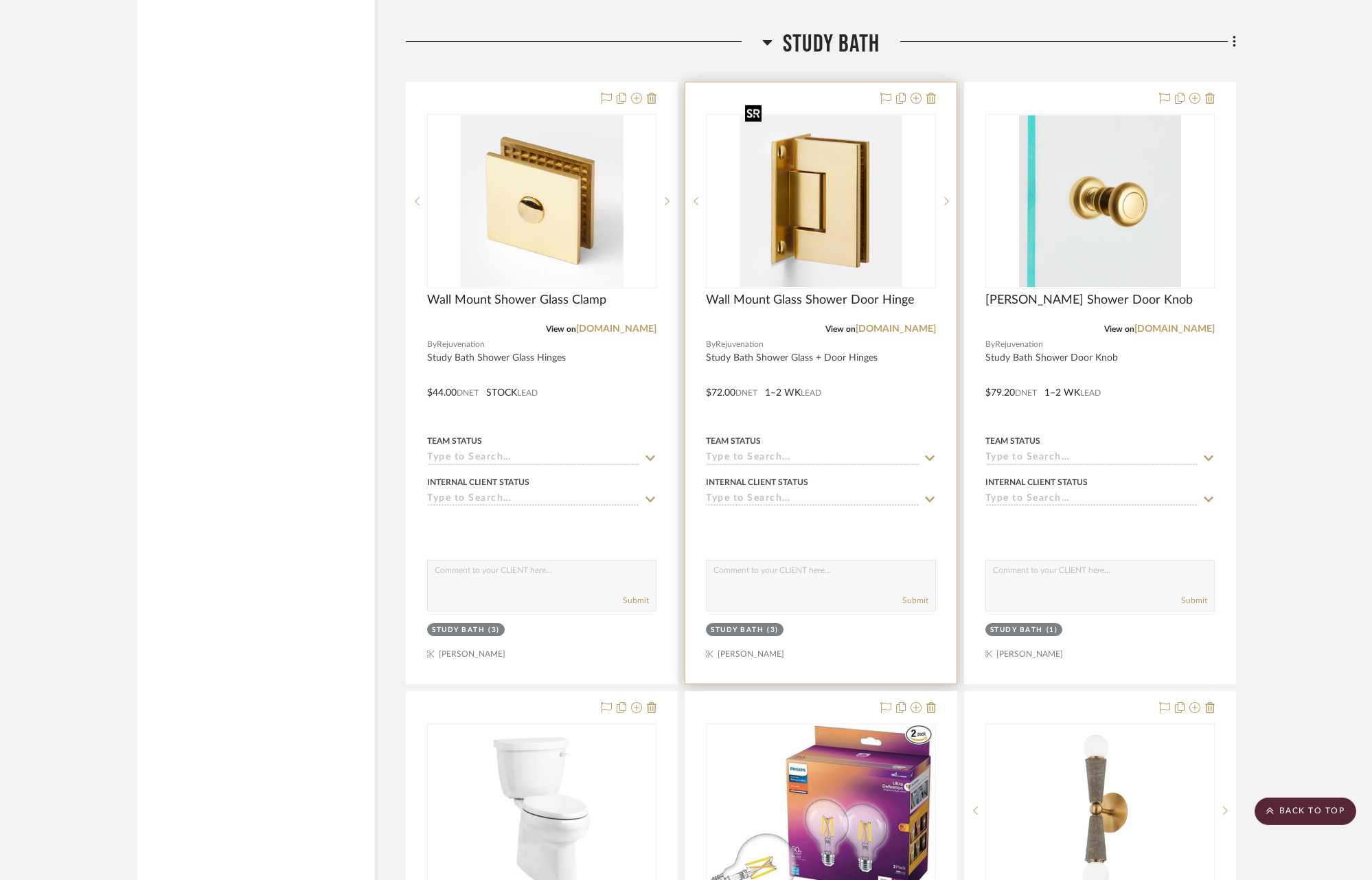
click at [842, 207] on img "0" at bounding box center [821, 200] width 162 height 171
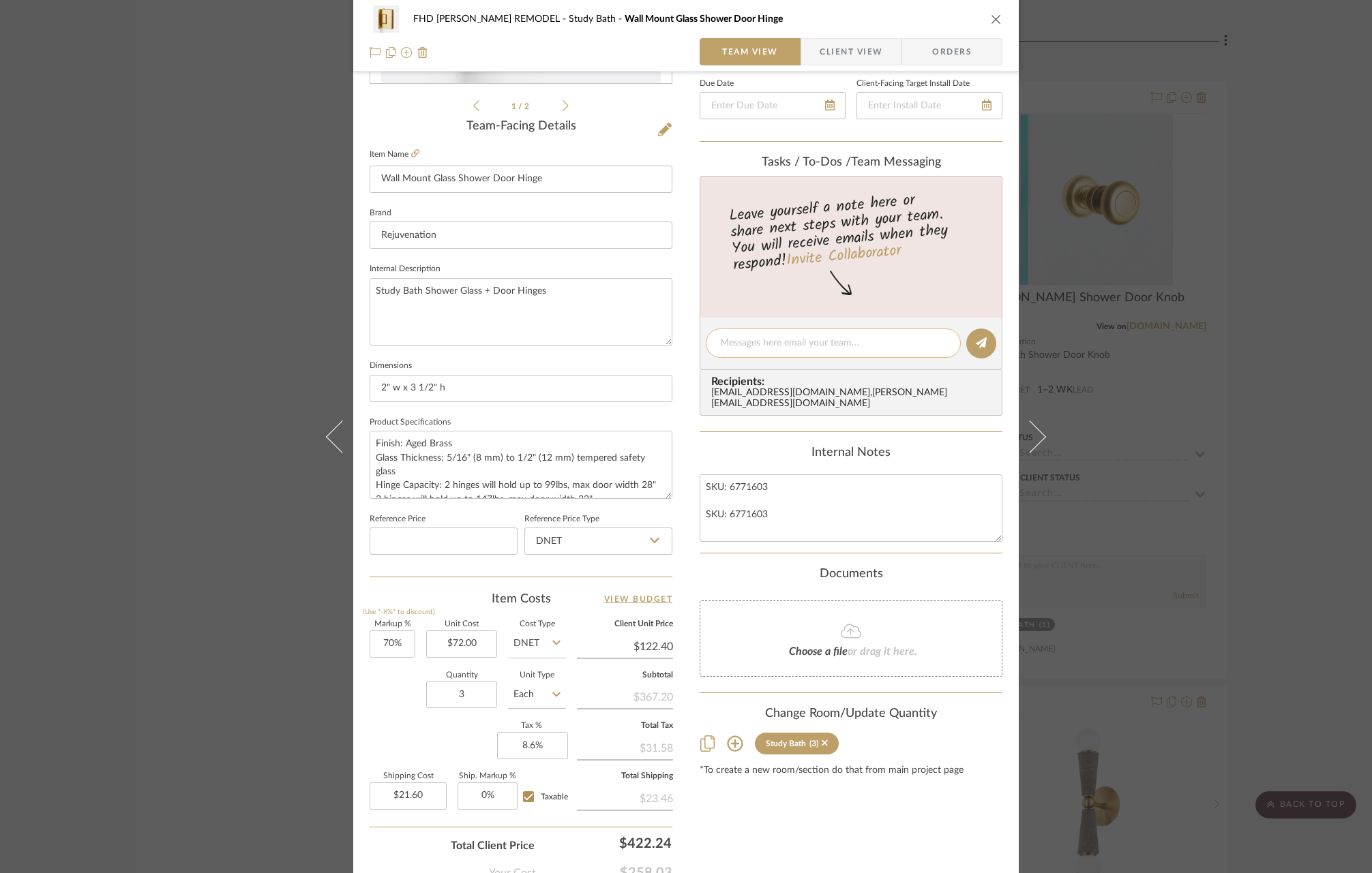
scroll to position [393, 0]
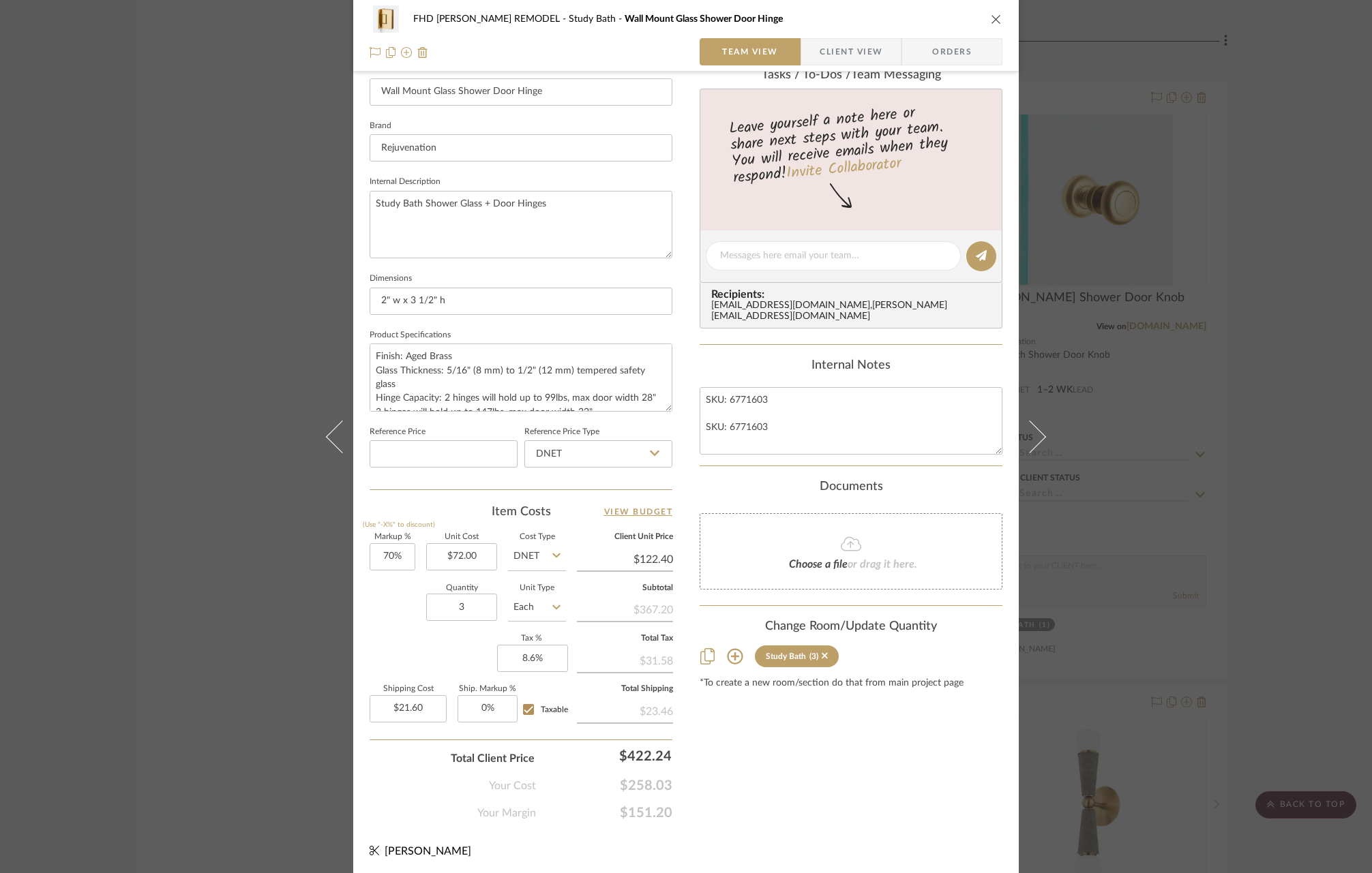
click at [728, 648] on icon at bounding box center [735, 656] width 16 height 16
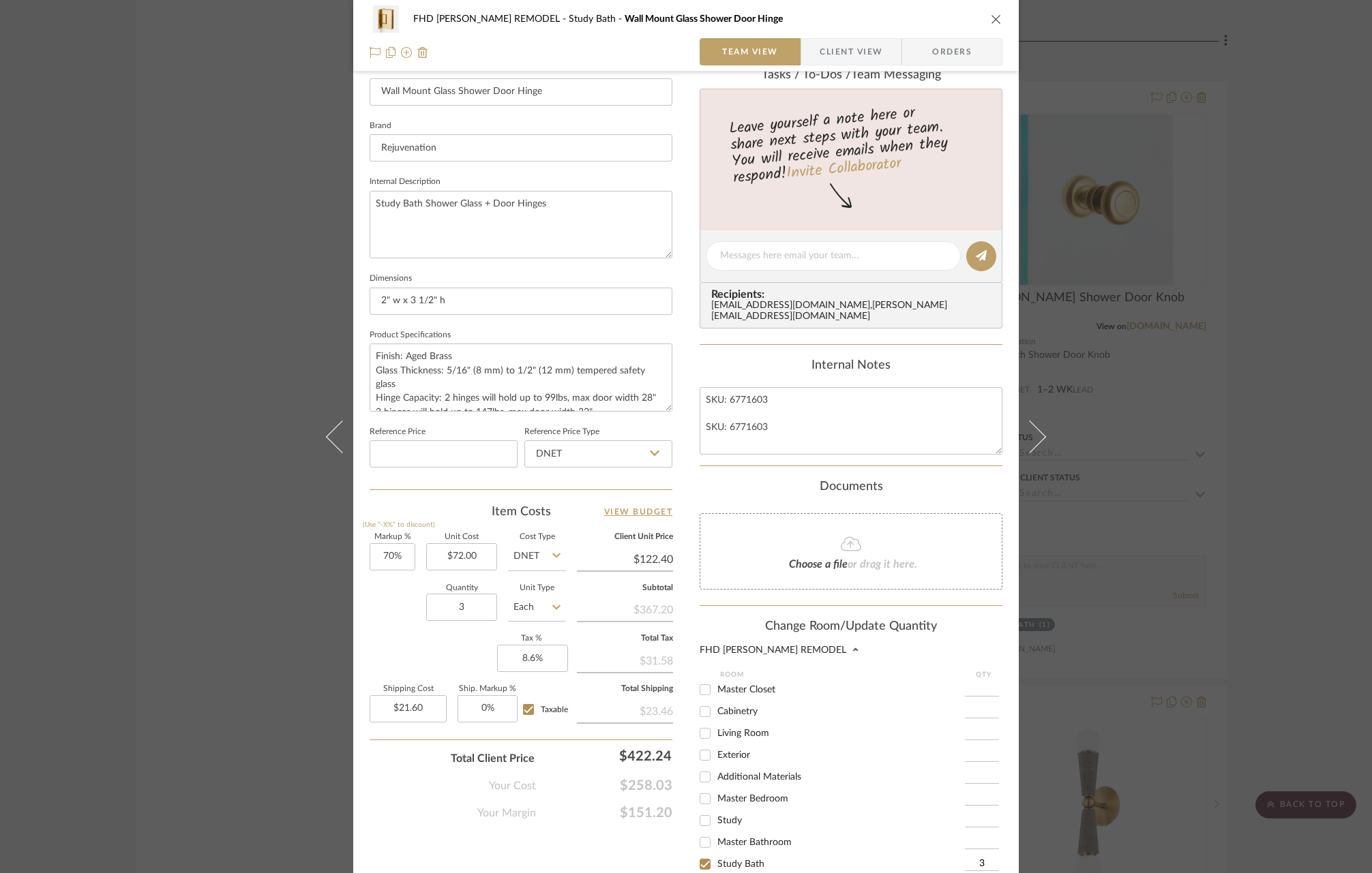
click at [701, 788] on input "Master Bedroom" at bounding box center [705, 798] width 22 height 22
checkbox input "true"
click at [981, 792] on input "1" at bounding box center [981, 798] width 34 height 14
type input "3"
click at [991, 16] on icon "close" at bounding box center [996, 19] width 11 height 11
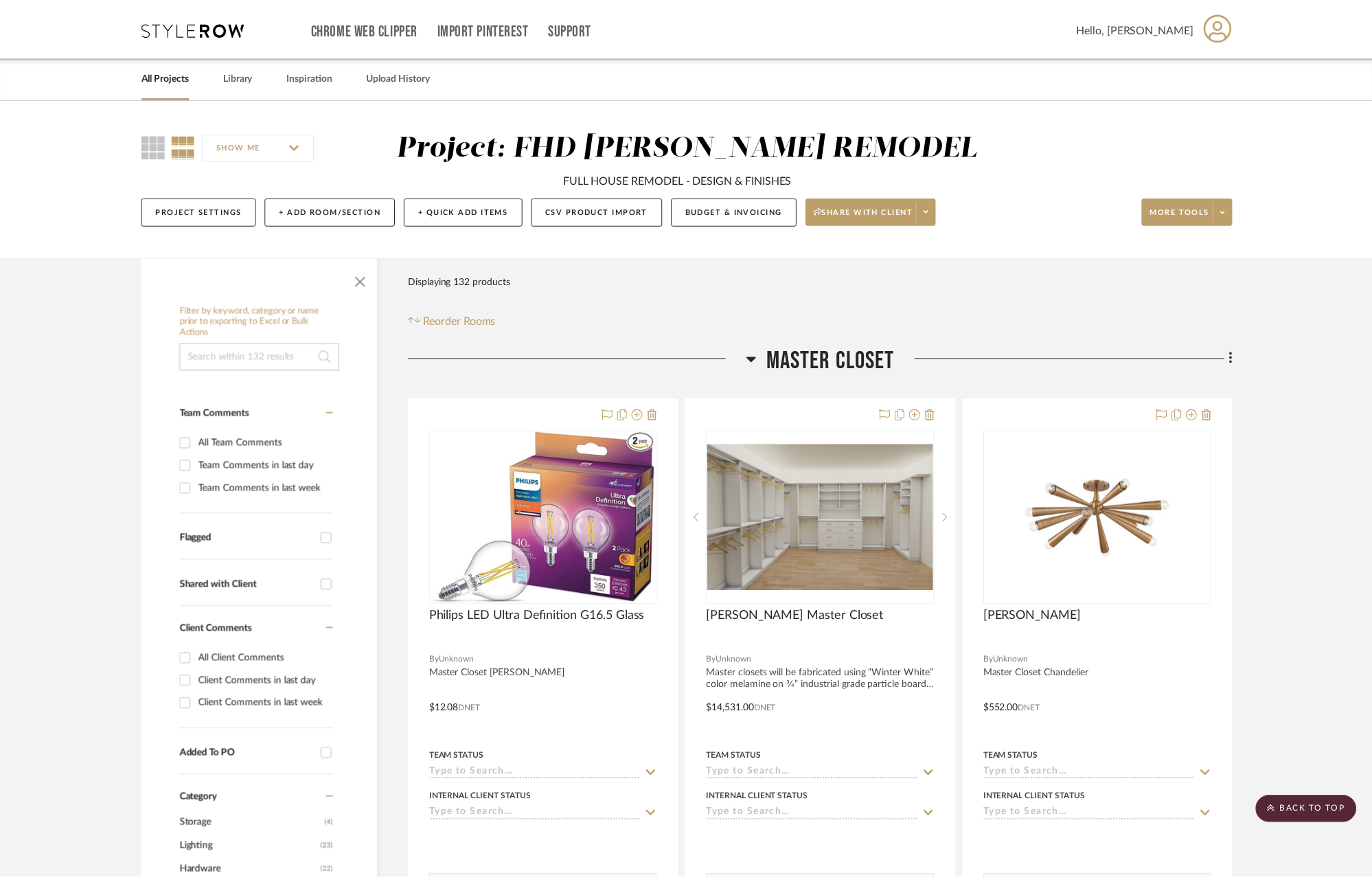
scroll to position [15661, 0]
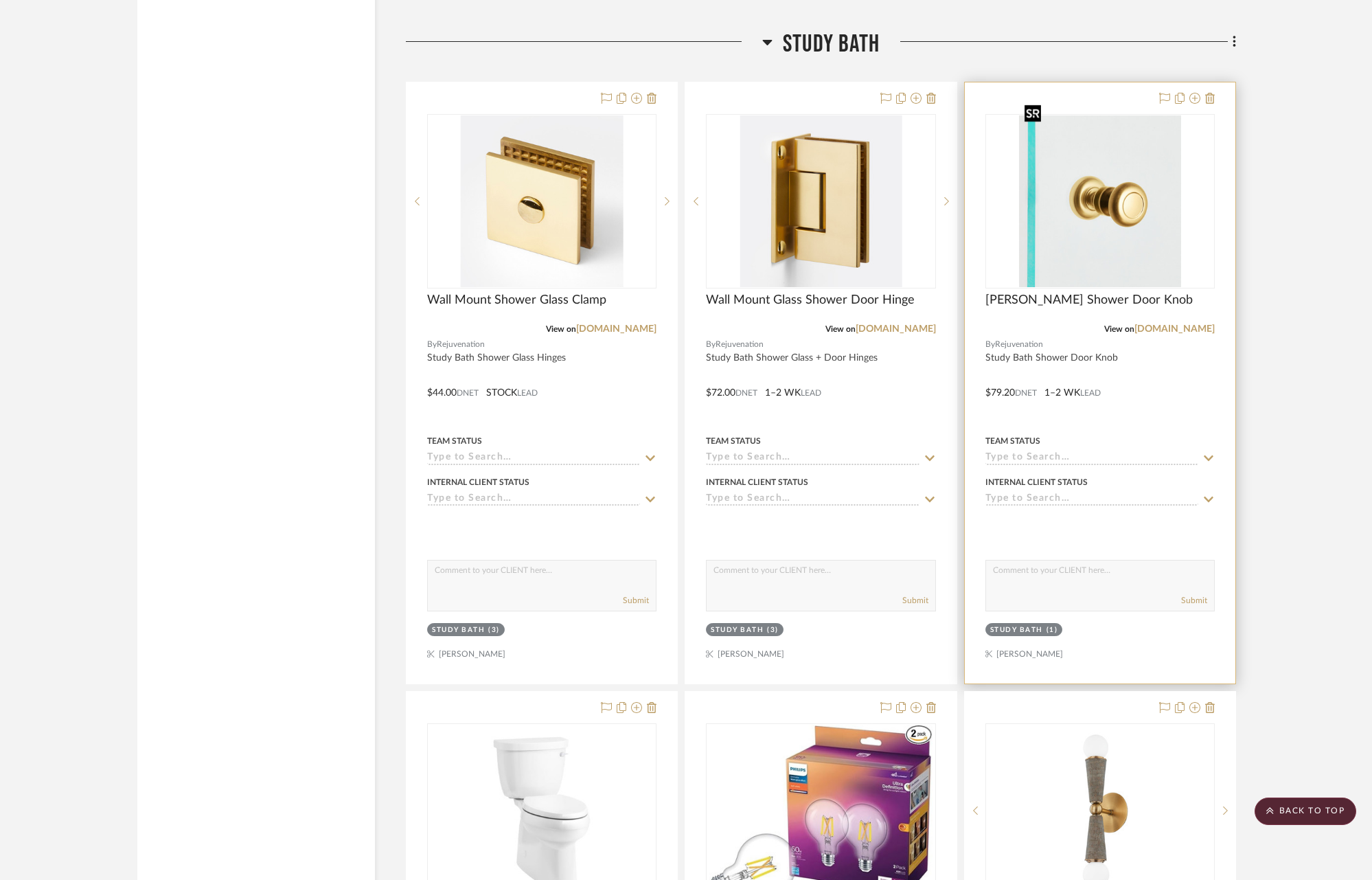
click at [1081, 227] on img "0" at bounding box center [1100, 200] width 162 height 171
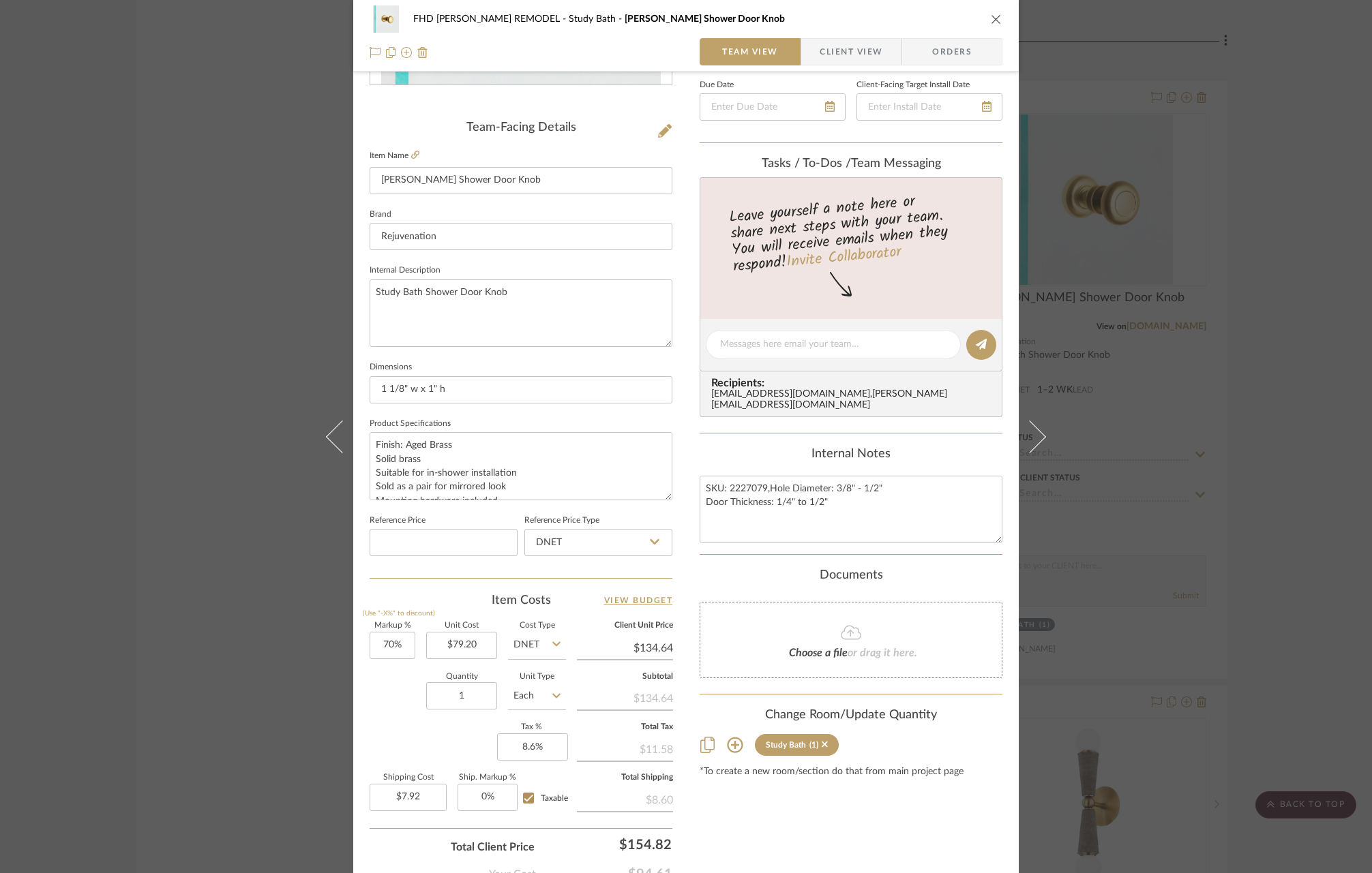
scroll to position [393, 0]
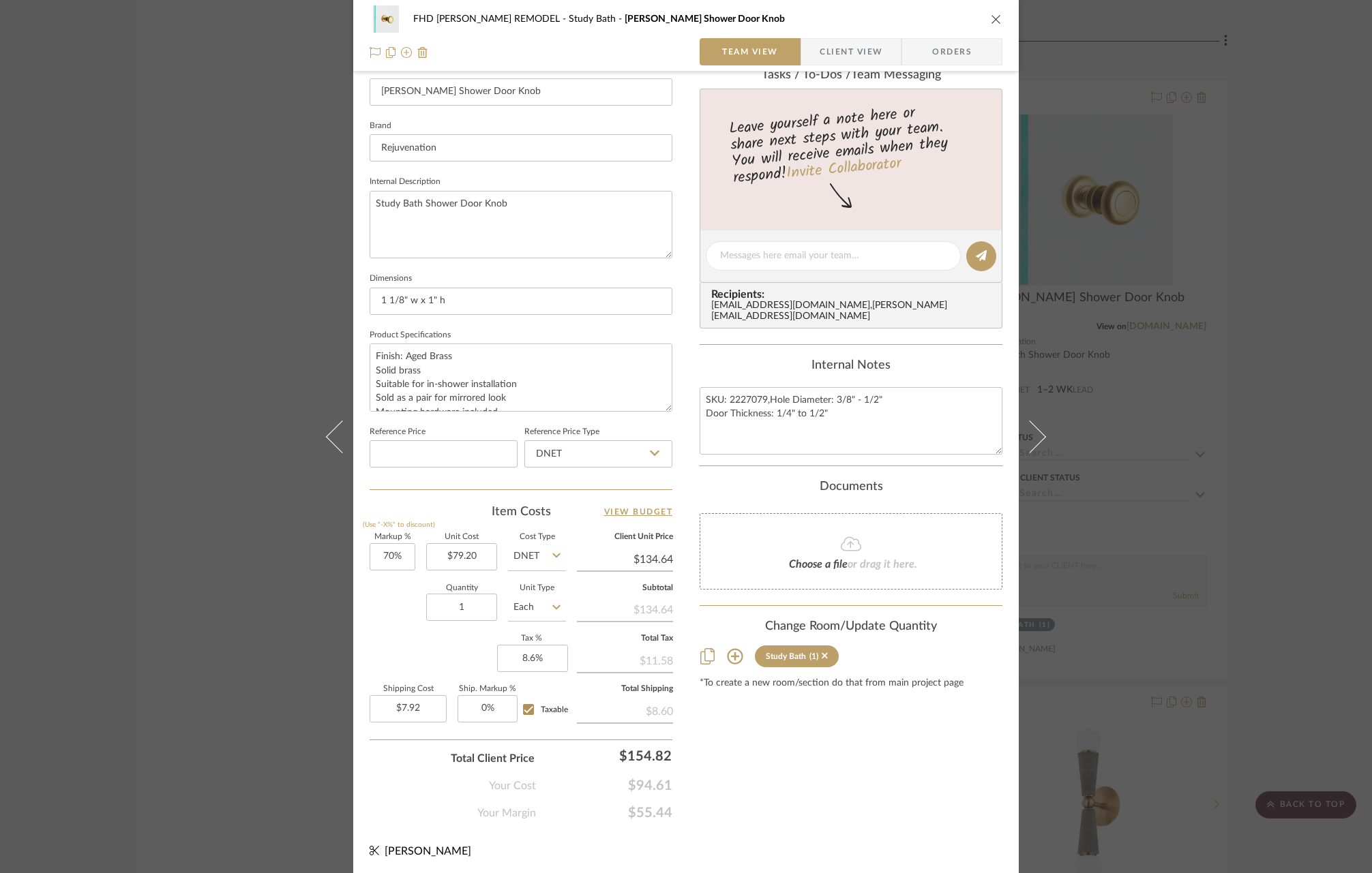
click at [734, 649] on icon at bounding box center [734, 656] width 16 height 16
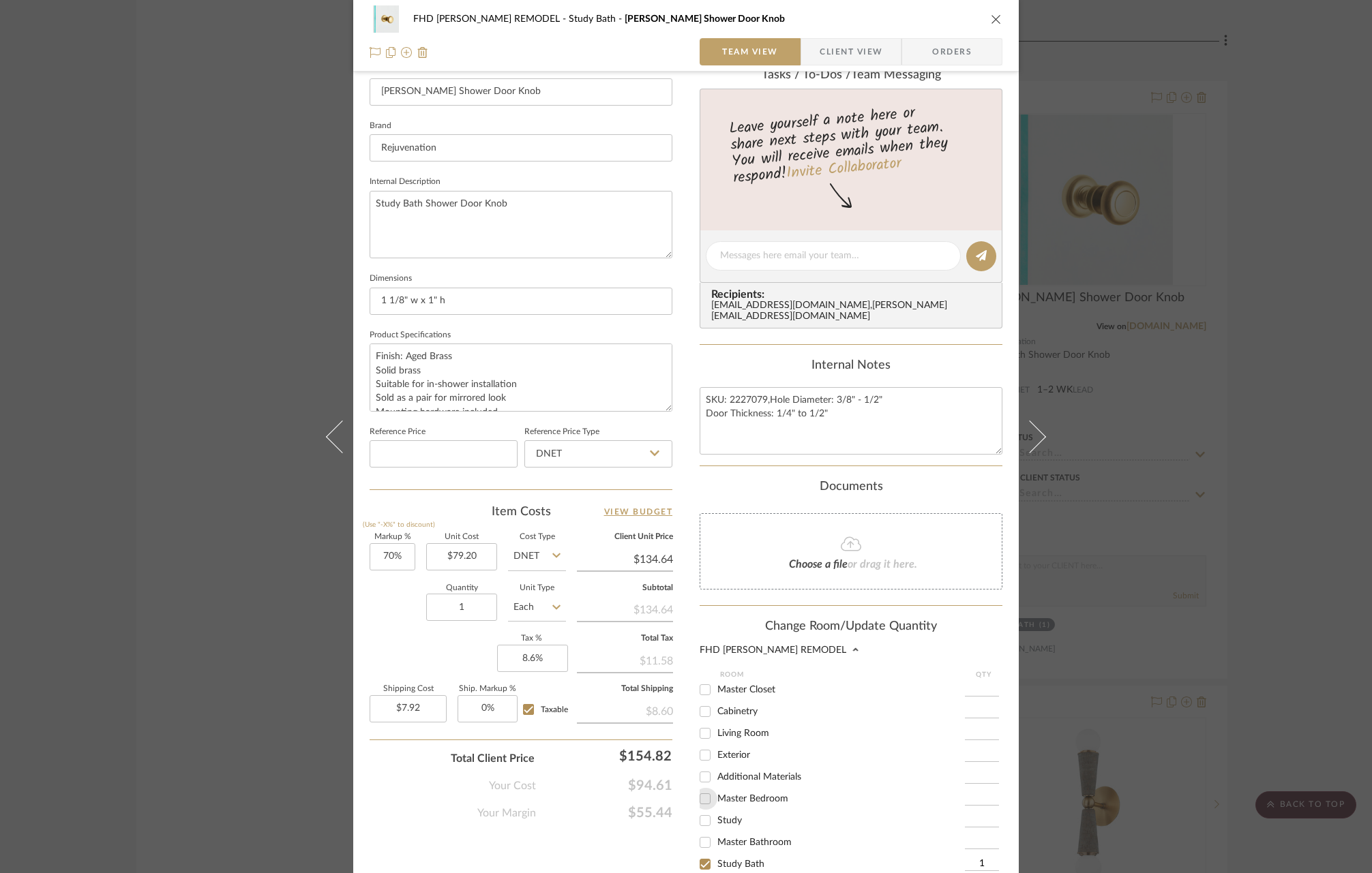
click at [703, 790] on input "Master Bedroom" at bounding box center [705, 798] width 22 height 22
checkbox input "true"
type input "1"
click at [992, 18] on icon "close" at bounding box center [996, 19] width 11 height 11
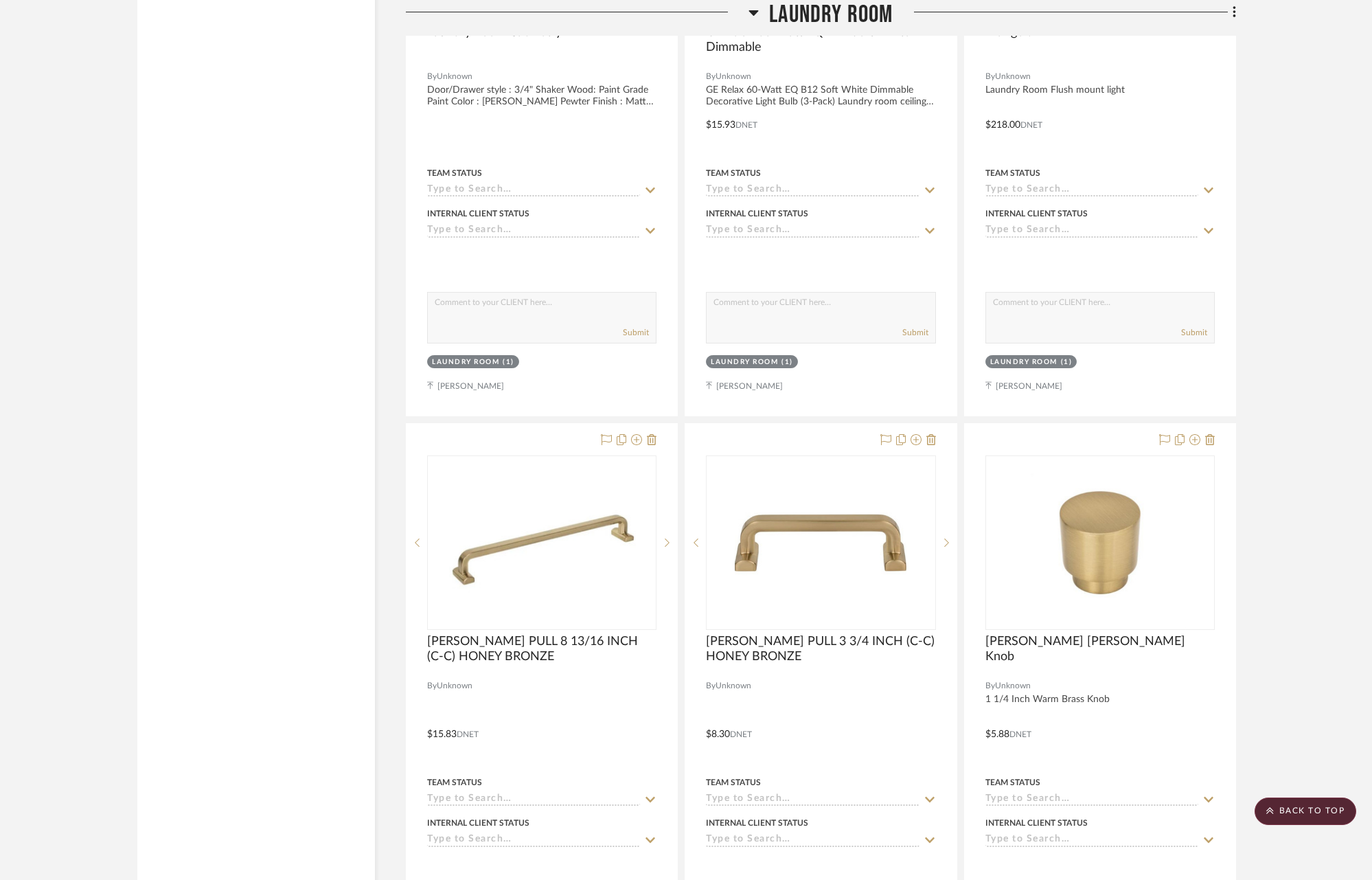
scroll to position [19432, 0]
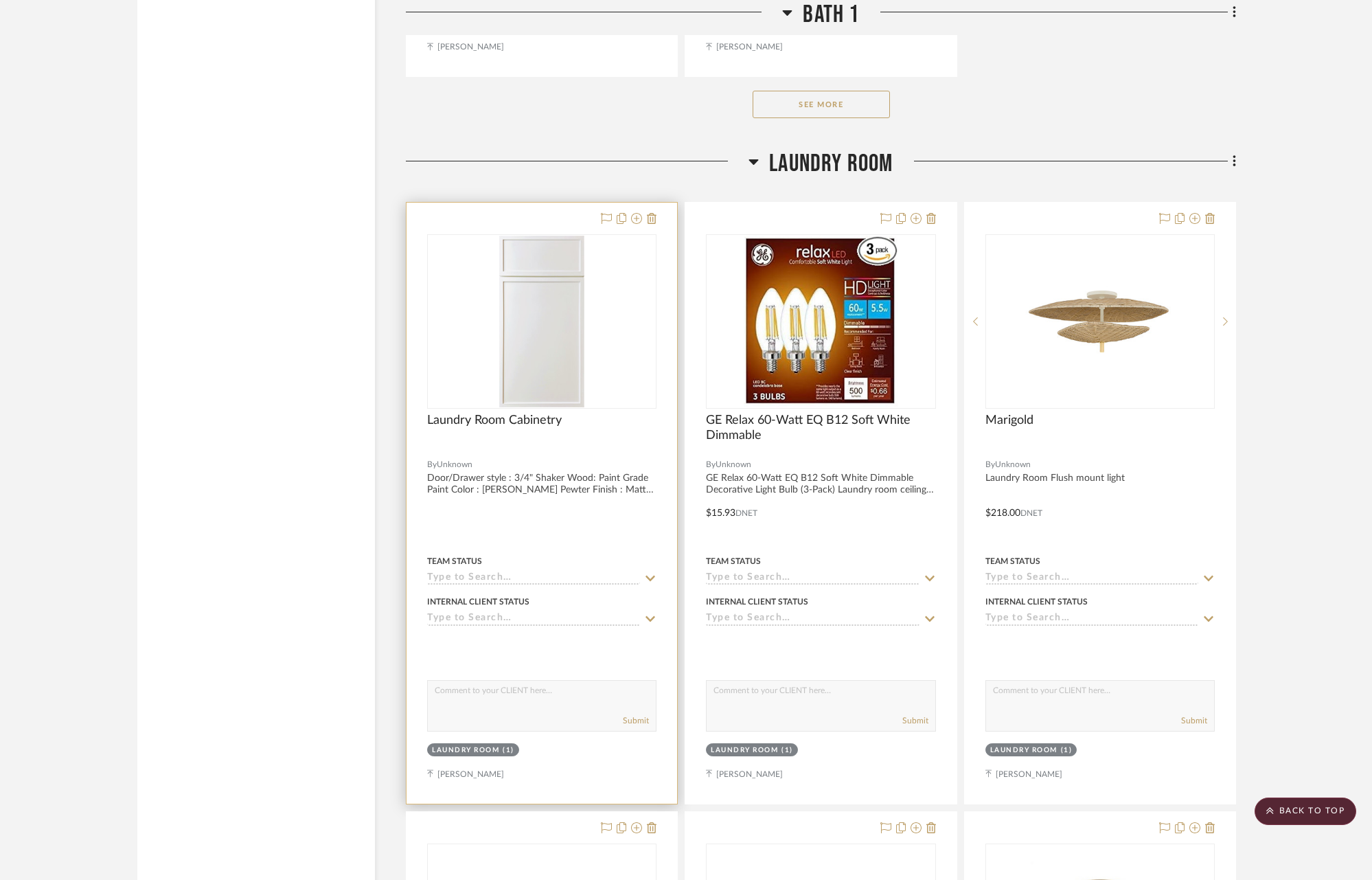
click at [539, 296] on img "0" at bounding box center [541, 321] width 85 height 171
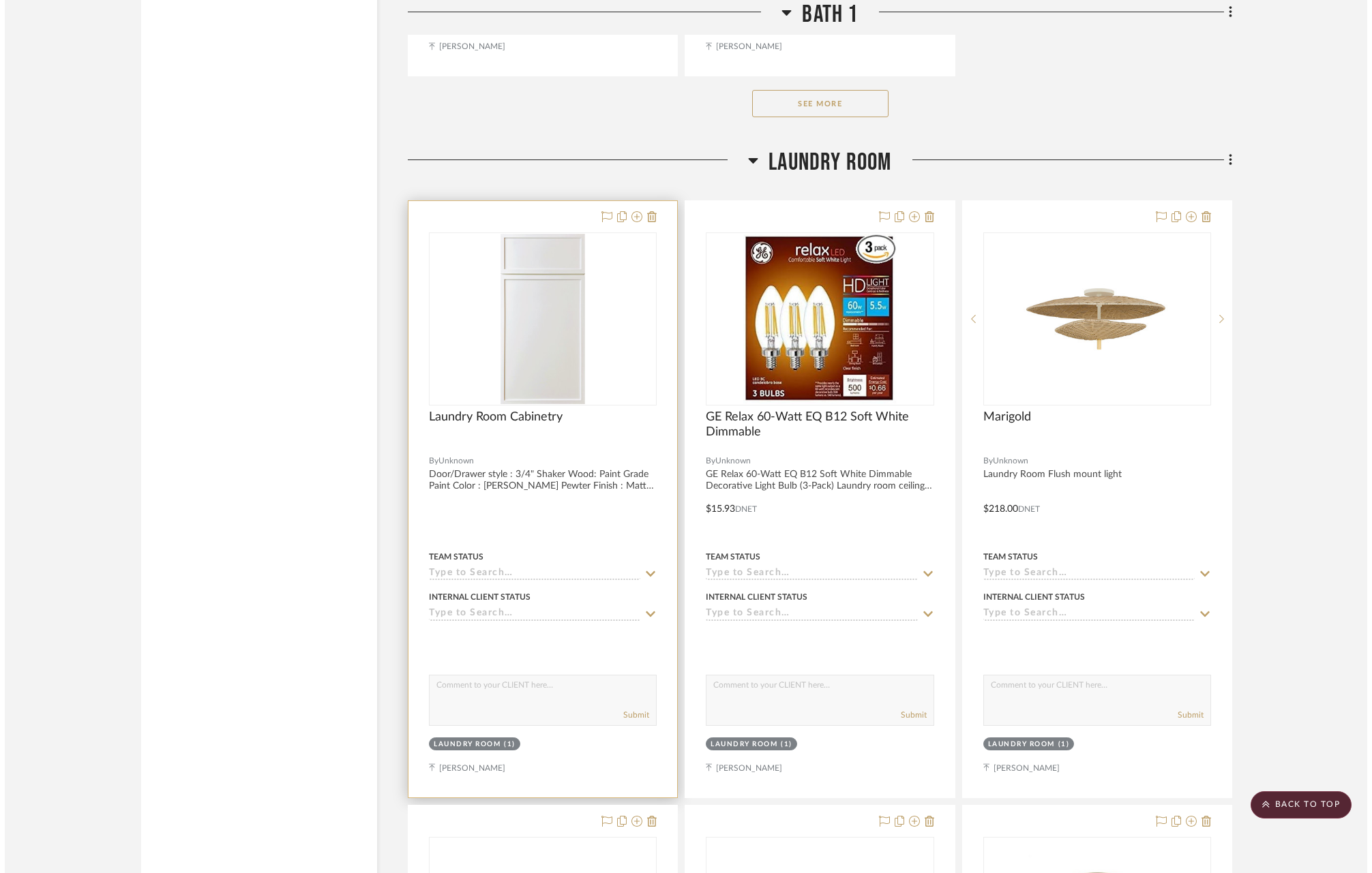
scroll to position [0, 0]
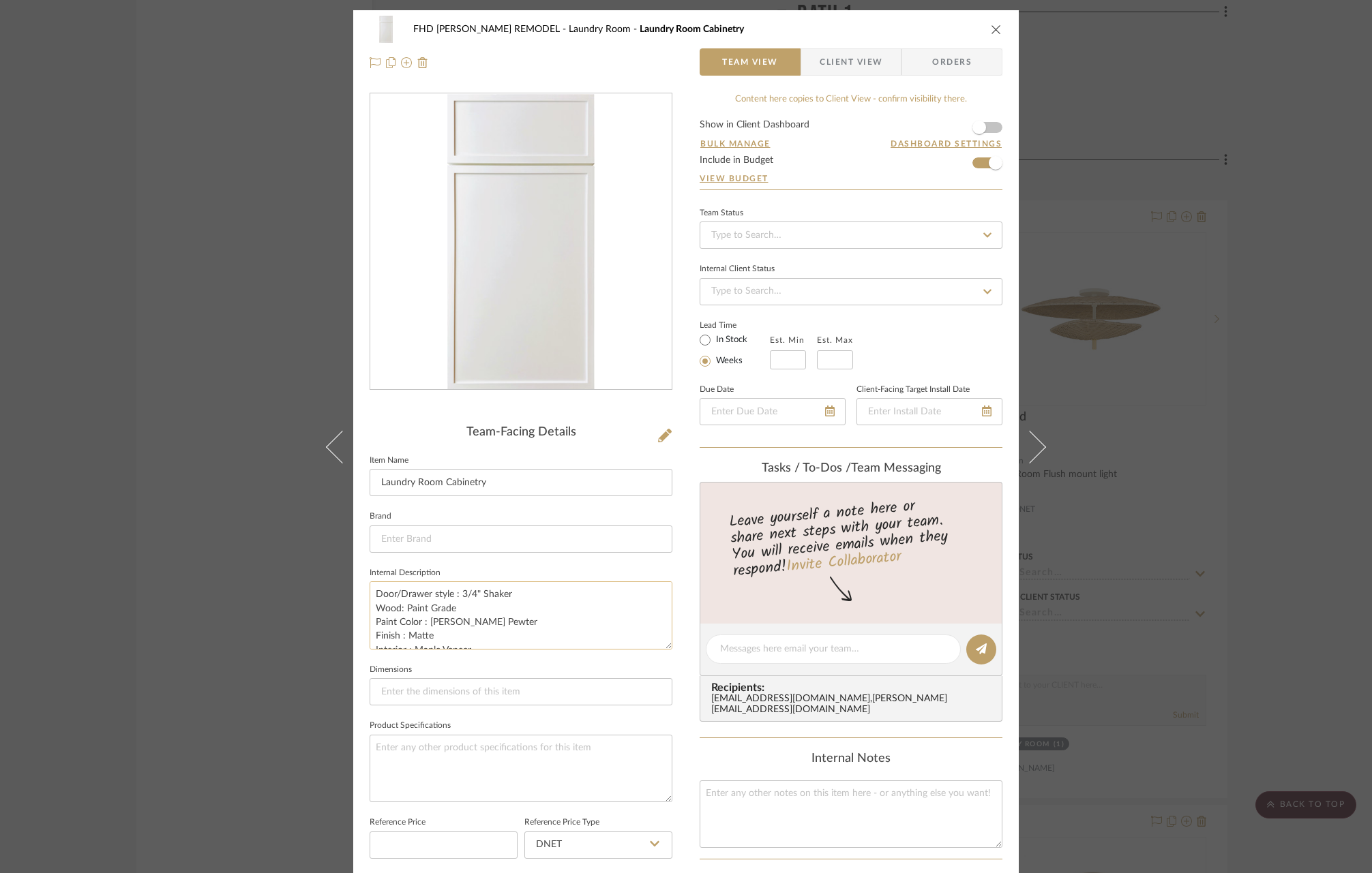
click at [558, 625] on textarea "Door/Drawer style : 3/4" Shaker Wood: Paint Grade Paint Color : [PERSON_NAME] P…" at bounding box center [521, 615] width 302 height 67
click at [372, 587] on textarea "Door/Drawer style : 3/4" Shaker Wood: Paint Grade Paint Color : [PERSON_NAME] P…" at bounding box center [521, 615] width 302 height 67
click at [619, 589] on textarea "*For Design Approval Only. Cost included in cabinetry line. Door/Drawer style :…" at bounding box center [521, 615] width 302 height 67
type textarea "*For Design Approval Only. Cost included in cabinetry line item. Door/Drawer st…"
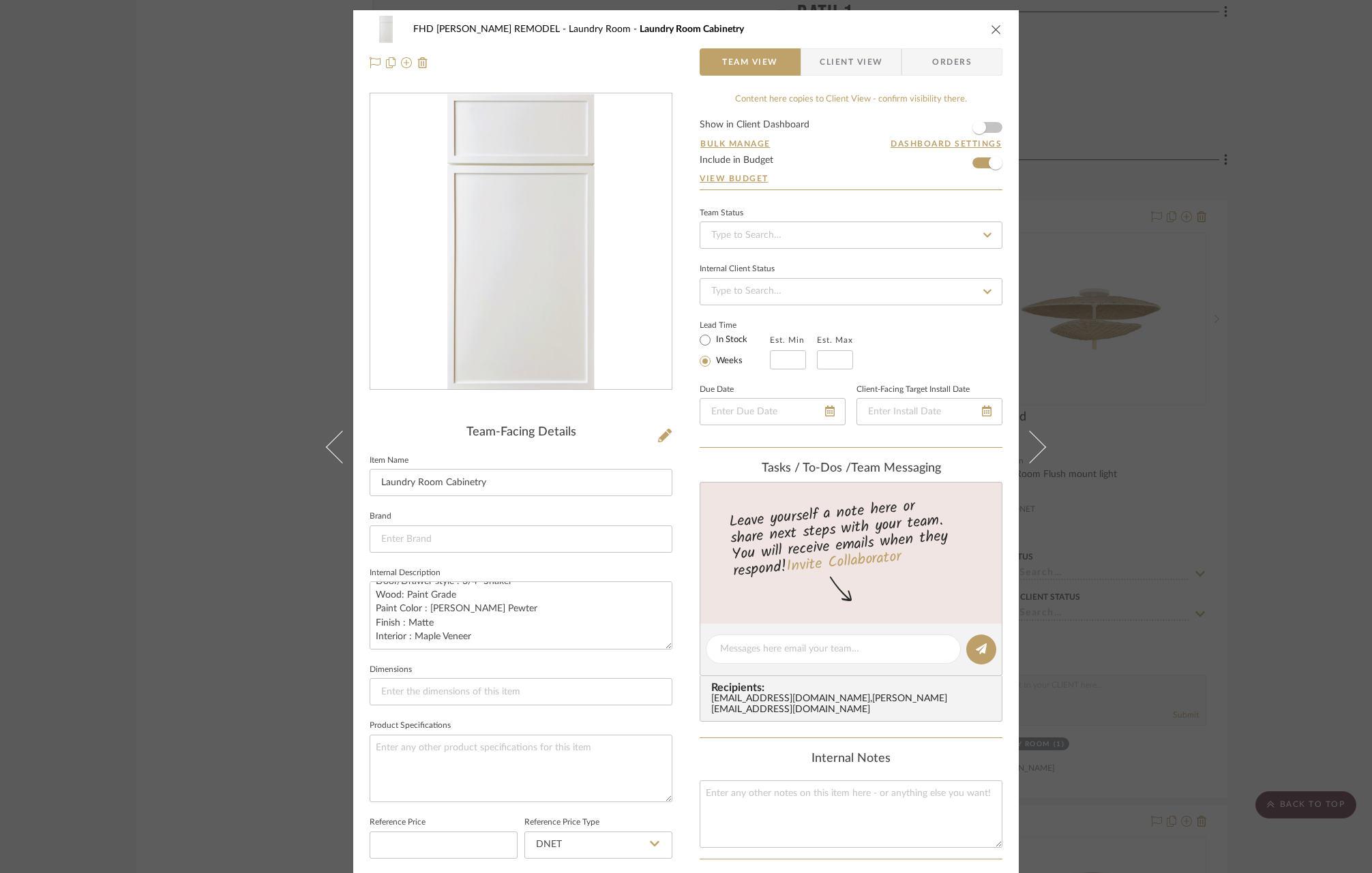
click at [993, 30] on icon "close" at bounding box center [996, 29] width 11 height 11
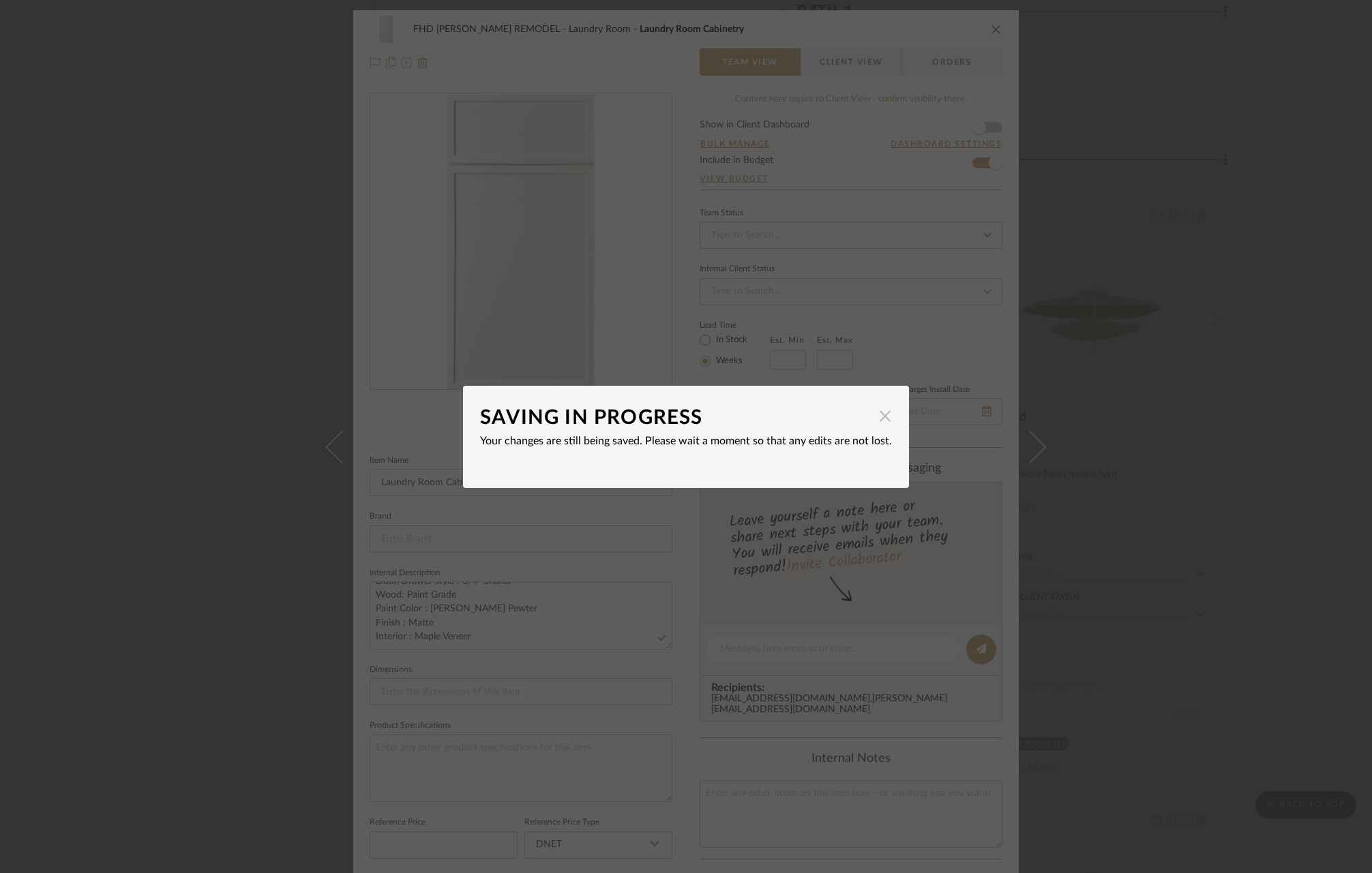
click at [883, 420] on span "button" at bounding box center [884, 416] width 27 height 27
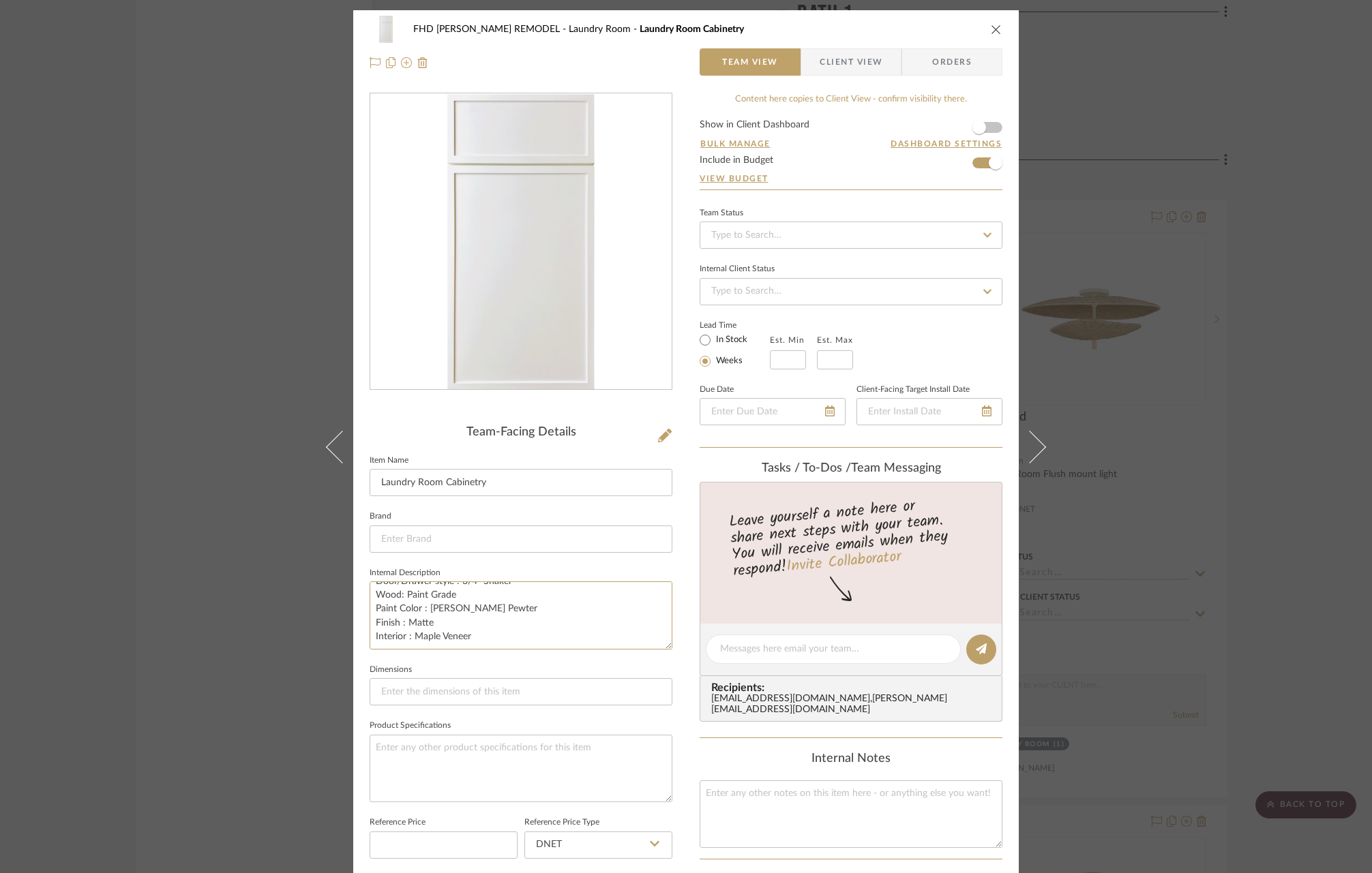
scroll to position [0, 0]
drag, startPoint x: 467, startPoint y: 636, endPoint x: 361, endPoint y: 567, distance: 126.5
click at [361, 567] on div "FHD [PERSON_NAME] REMODEL Laundry Room Laundry Room Cabinetry Team View Client …" at bounding box center [686, 637] width 665 height 1256
click at [992, 29] on icon "close" at bounding box center [996, 29] width 11 height 11
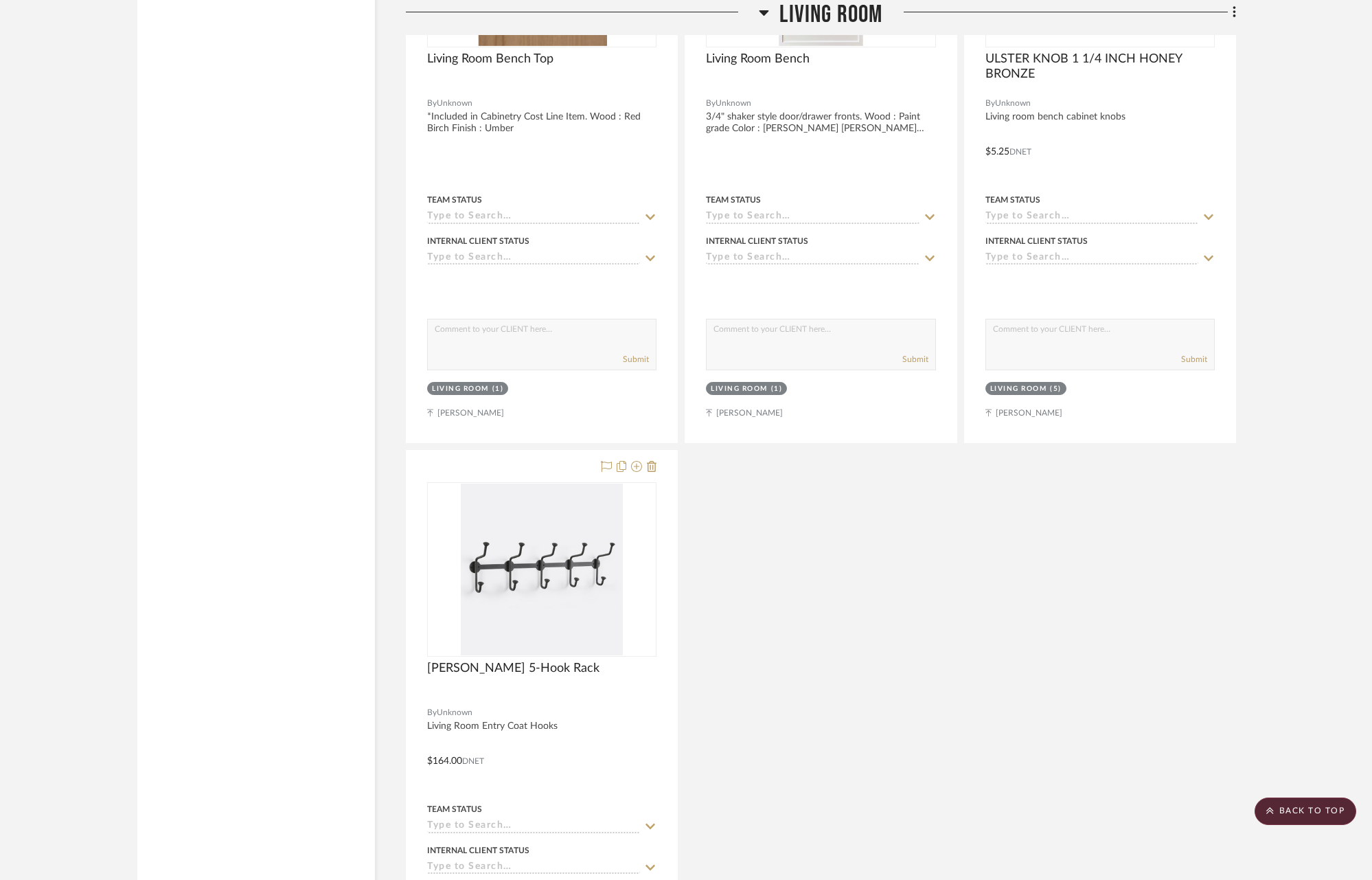
scroll to position [2094, 0]
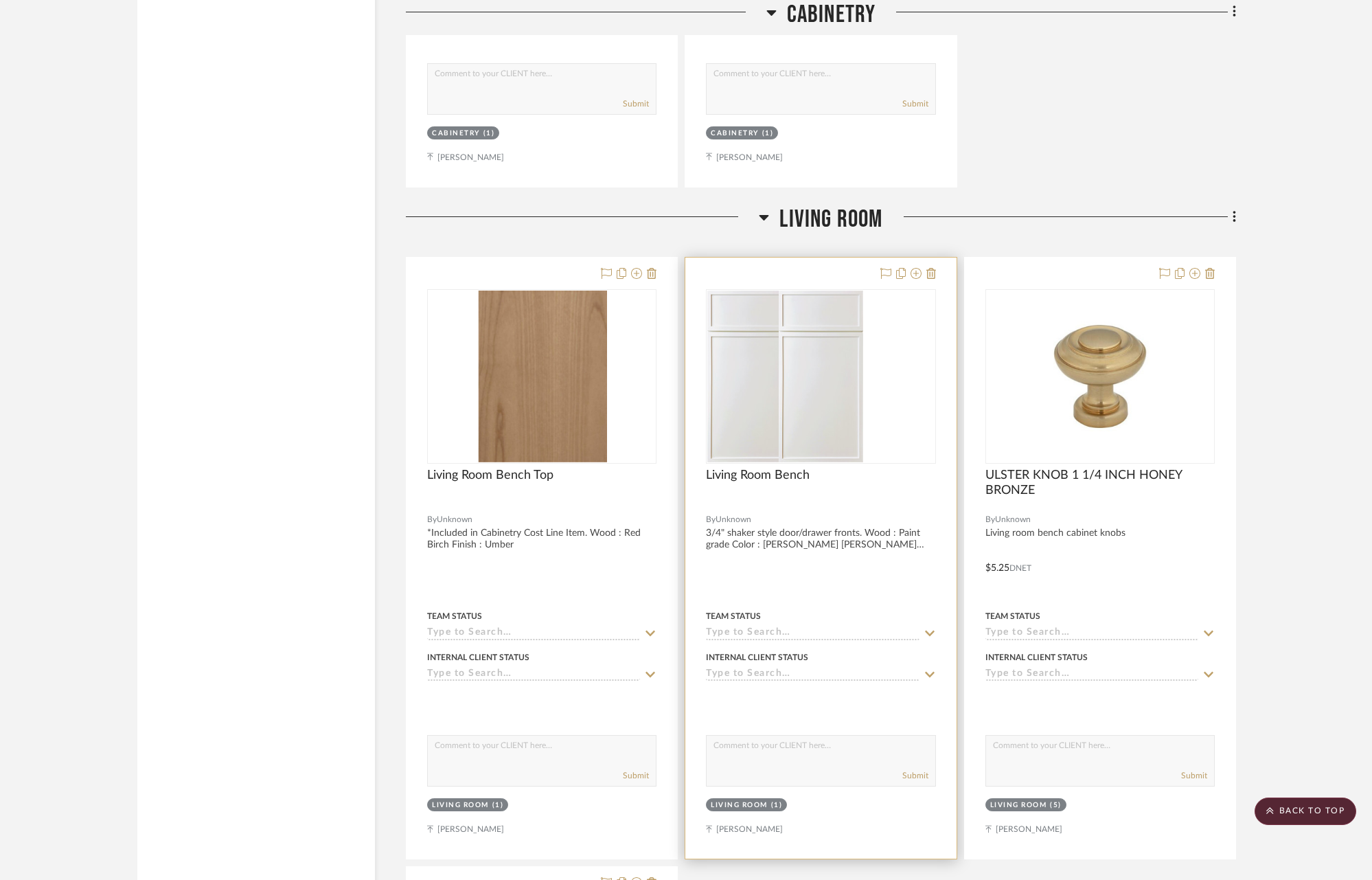
click at [793, 440] on img "0" at bounding box center [750, 376] width 85 height 171
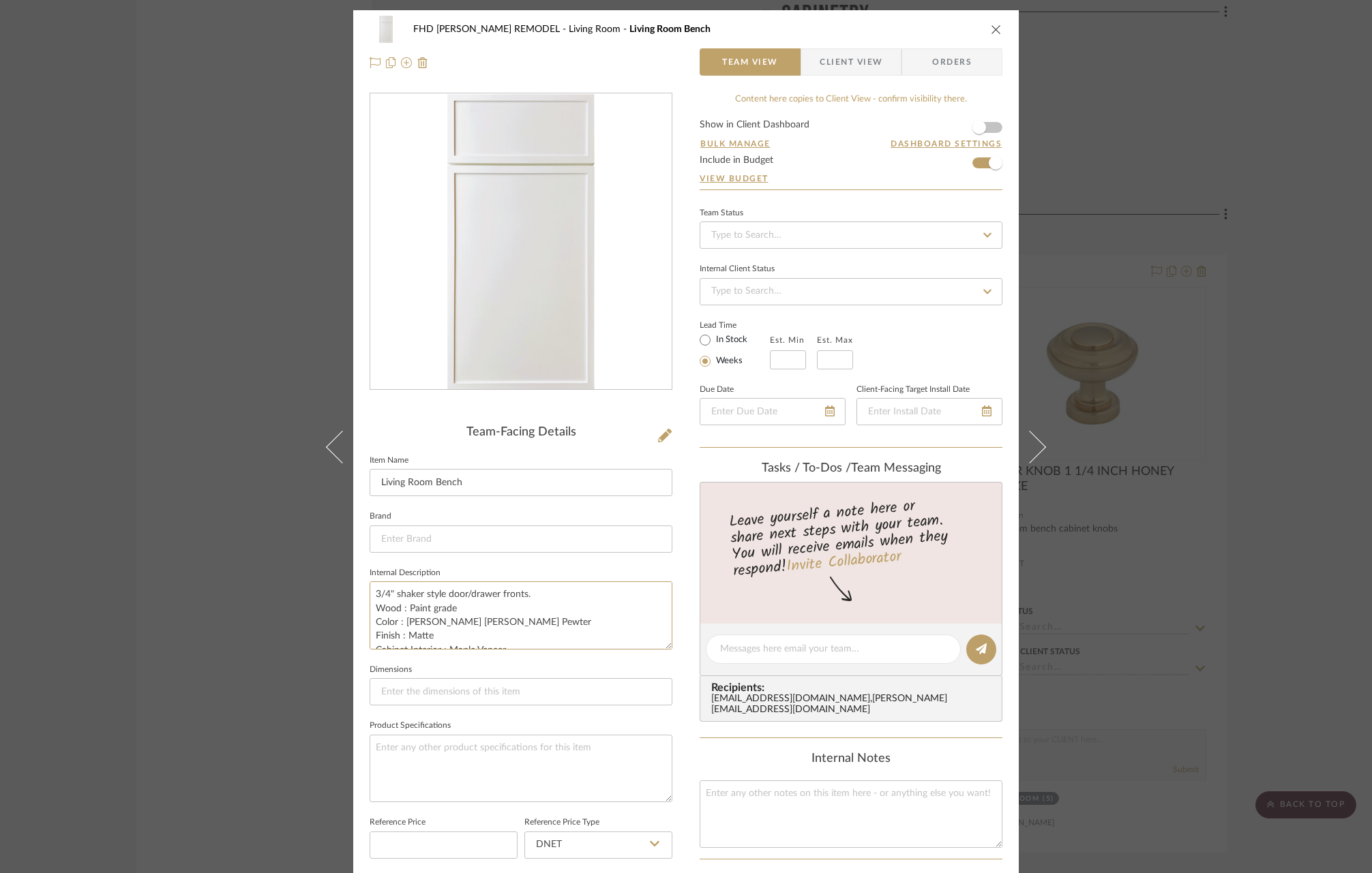
scroll to position [14, 0]
drag, startPoint x: 370, startPoint y: 587, endPoint x: 566, endPoint y: 673, distance: 214.0
click at [566, 673] on div "Team-Facing Details Item Name Living Room Bench Brand Internal Description 3/4"…" at bounding box center [521, 653] width 302 height 455
paste textarea "*For Design Approval Only. Cost included in cabinetry line item. Door/Drawer st…"
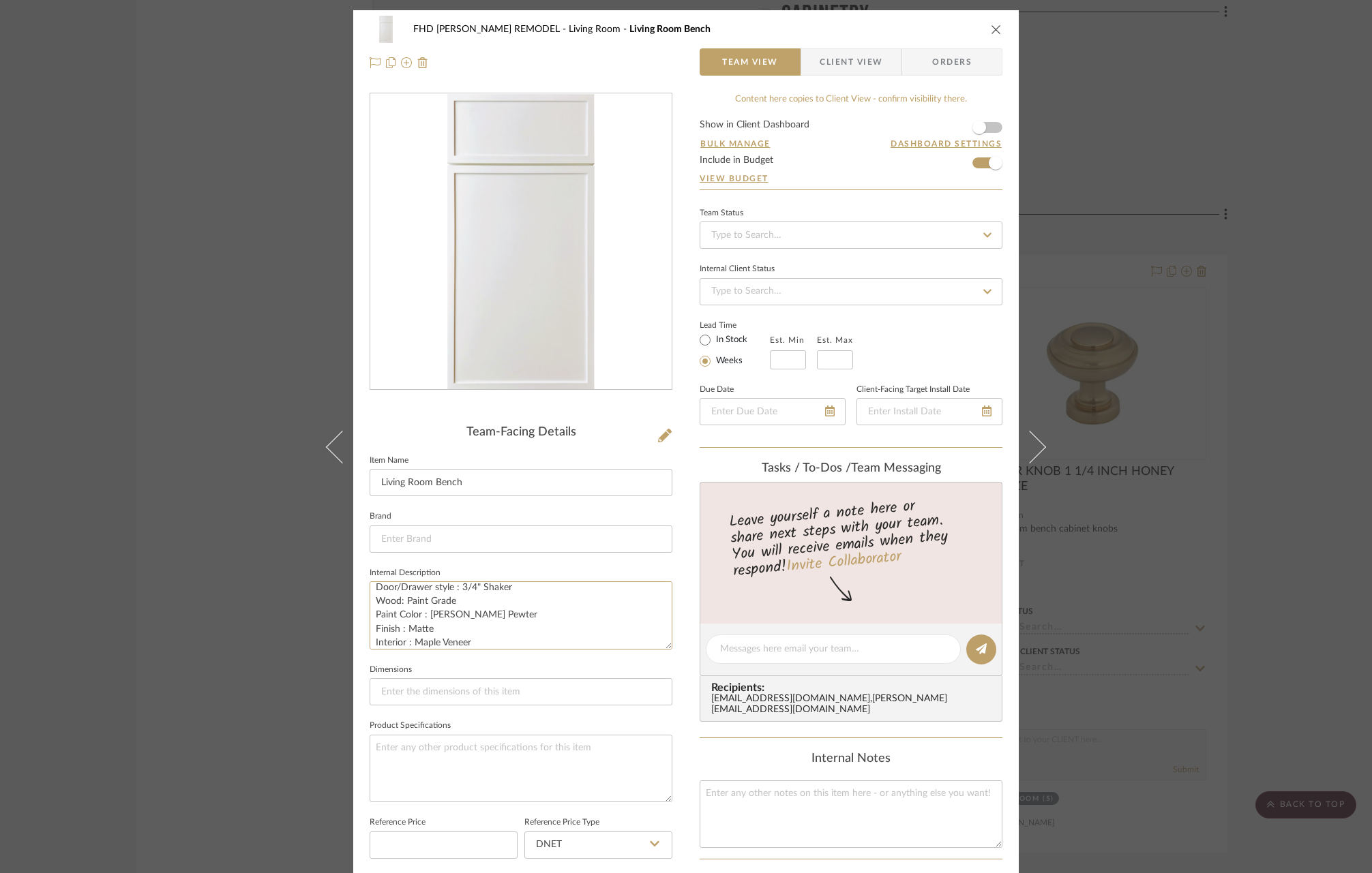
type textarea "*For Design Approval Only. Cost included in cabinetry line item. Door/Drawer st…"
click at [995, 34] on icon "close" at bounding box center [996, 29] width 11 height 11
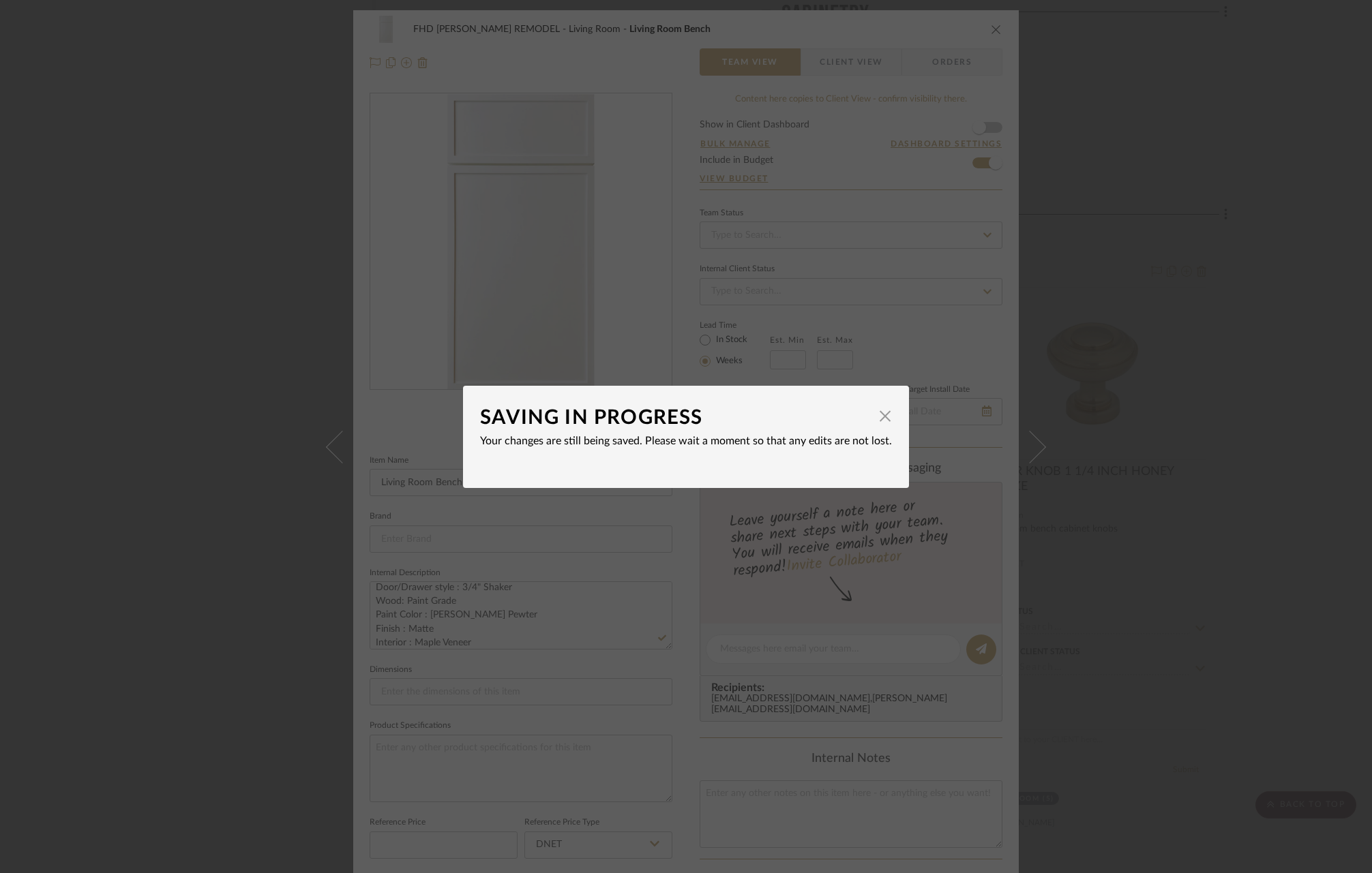
click at [887, 420] on dialog-content "SAVING IN PROGRESS × Your changes are still being saved. Please wait a moment s…" at bounding box center [685, 437] width 446 height 102
click at [879, 416] on span "button" at bounding box center [884, 416] width 27 height 27
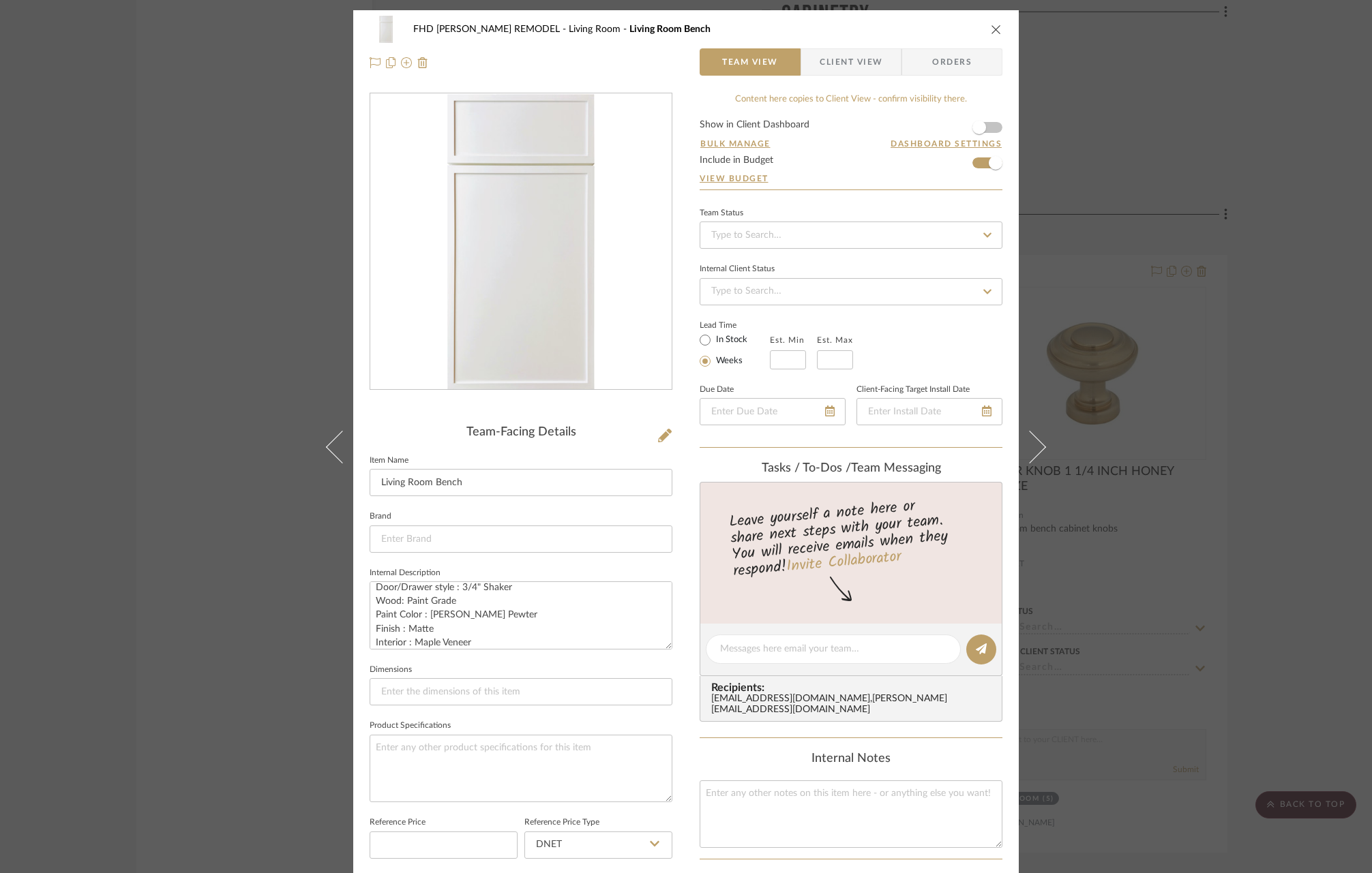
click at [992, 33] on icon "close" at bounding box center [996, 29] width 11 height 11
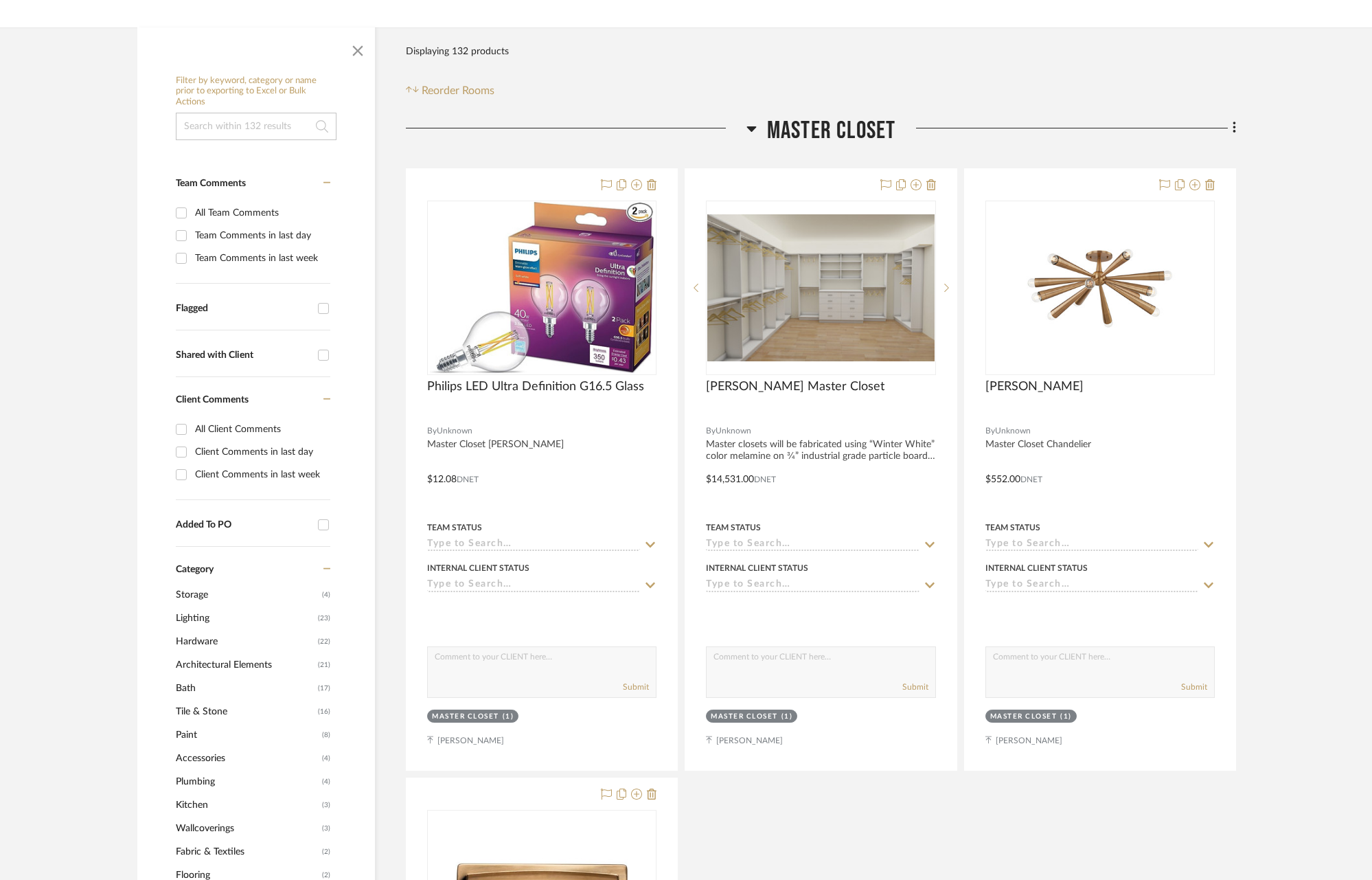
scroll to position [0, 0]
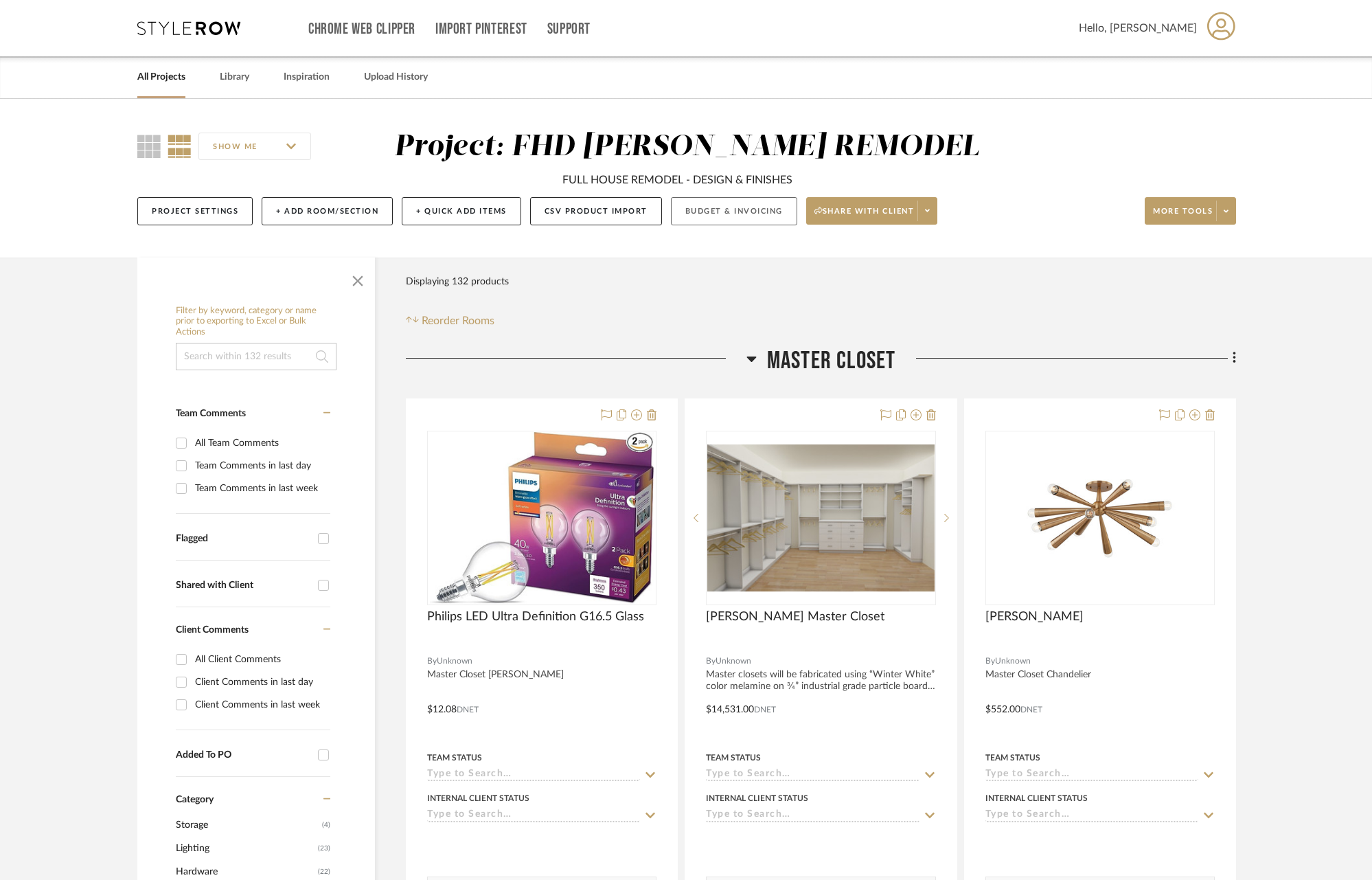
click at [725, 212] on button "Budget & Invoicing" at bounding box center [734, 211] width 127 height 28
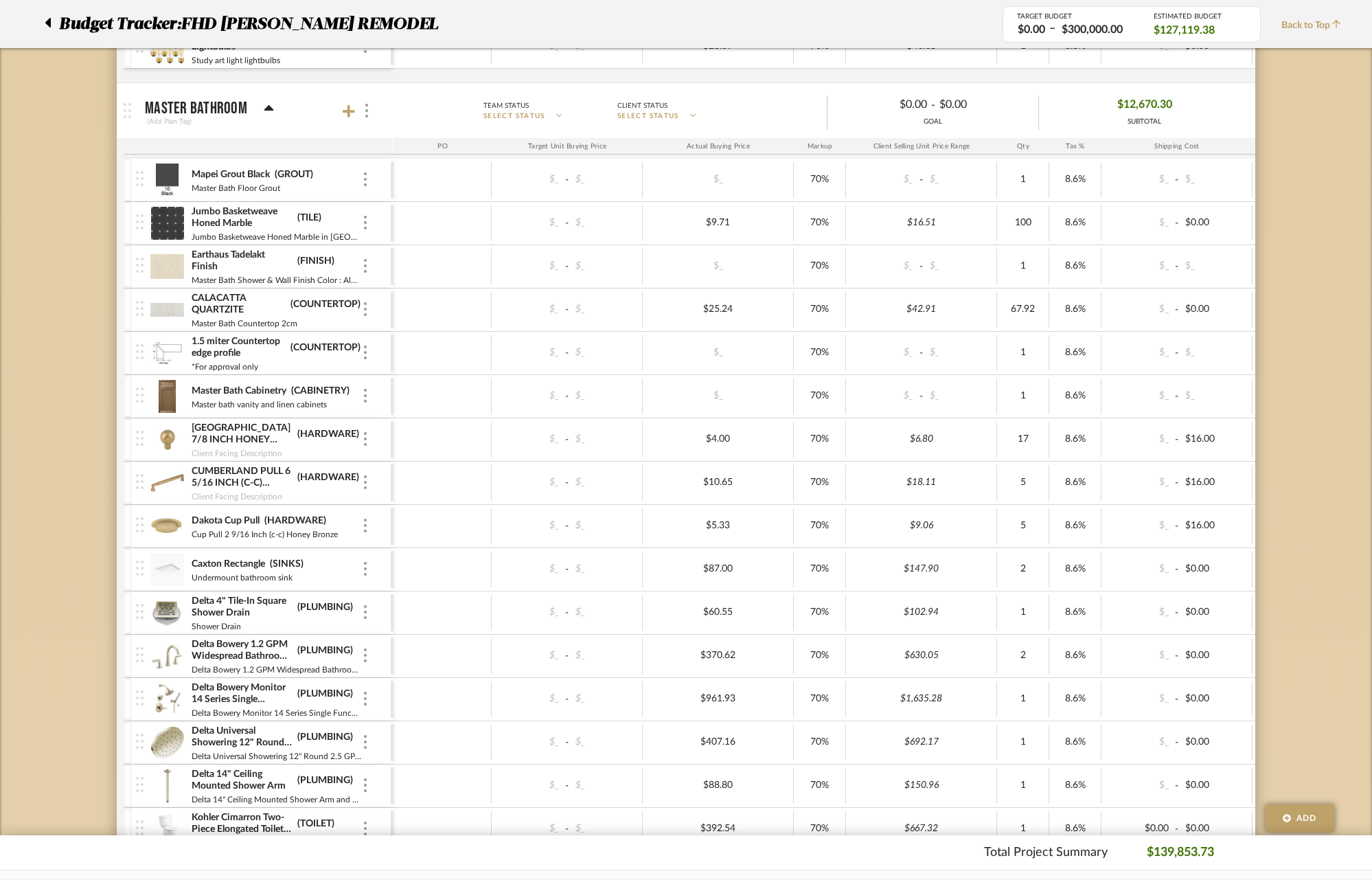
scroll to position [2511, 0]
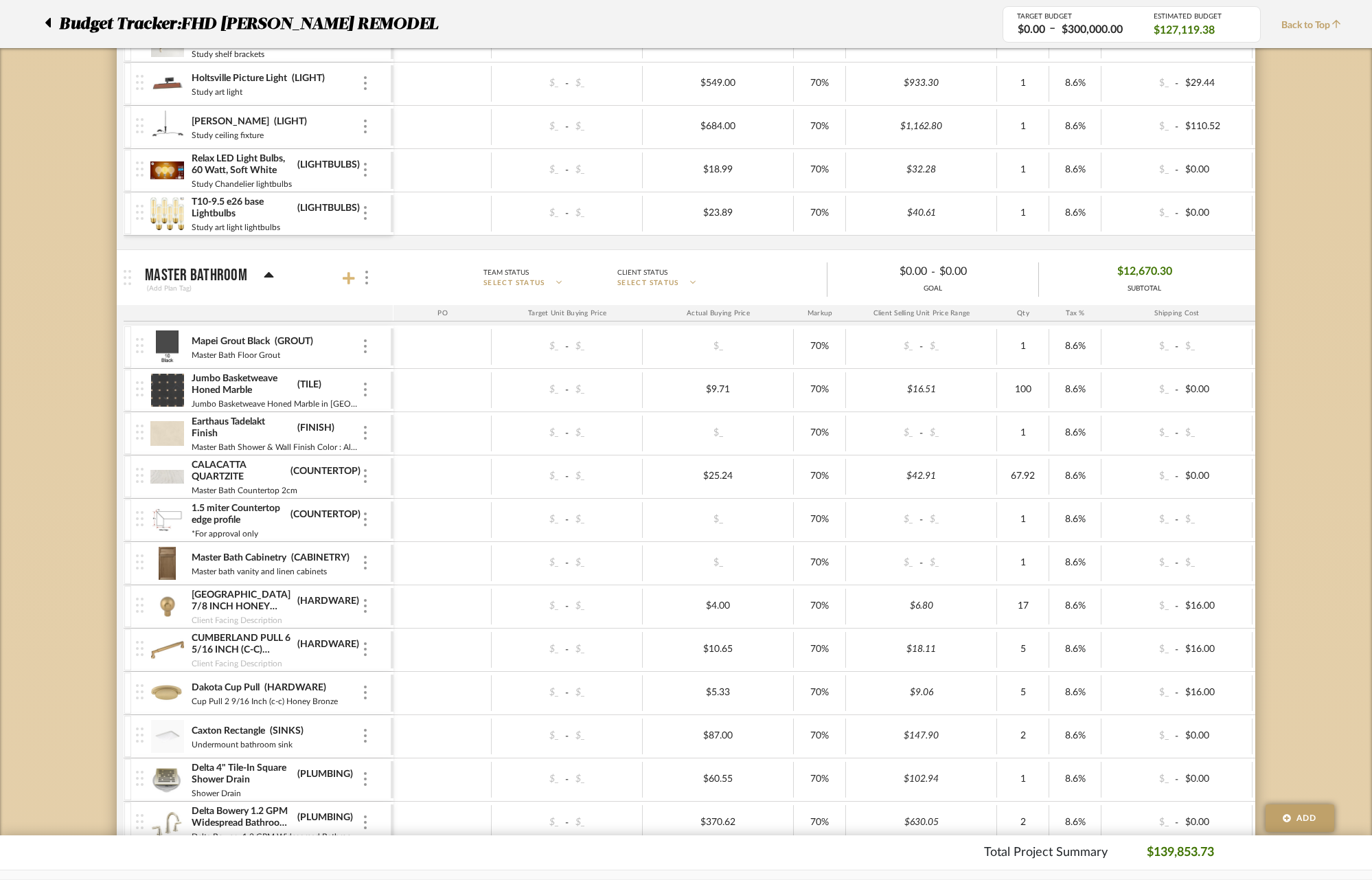
click at [347, 272] on icon at bounding box center [348, 278] width 12 height 14
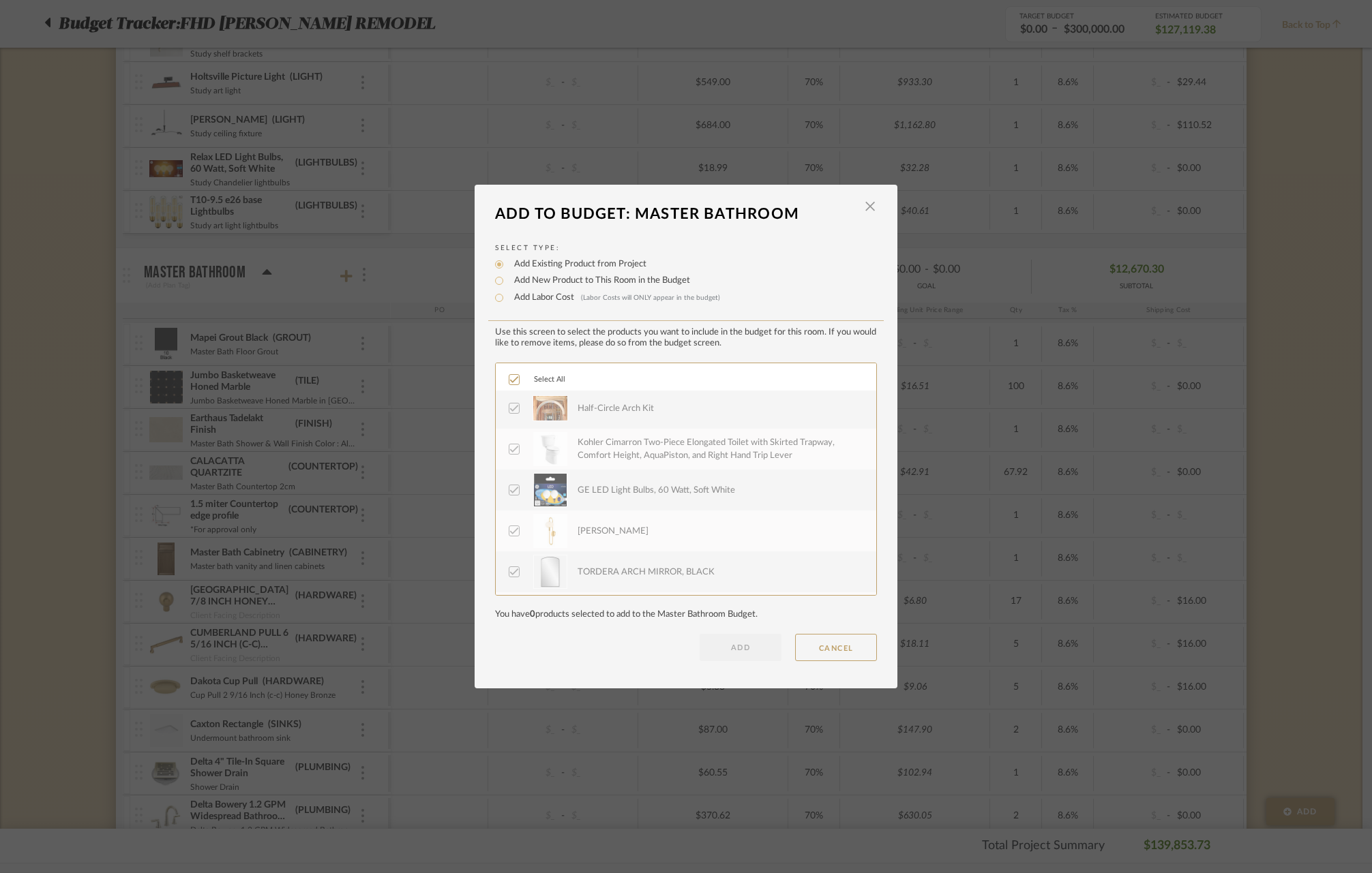
scroll to position [0, 0]
click at [868, 210] on span "button" at bounding box center [869, 206] width 27 height 27
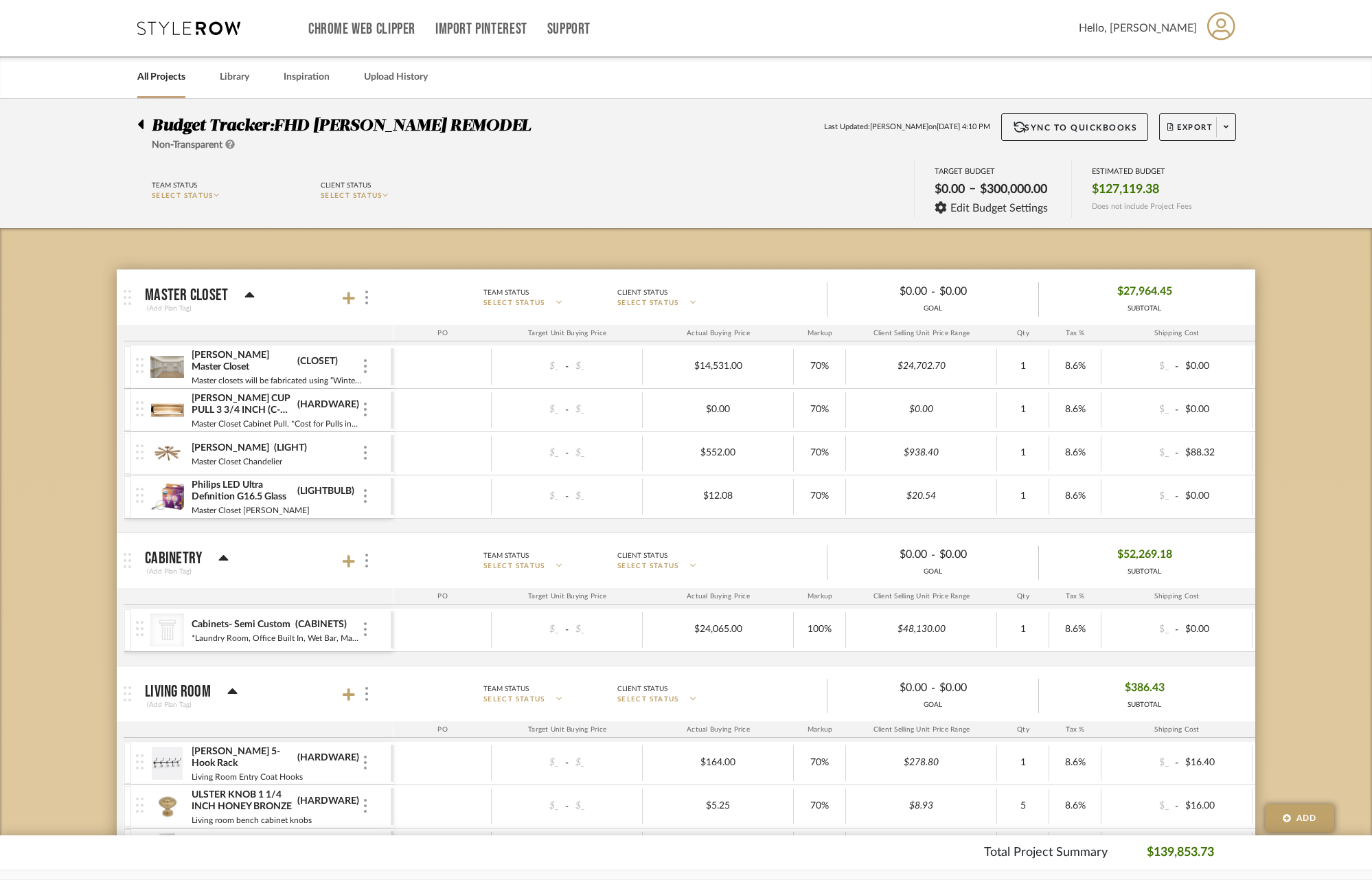
click at [141, 119] on icon at bounding box center [140, 124] width 6 height 17
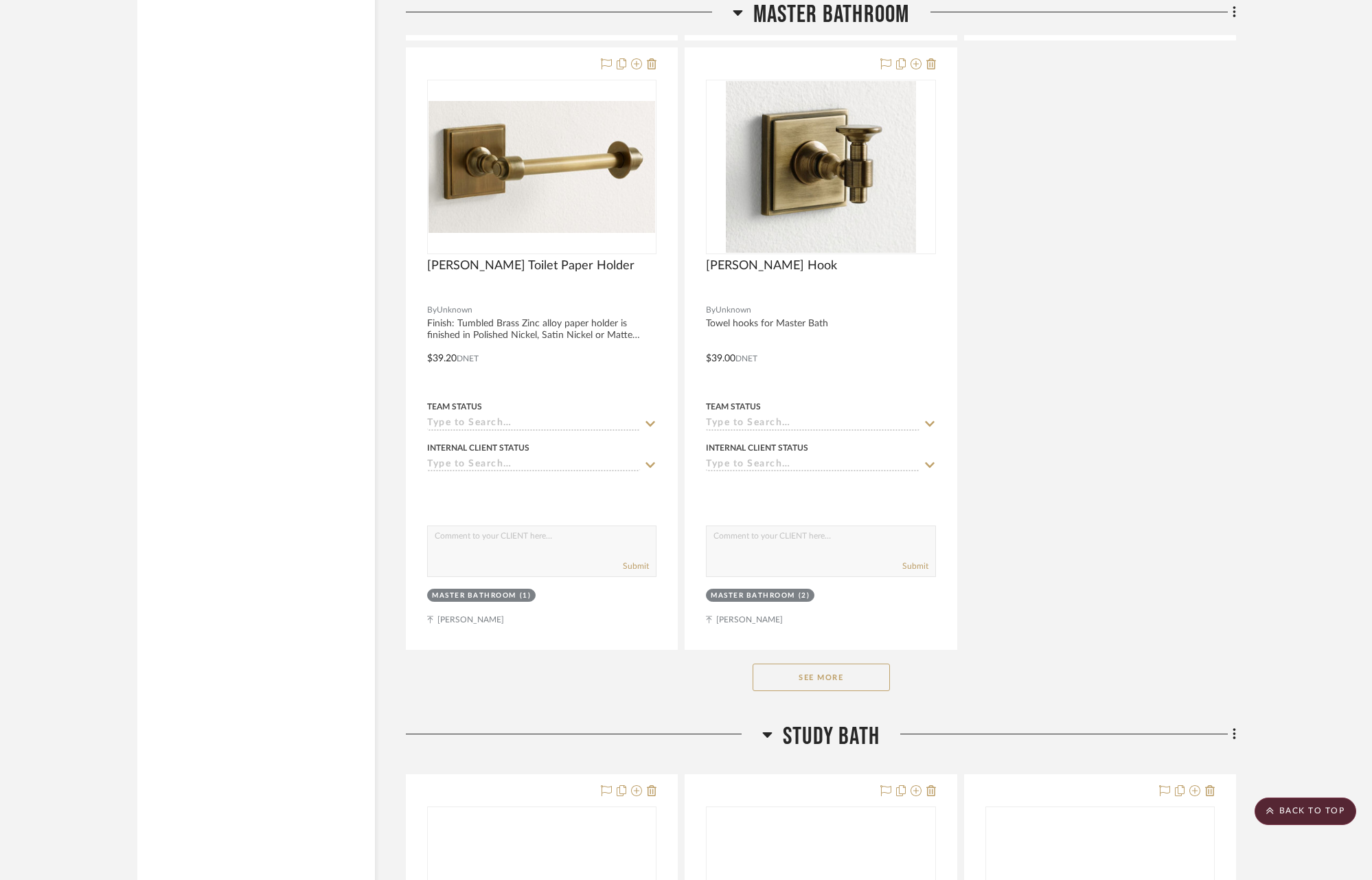
scroll to position [11923, 0]
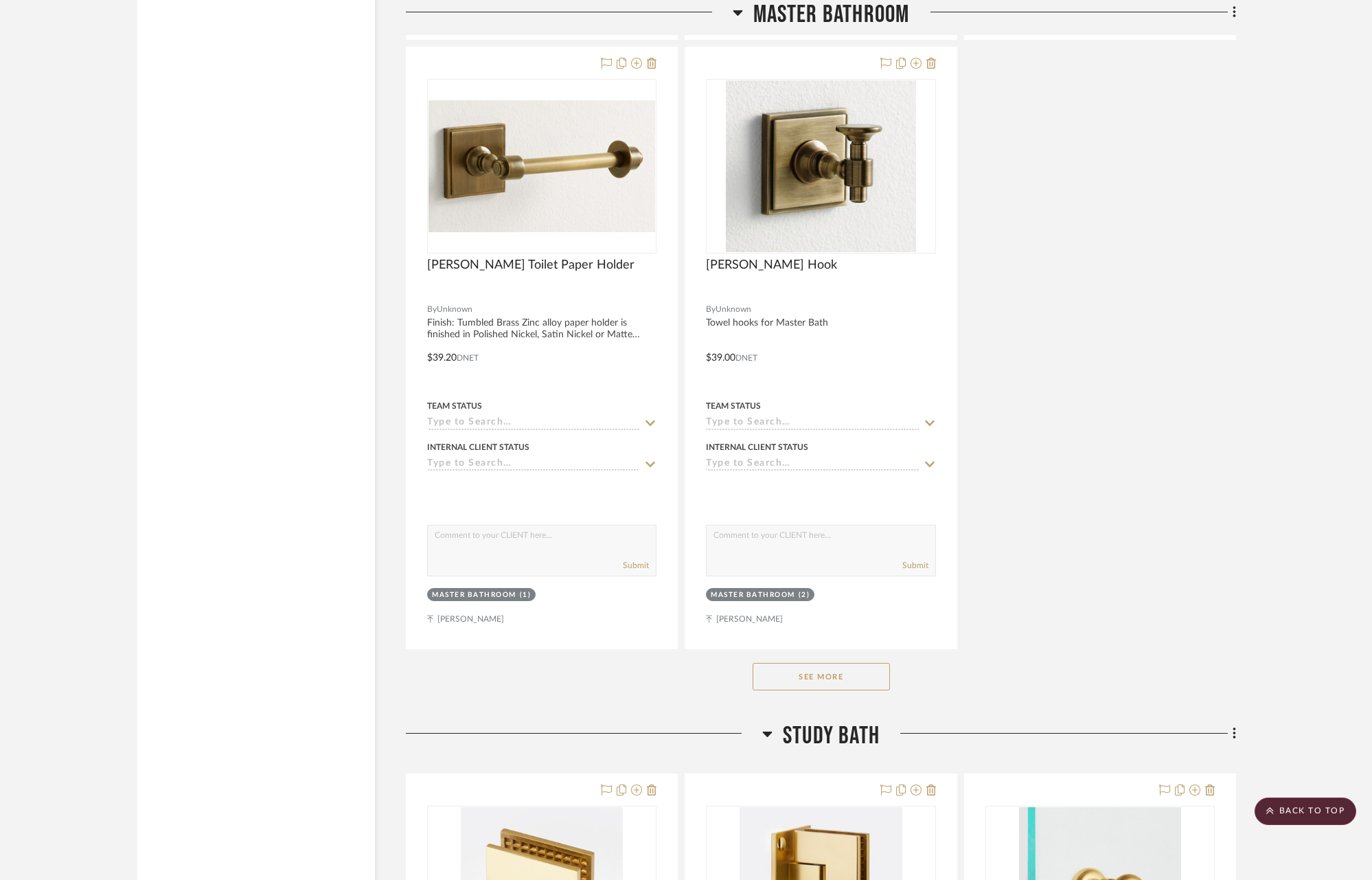
click at [820, 663] on button "See More" at bounding box center [821, 676] width 137 height 27
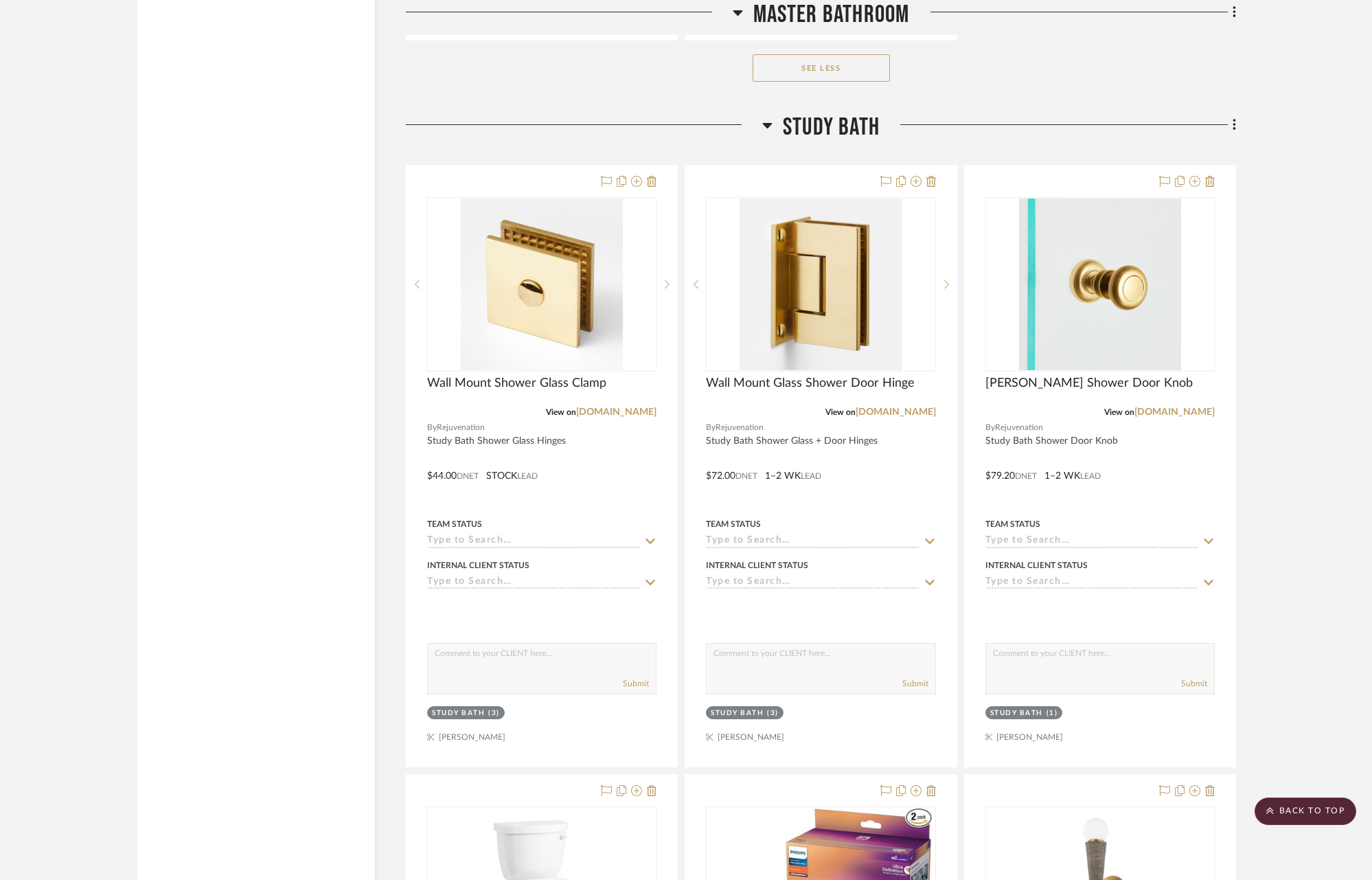
scroll to position [15329, 0]
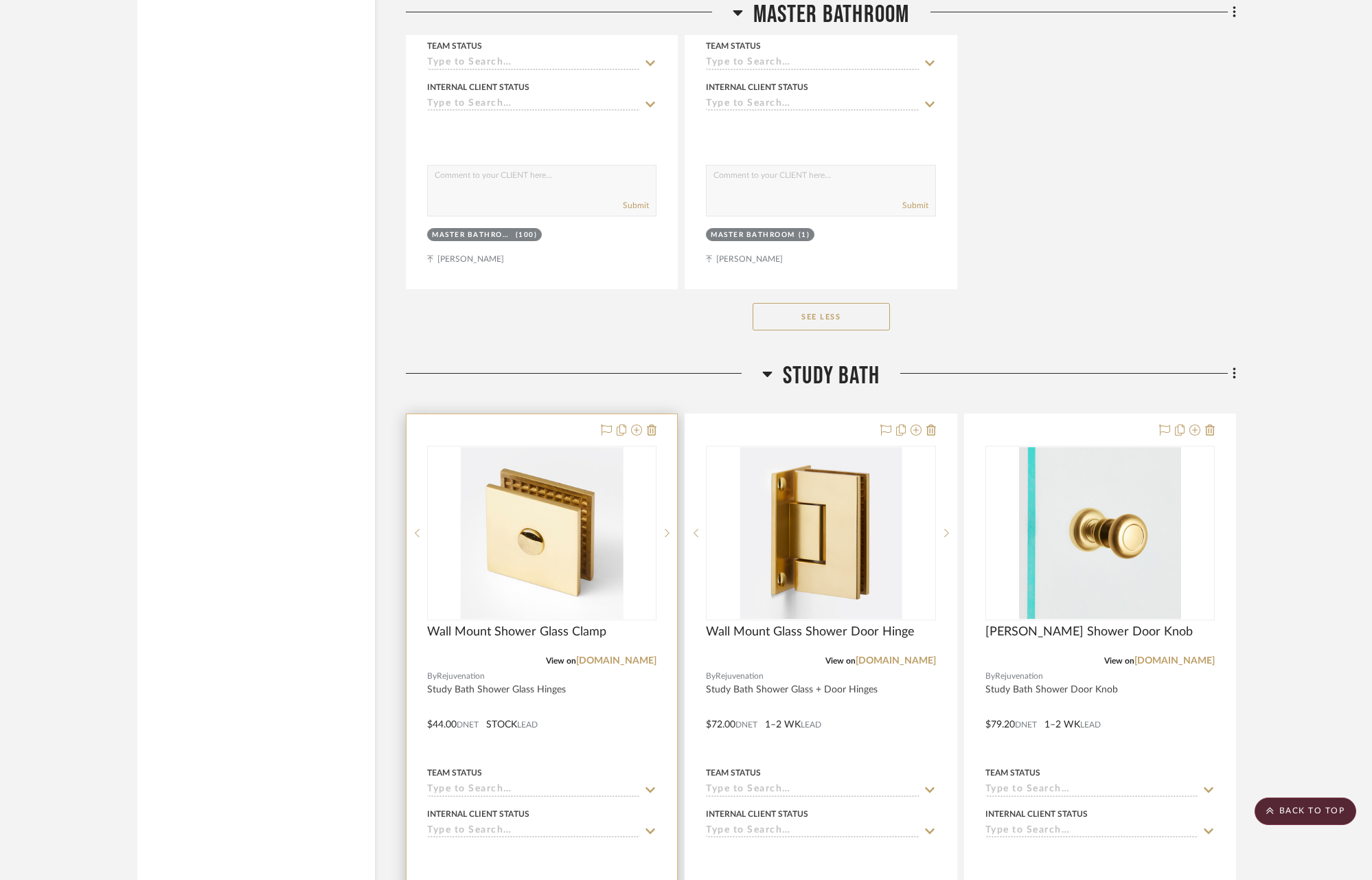
click at [626, 511] on div "0" at bounding box center [541, 532] width 228 height 173
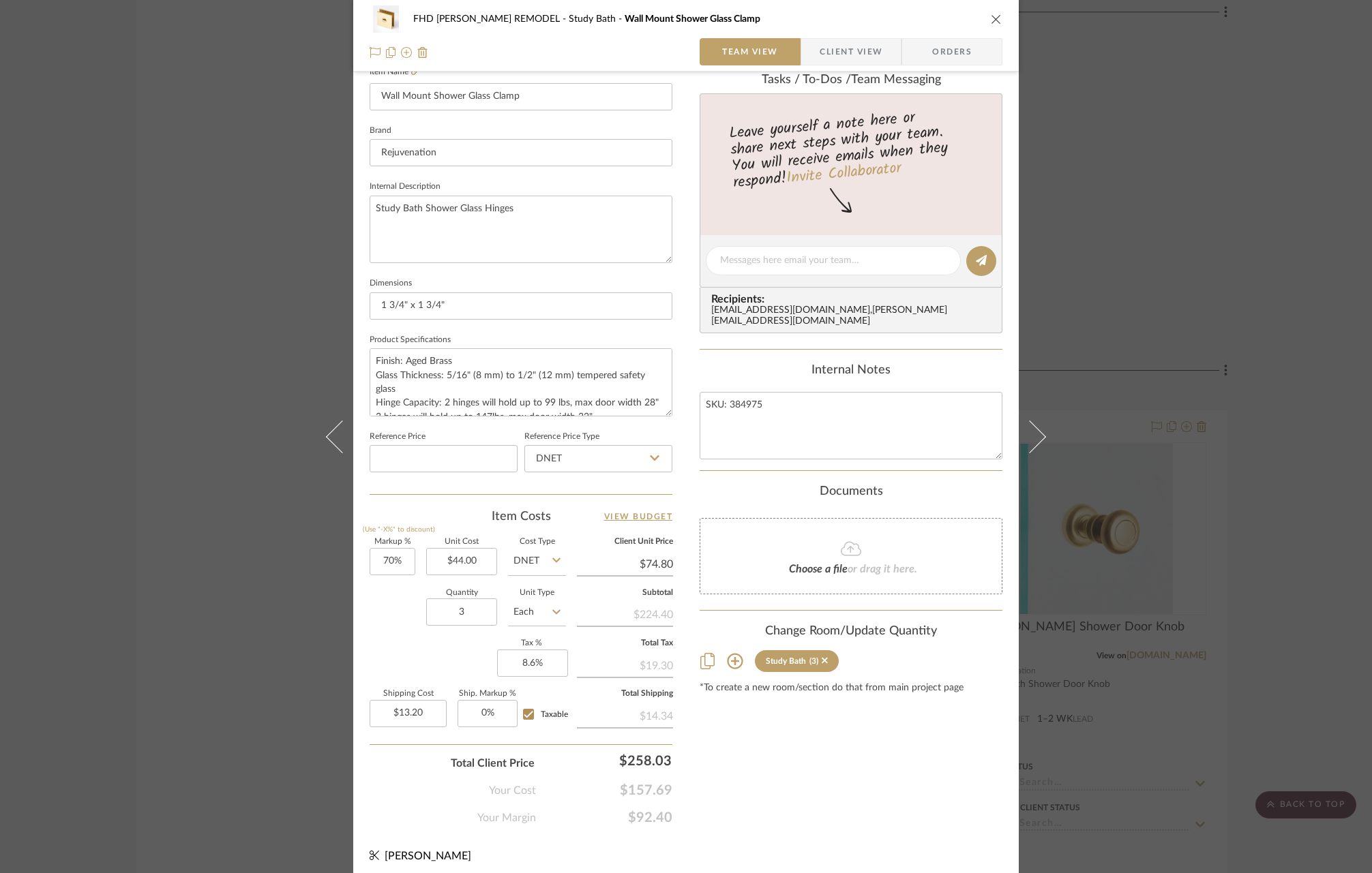
scroll to position [393, 0]
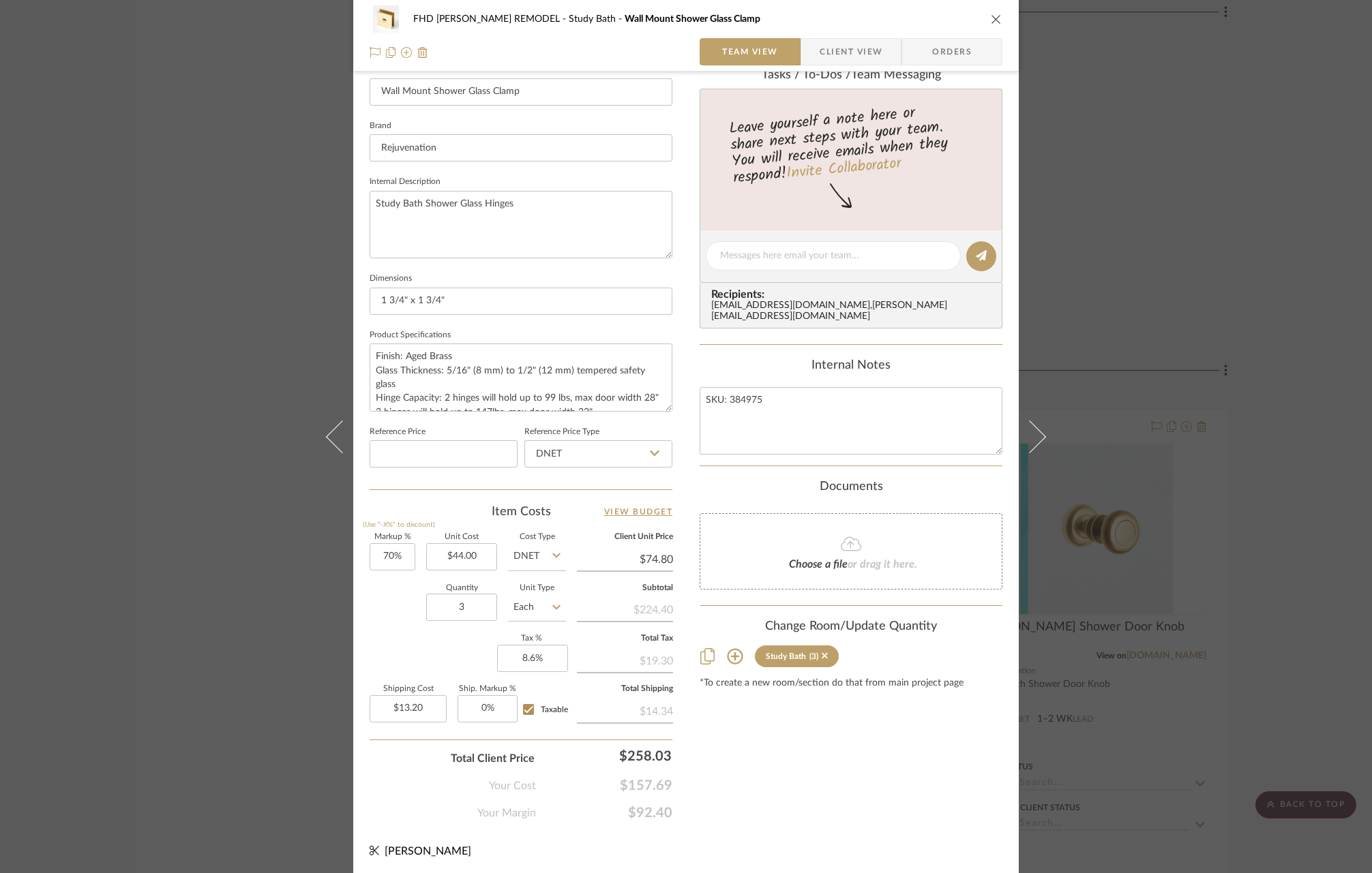
click at [730, 649] on icon at bounding box center [734, 656] width 16 height 16
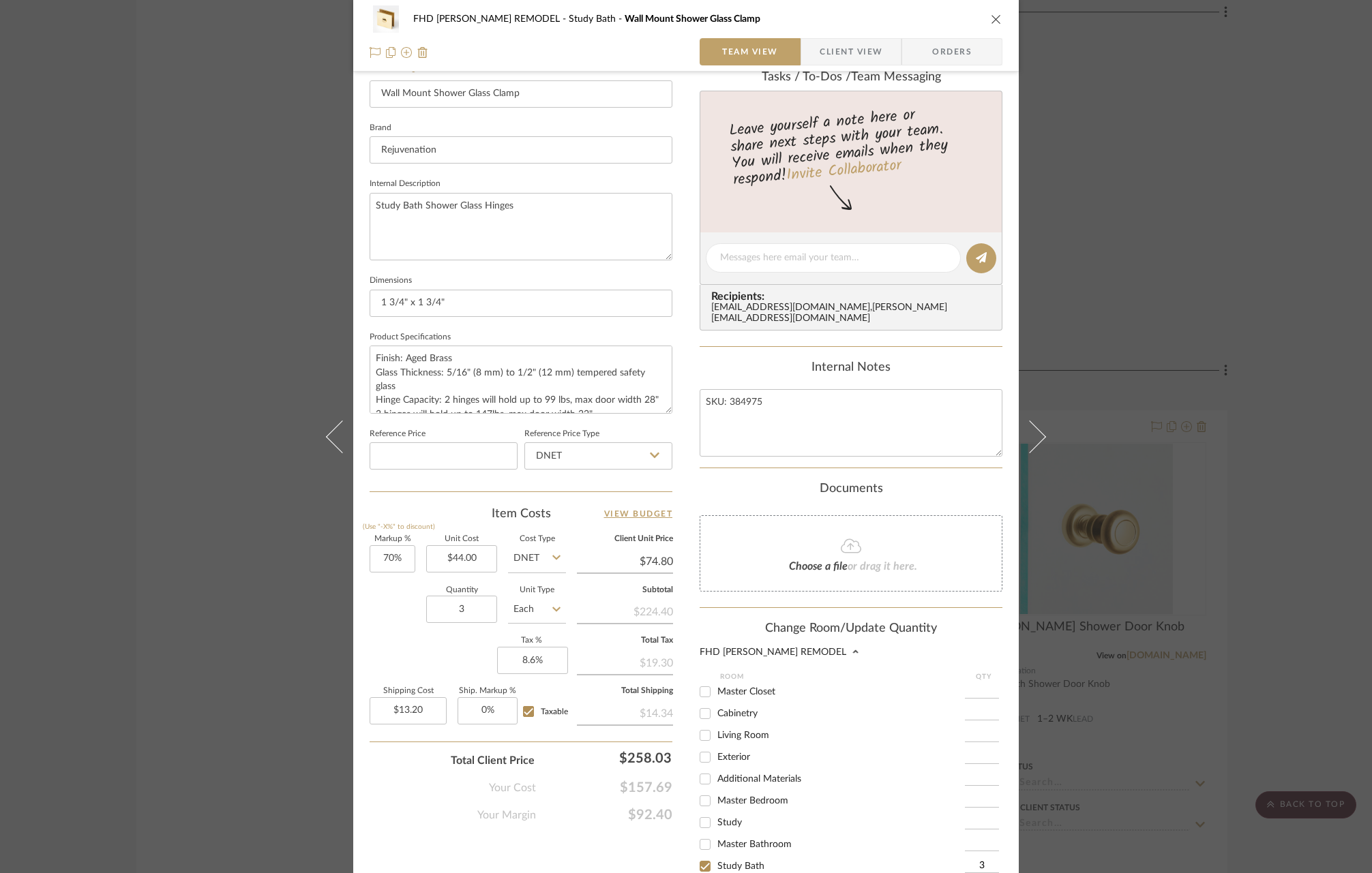
scroll to position [390, 0]
click at [702, 794] on input "Master Bedroom" at bounding box center [705, 802] width 22 height 22
checkbox input "true"
click at [974, 795] on input "1" at bounding box center [981, 802] width 34 height 14
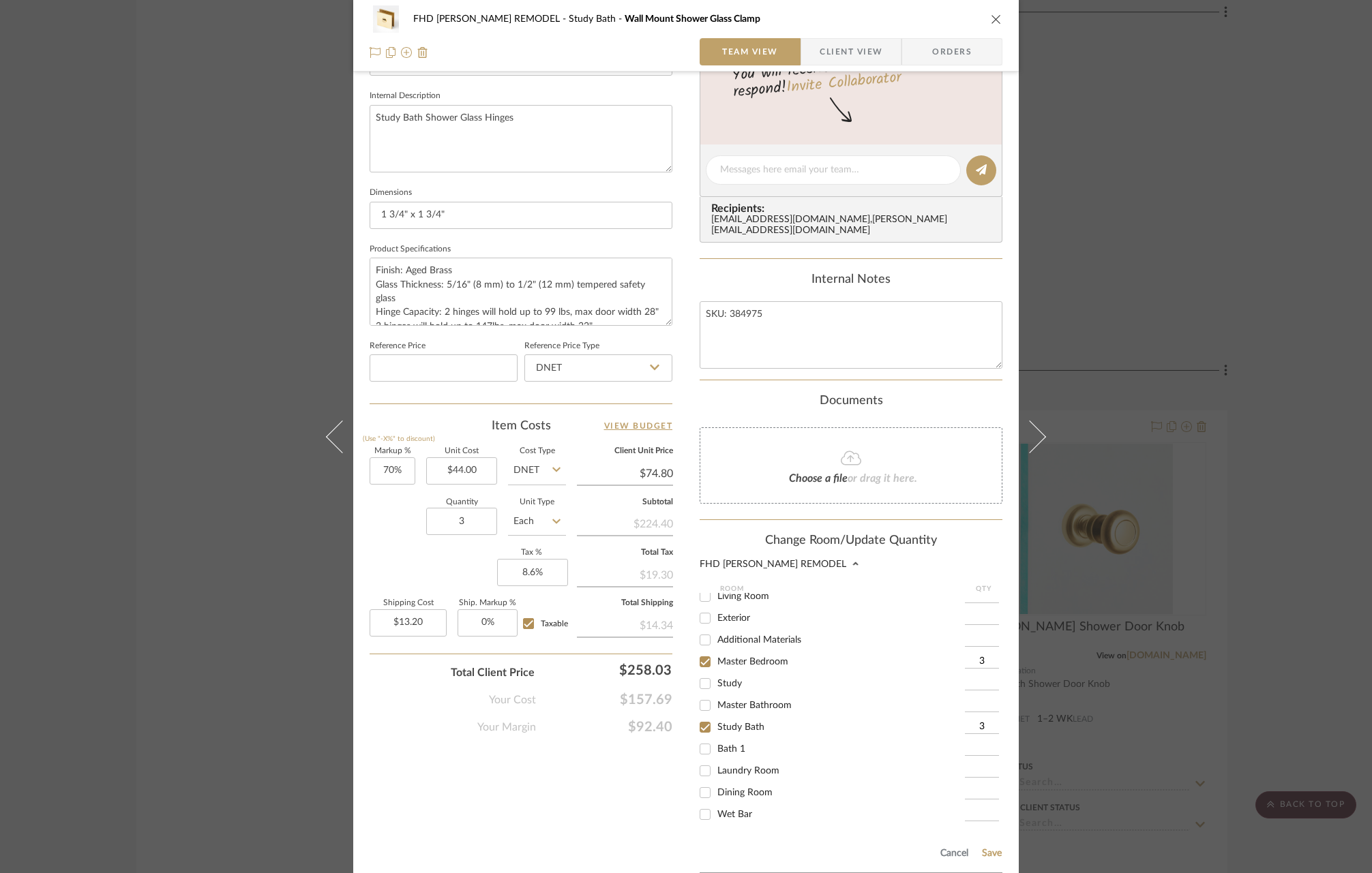
scroll to position [582, 0]
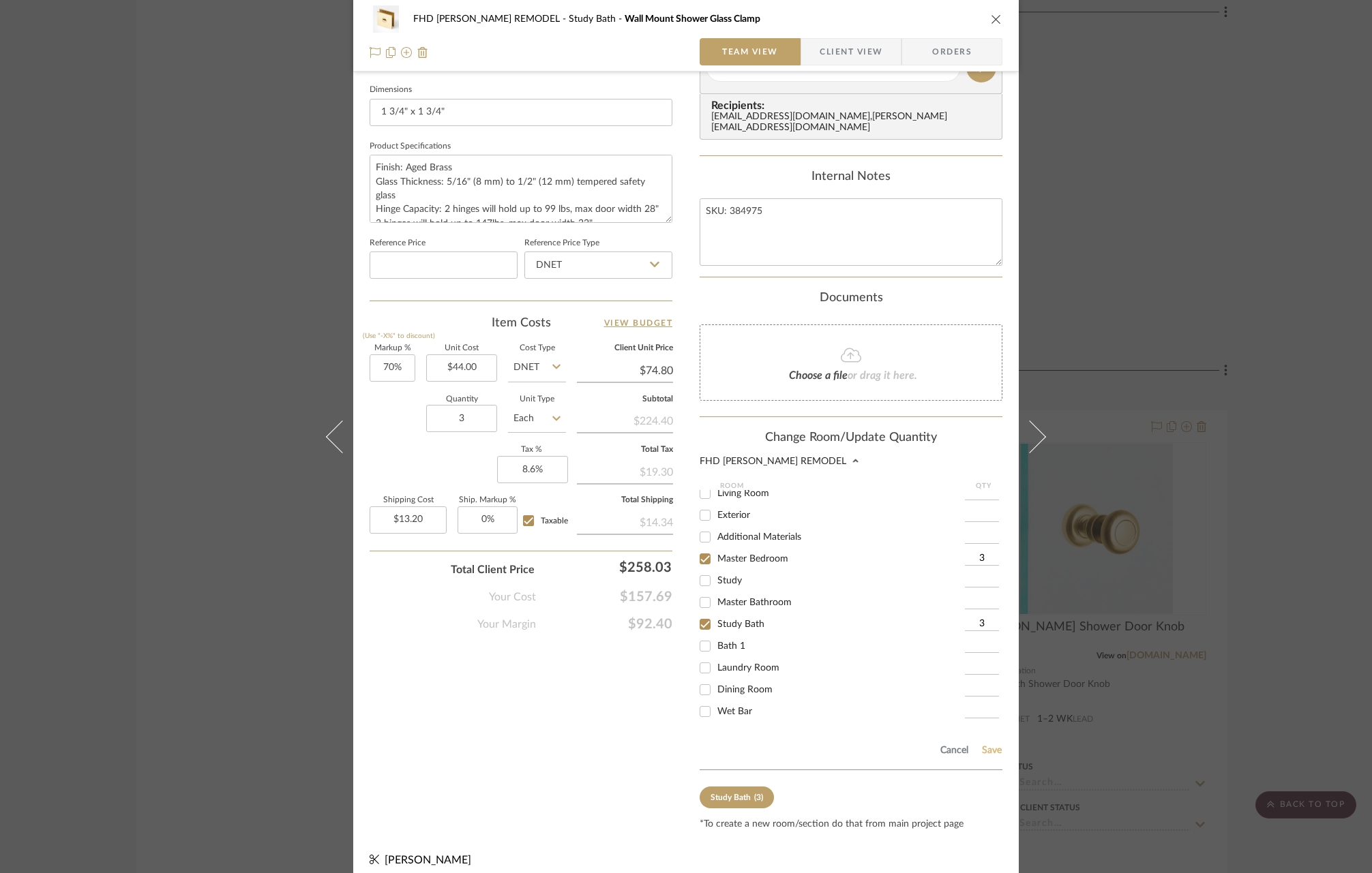
type input "3"
click at [992, 745] on button "Save" at bounding box center [992, 750] width 21 height 11
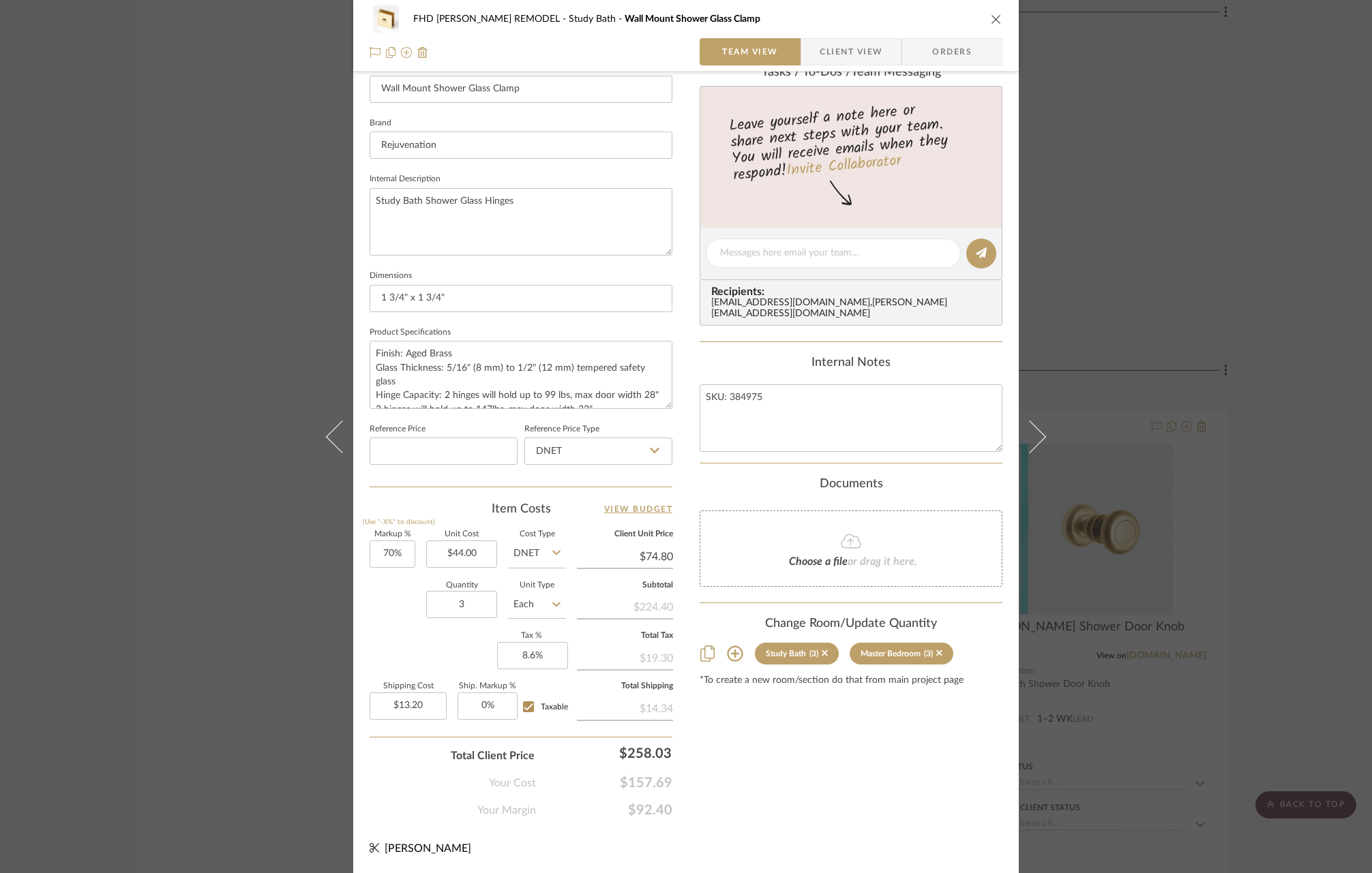
scroll to position [393, 0]
click at [991, 18] on icon "close" at bounding box center [996, 19] width 11 height 11
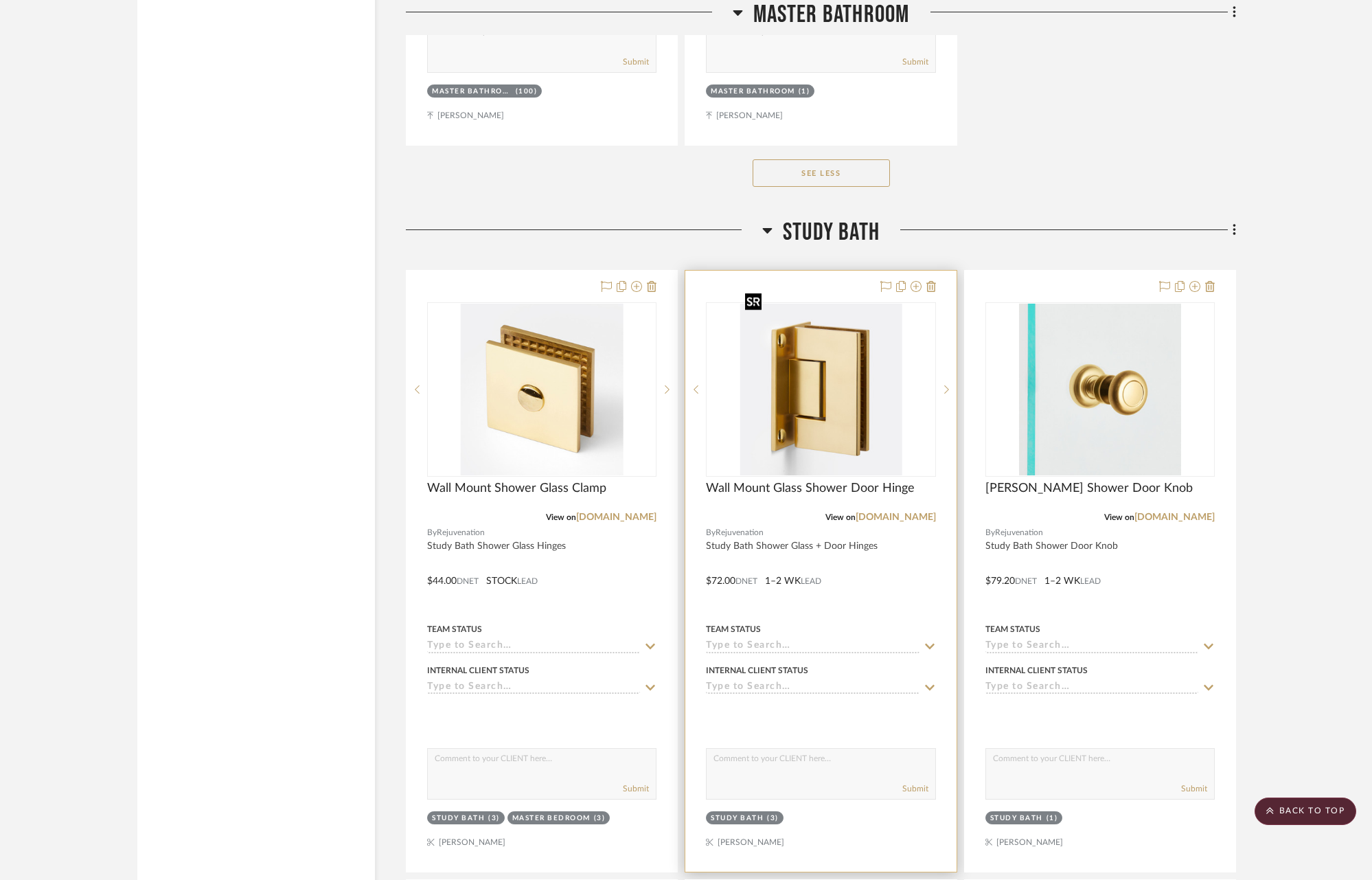
scroll to position [15632, 0]
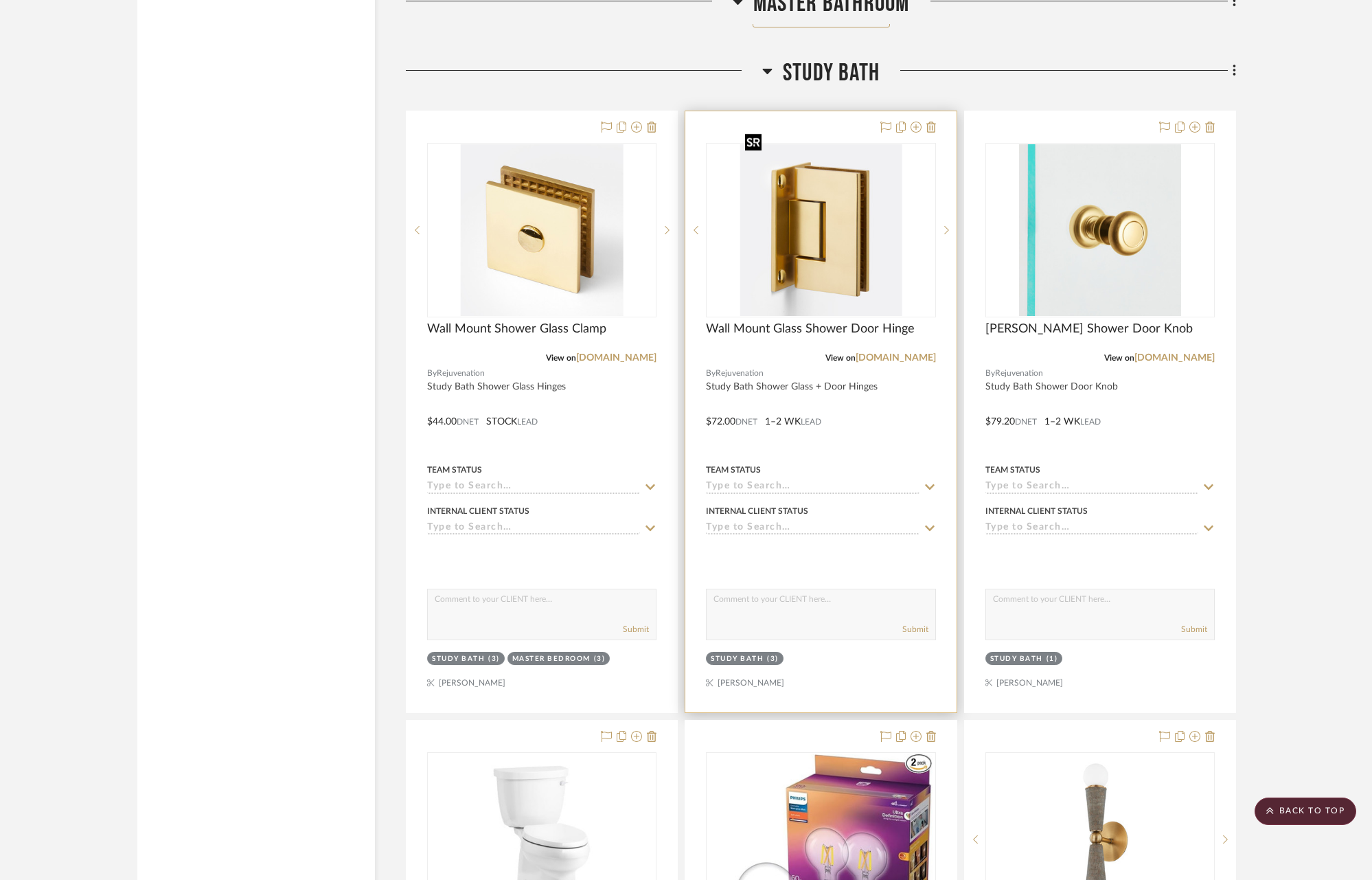
click at [825, 259] on img "0" at bounding box center [821, 229] width 162 height 171
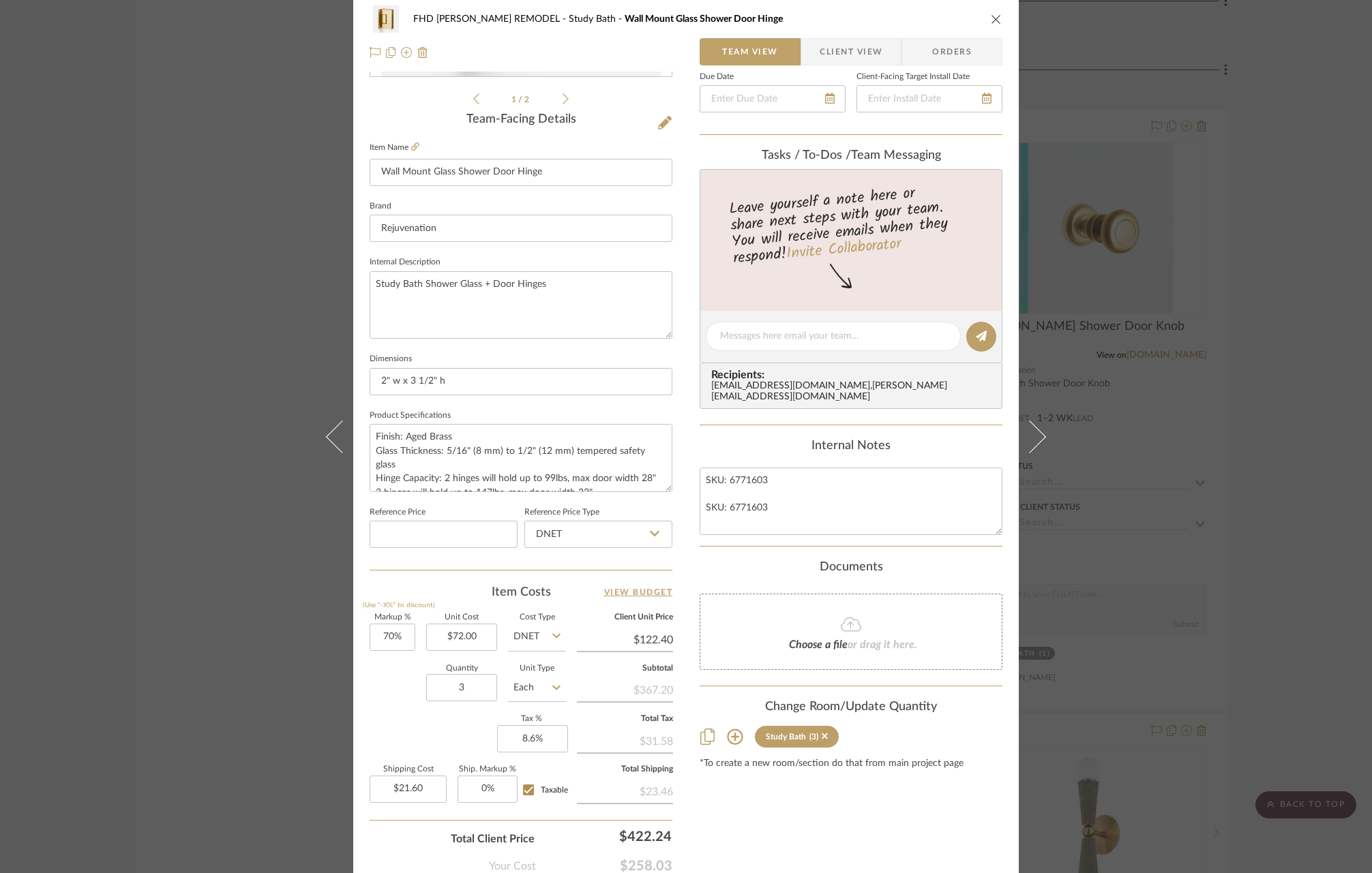
scroll to position [393, 0]
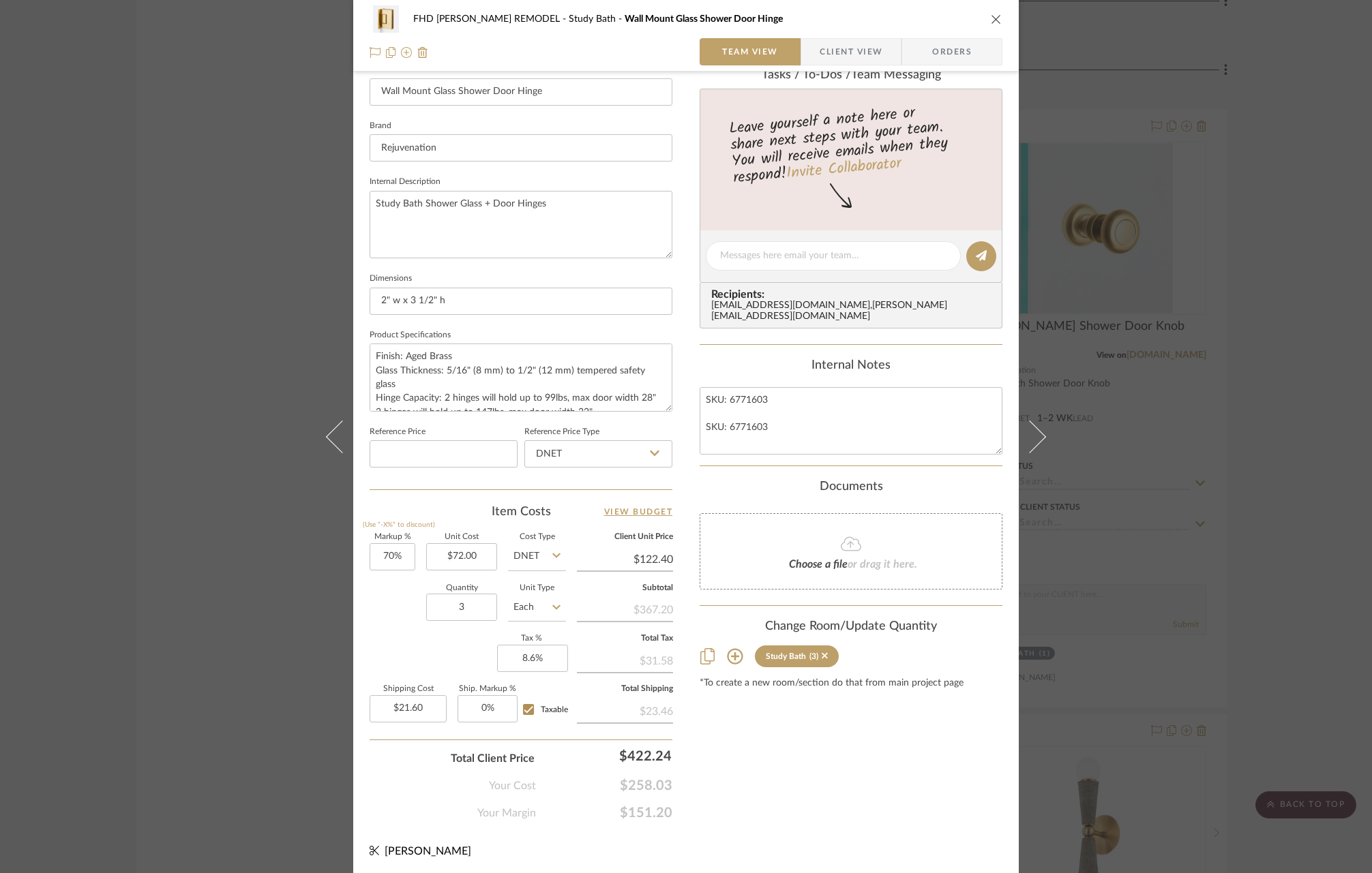
click at [727, 650] on icon at bounding box center [734, 656] width 16 height 16
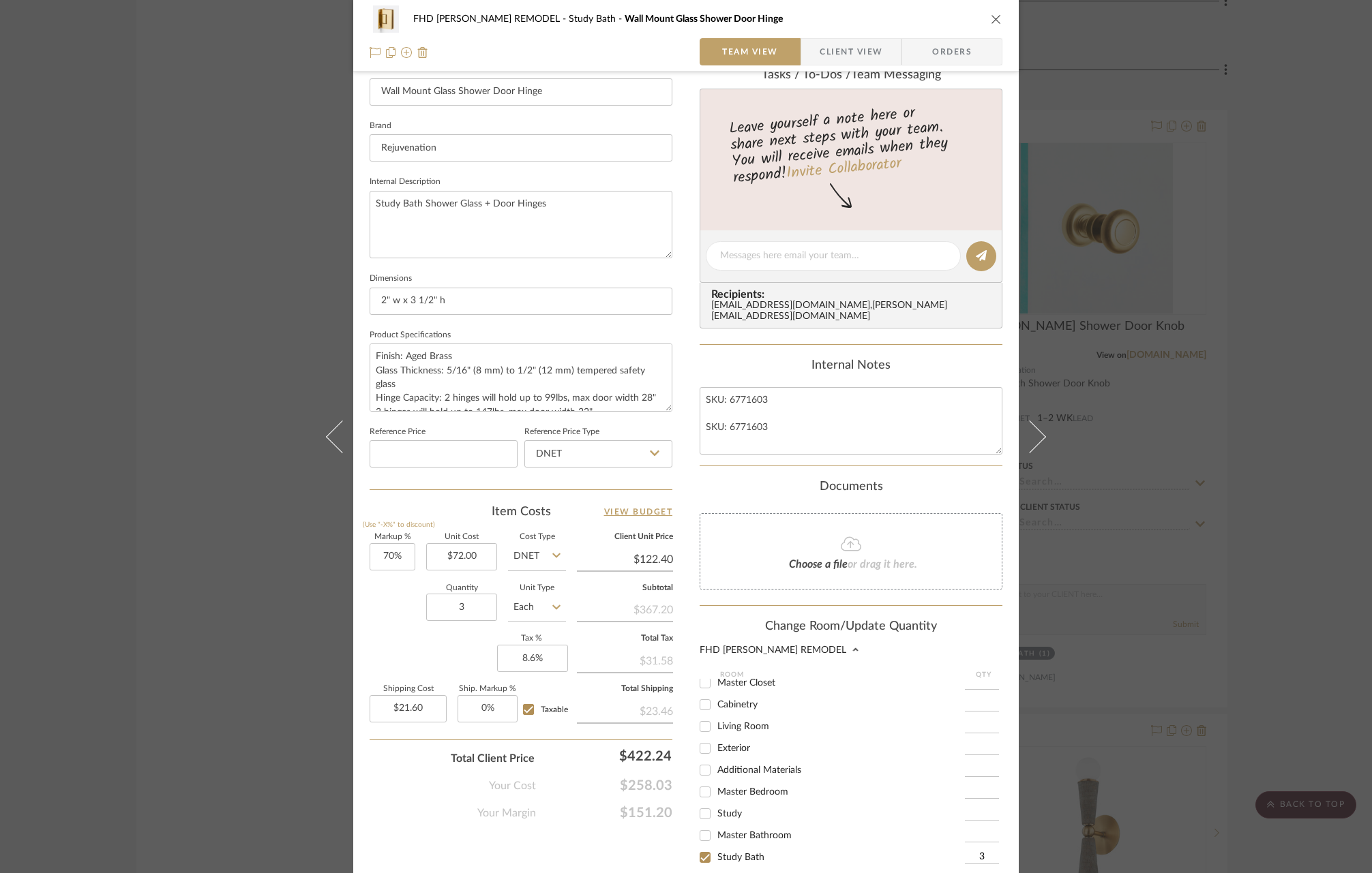
scroll to position [53, 0]
click at [702, 780] on input "Master Bathroom" at bounding box center [705, 791] width 22 height 22
checkbox input "true"
click at [975, 784] on input "1" at bounding box center [981, 791] width 34 height 14
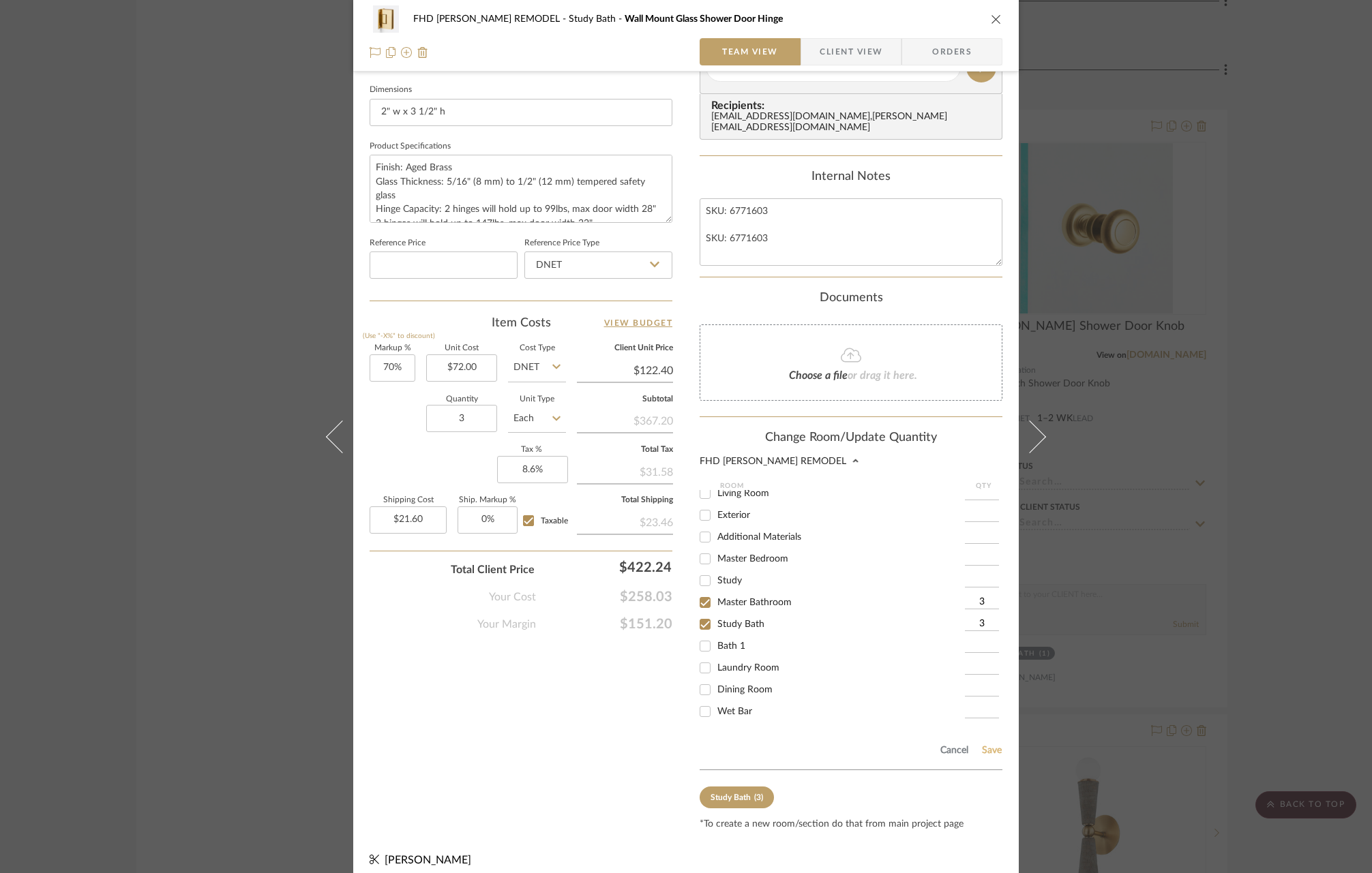
type input "3"
click at [995, 745] on button "Save" at bounding box center [992, 750] width 21 height 11
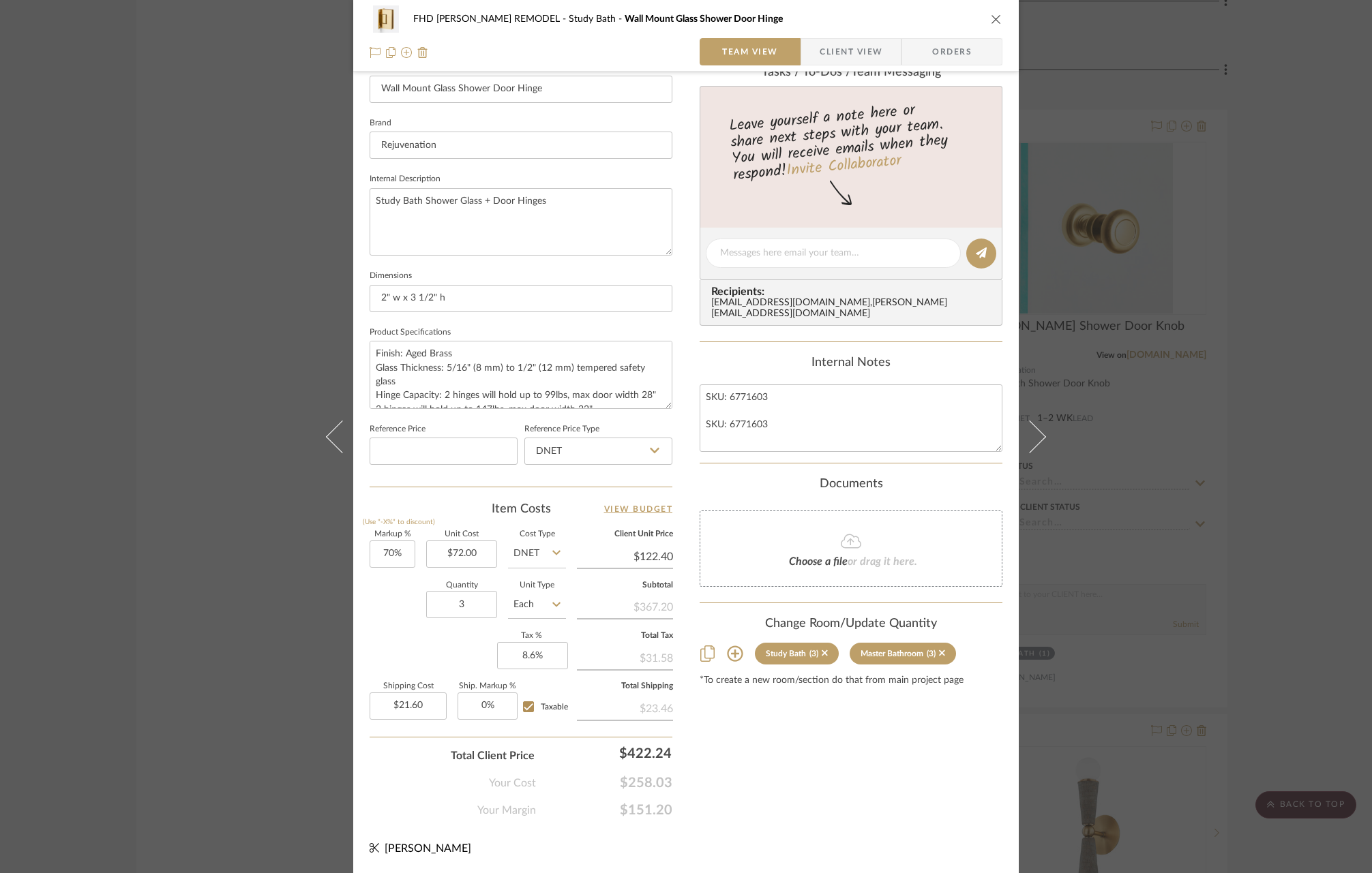
scroll to position [393, 0]
click at [991, 17] on icon "close" at bounding box center [996, 19] width 11 height 11
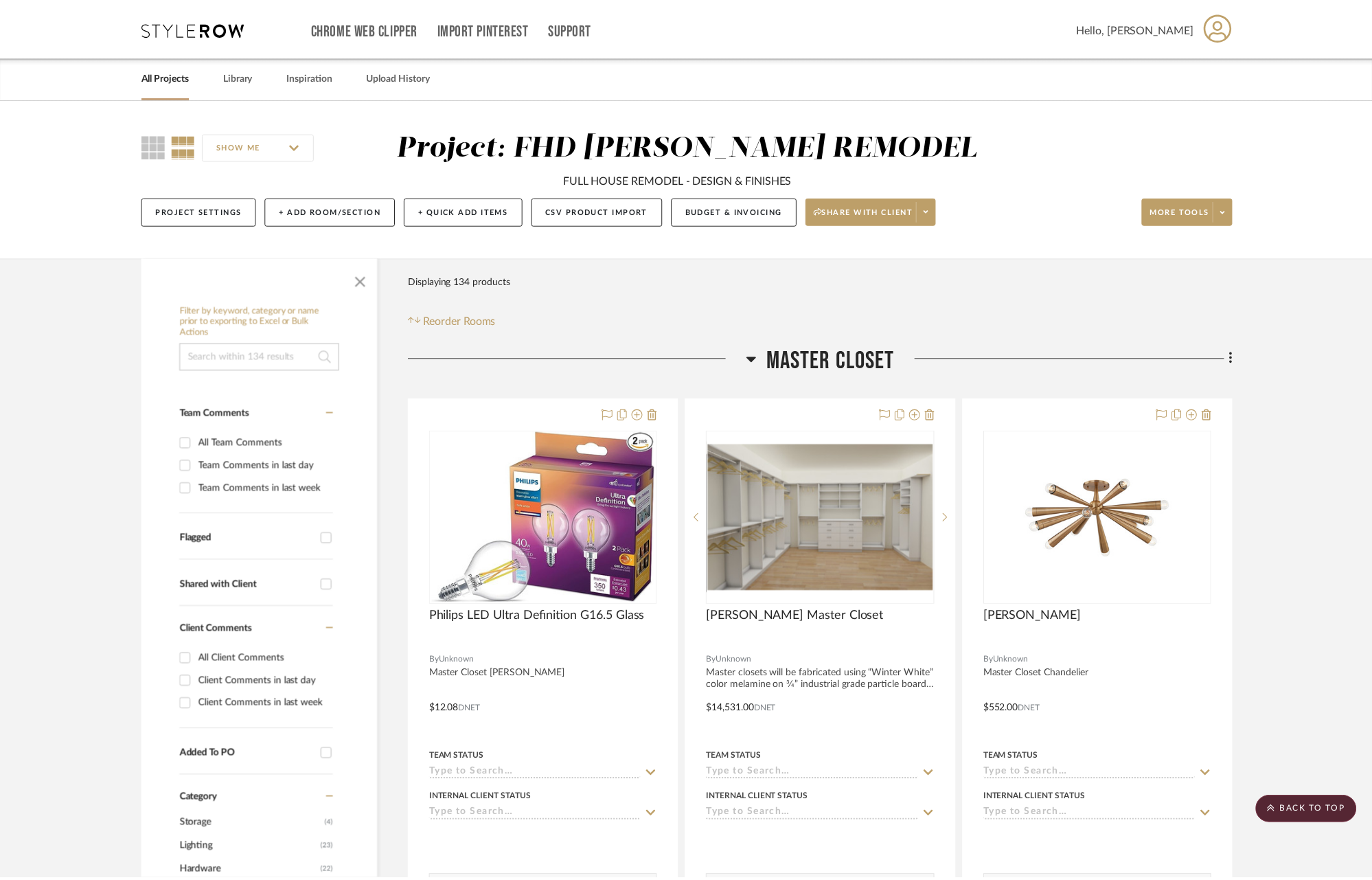
scroll to position [15632, 0]
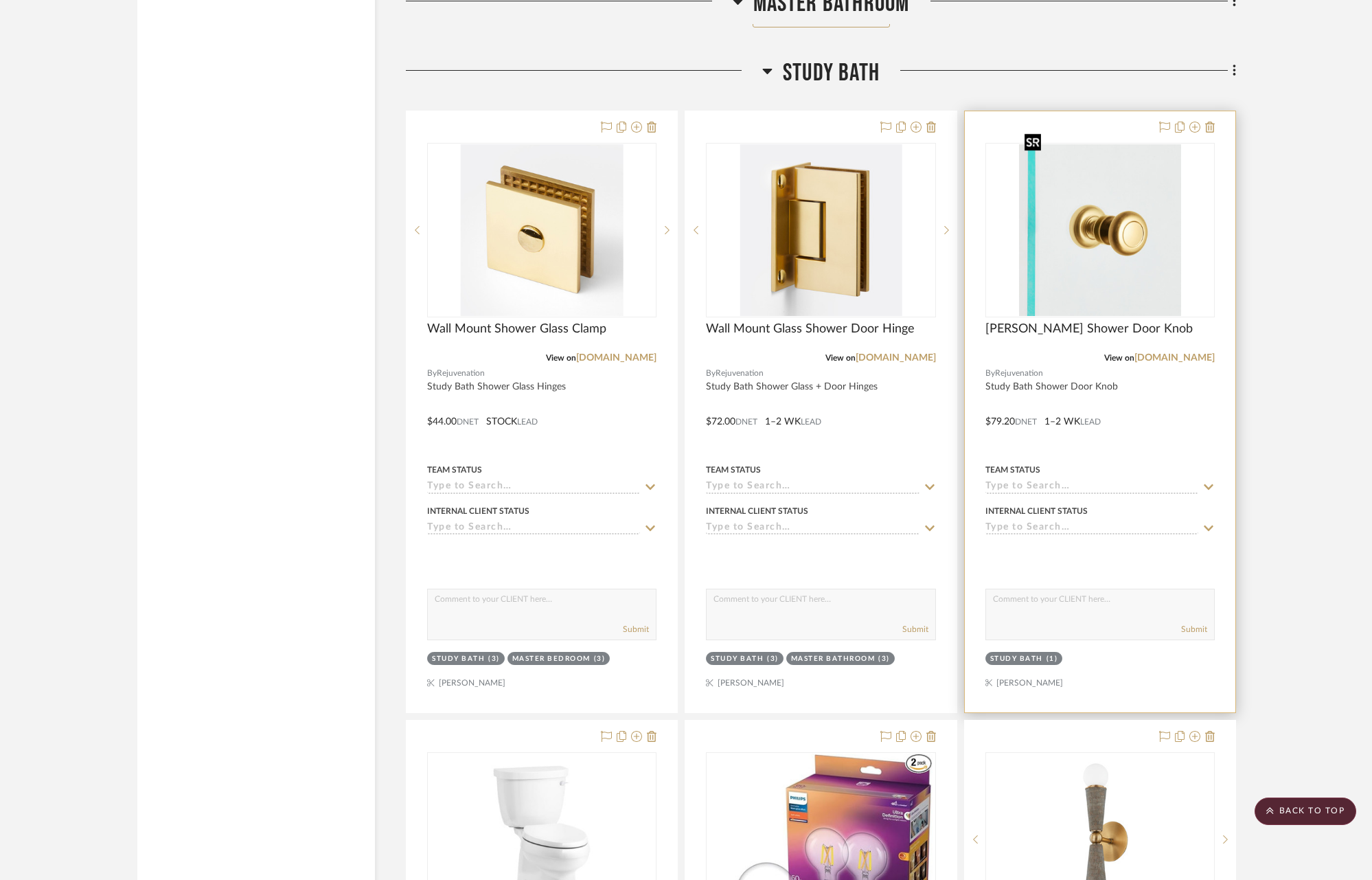
click at [1113, 243] on img "0" at bounding box center [1100, 229] width 162 height 171
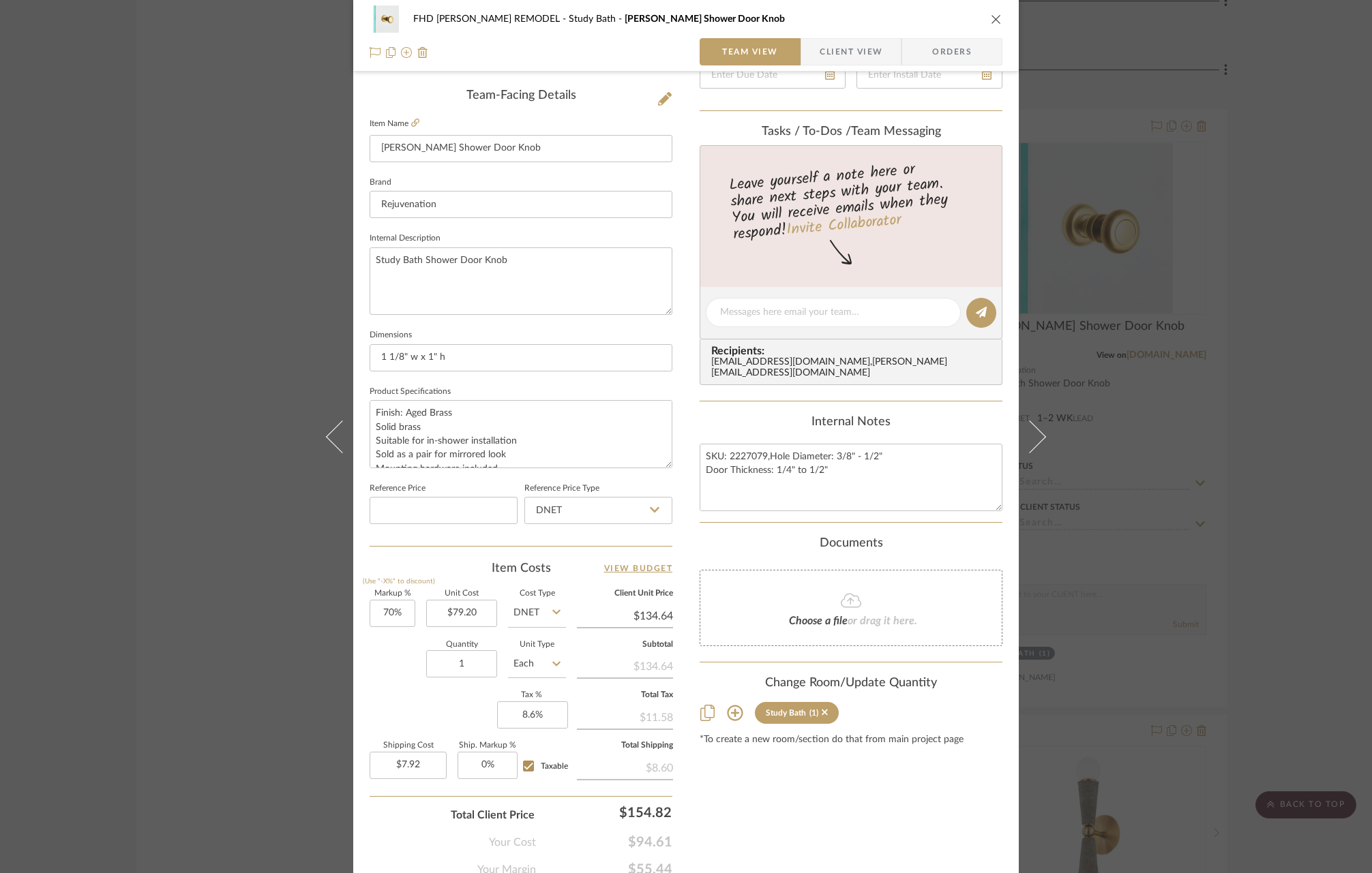
scroll to position [338, 0]
click at [730, 703] on icon at bounding box center [735, 711] width 16 height 16
click at [702, 835] on input "Master Bathroom" at bounding box center [705, 846] width 22 height 22
checkbox input "true"
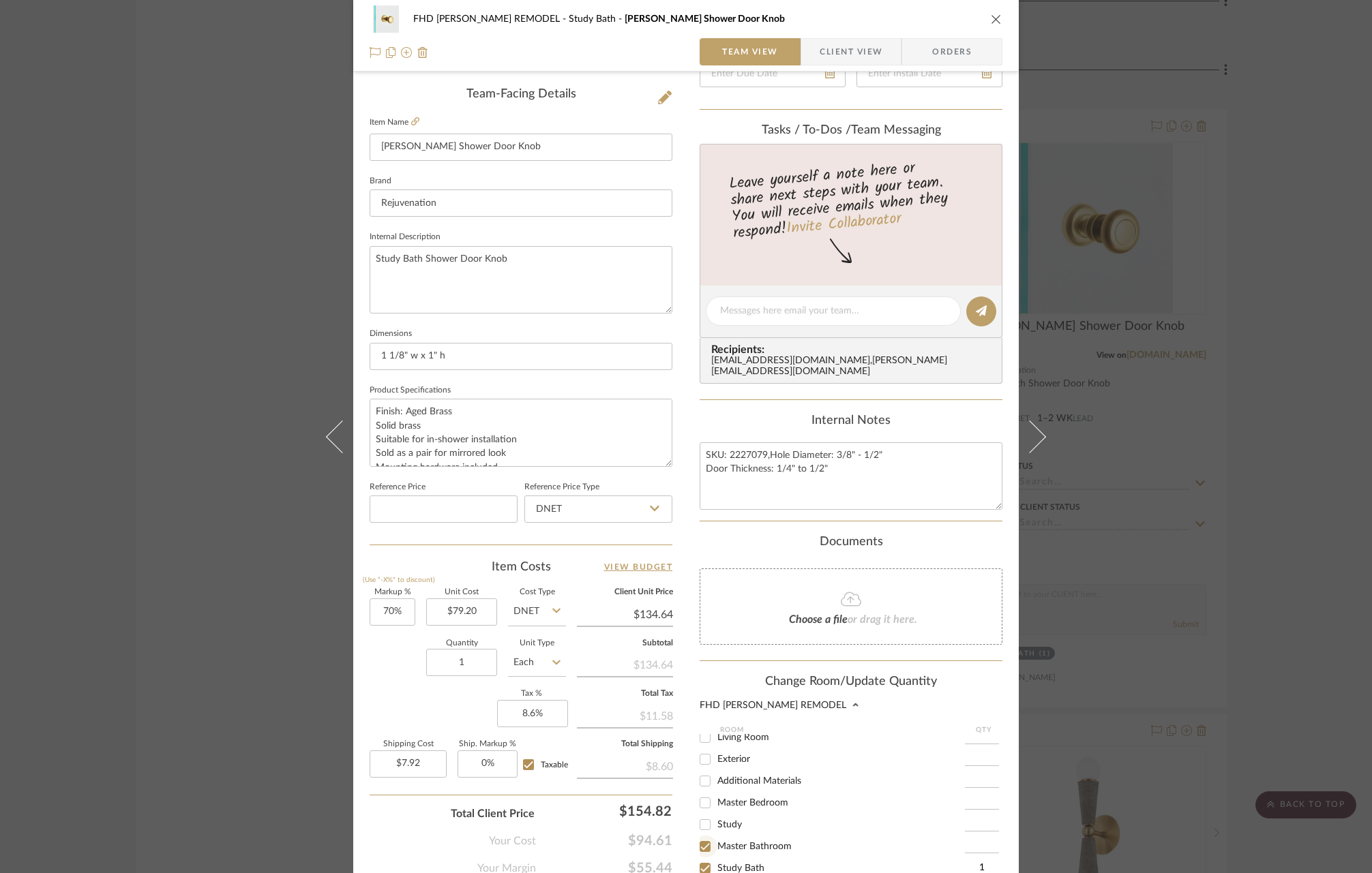
type input "1"
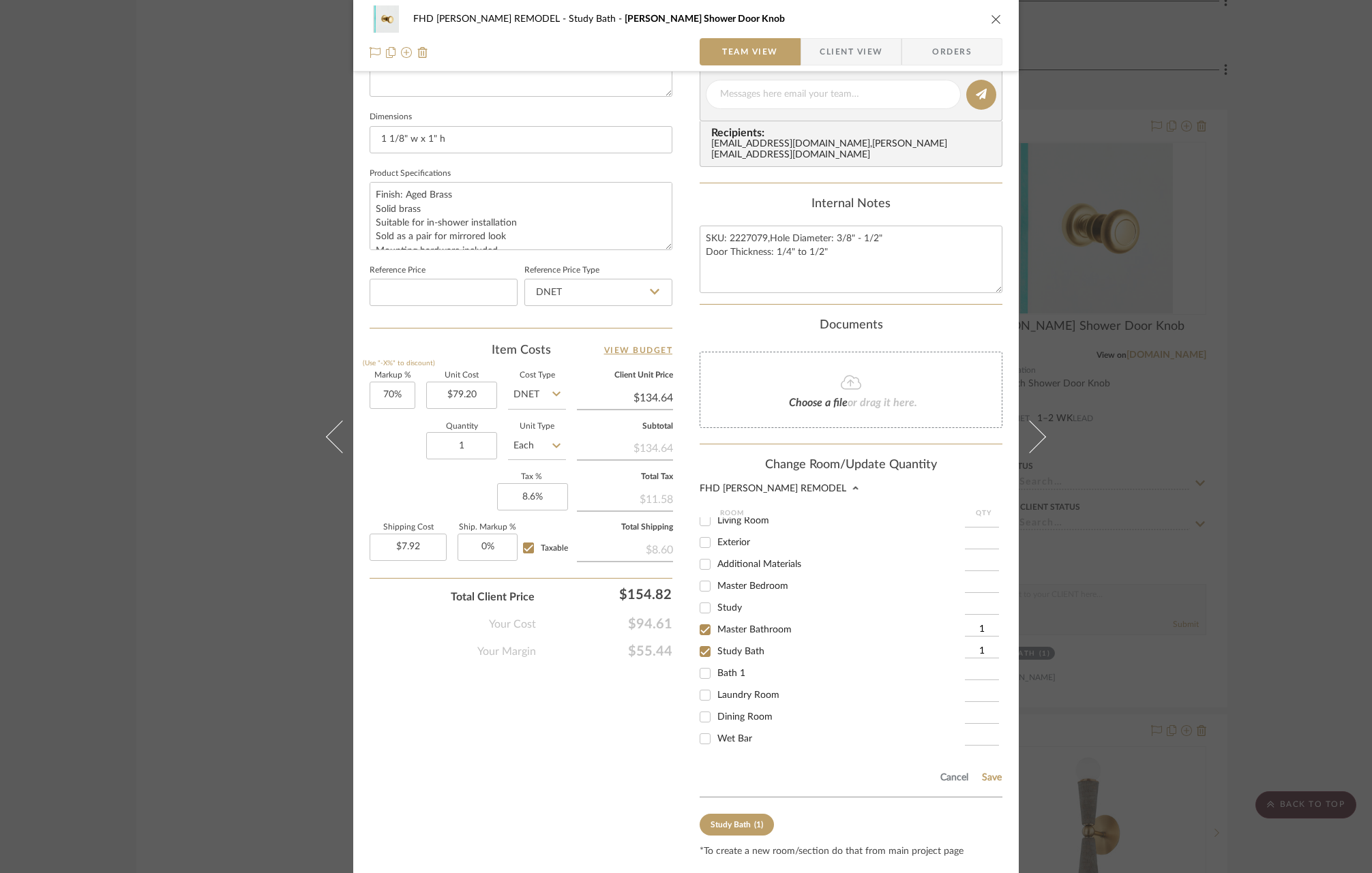
scroll to position [582, 0]
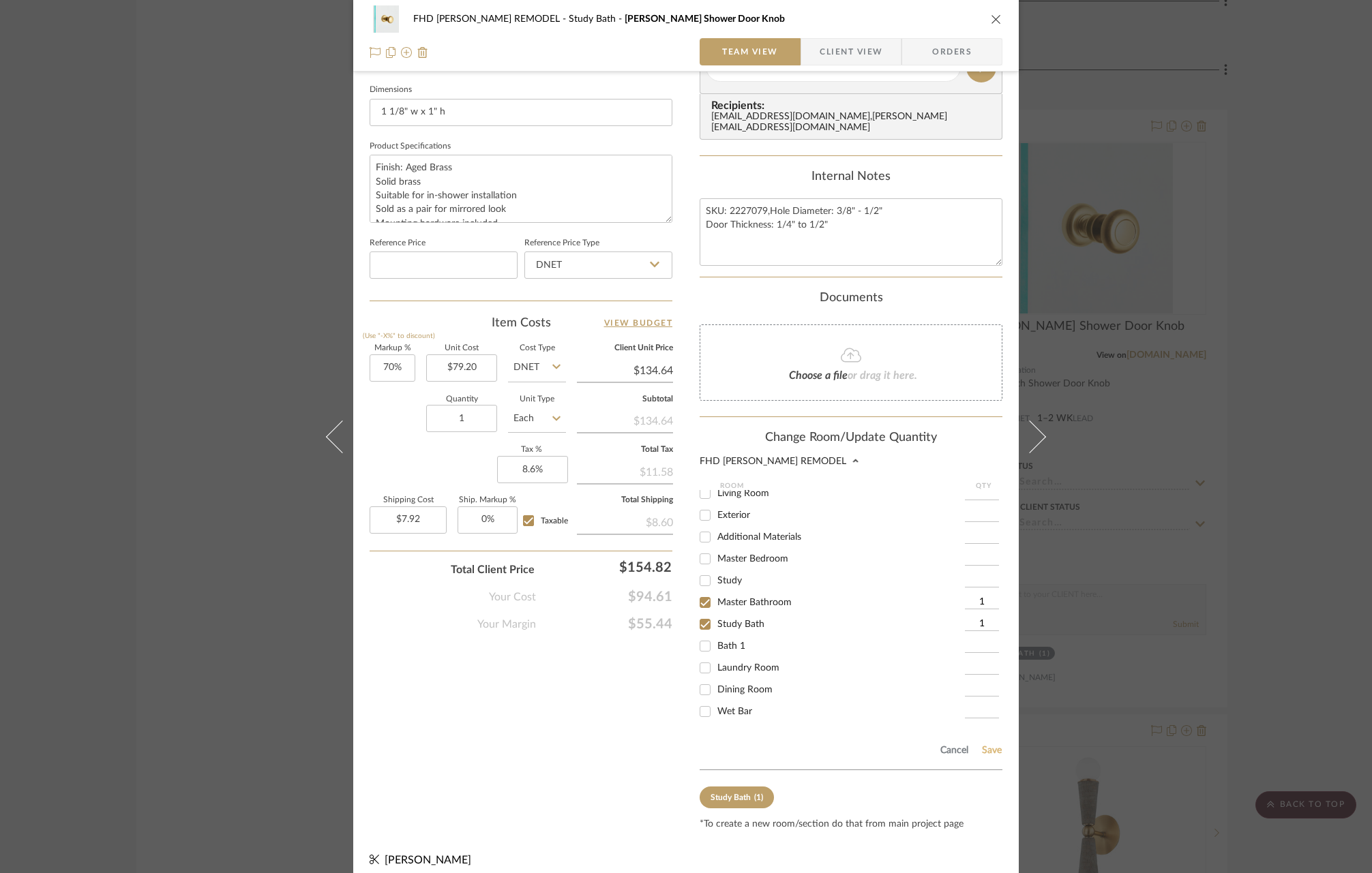
click at [985, 745] on button "Save" at bounding box center [992, 750] width 21 height 11
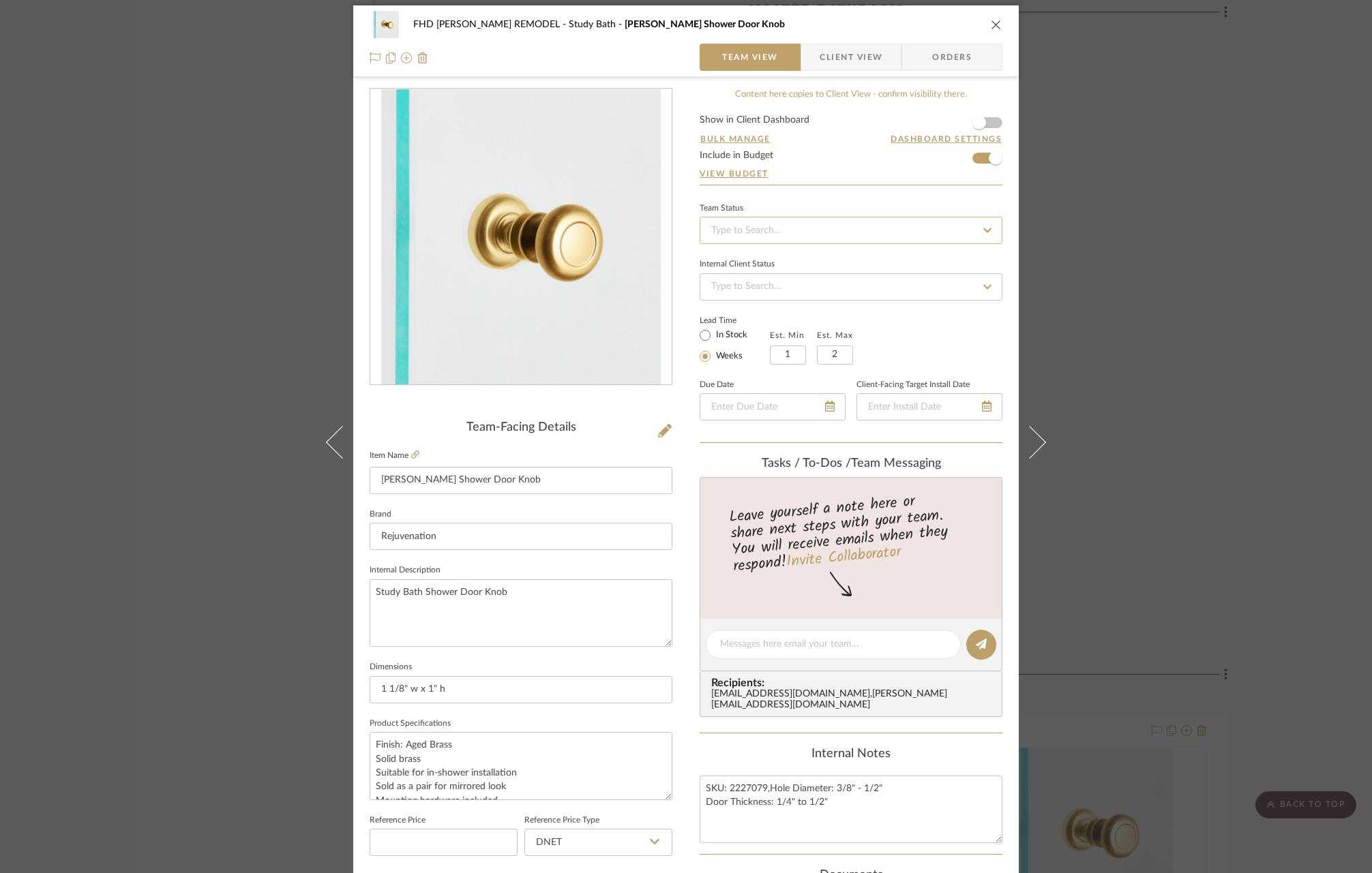
scroll to position [0, 0]
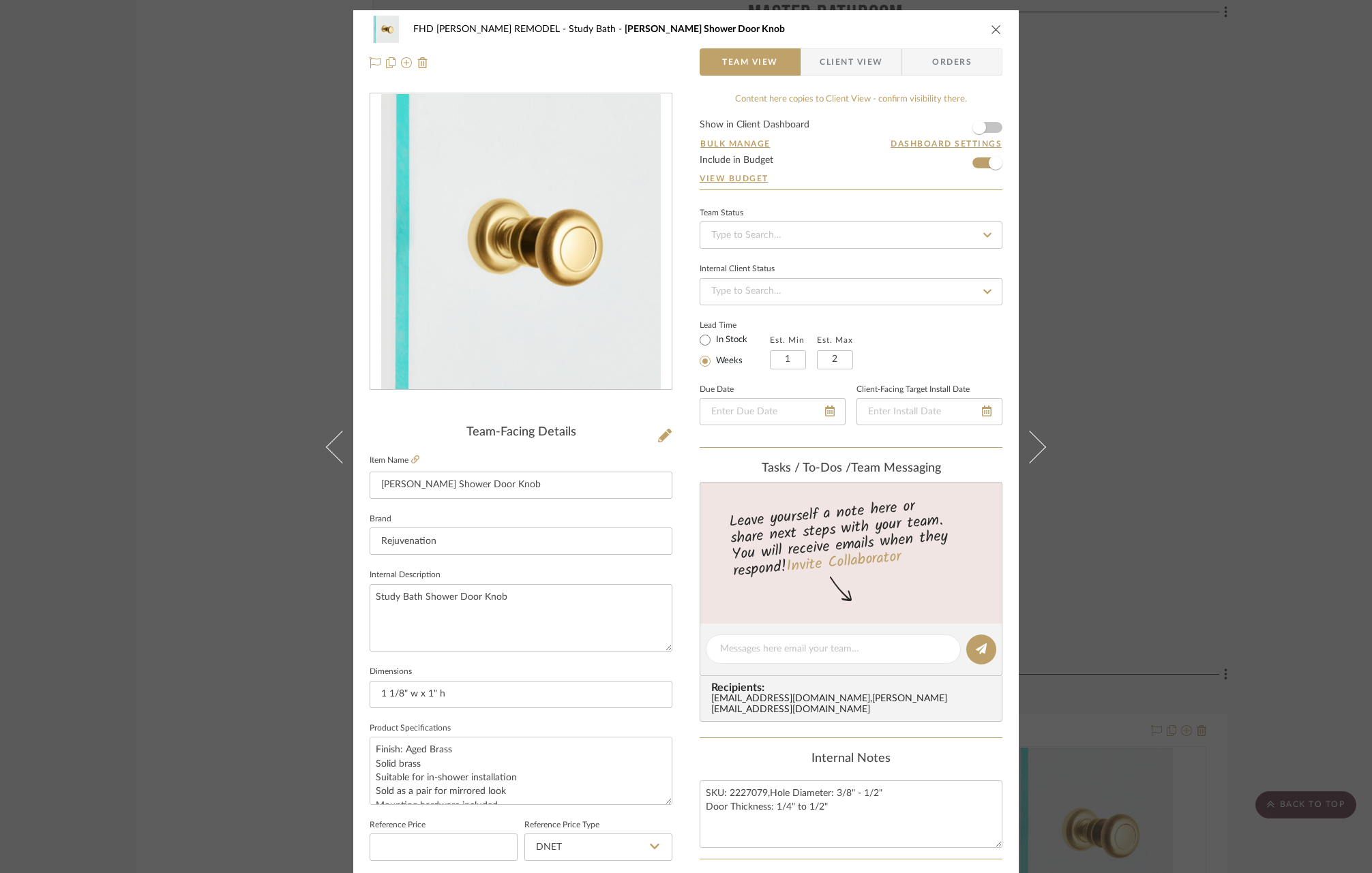
click at [992, 30] on icon "close" at bounding box center [996, 29] width 11 height 11
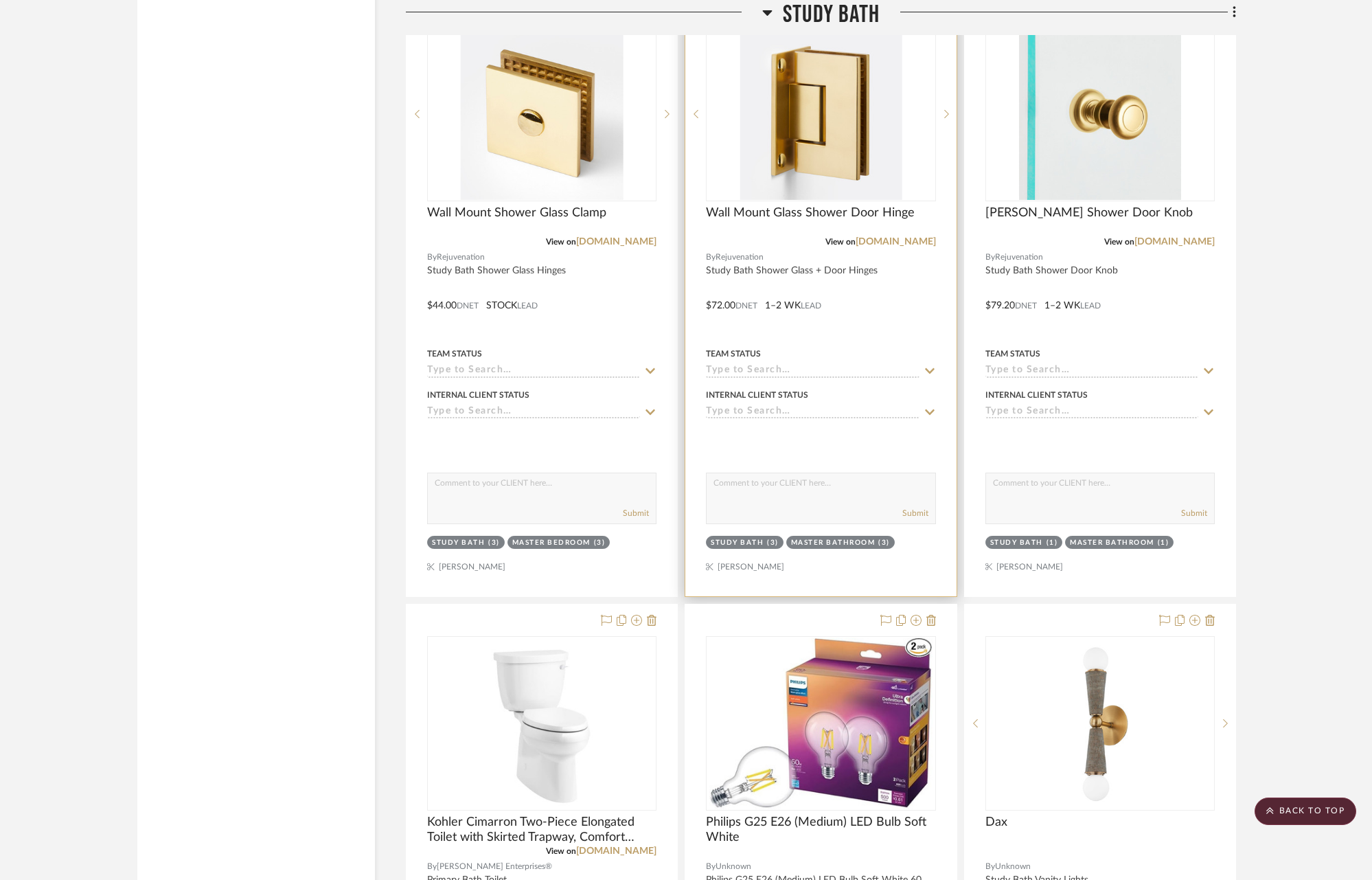
scroll to position [16251, 0]
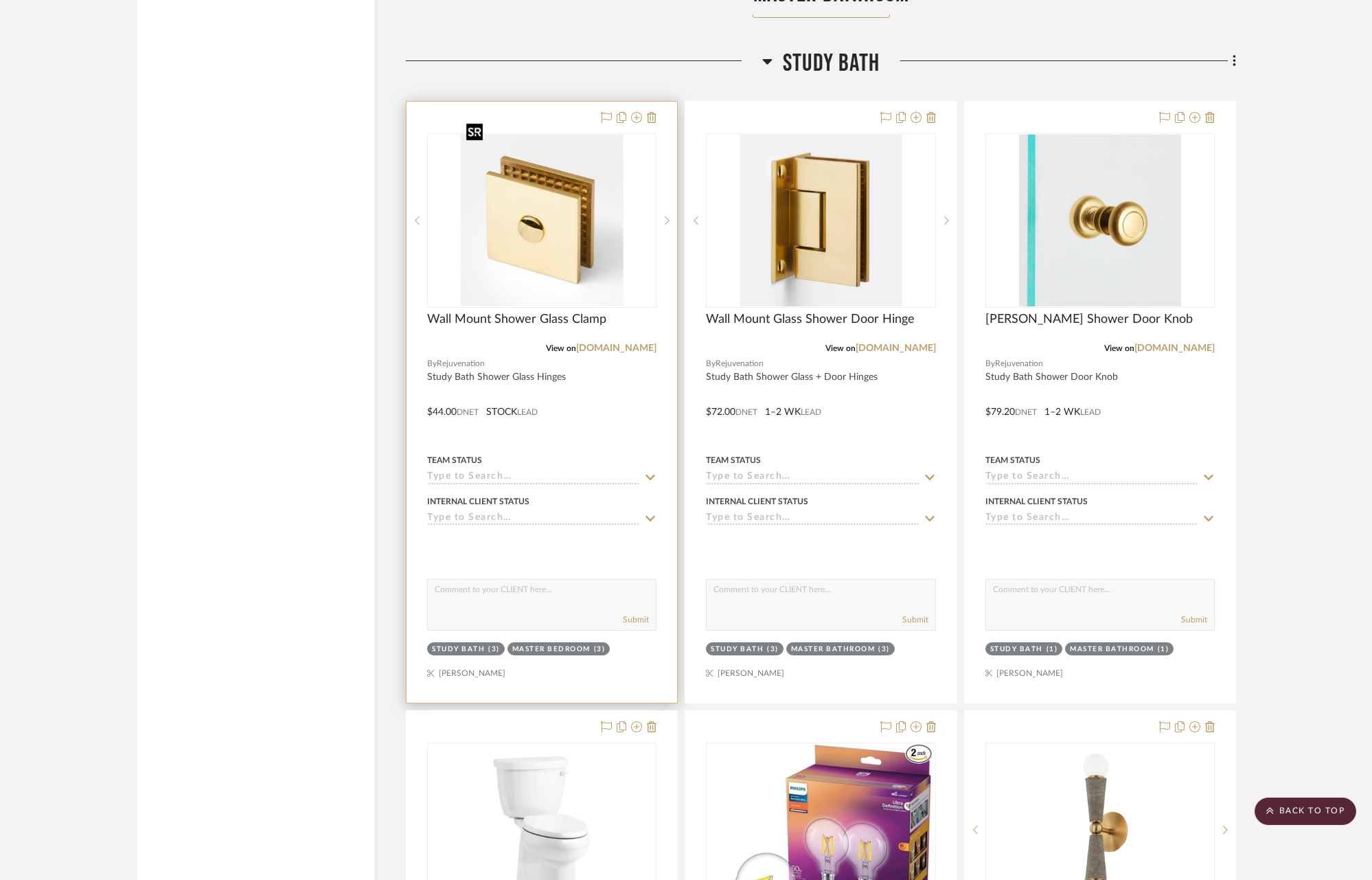
click at [554, 233] on img "0" at bounding box center [542, 220] width 162 height 171
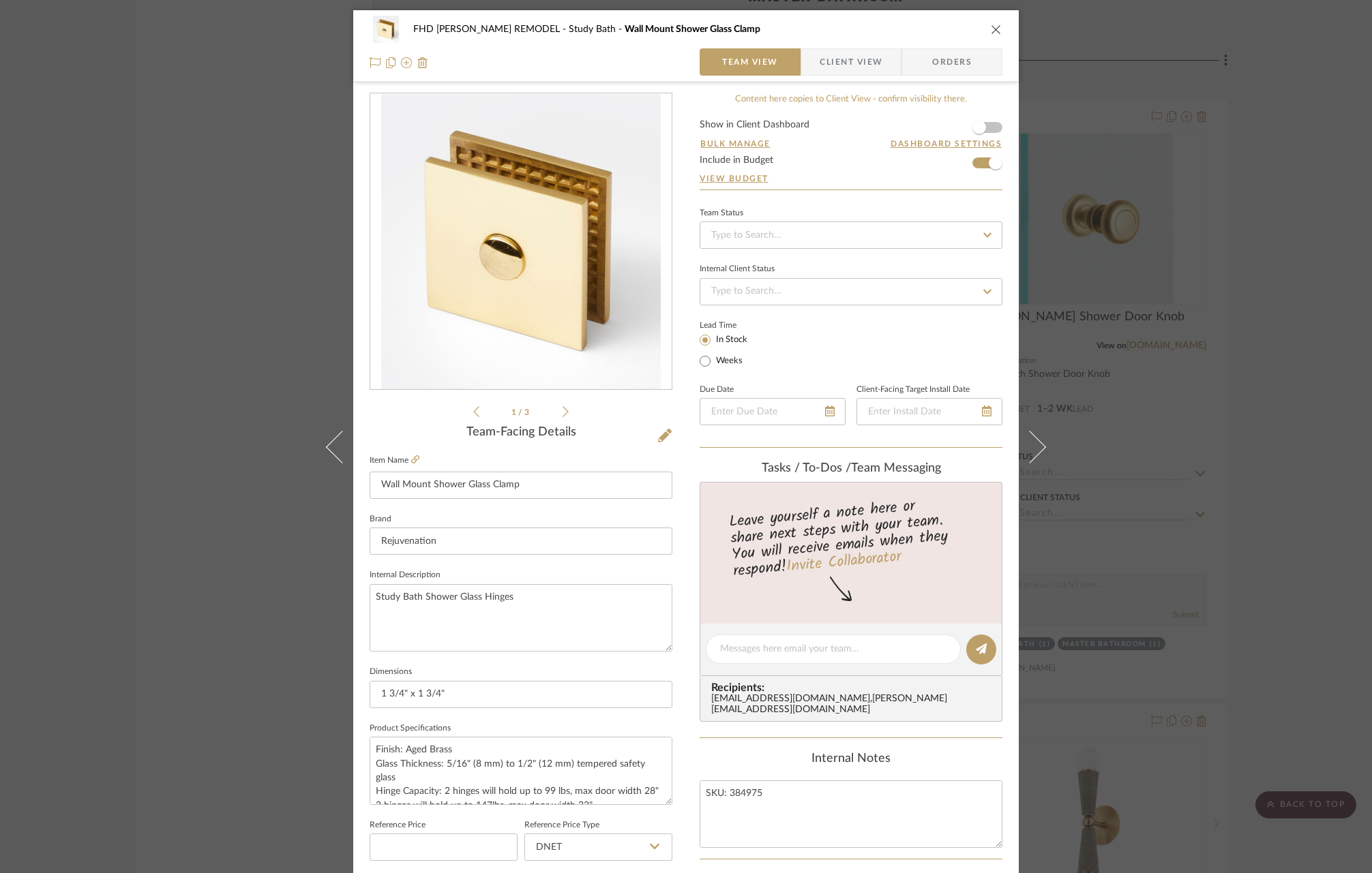
scroll to position [393, 0]
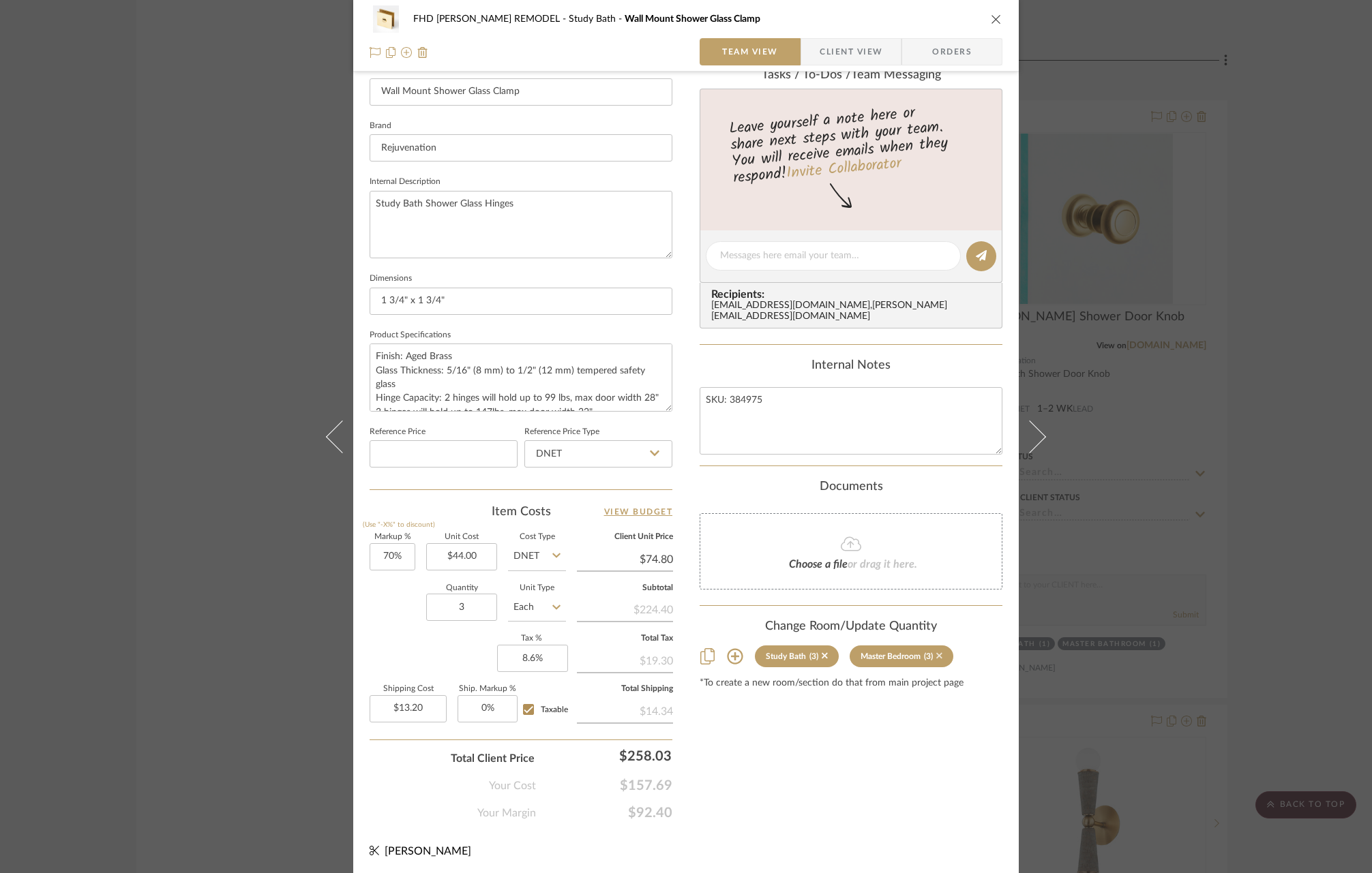
click at [937, 653] on icon at bounding box center [938, 655] width 6 height 6
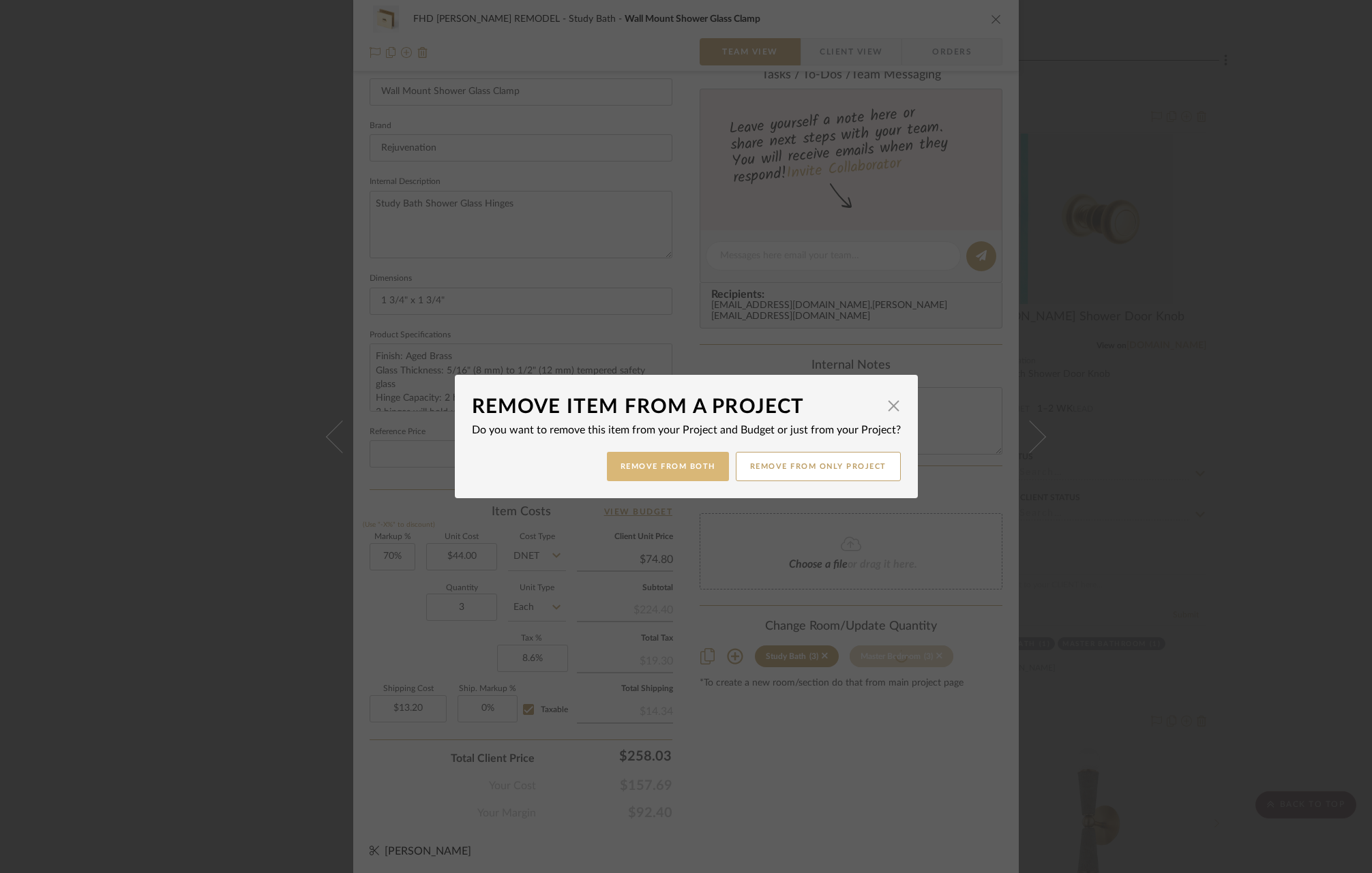
click at [697, 462] on button "Remove from Both" at bounding box center [668, 466] width 122 height 30
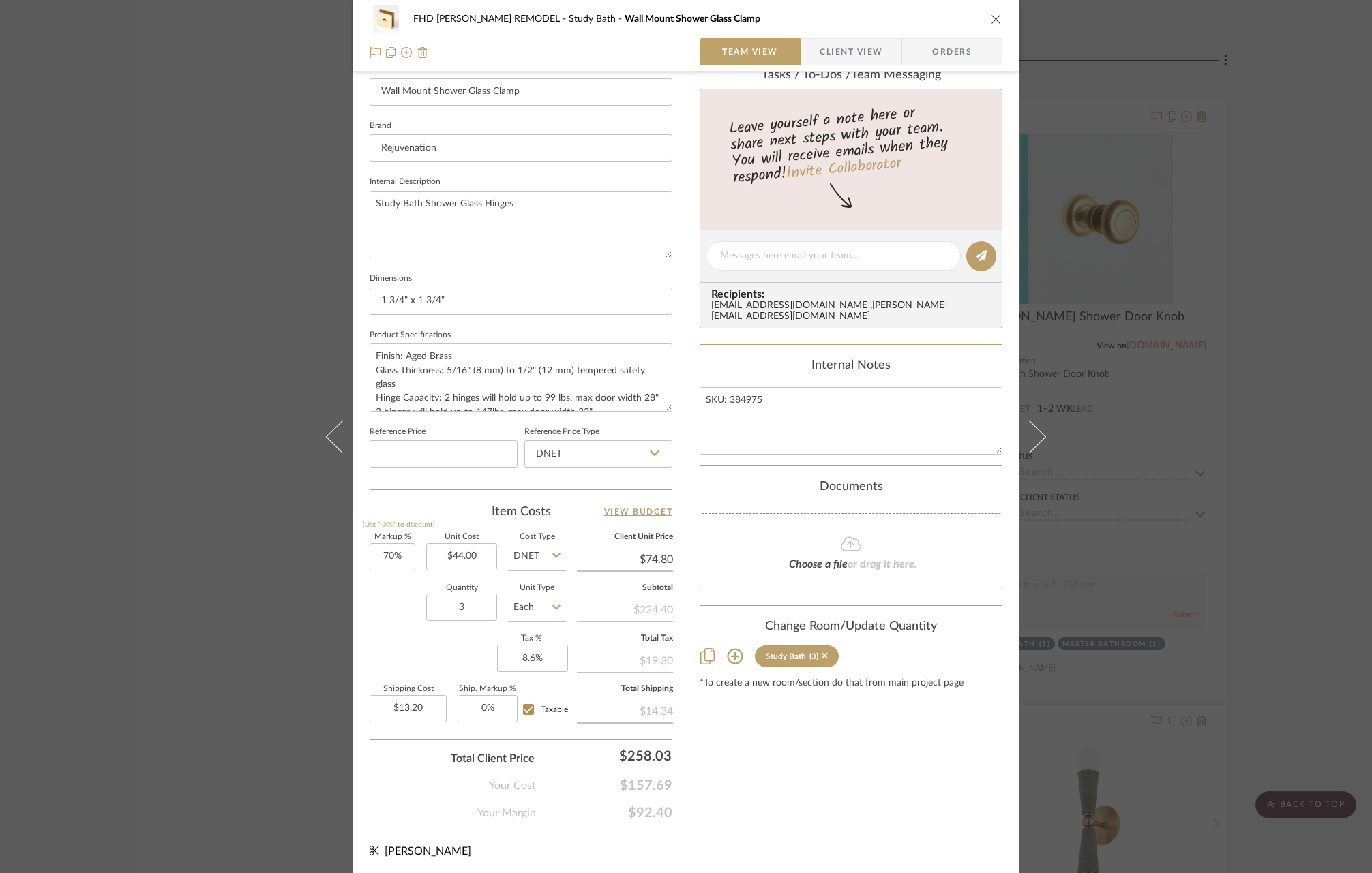
click at [733, 648] on icon at bounding box center [735, 656] width 16 height 16
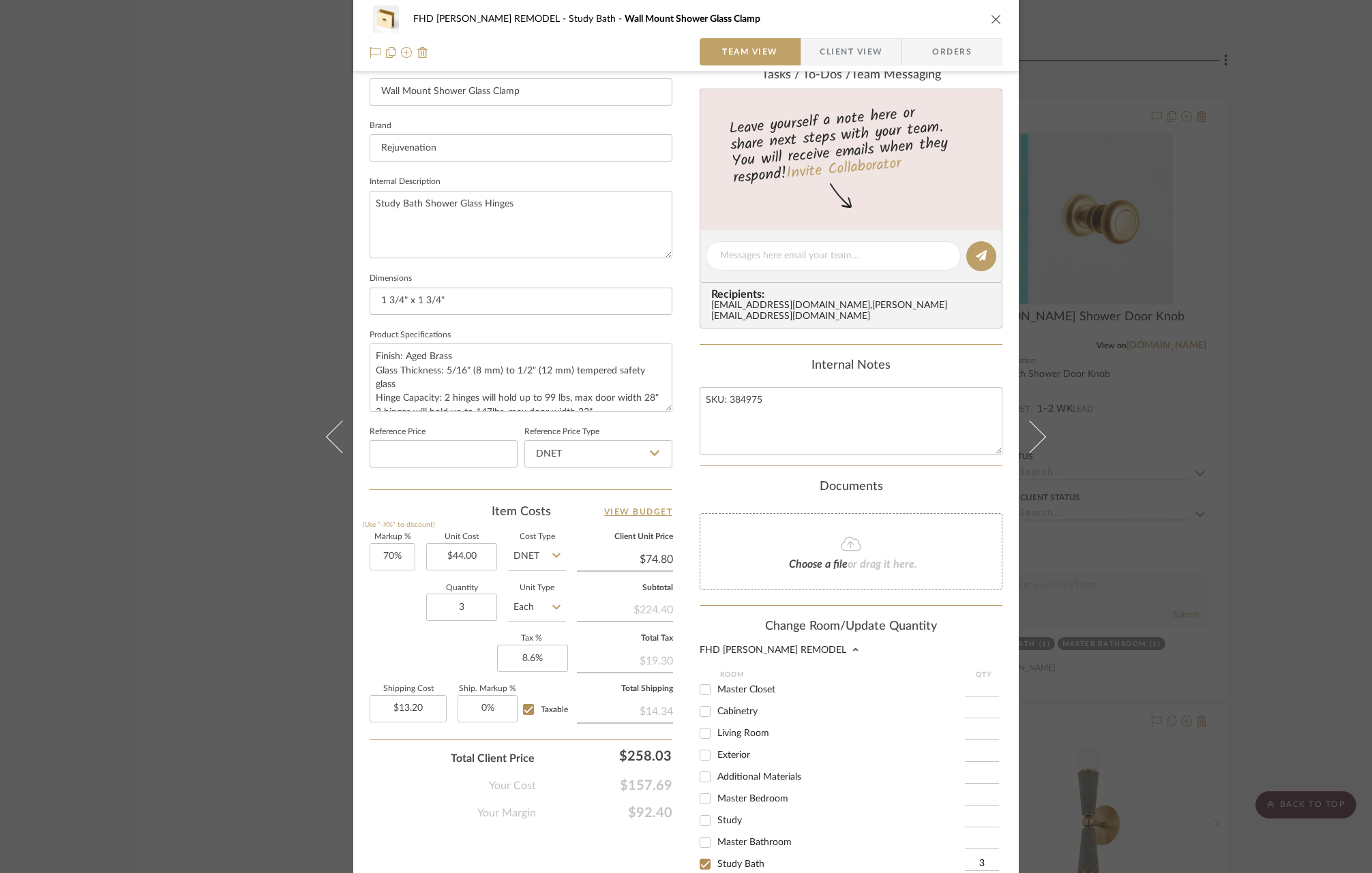
click at [699, 834] on input "Master Bathroom" at bounding box center [705, 842] width 22 height 22
checkbox input "true"
click at [984, 839] on input "1" at bounding box center [981, 842] width 34 height 14
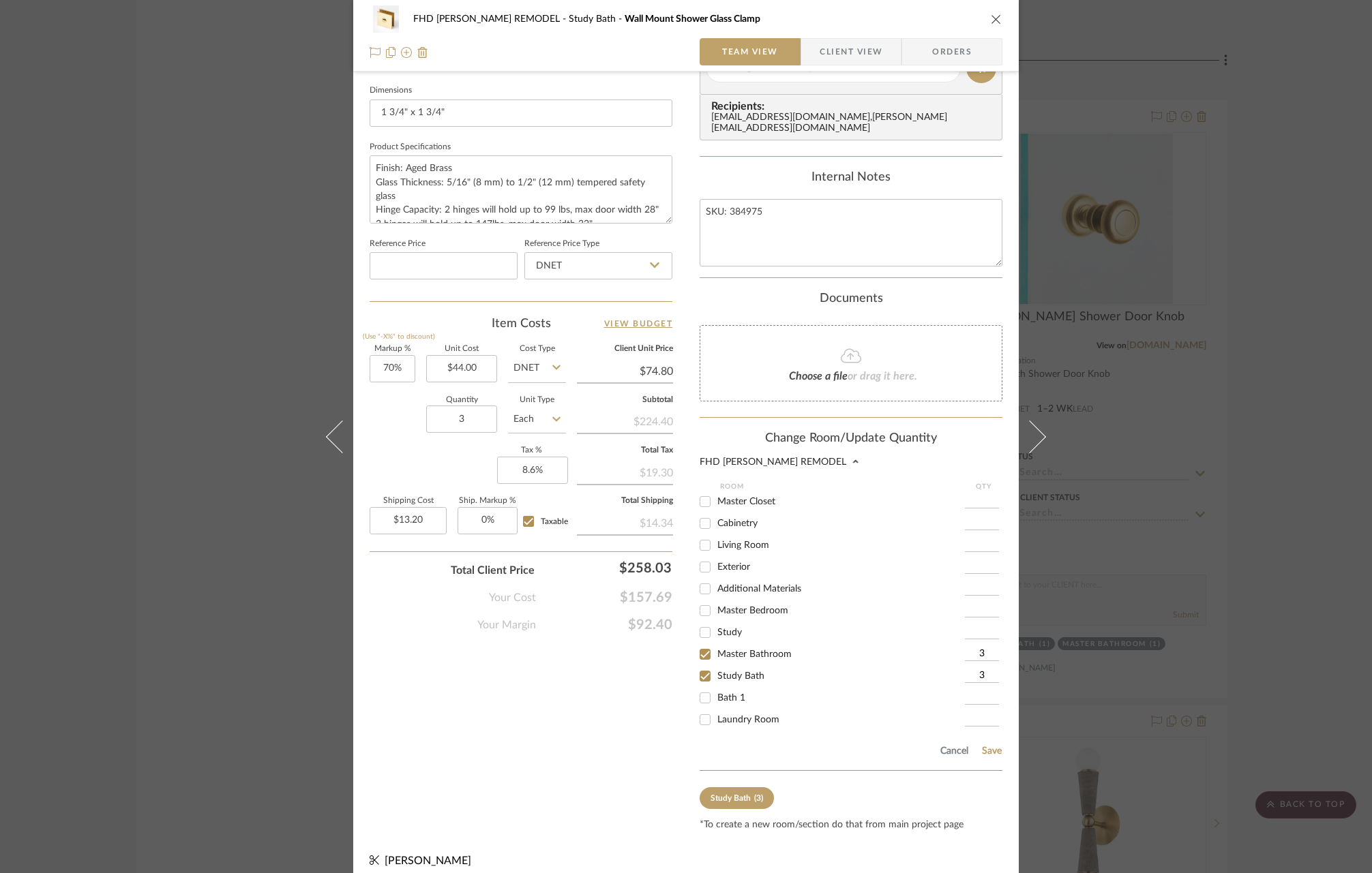
scroll to position [582, 0]
type input "3"
click at [984, 745] on button "Save" at bounding box center [992, 750] width 21 height 11
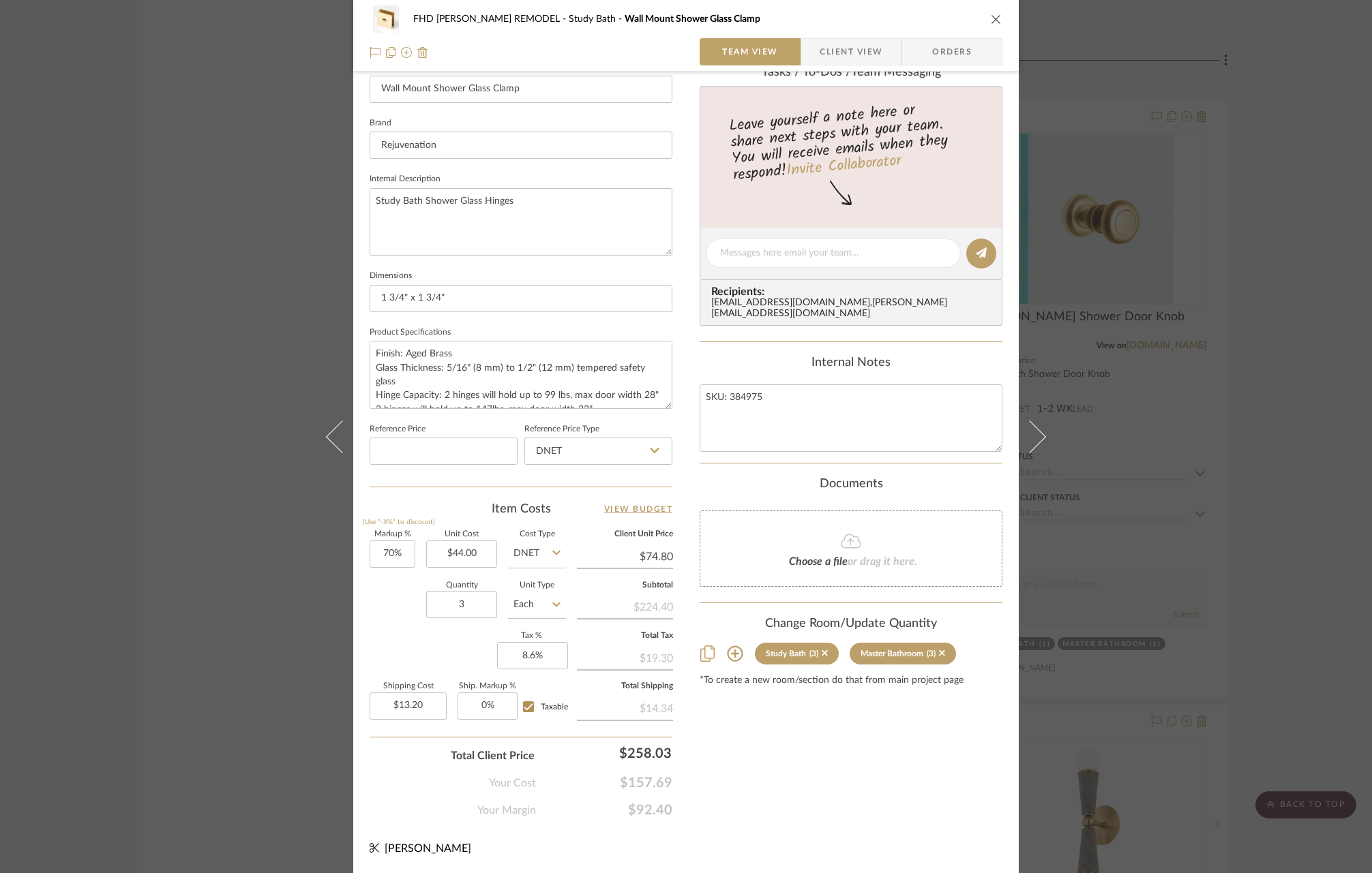
scroll to position [393, 0]
click at [995, 18] on icon "close" at bounding box center [996, 19] width 11 height 11
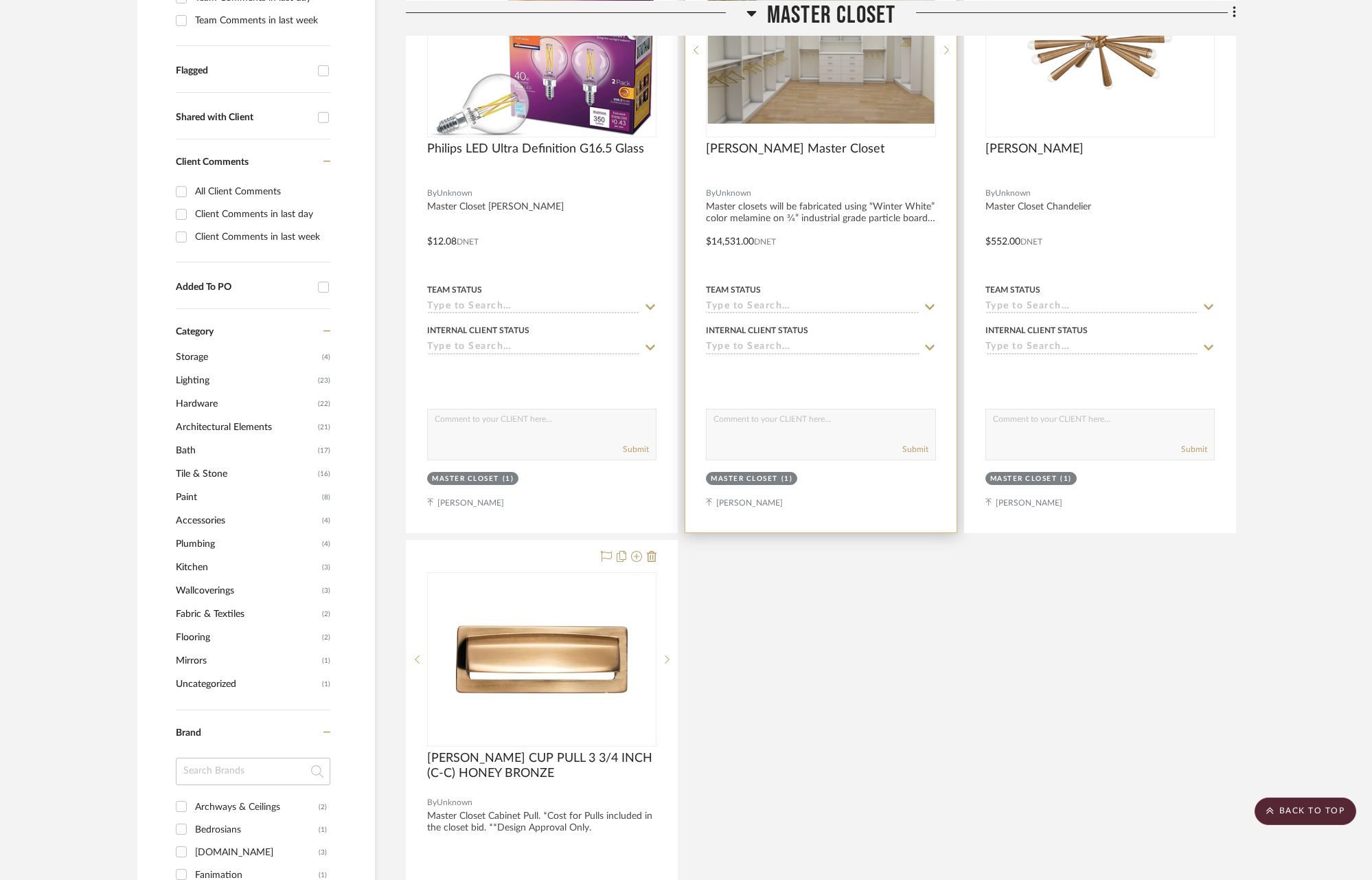
scroll to position [0, 0]
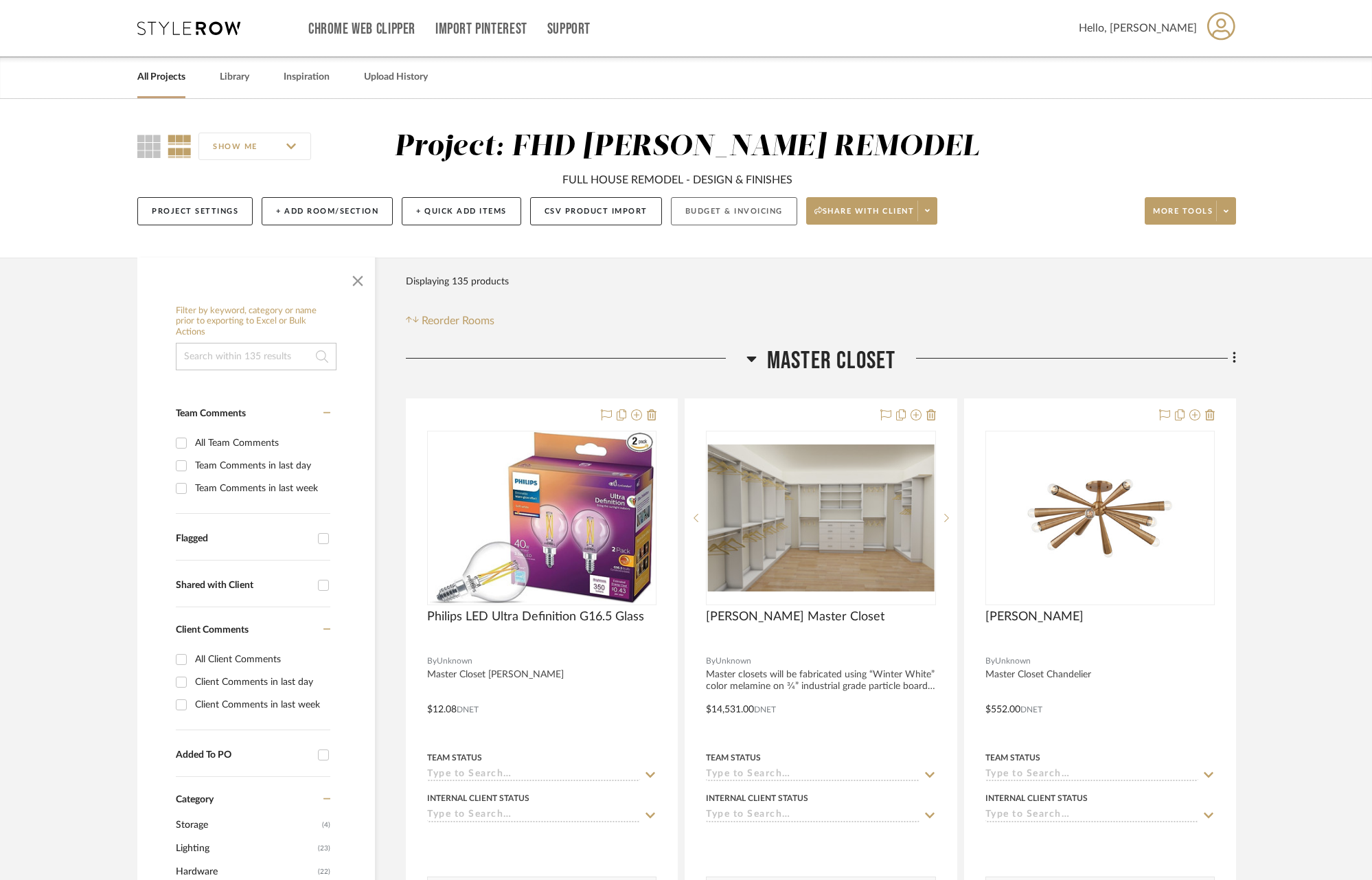
click at [765, 209] on button "Budget & Invoicing" at bounding box center [734, 211] width 127 height 28
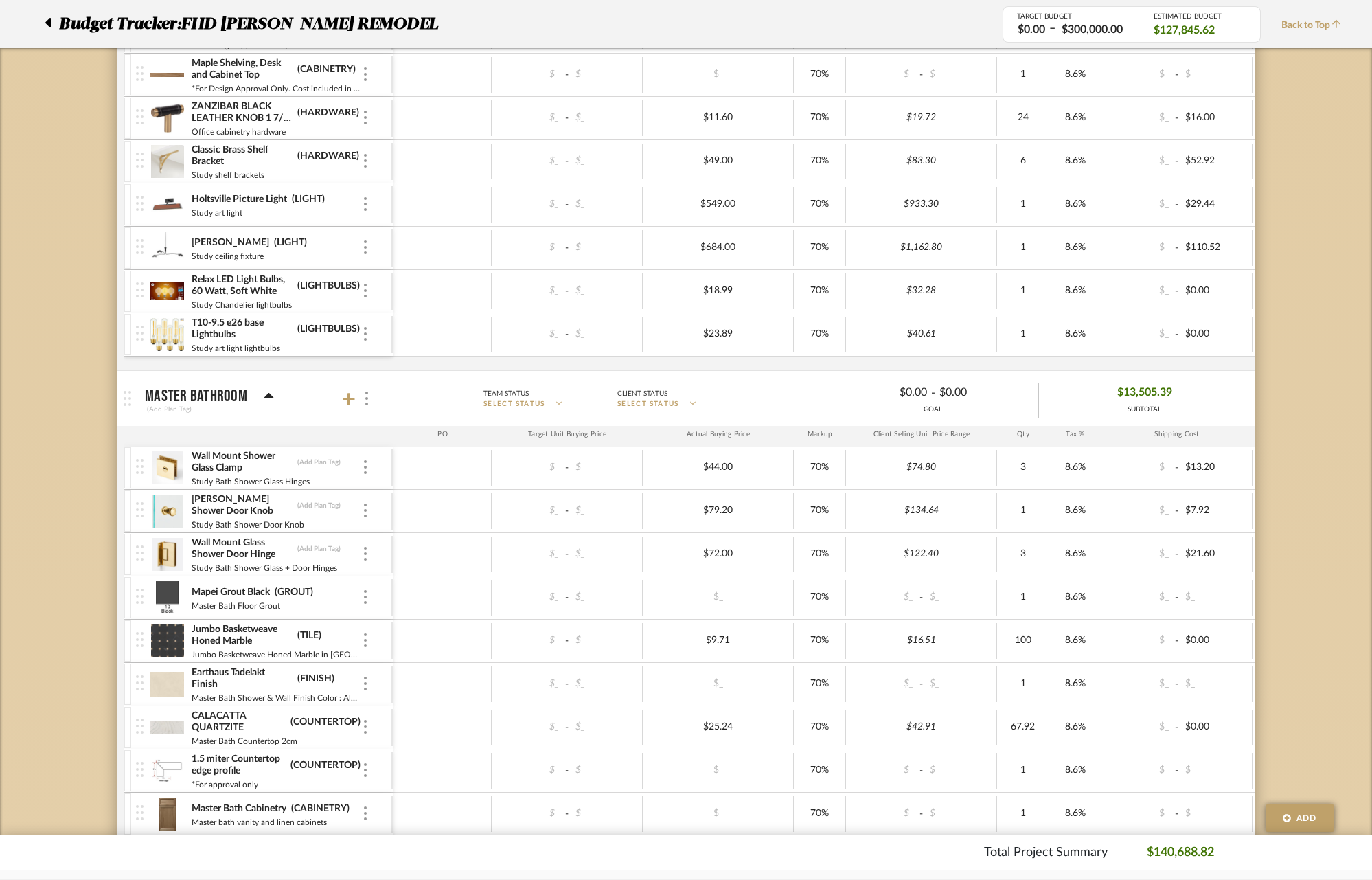
scroll to position [2392, 0]
type input "S"
type input "HARDWARE"
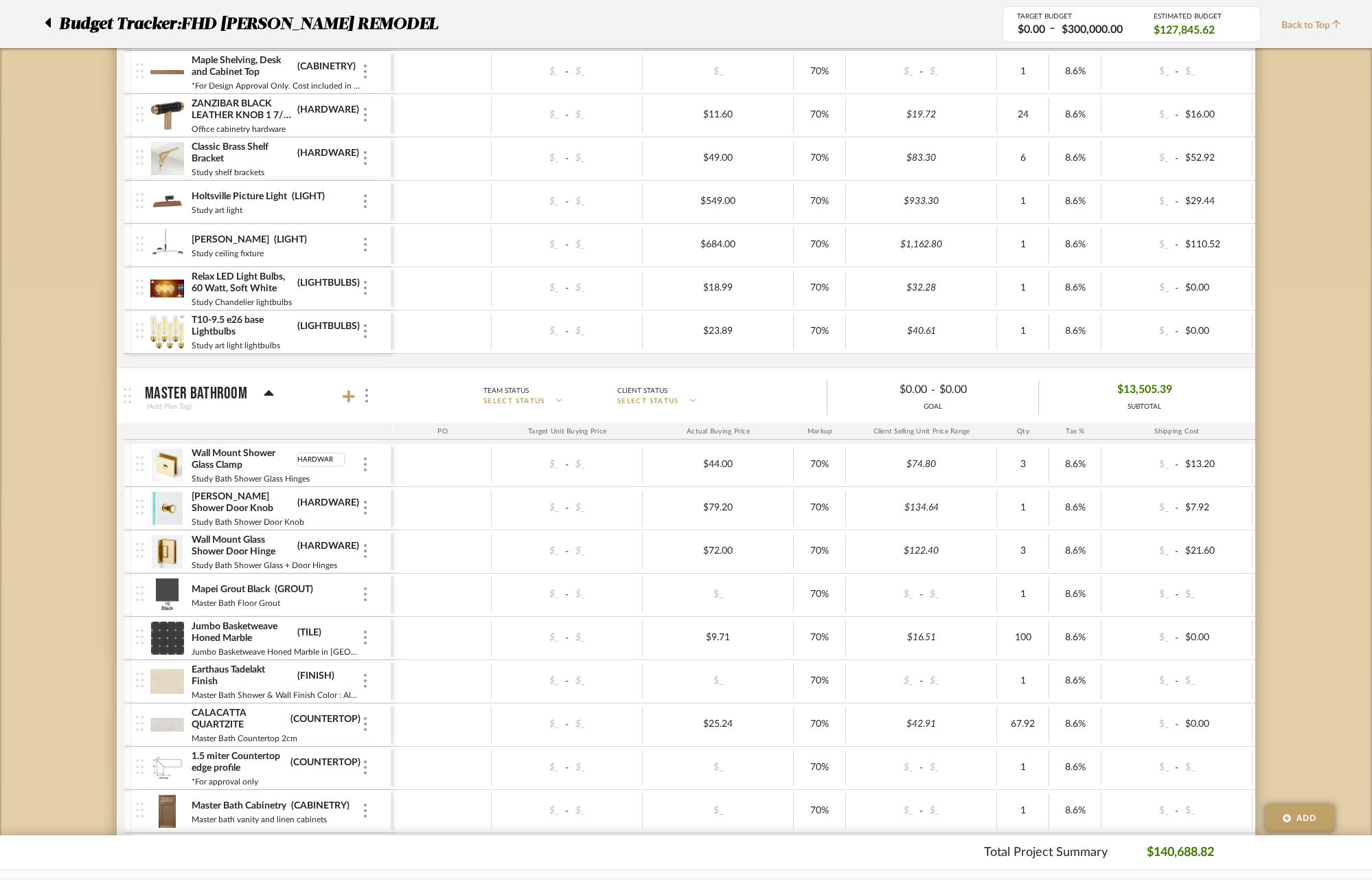
type input "HARDWARE"
click at [328, 406] on mat-panel-title "Master Bathroom (Add Plan Tag)" at bounding box center [266, 396] width 242 height 34
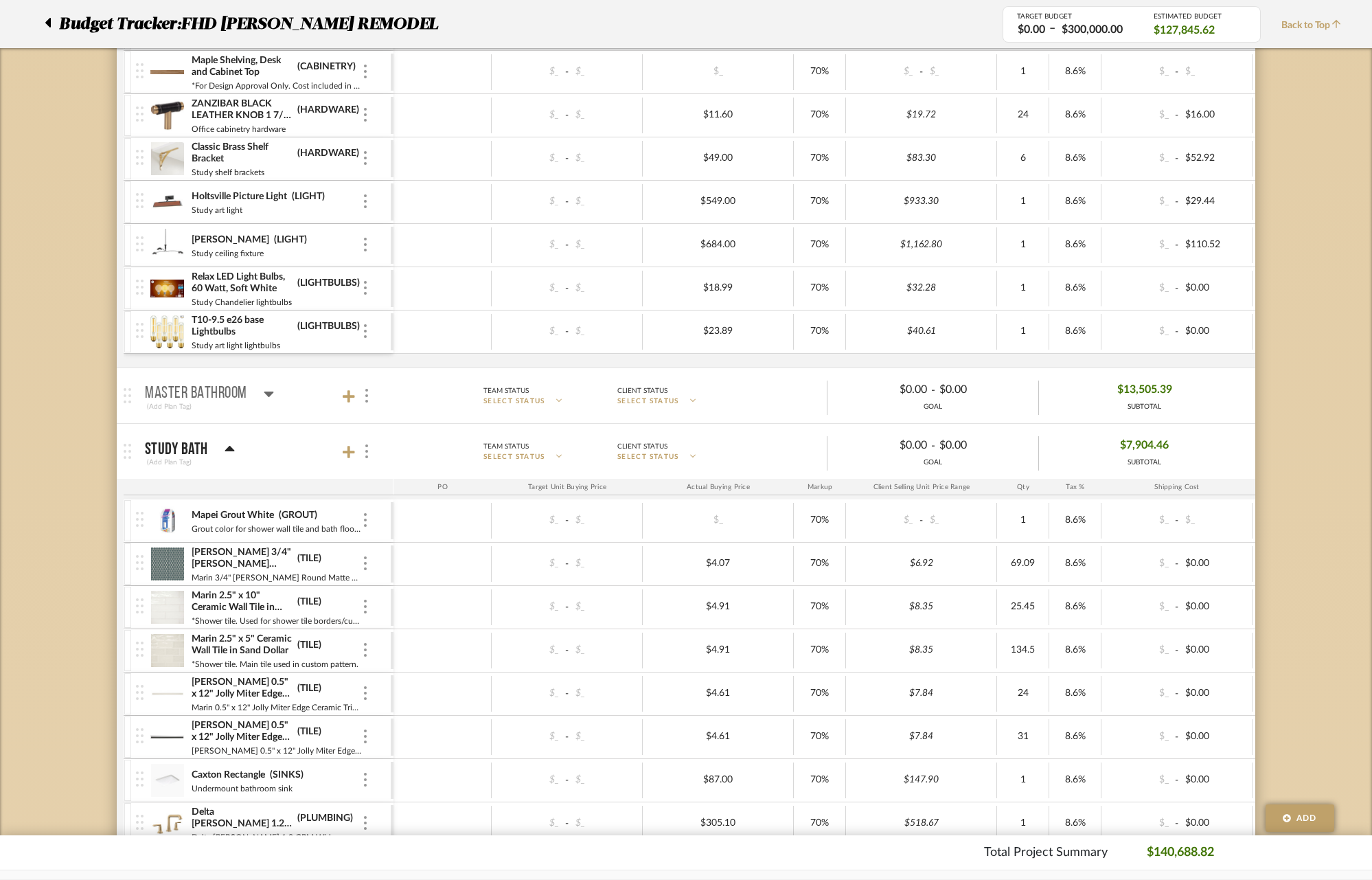
click at [269, 395] on icon at bounding box center [269, 394] width 10 height 6
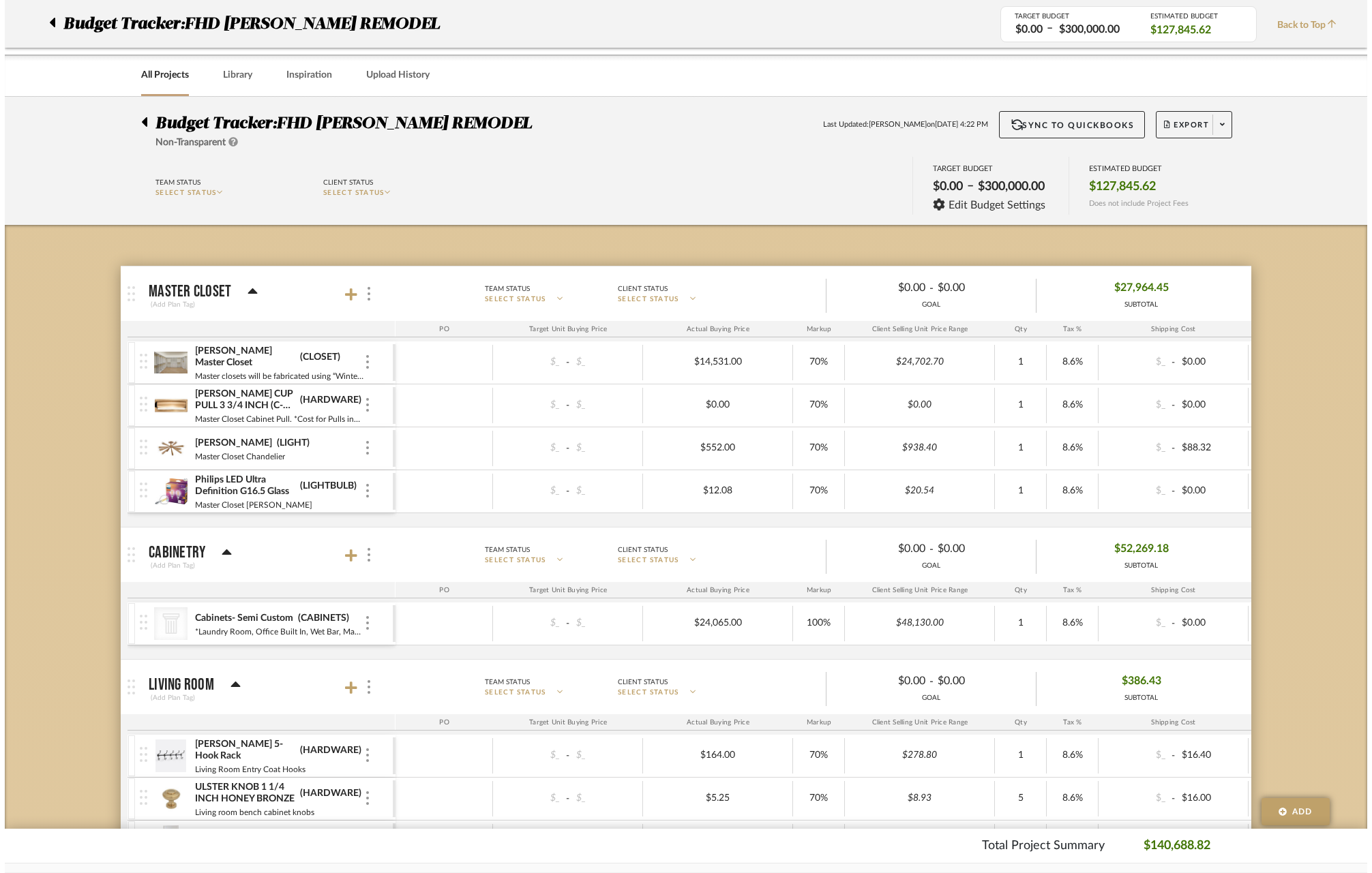
scroll to position [0, 0]
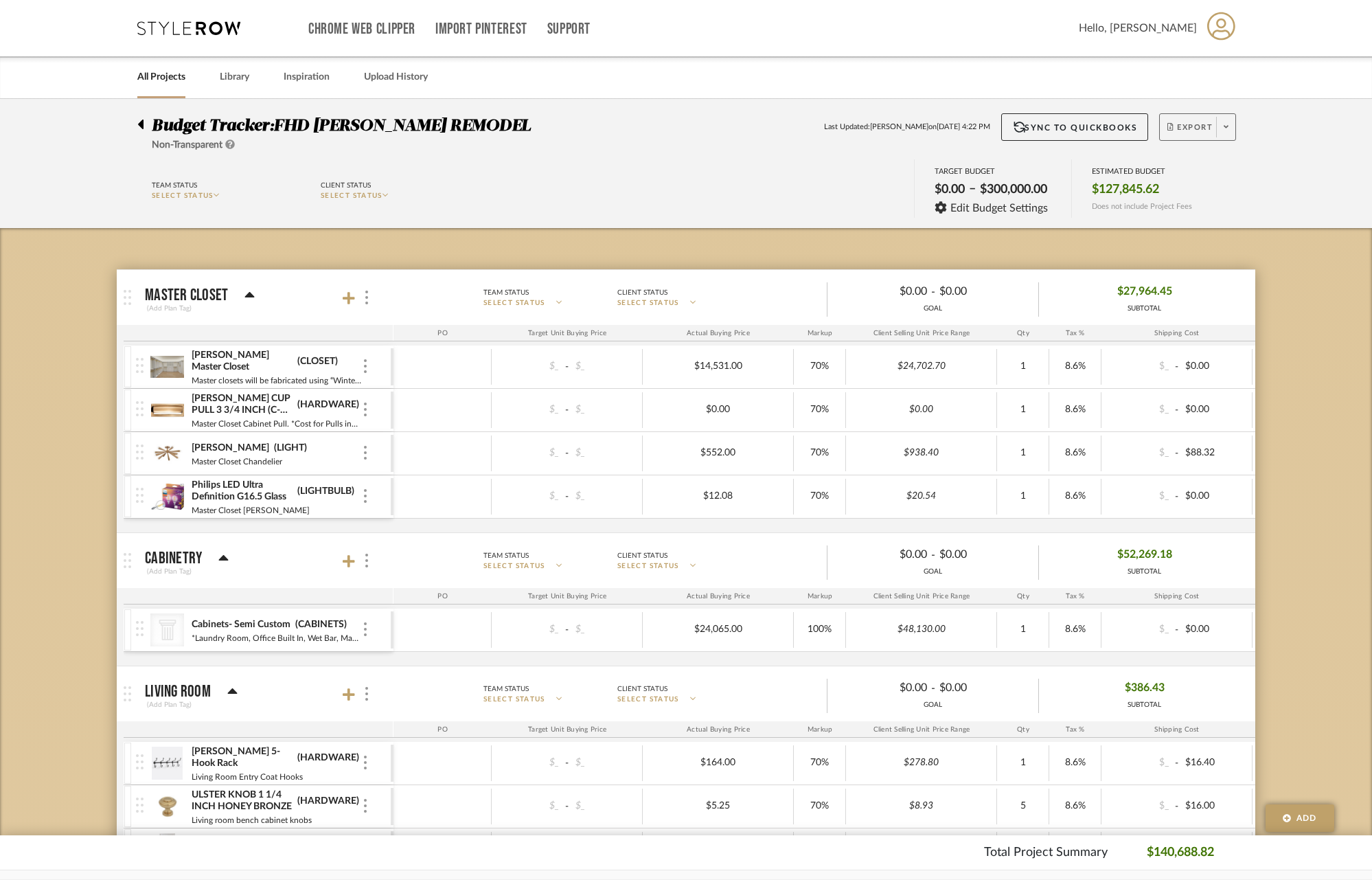
click at [1224, 133] on span at bounding box center [1226, 127] width 19 height 21
click at [1220, 169] on span "Export PDF" at bounding box center [1221, 166] width 103 height 12
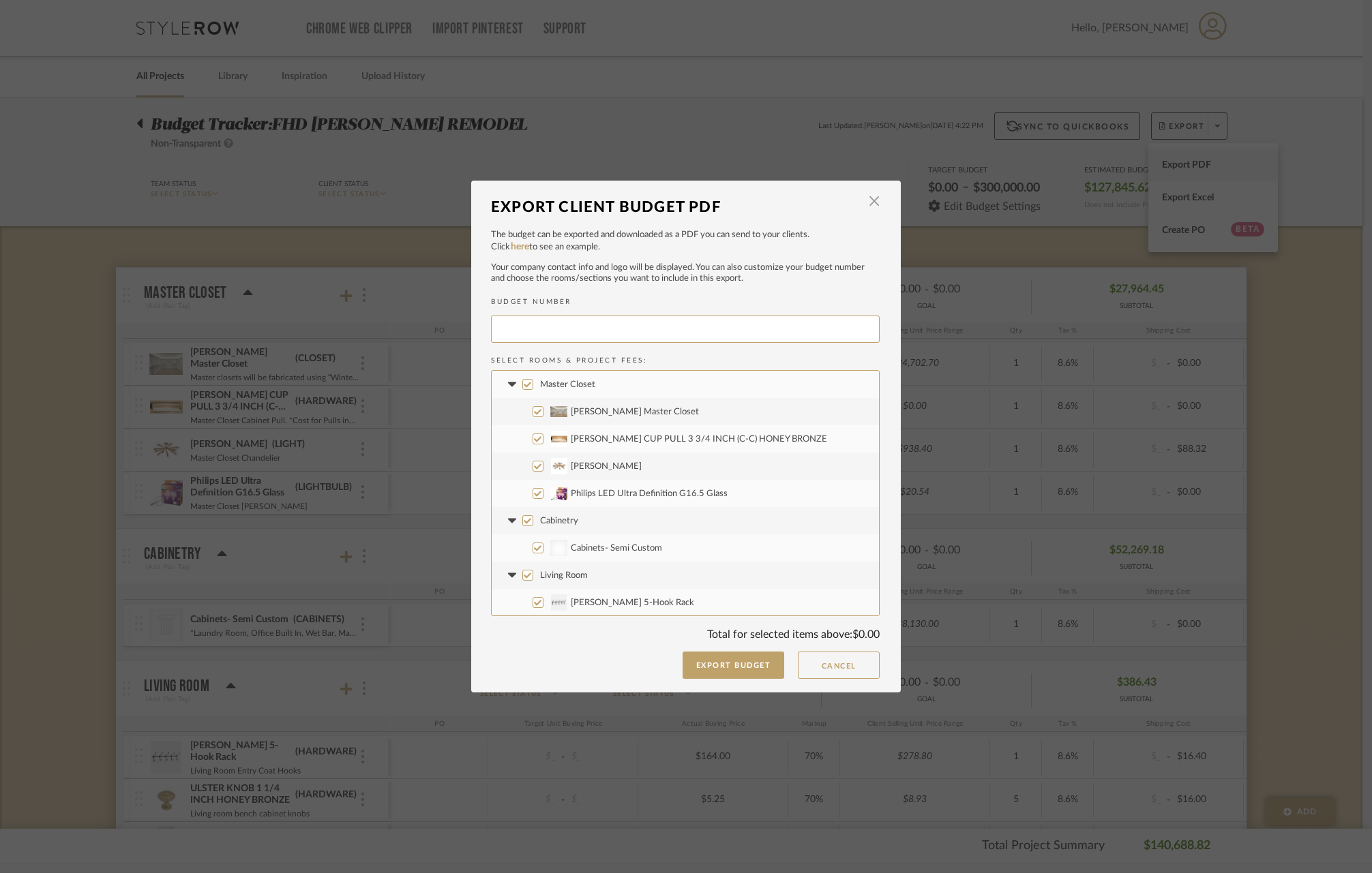
type input "FHDNIC-006"
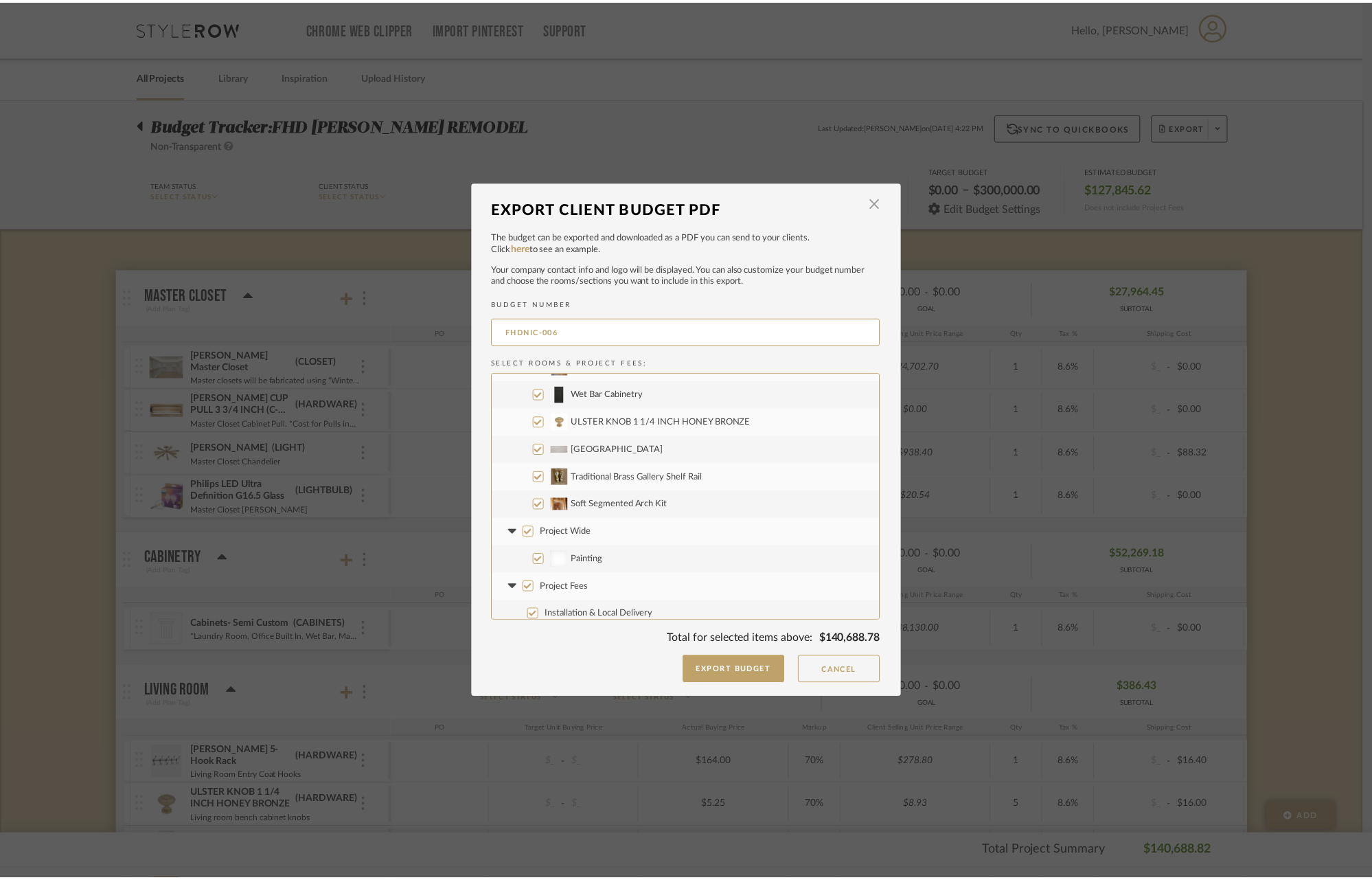
scroll to position [3490, 0]
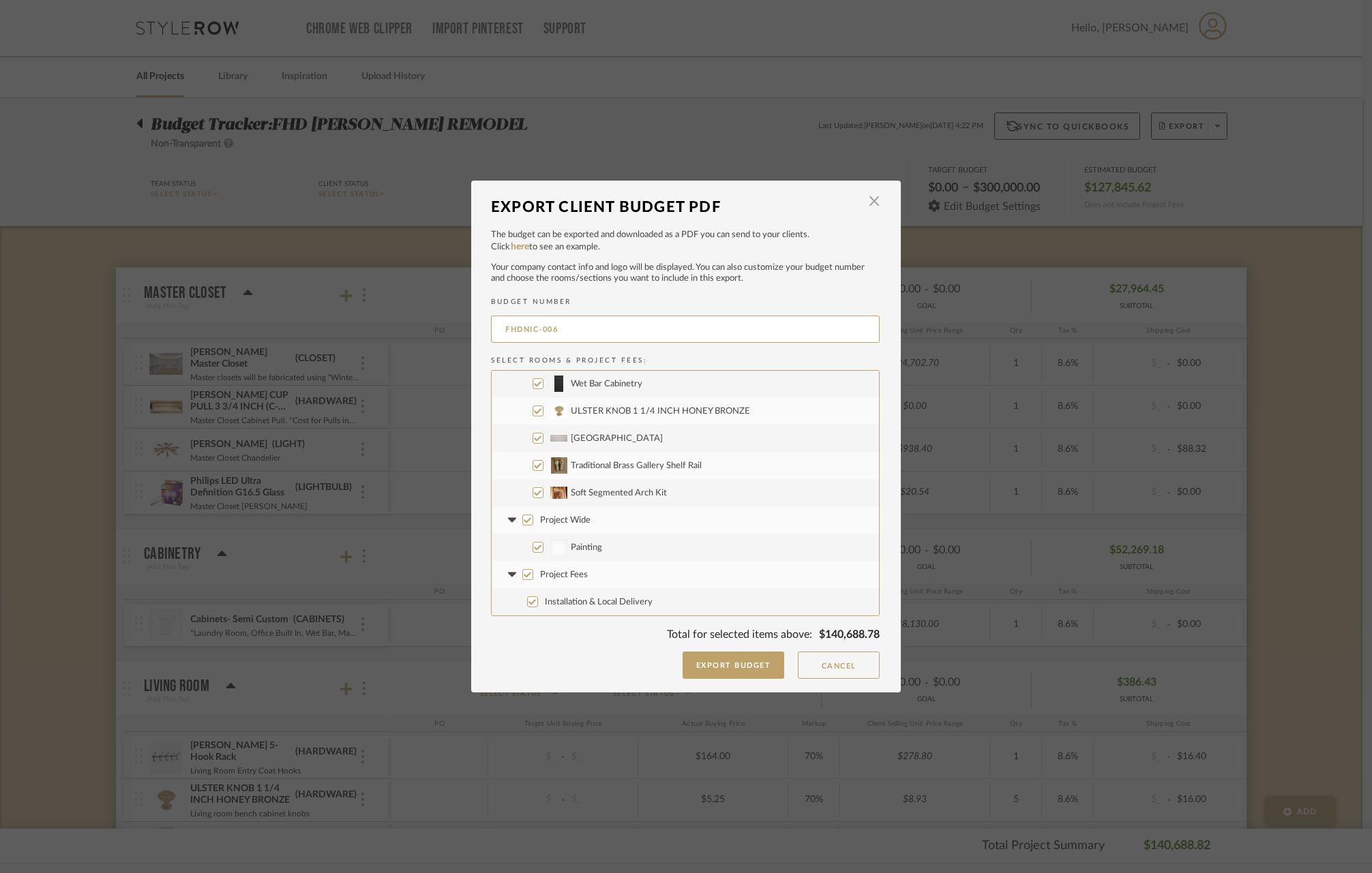
click at [524, 520] on input "Project Wide" at bounding box center [527, 519] width 11 height 11
checkbox input "false"
click at [525, 576] on input "Project Fees" at bounding box center [527, 574] width 11 height 11
checkbox input "false"
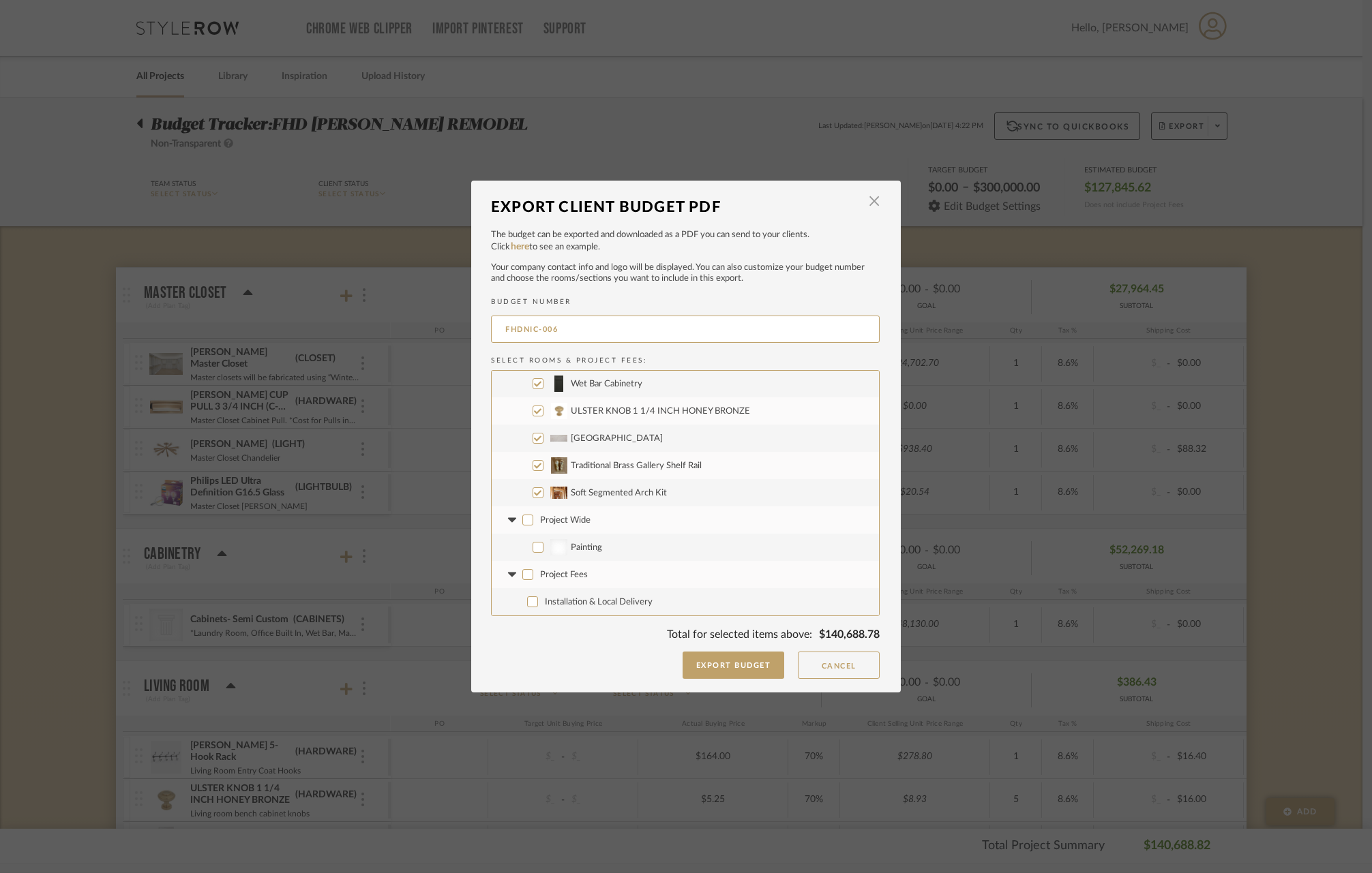
checkbox input "false"
click at [714, 674] on button "Export Budget" at bounding box center [734, 664] width 102 height 27
